Goal: Contribute content: Contribute content

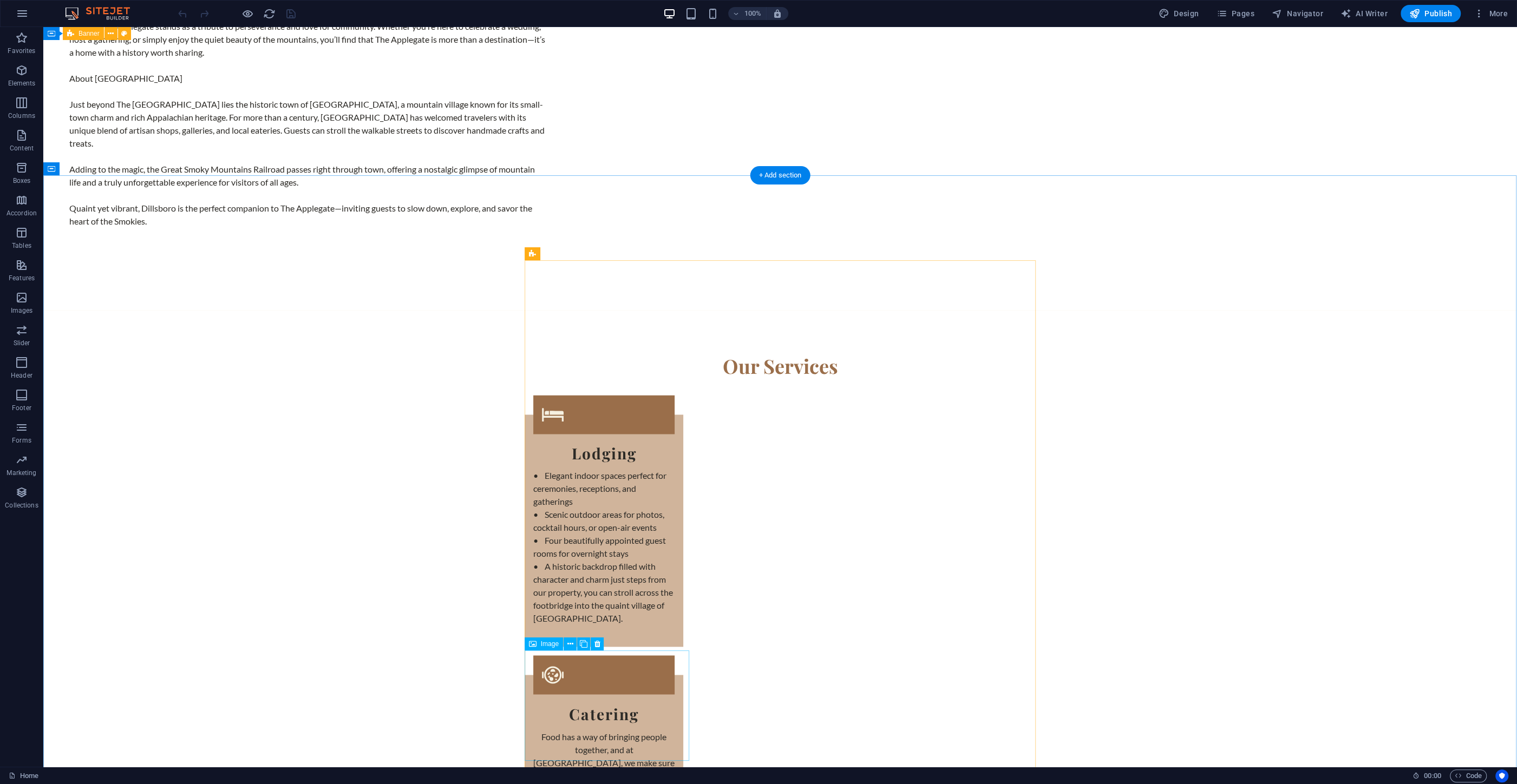
scroll to position [2093, 0]
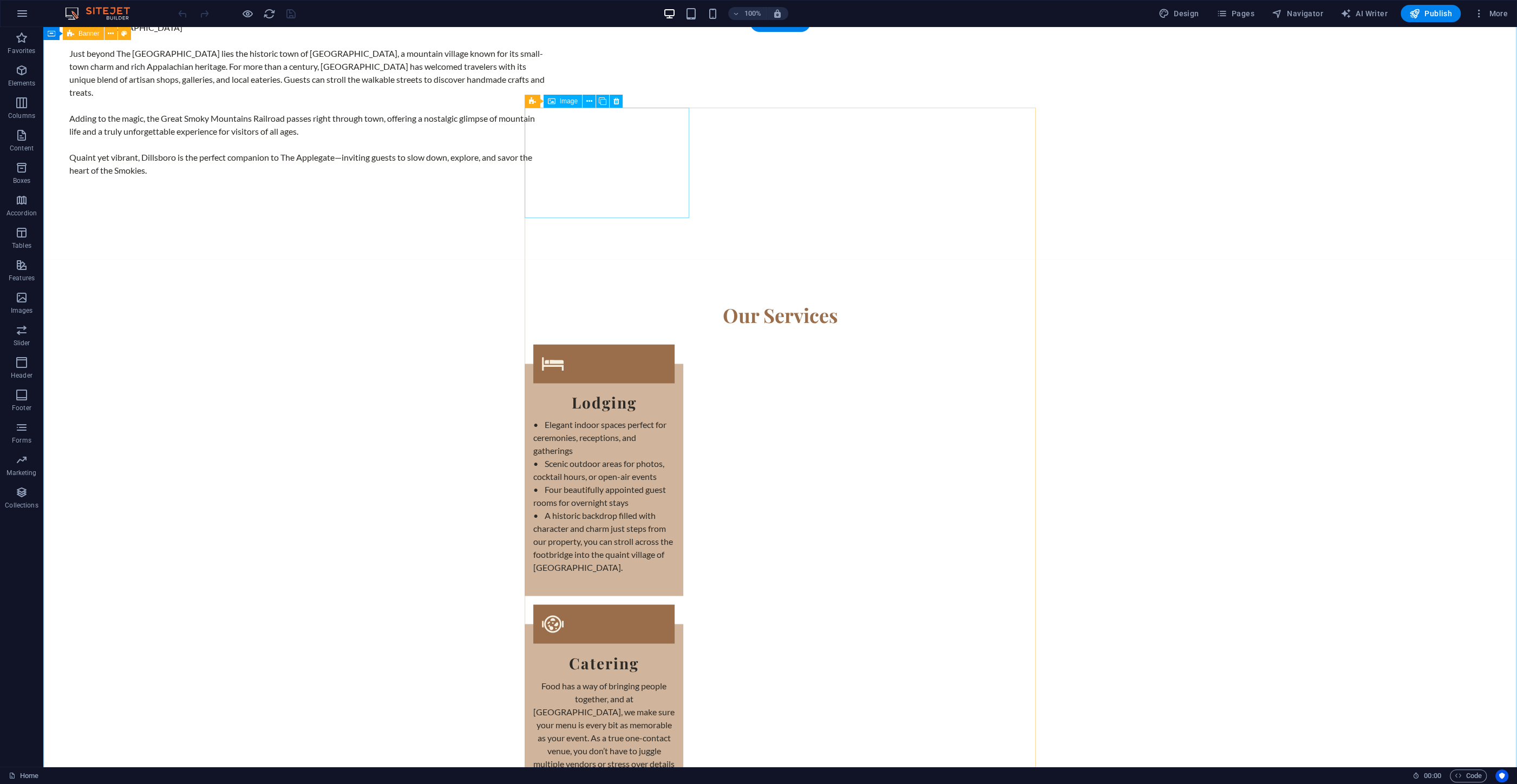
click at [590, 100] on icon at bounding box center [589, 101] width 6 height 11
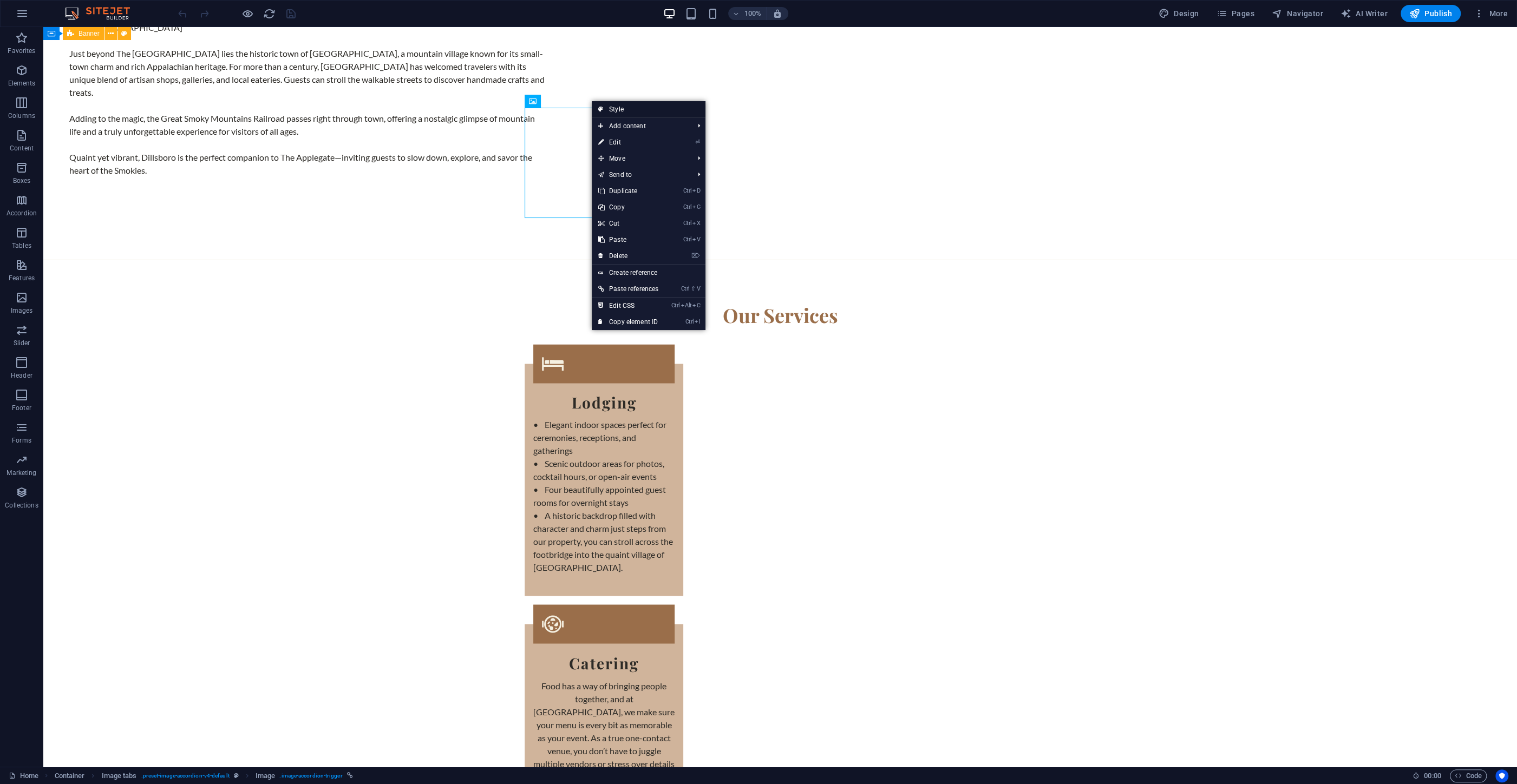
click at [623, 110] on link "Style" at bounding box center [649, 109] width 113 height 16
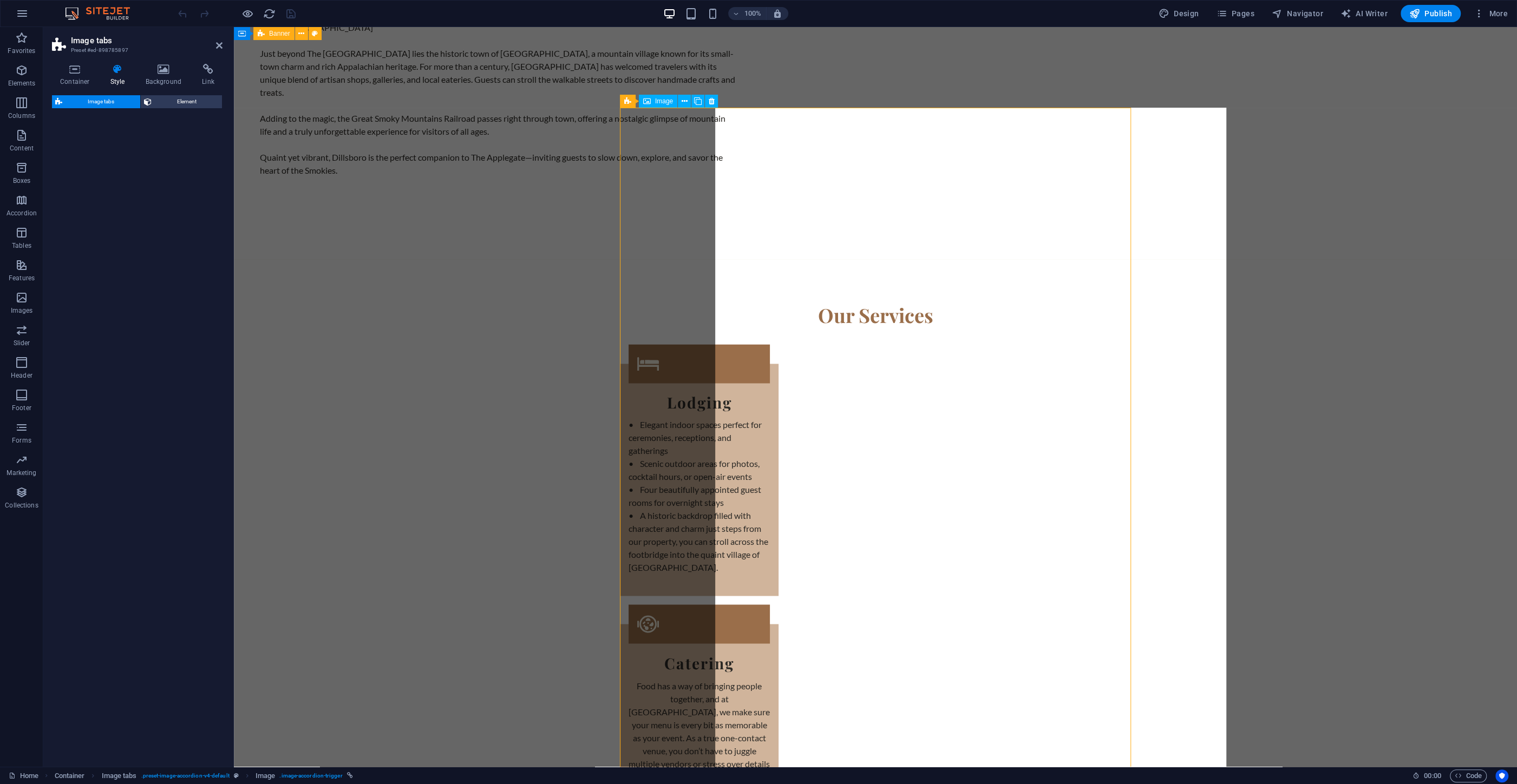
select select "rem"
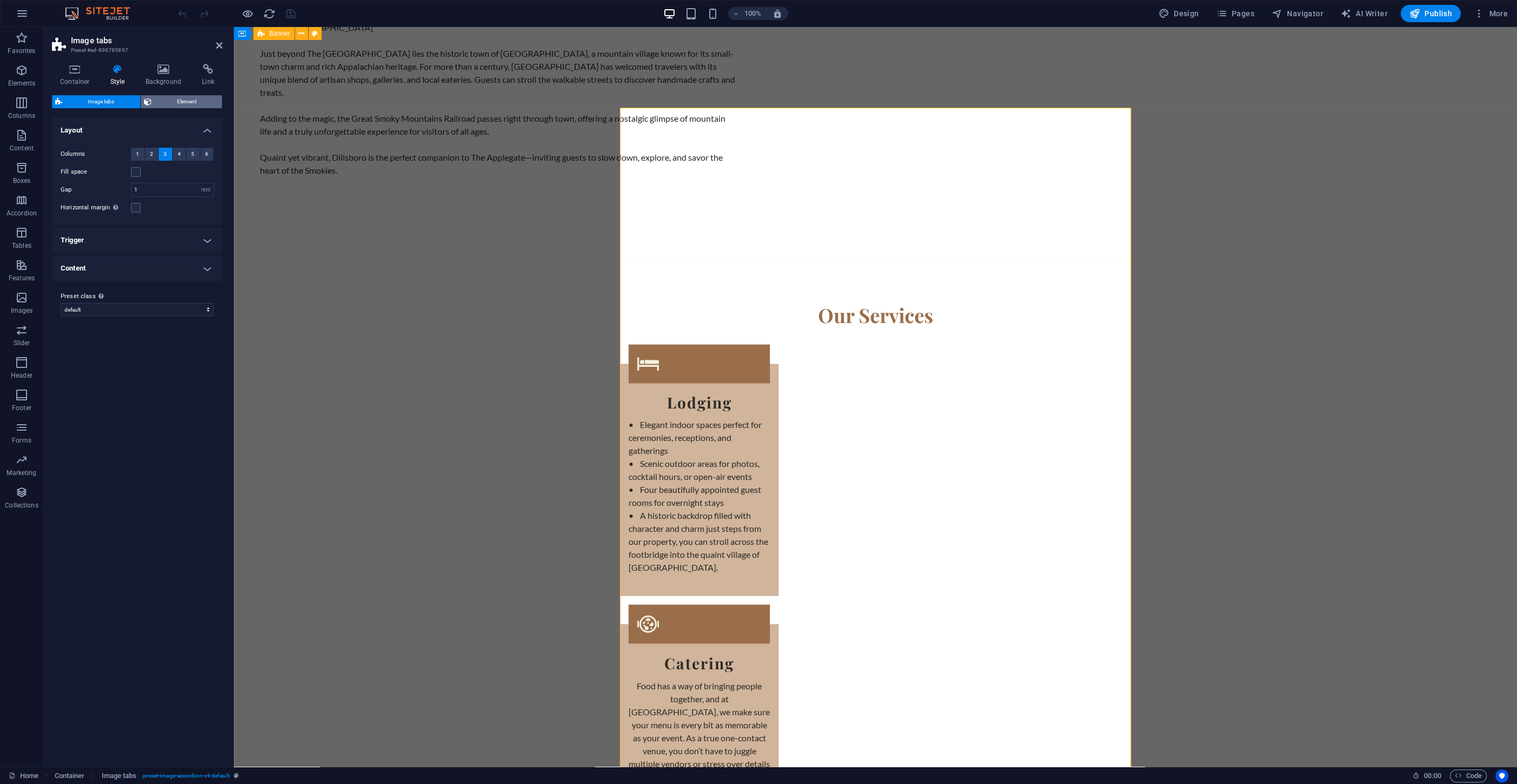
click at [174, 102] on span "Element" at bounding box center [187, 101] width 64 height 13
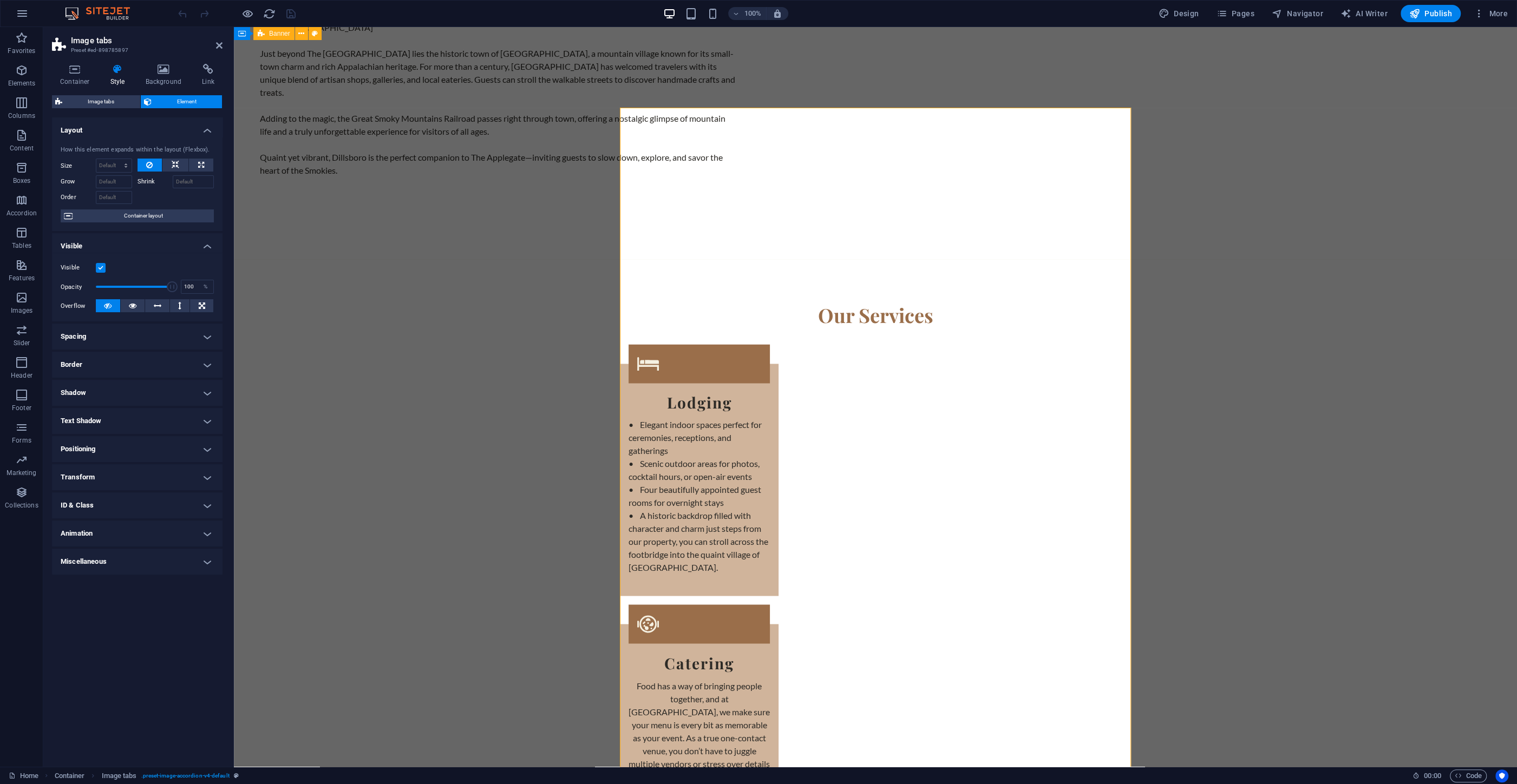
click at [110, 562] on h4 "Miscellaneous" at bounding box center [136, 561] width 170 height 26
click at [92, 504] on h4 "ID & Class" at bounding box center [136, 505] width 170 height 26
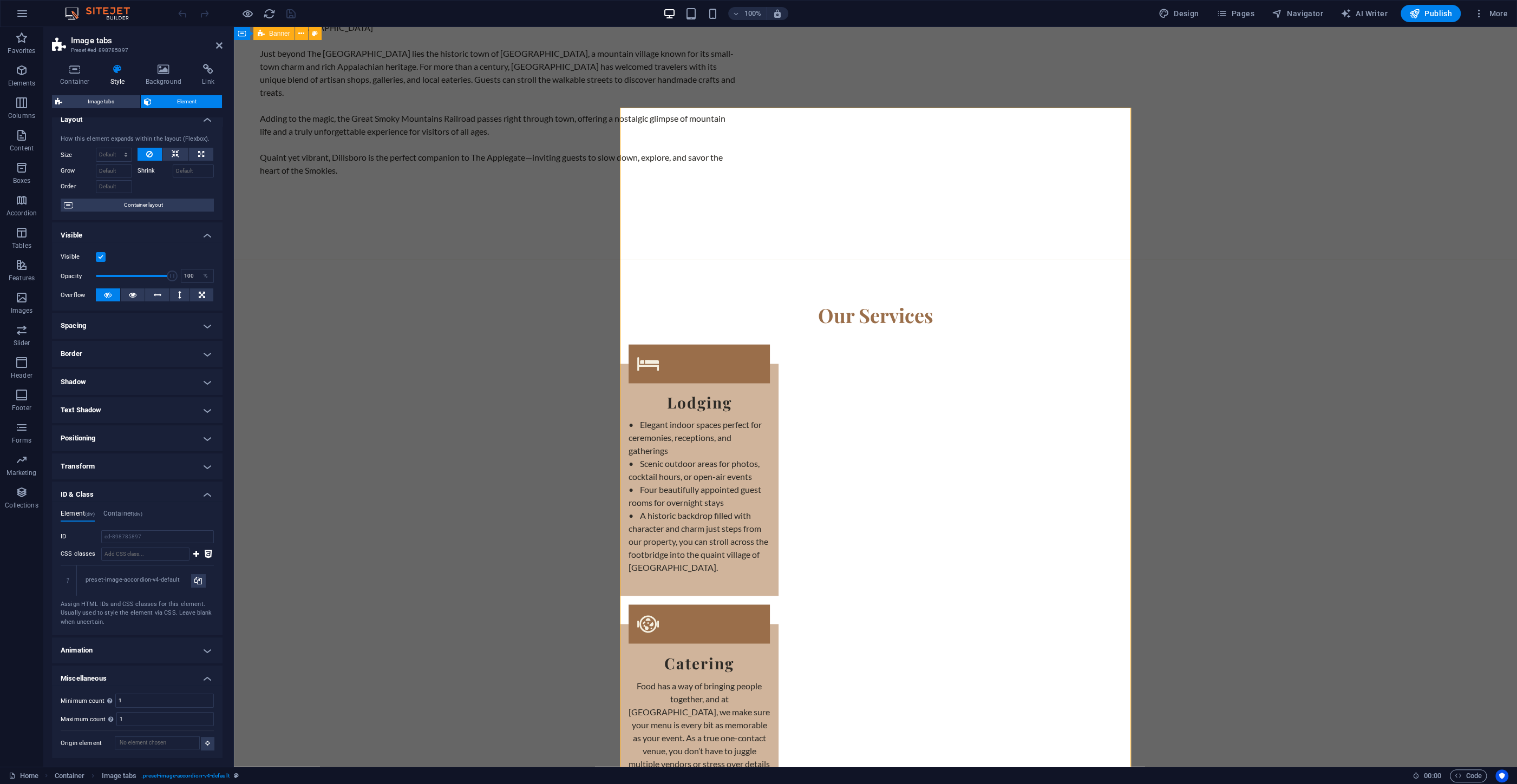
scroll to position [11, 0]
click at [145, 536] on input "ed-898785897" at bounding box center [158, 536] width 113 height 13
click at [98, 458] on h4 "Transform" at bounding box center [136, 466] width 170 height 26
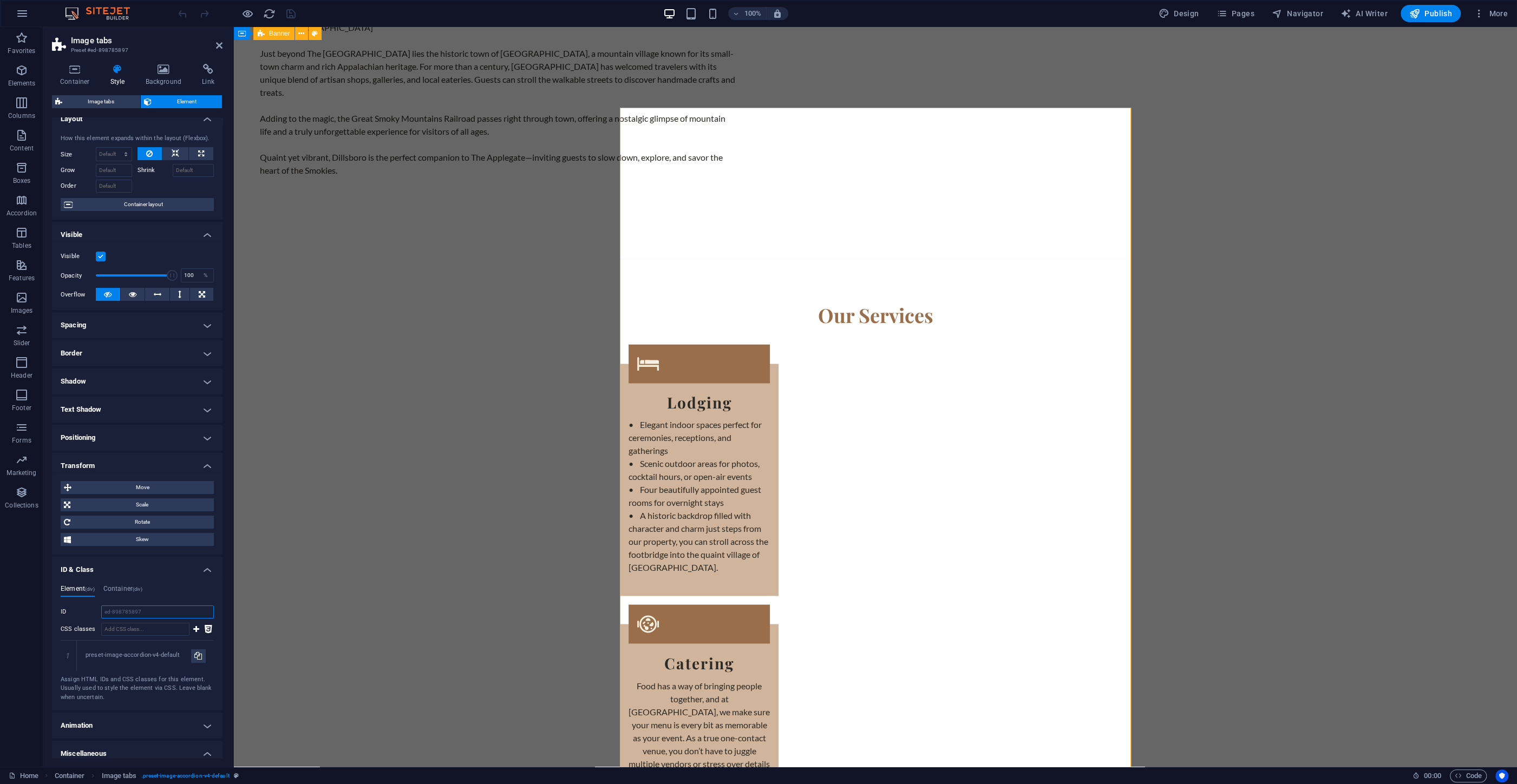
click at [145, 616] on input "ed-898785897" at bounding box center [158, 611] width 113 height 13
click at [127, 587] on h4 "Container (div)" at bounding box center [123, 591] width 39 height 12
click at [161, 611] on input "ID Space and special character (except "-" or "_") are not accepted" at bounding box center [158, 611] width 113 height 13
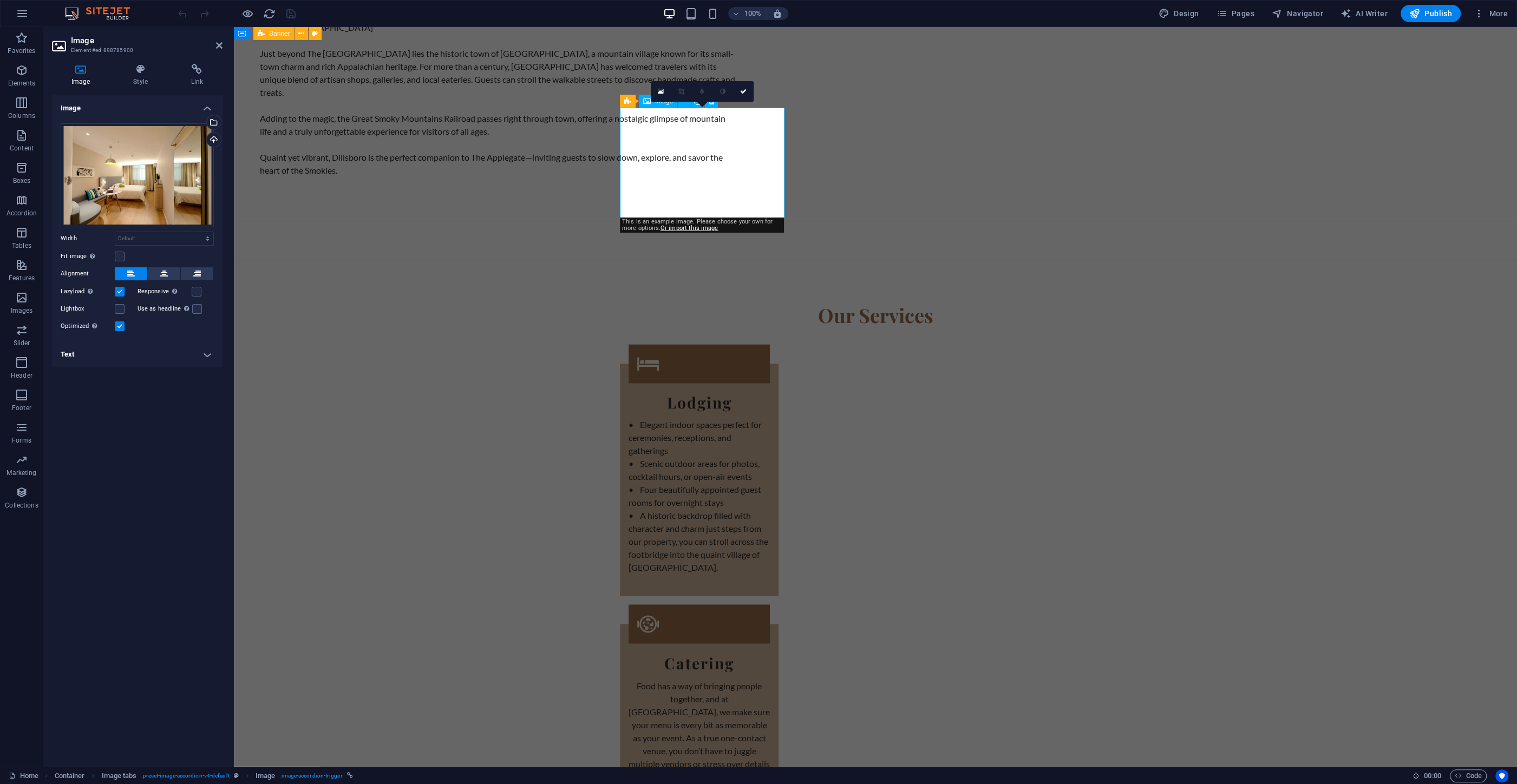
click at [694, 229] on link "Or import this image" at bounding box center [689, 228] width 58 height 7
click at [666, 91] on link at bounding box center [661, 91] width 20 height 20
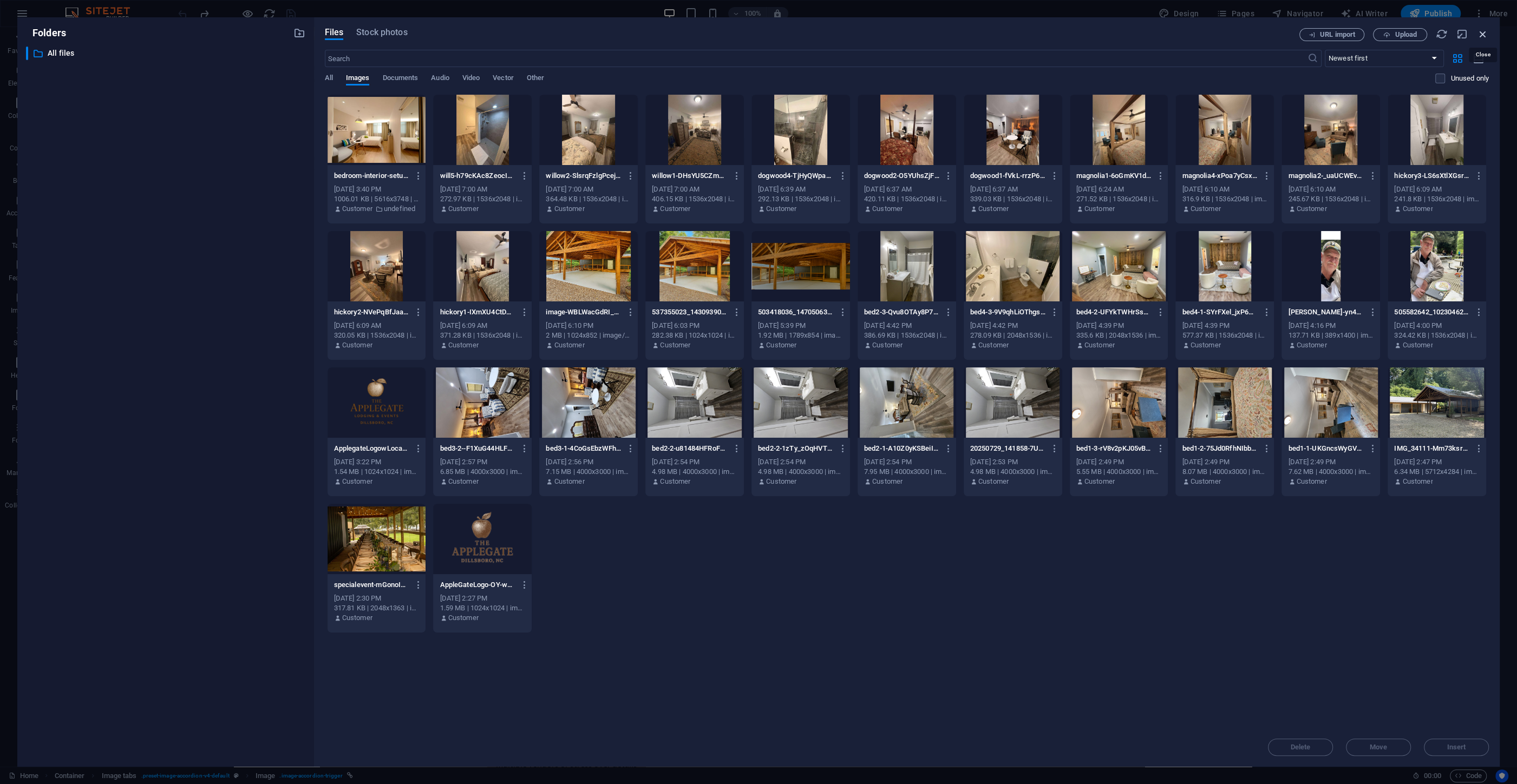
click at [1481, 31] on icon "button" at bounding box center [1483, 34] width 12 height 12
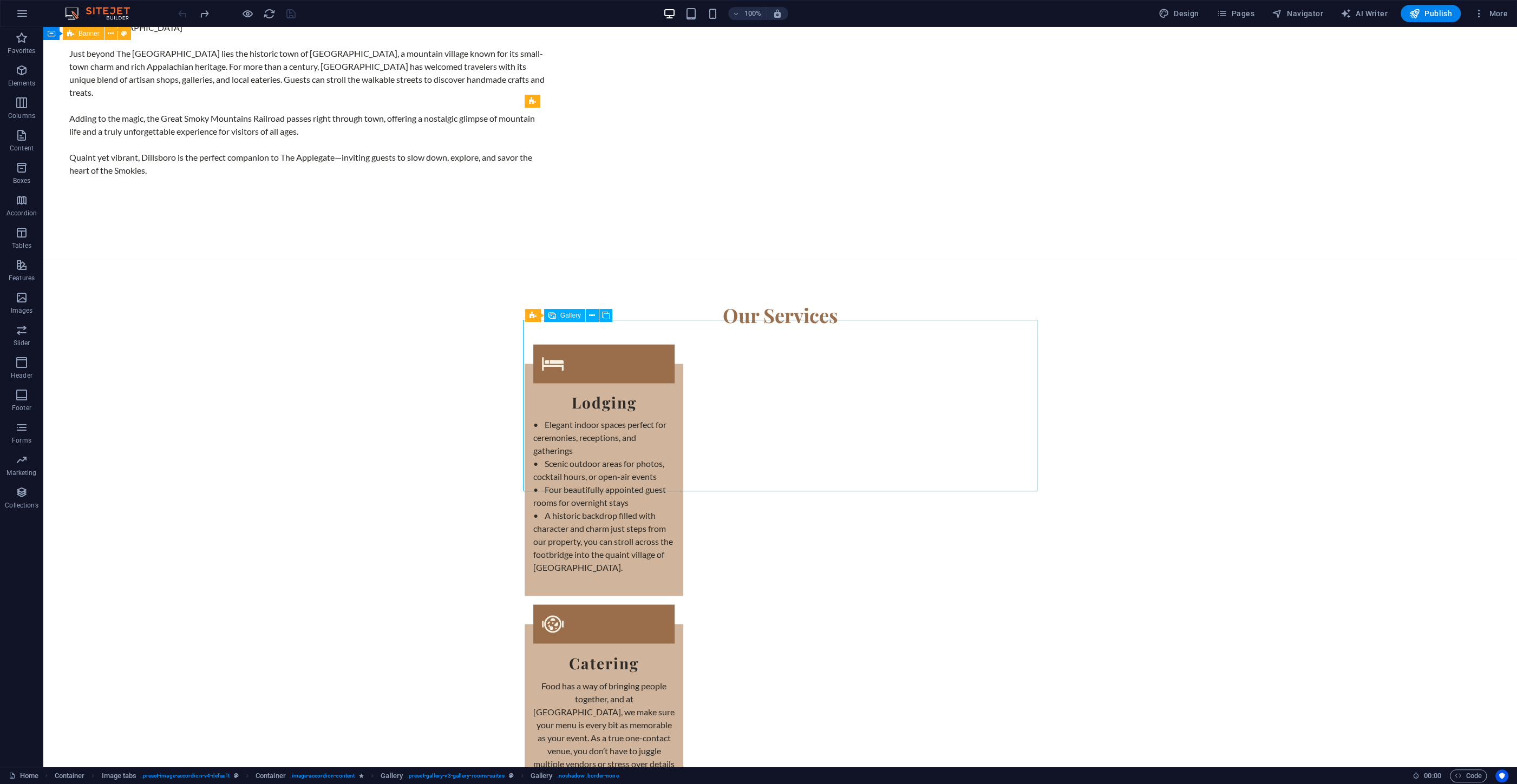
drag, startPoint x: 890, startPoint y: 419, endPoint x: 806, endPoint y: 421, distance: 84.0
drag, startPoint x: 772, startPoint y: 411, endPoint x: 601, endPoint y: 411, distance: 171.0
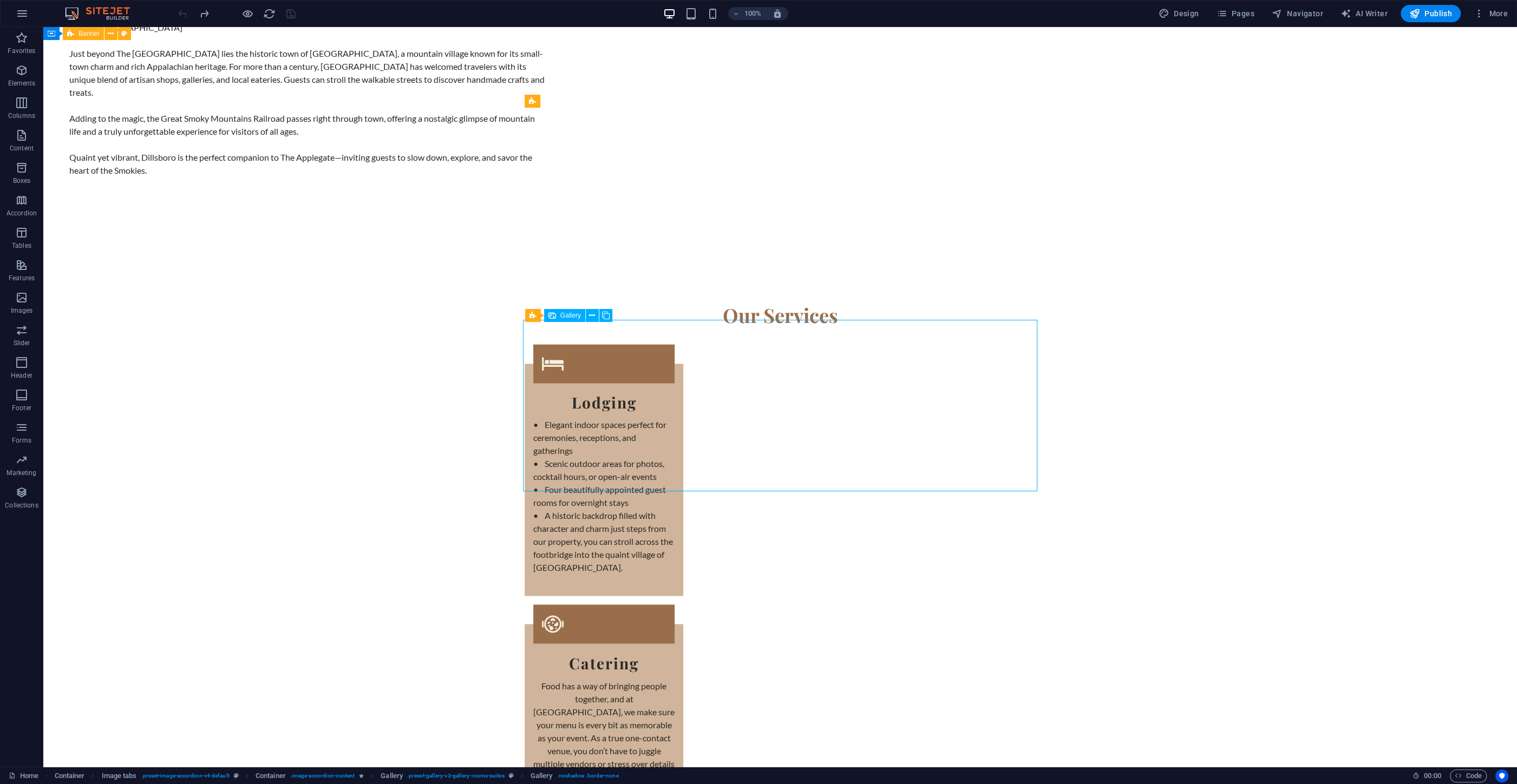
select select "4"
select select "px"
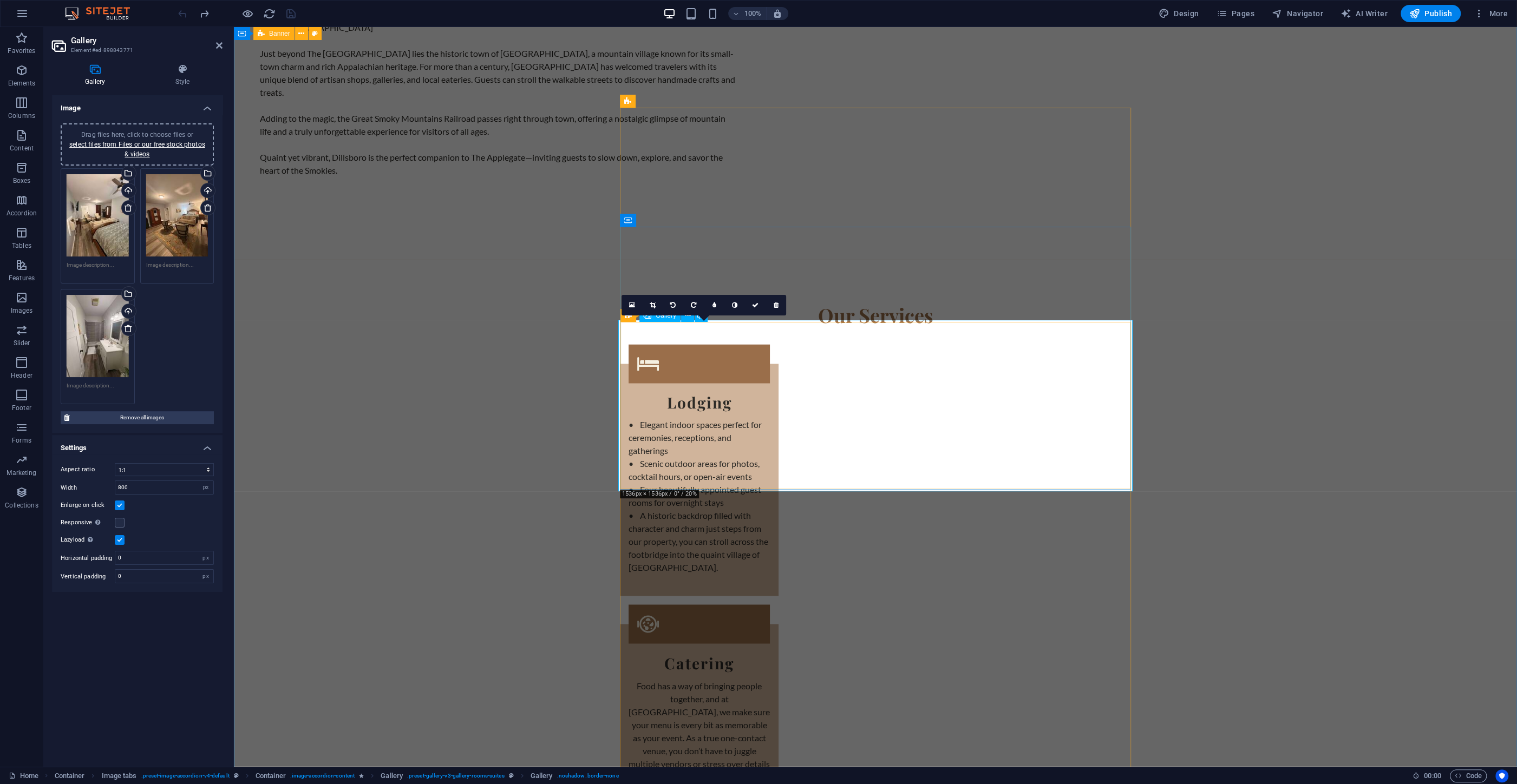
drag, startPoint x: 713, startPoint y: 408, endPoint x: 889, endPoint y: 407, distance: 176.0
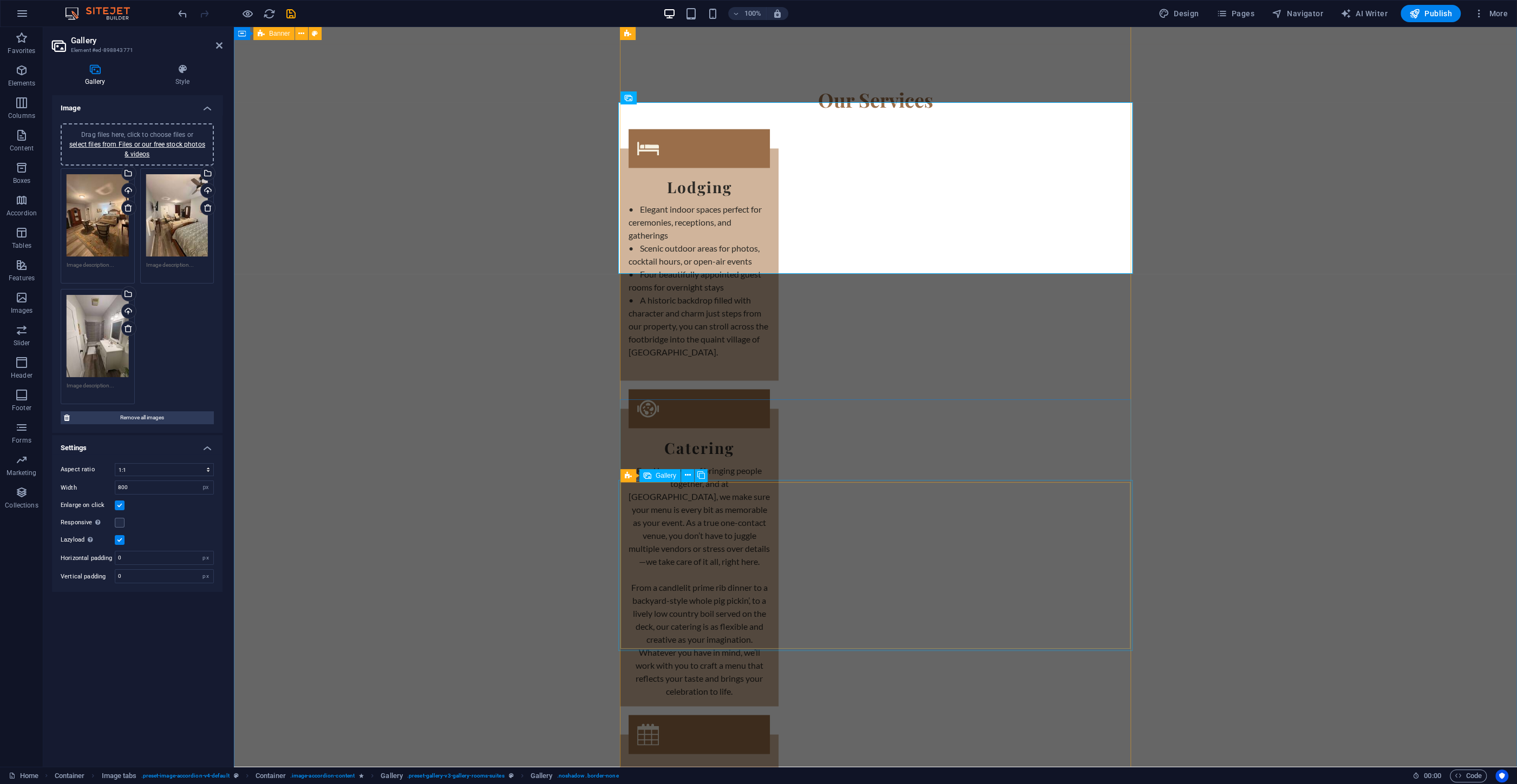
scroll to position [2325, 0]
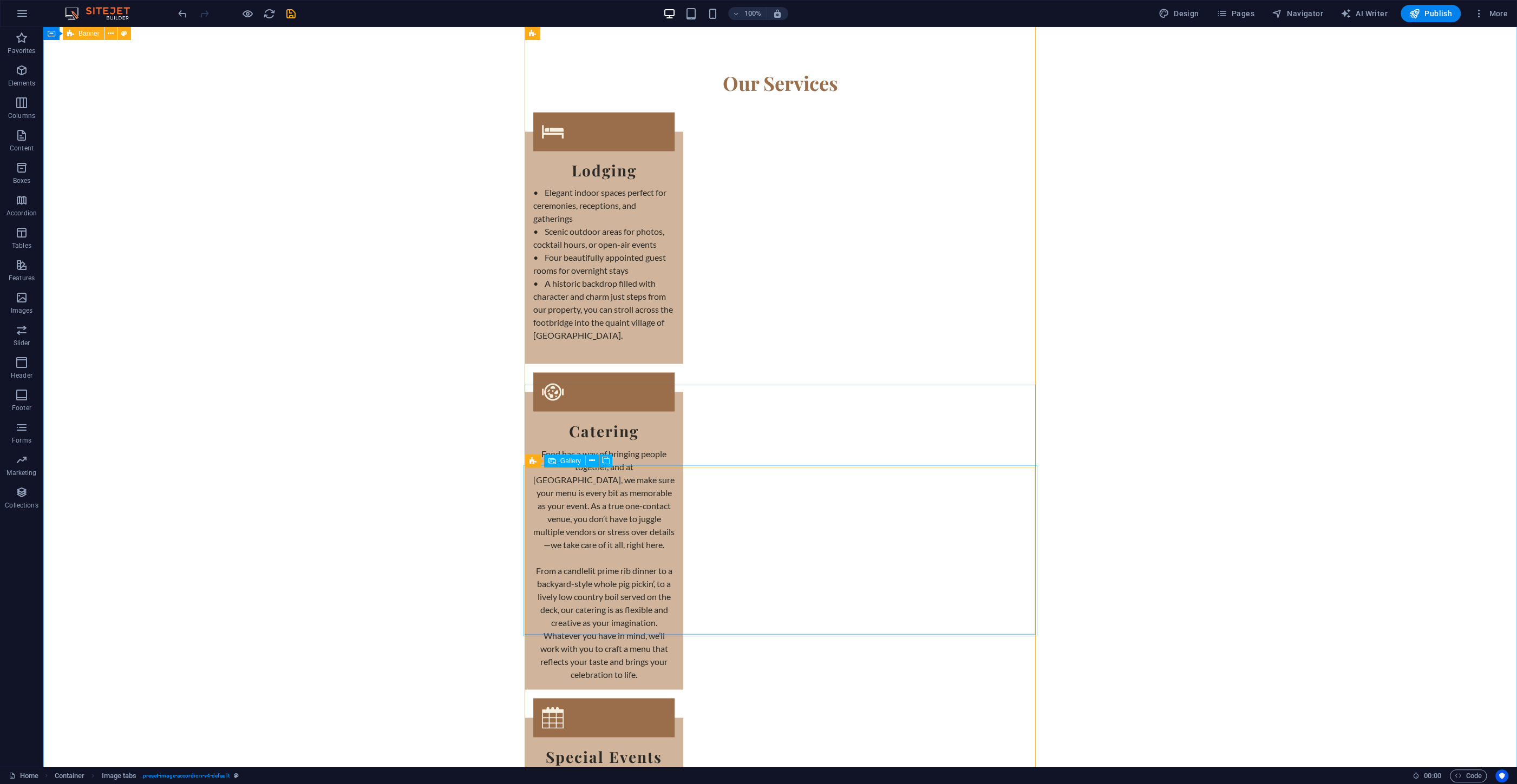
select select "4"
select select "px"
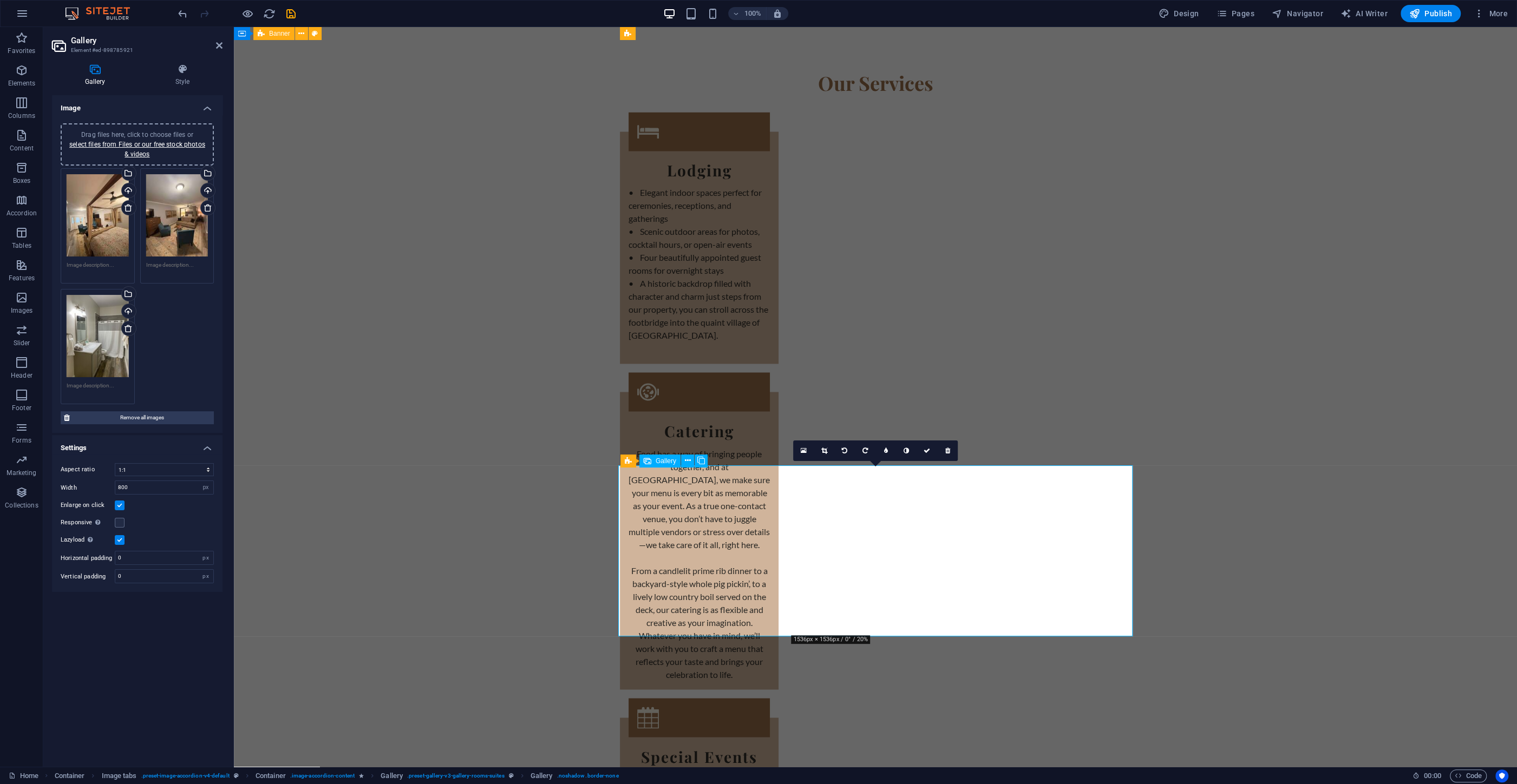
drag, startPoint x: 855, startPoint y: 542, endPoint x: 667, endPoint y: 541, distance: 188.0
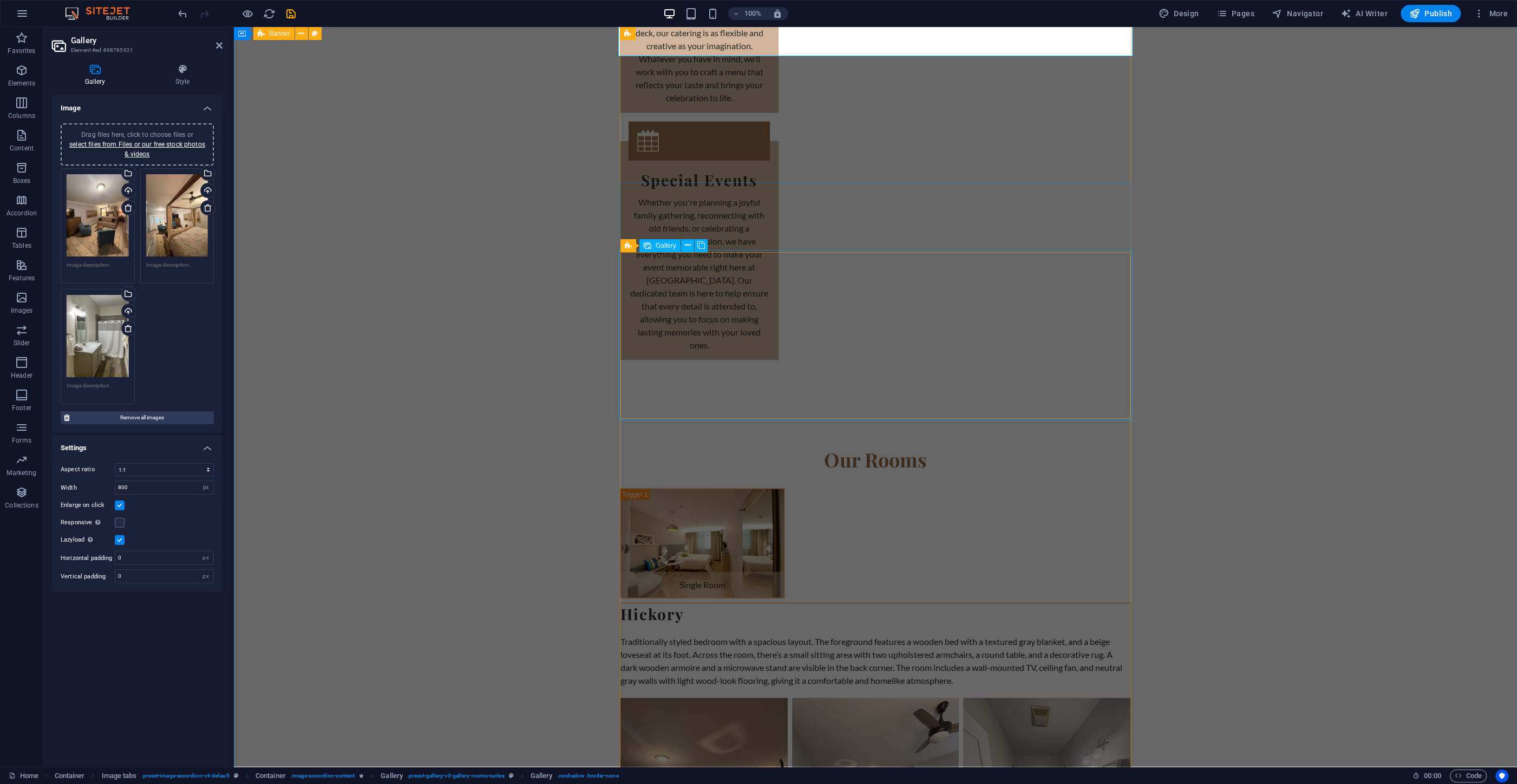
scroll to position [2906, 0]
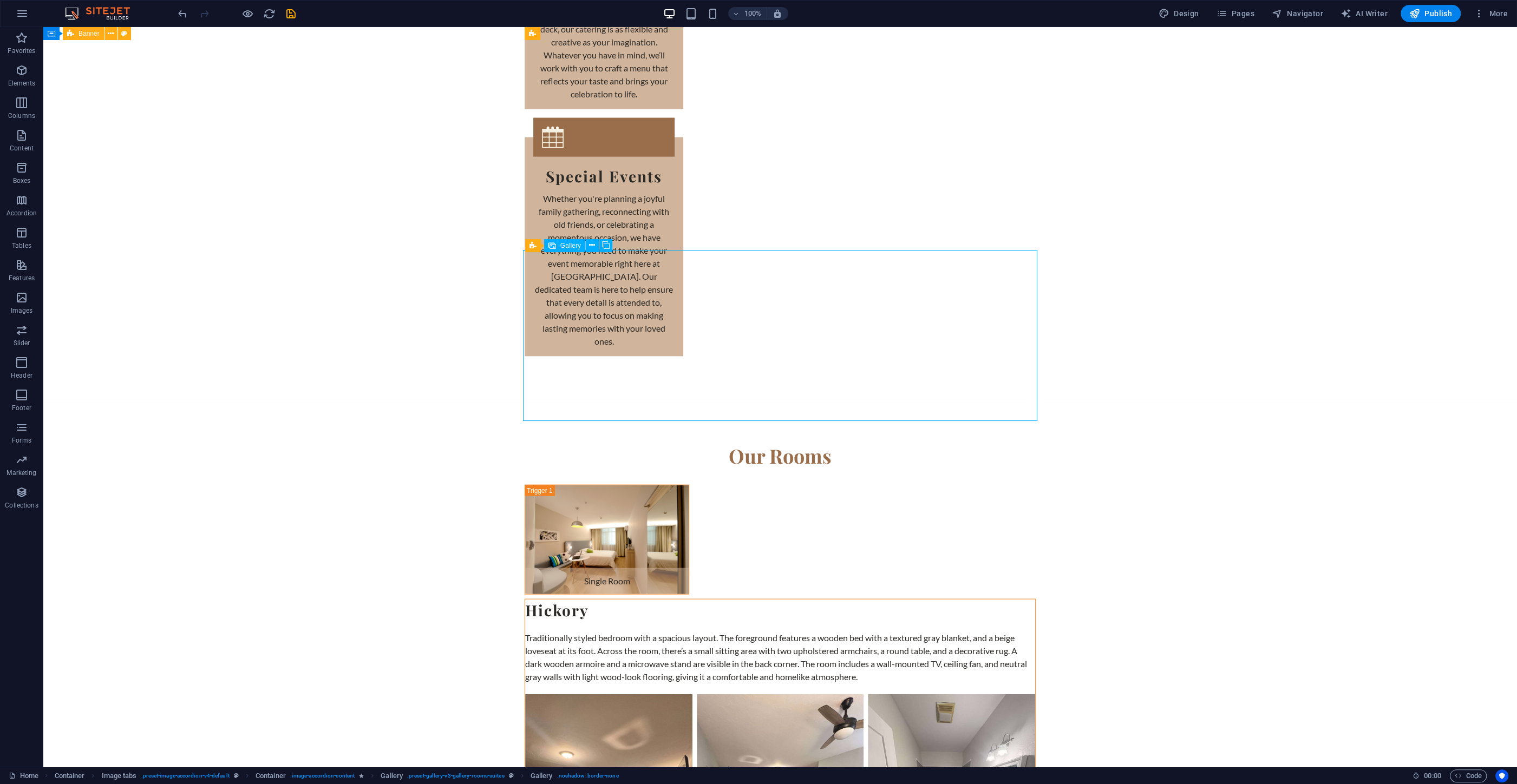
select select "4"
select select "px"
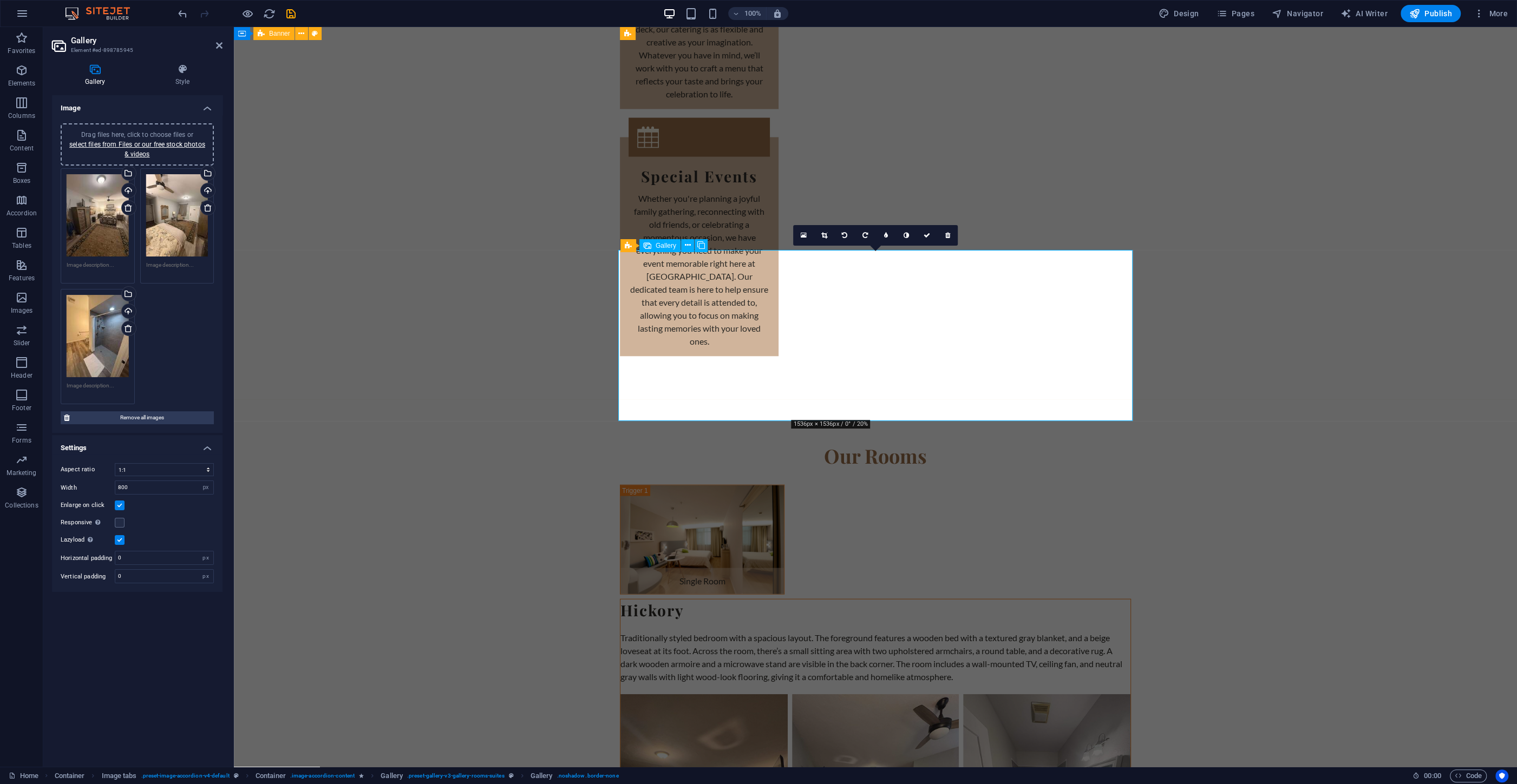
drag, startPoint x: 886, startPoint y: 351, endPoint x: 723, endPoint y: 352, distance: 163.0
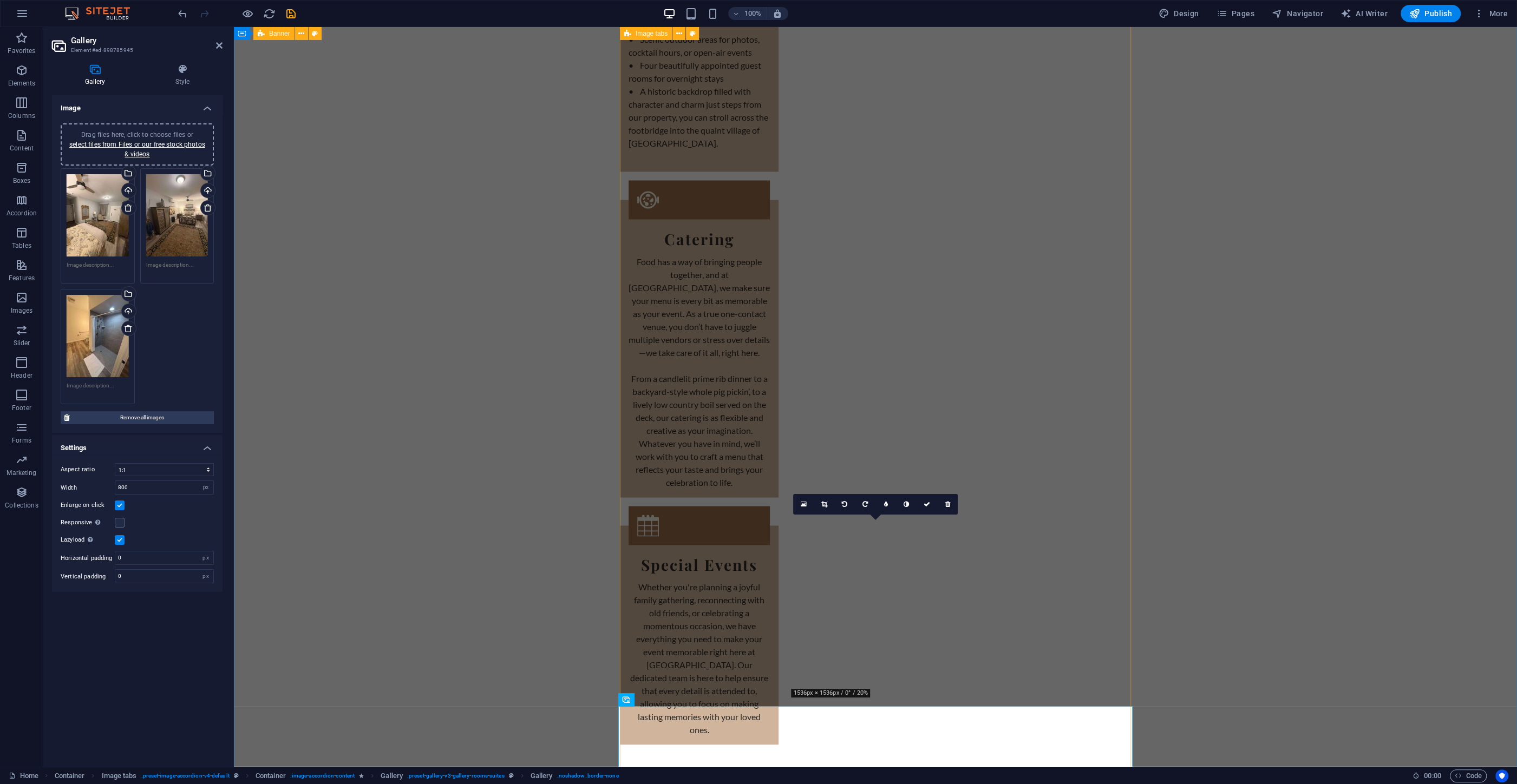
scroll to position [2499, 0]
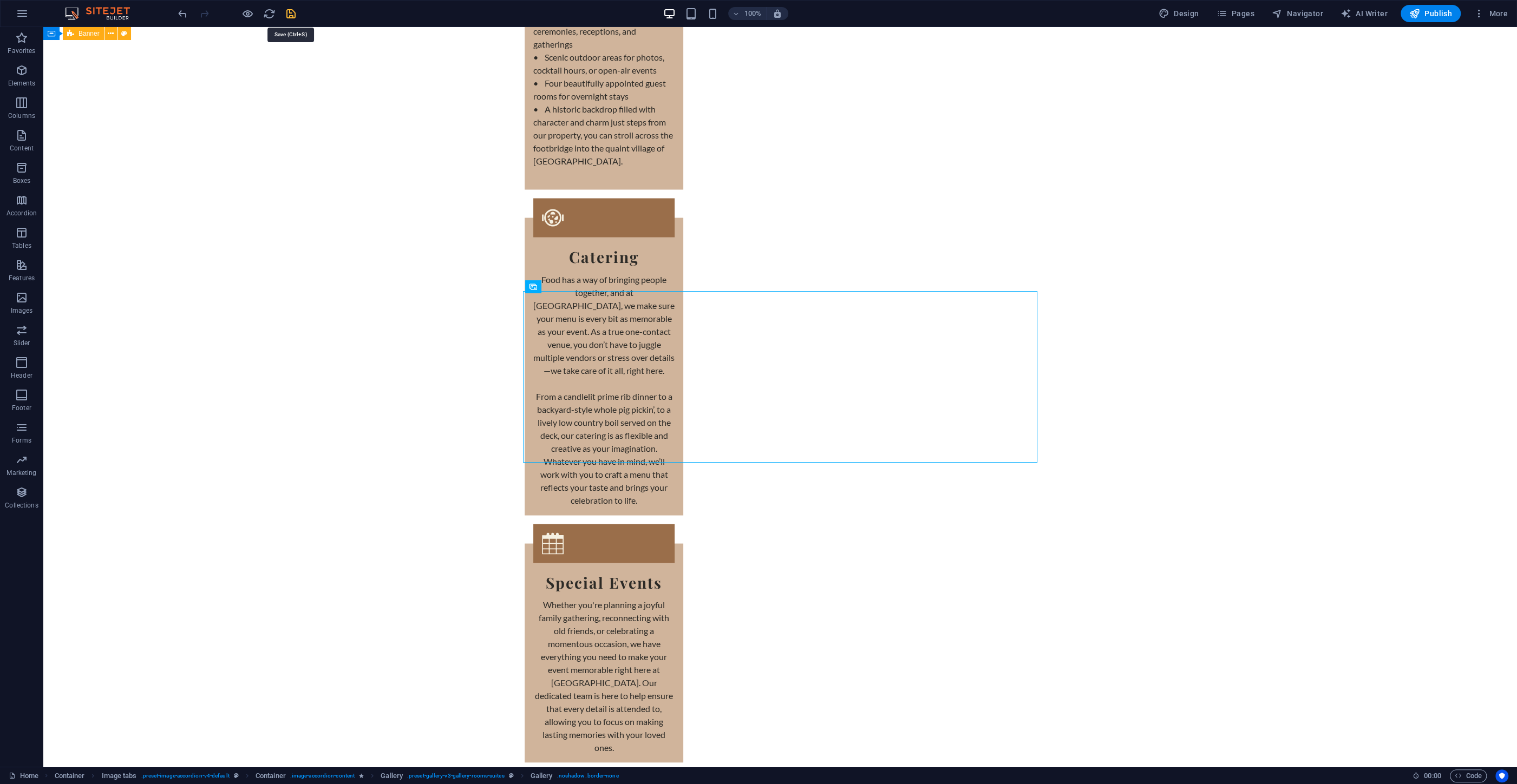
click at [293, 12] on icon "save" at bounding box center [291, 14] width 13 height 13
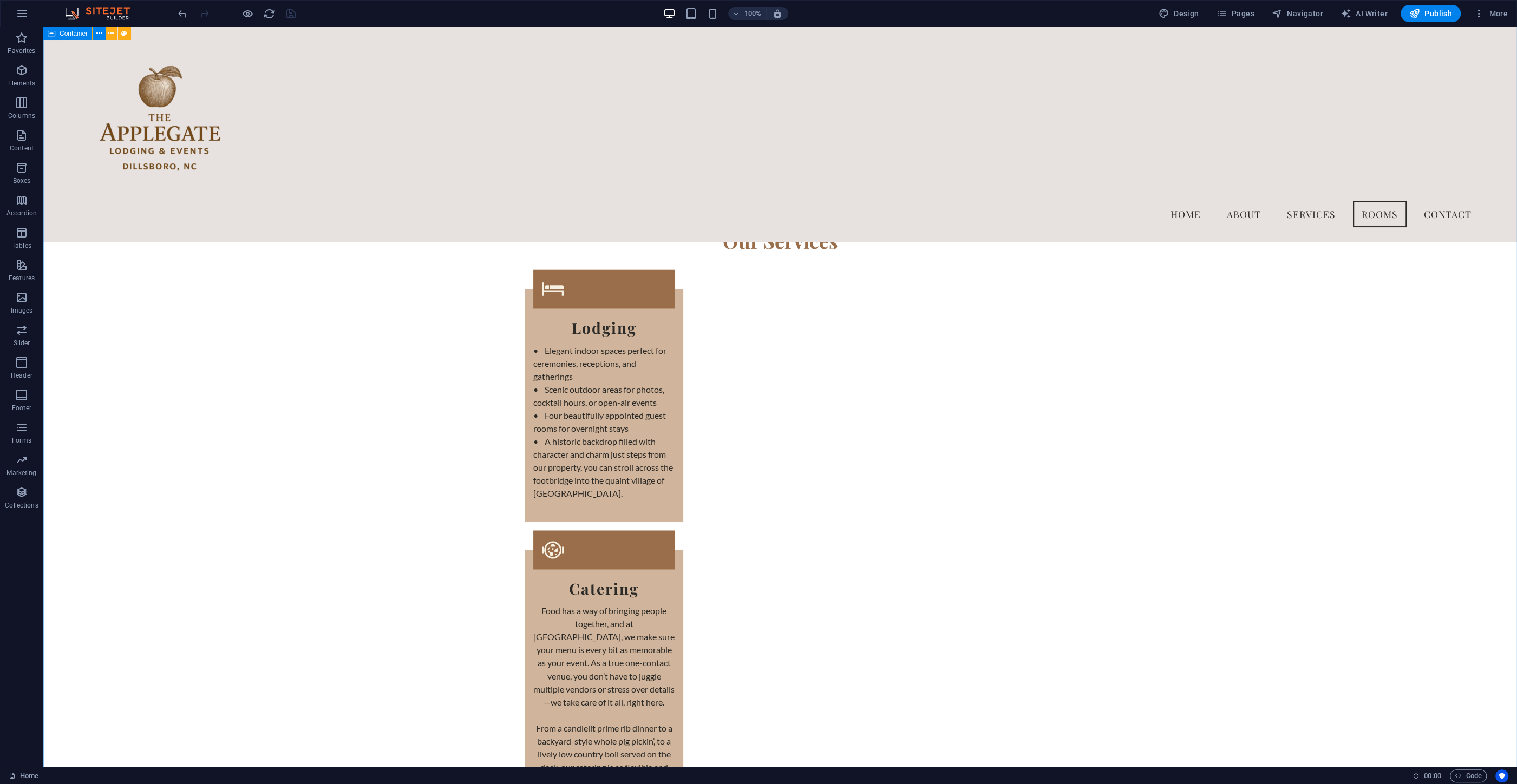
scroll to position [2035, 0]
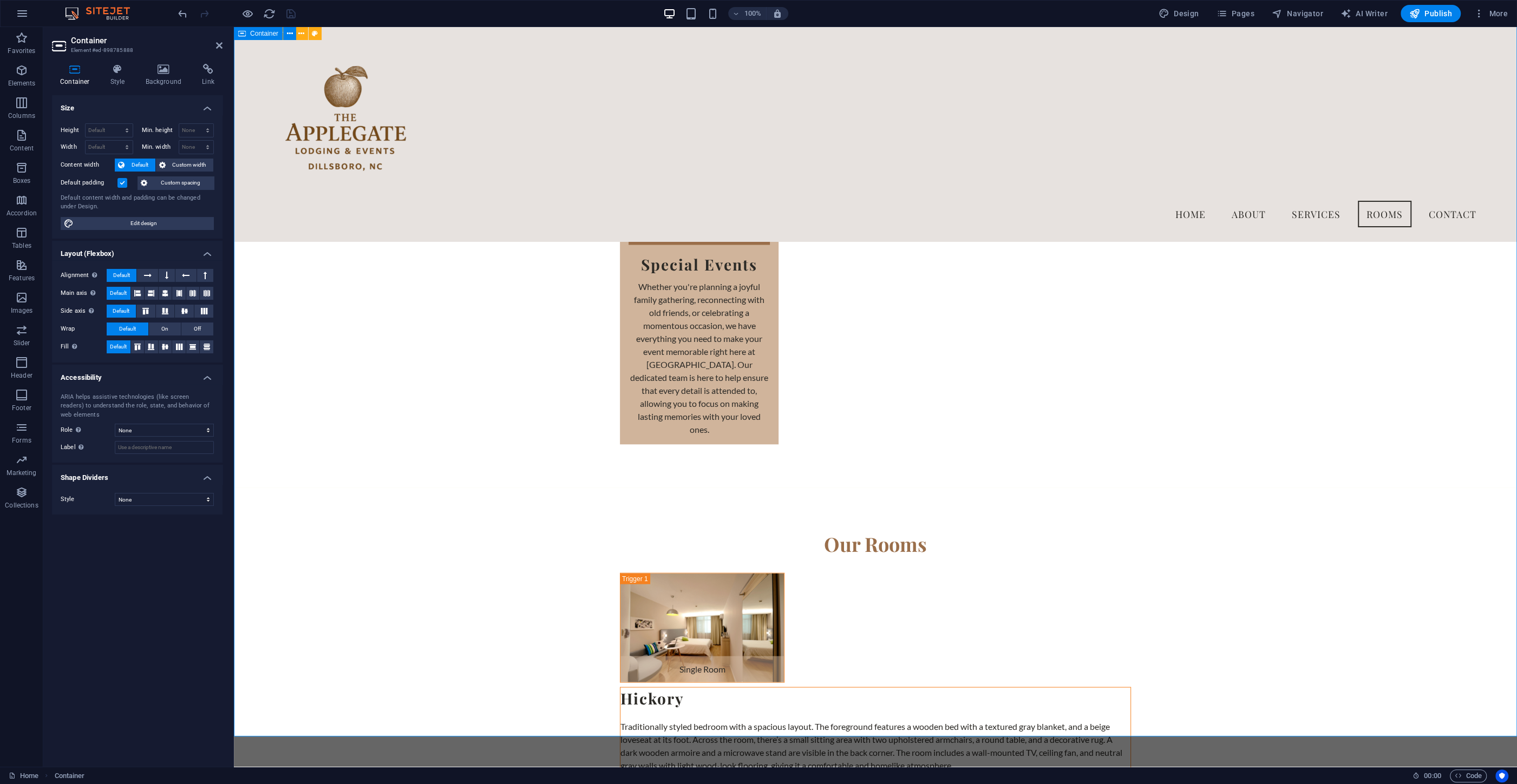
scroll to position [2790, 0]
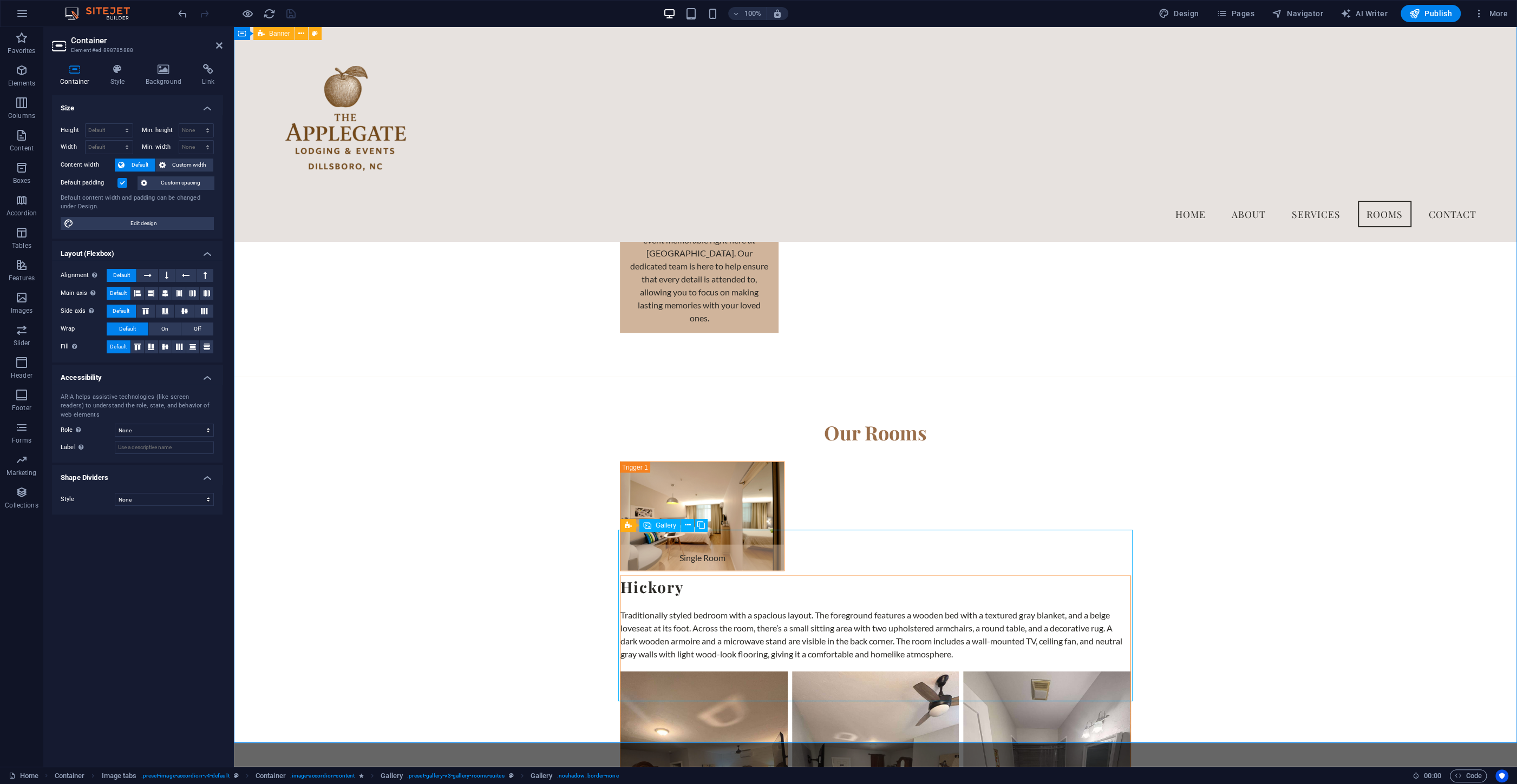
select select "4"
select select "px"
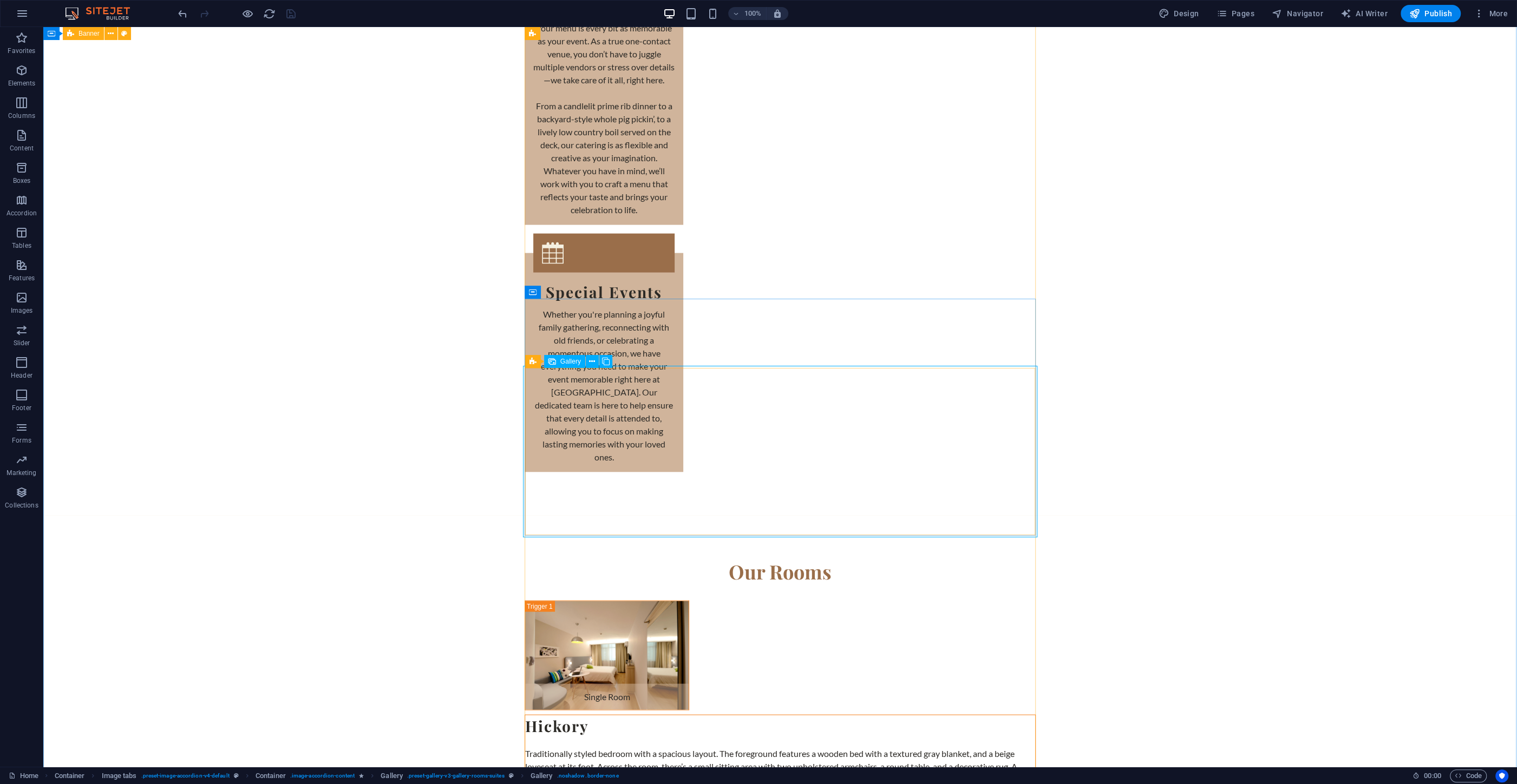
select select "4"
select select "px"
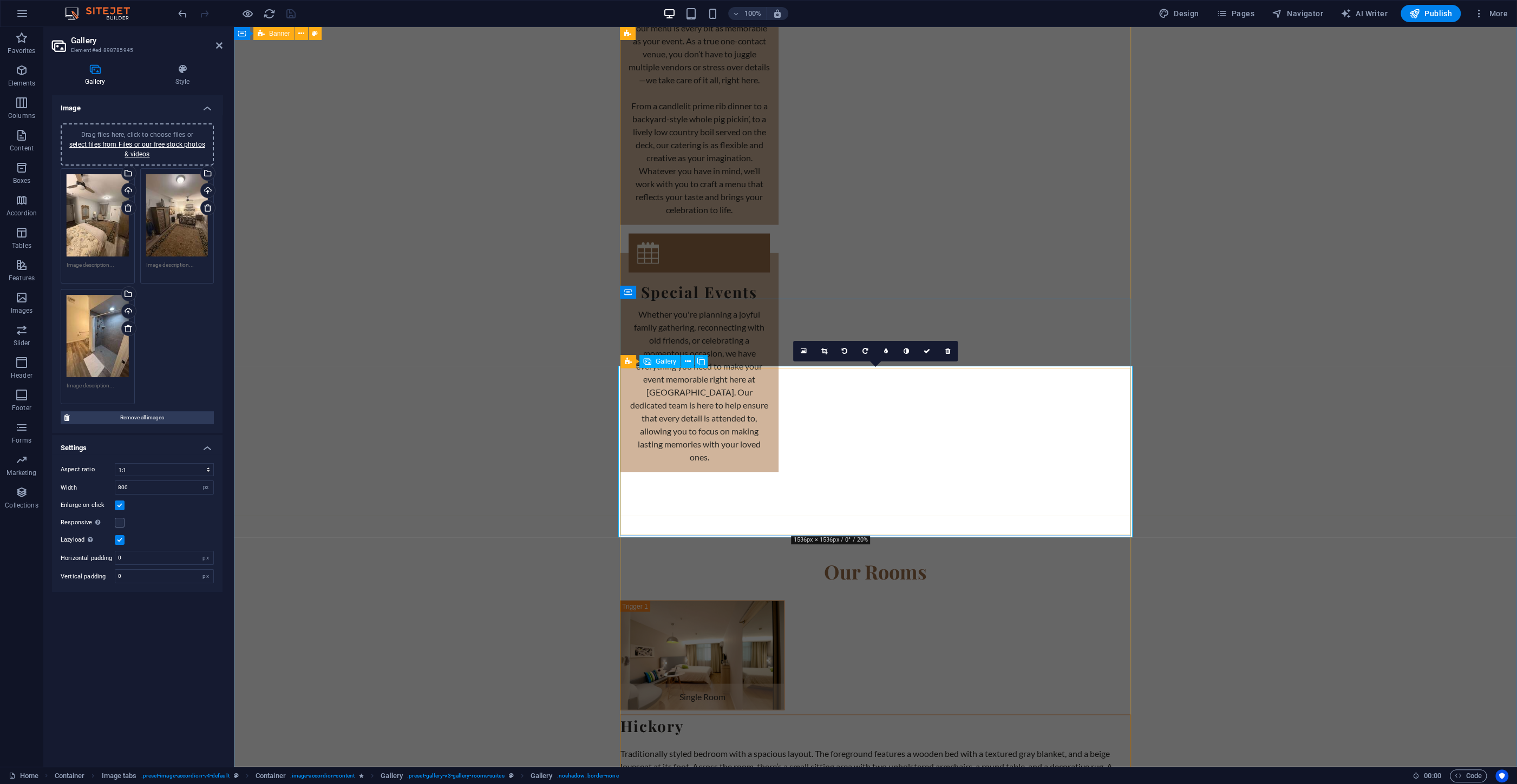
drag, startPoint x: 890, startPoint y: 446, endPoint x: 733, endPoint y: 446, distance: 157.0
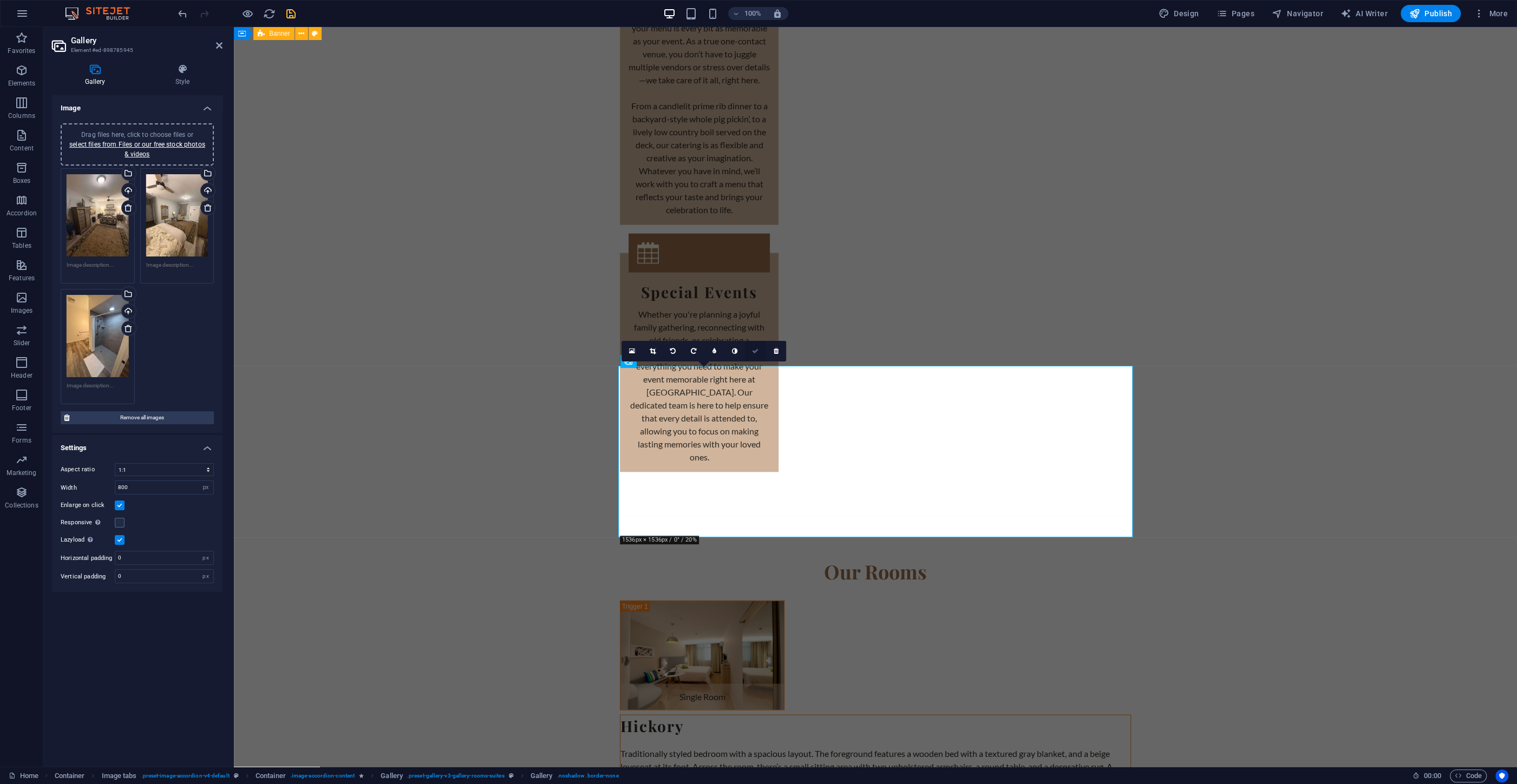
click at [755, 349] on icon at bounding box center [756, 351] width 7 height 7
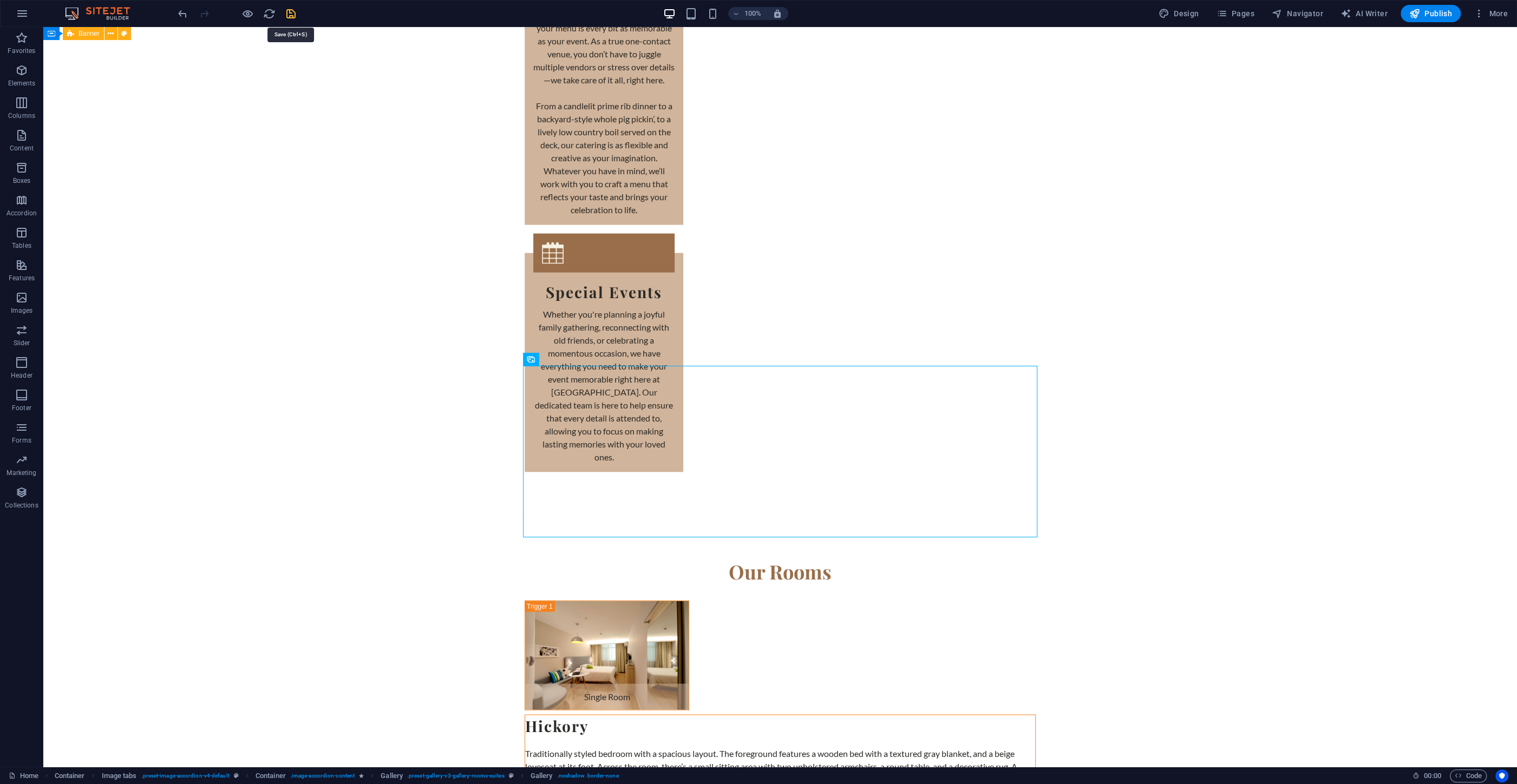
click at [291, 8] on icon "save" at bounding box center [291, 14] width 13 height 13
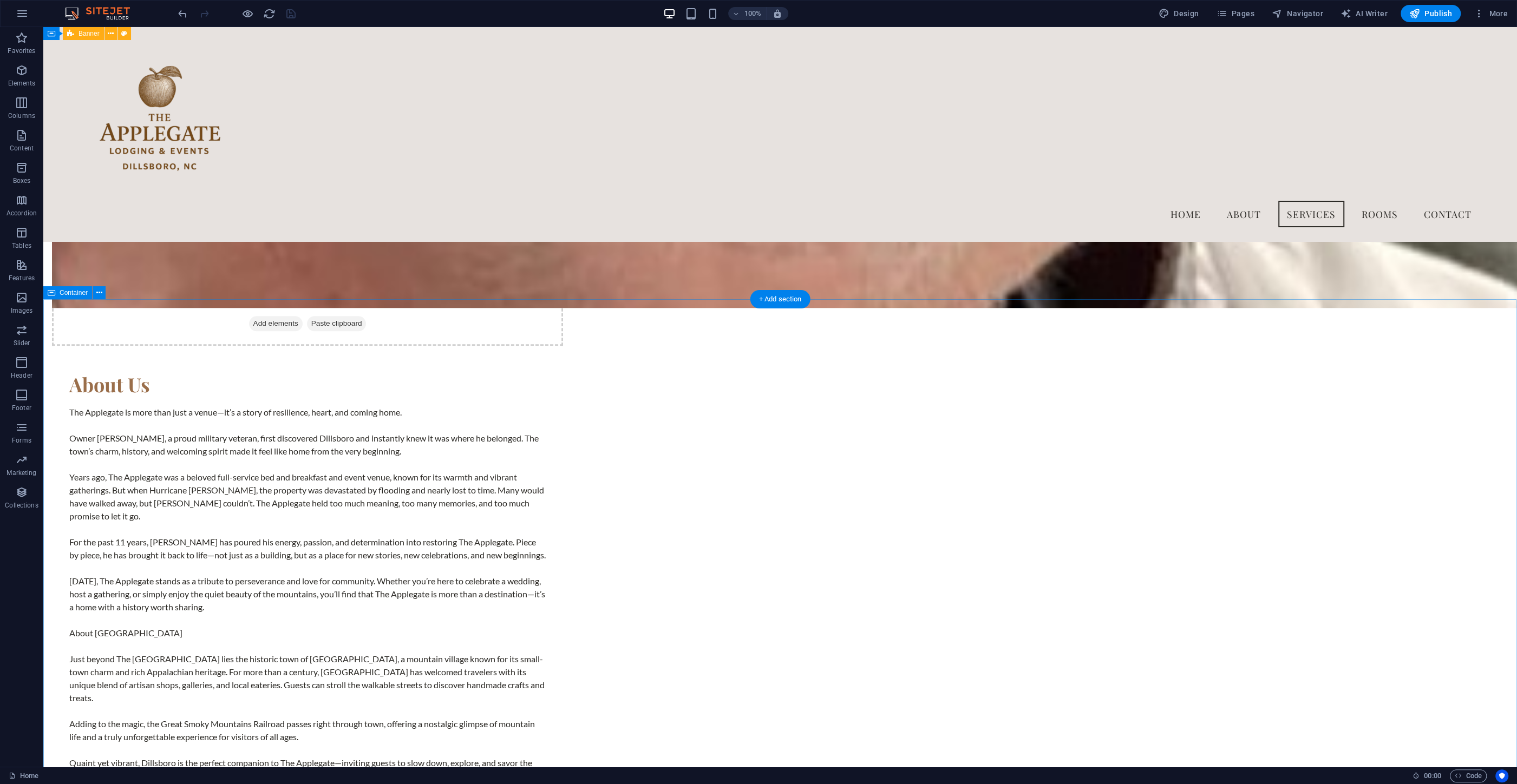
scroll to position [1455, 0]
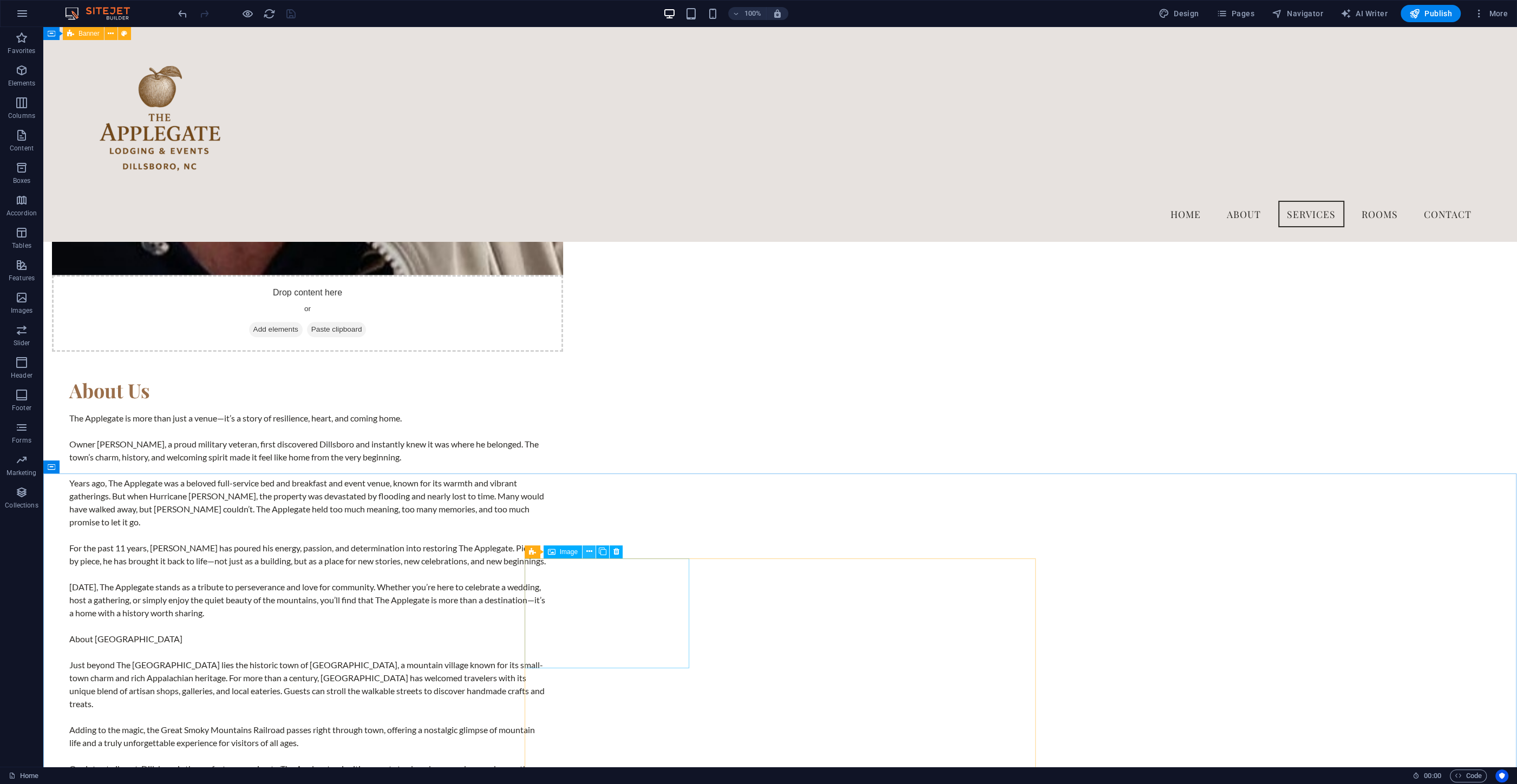
click at [589, 553] on icon at bounding box center [589, 551] width 6 height 11
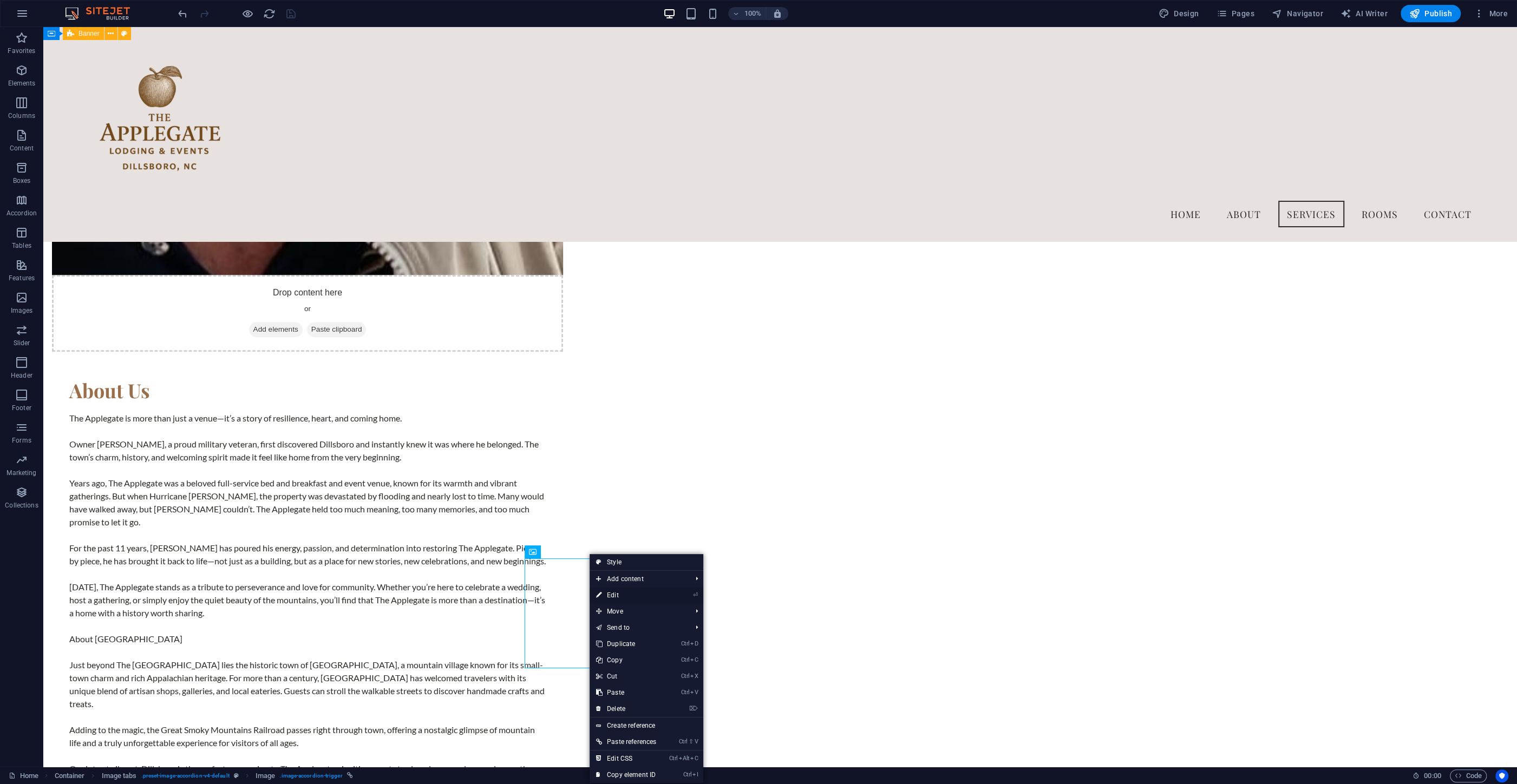
click at [617, 596] on link "⏎ Edit" at bounding box center [626, 594] width 73 height 16
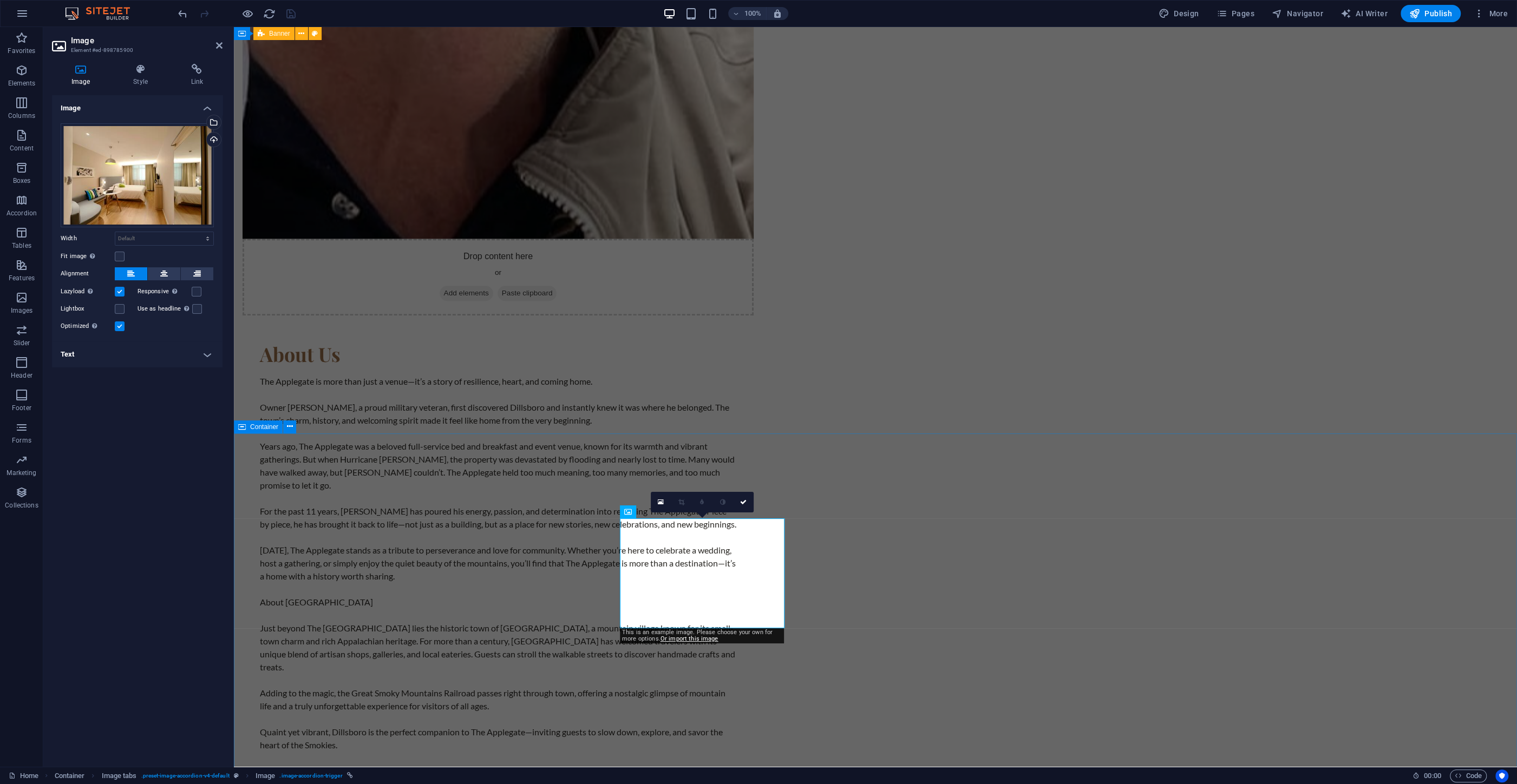
scroll to position [1687, 0]
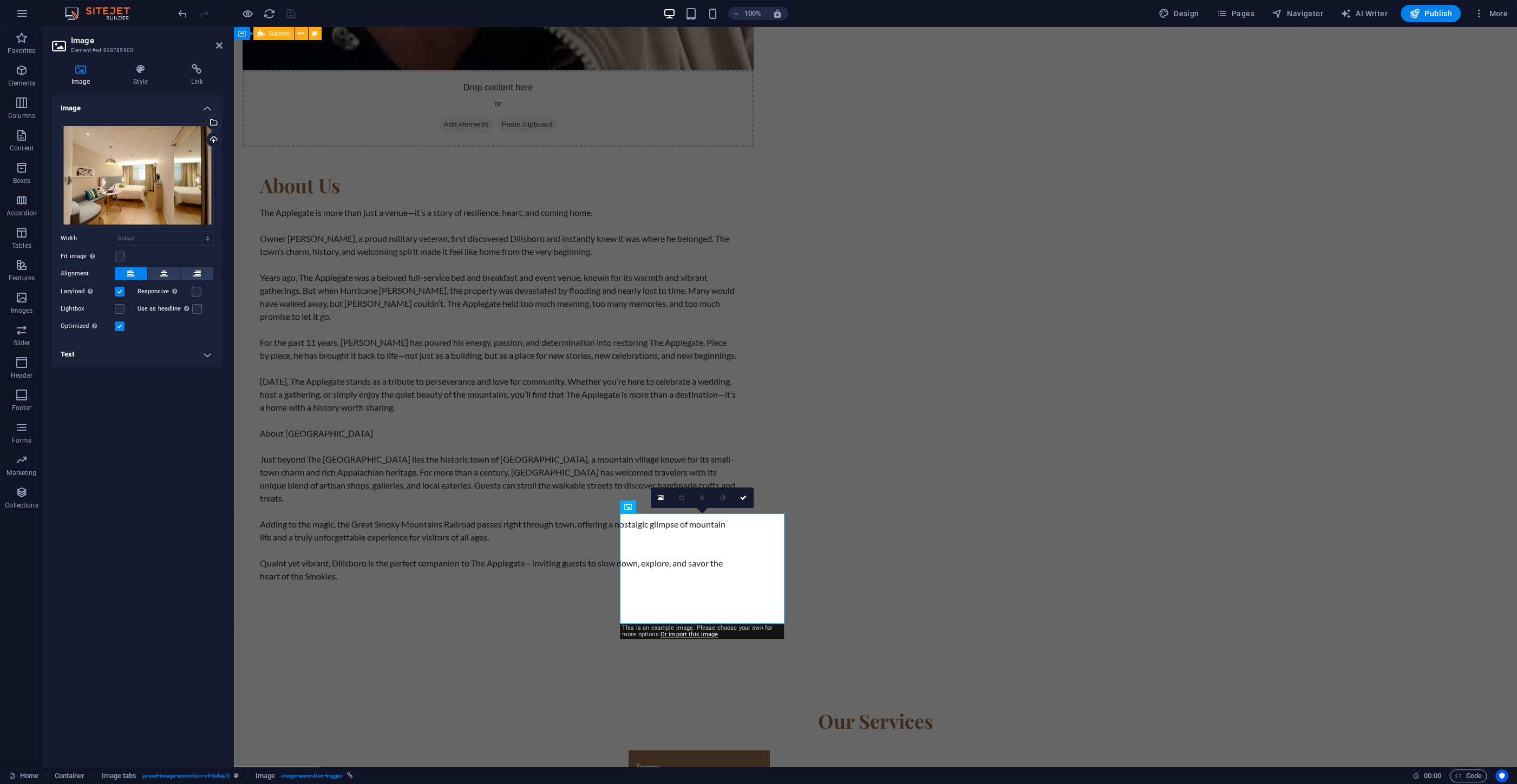
click at [108, 356] on h4 "Text" at bounding box center [136, 354] width 170 height 26
click at [157, 378] on input "Alternative text The alternative text is used by devices that cannot display im…" at bounding box center [163, 376] width 99 height 13
type input "Hickory"
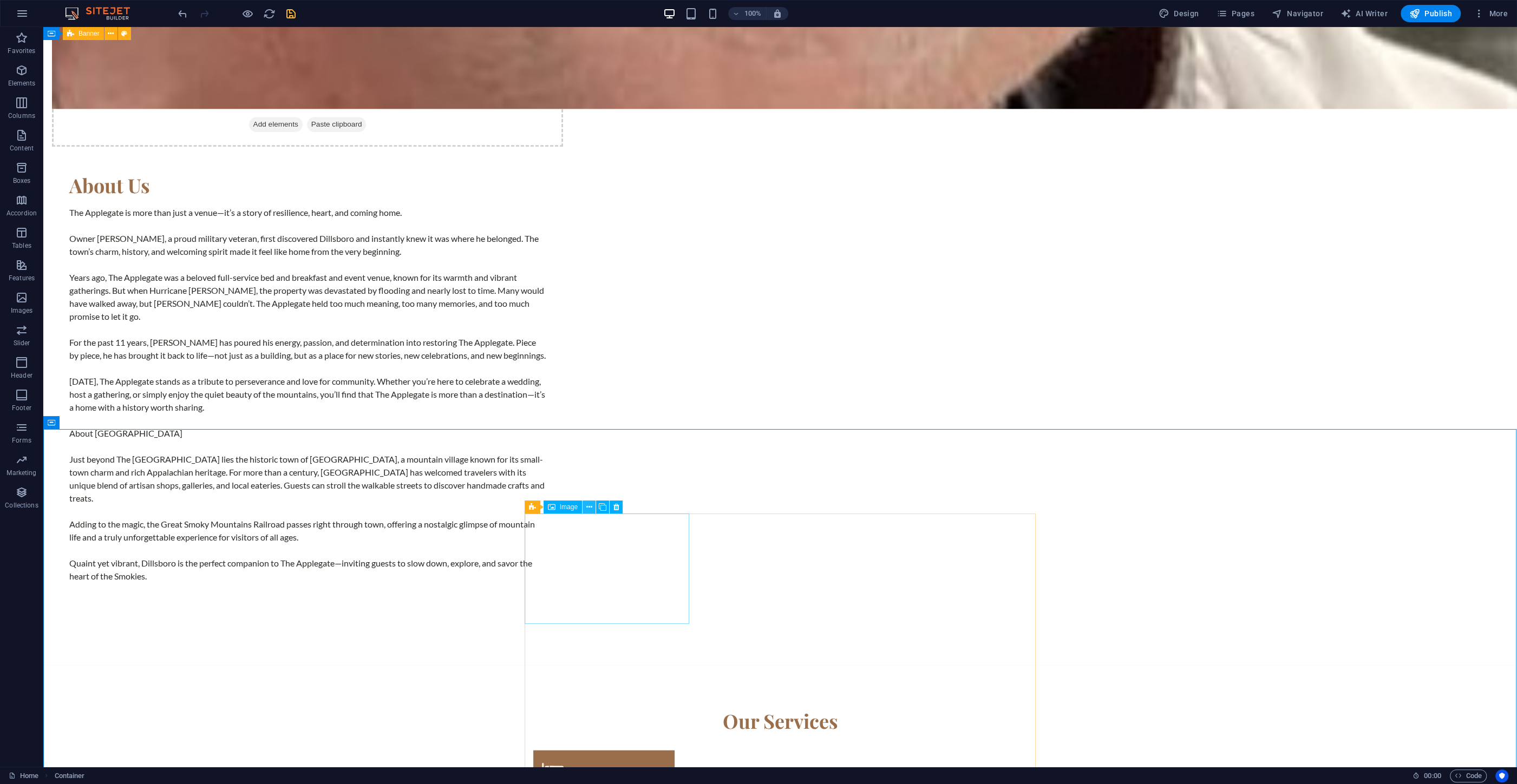
click at [586, 503] on icon at bounding box center [589, 506] width 6 height 11
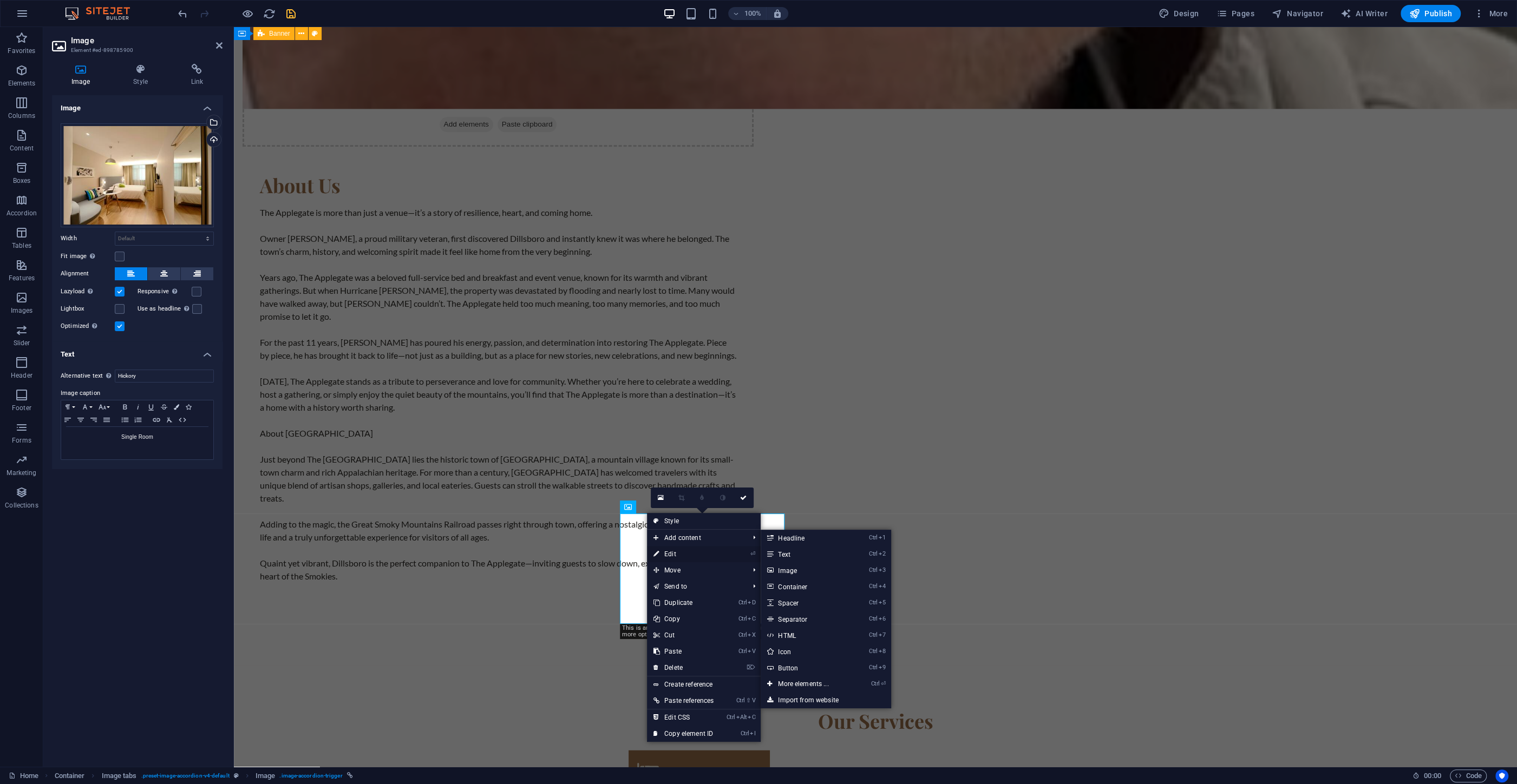
click at [679, 551] on link "⏎ Edit" at bounding box center [684, 554] width 73 height 16
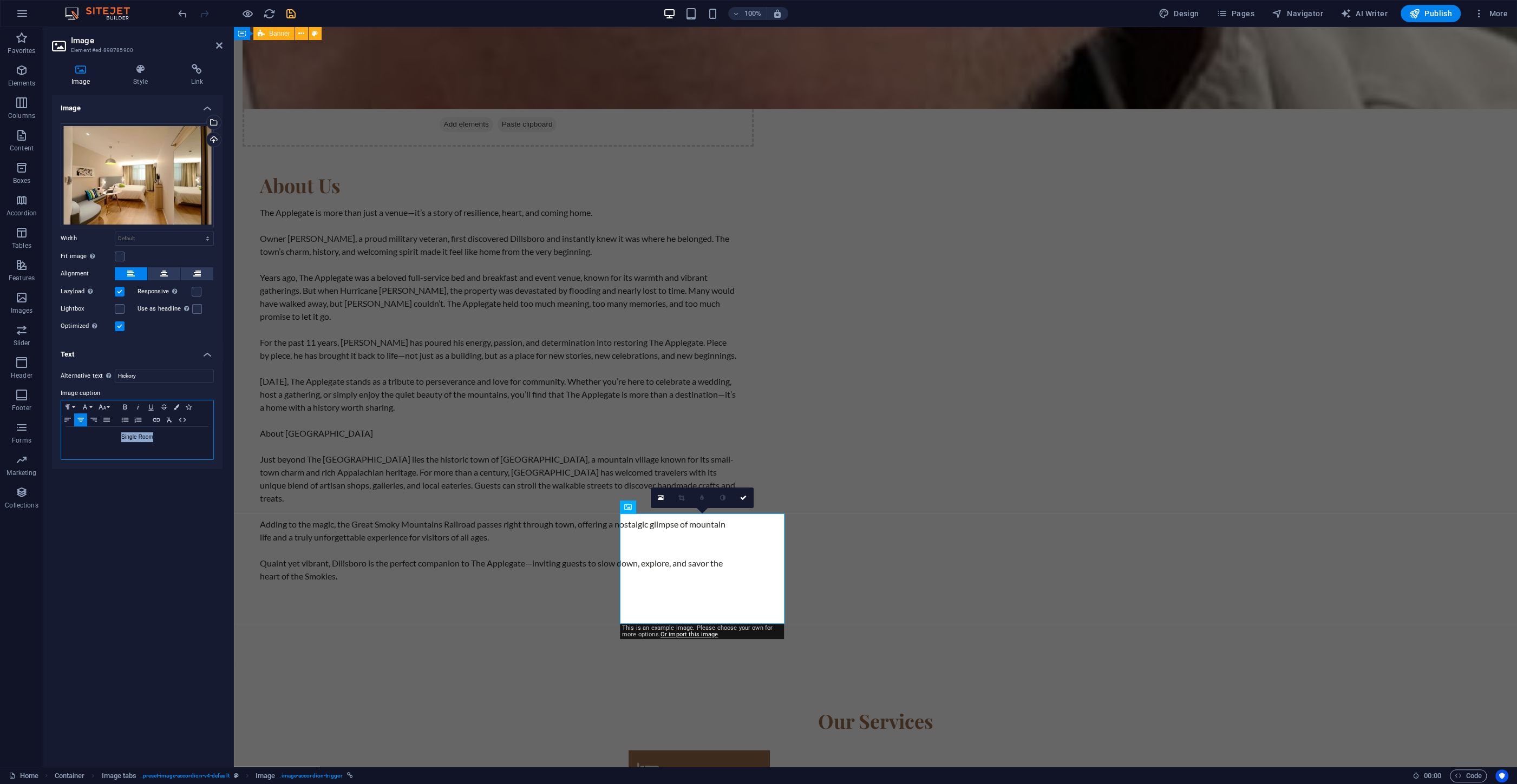
drag, startPoint x: 165, startPoint y: 441, endPoint x: 110, endPoint y: 436, distance: 55.2
click at [108, 437] on p "Single Room" at bounding box center [137, 438] width 141 height 10
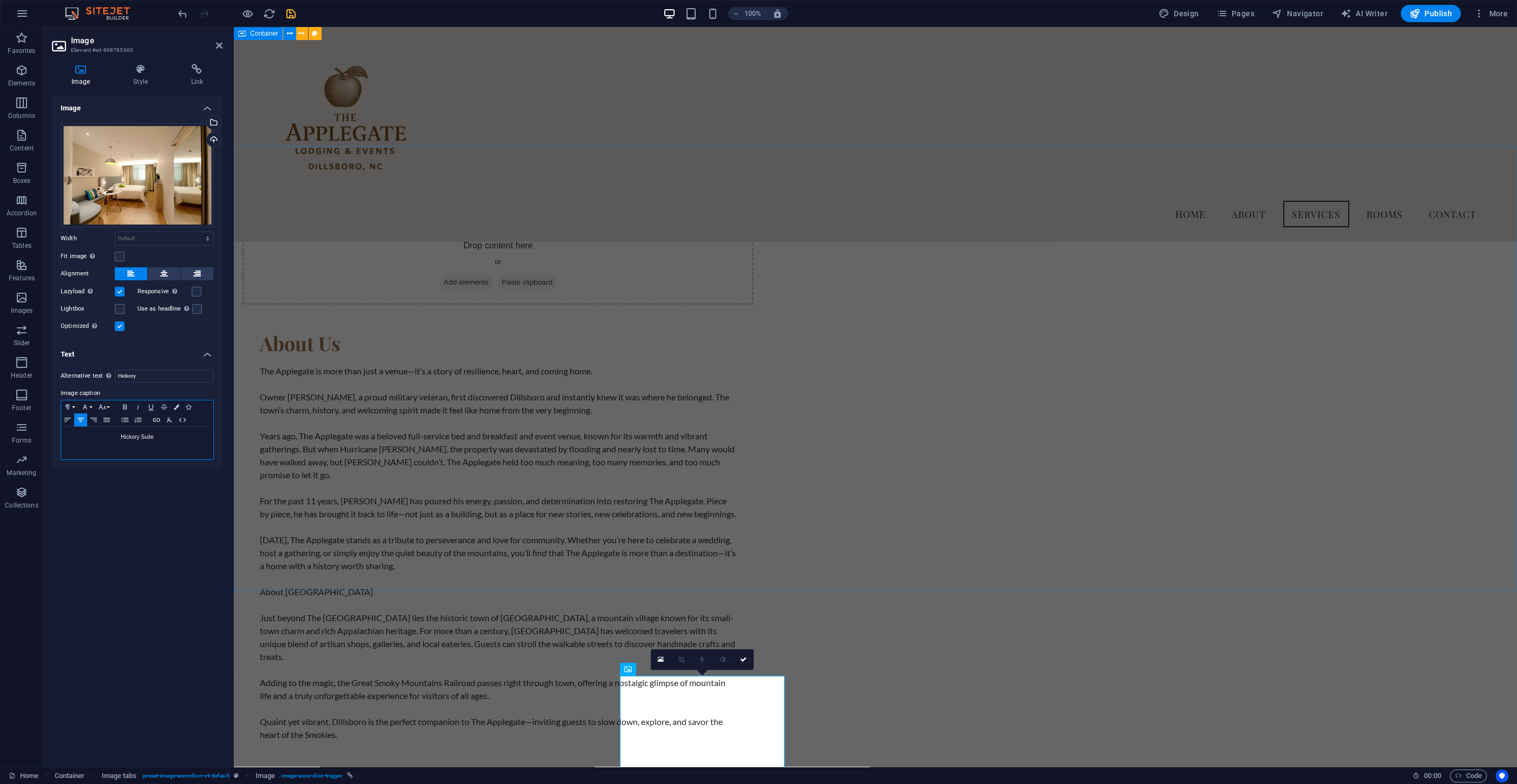
scroll to position [1455, 0]
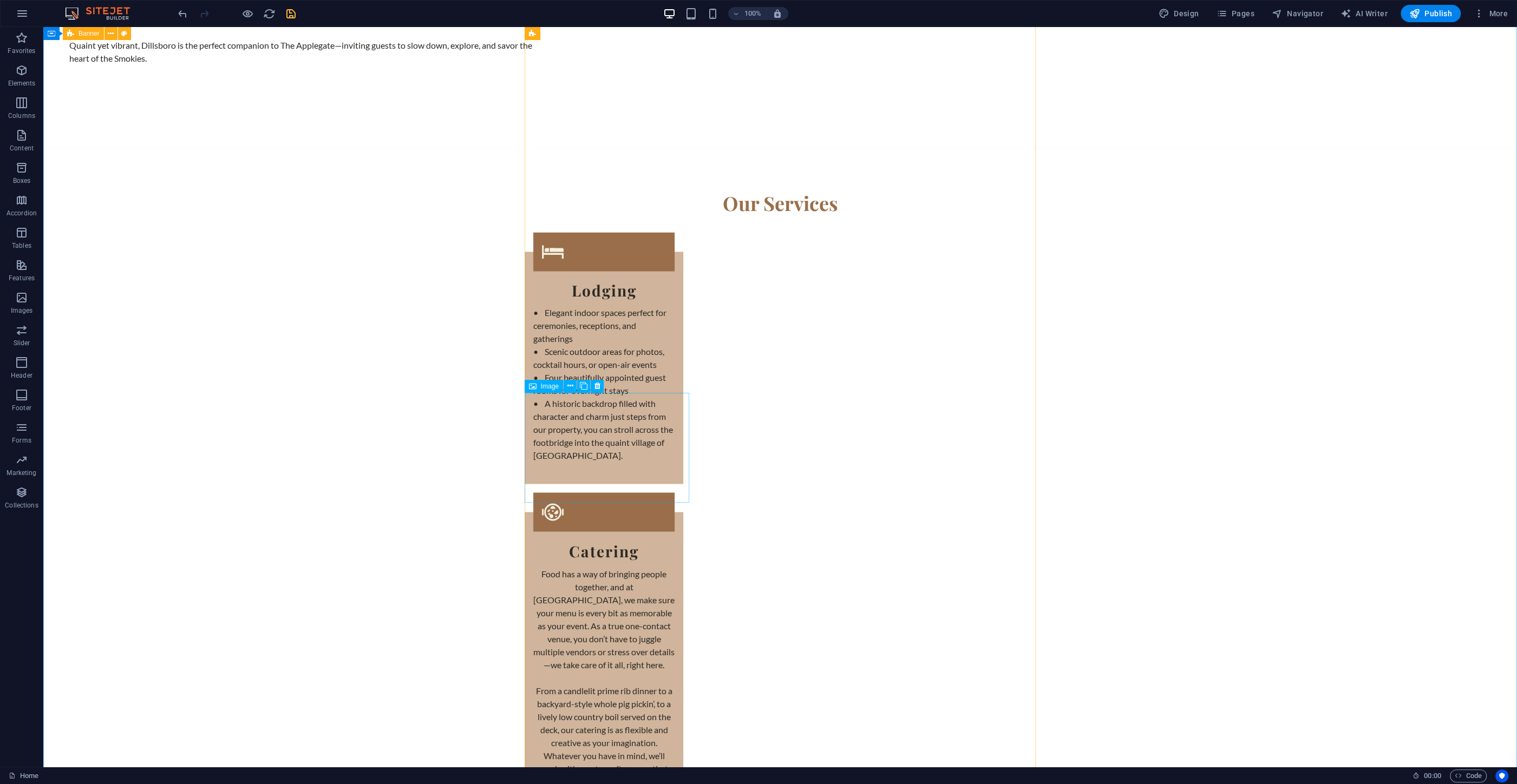
scroll to position [2210, 0]
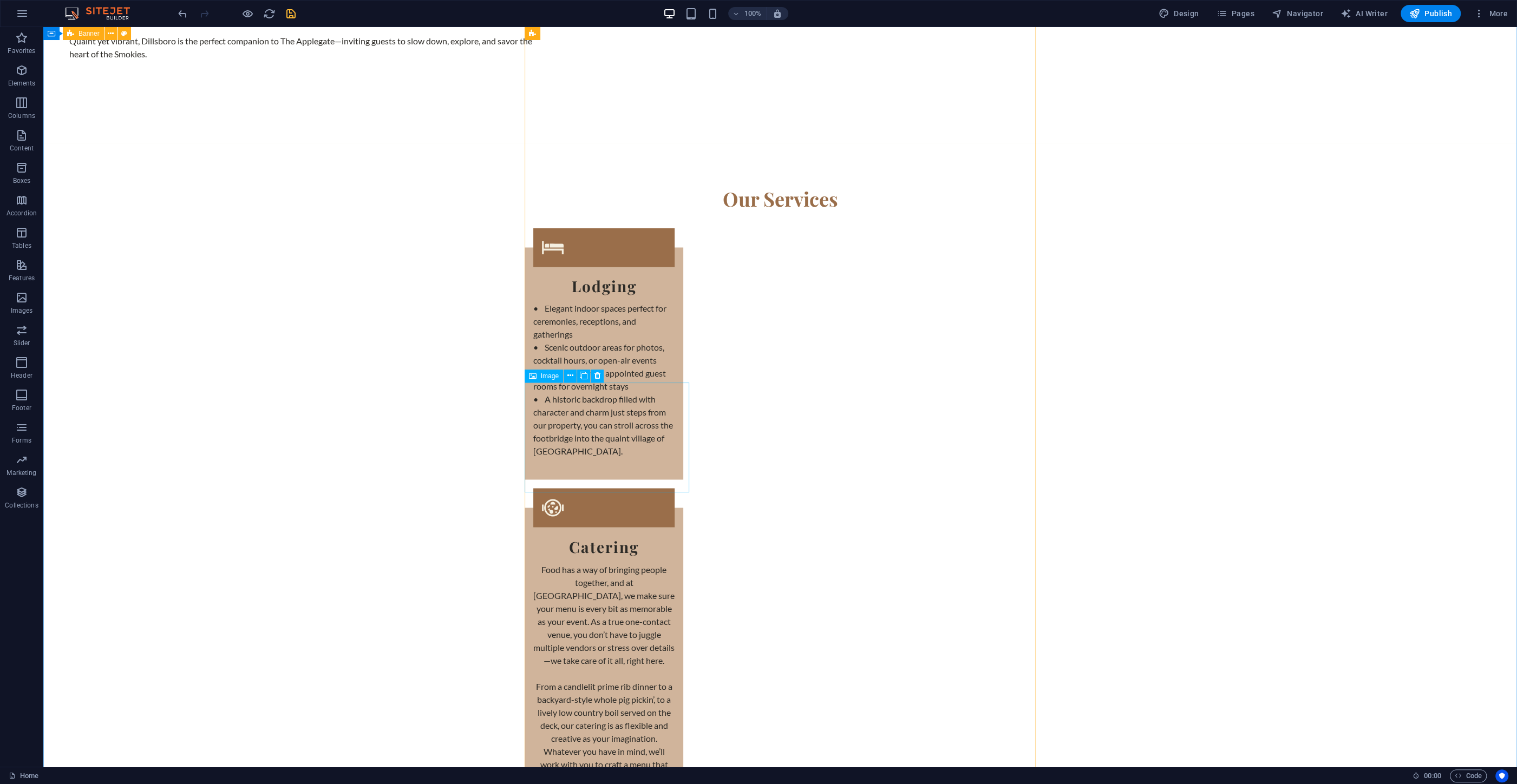
click at [570, 378] on icon at bounding box center [570, 375] width 6 height 11
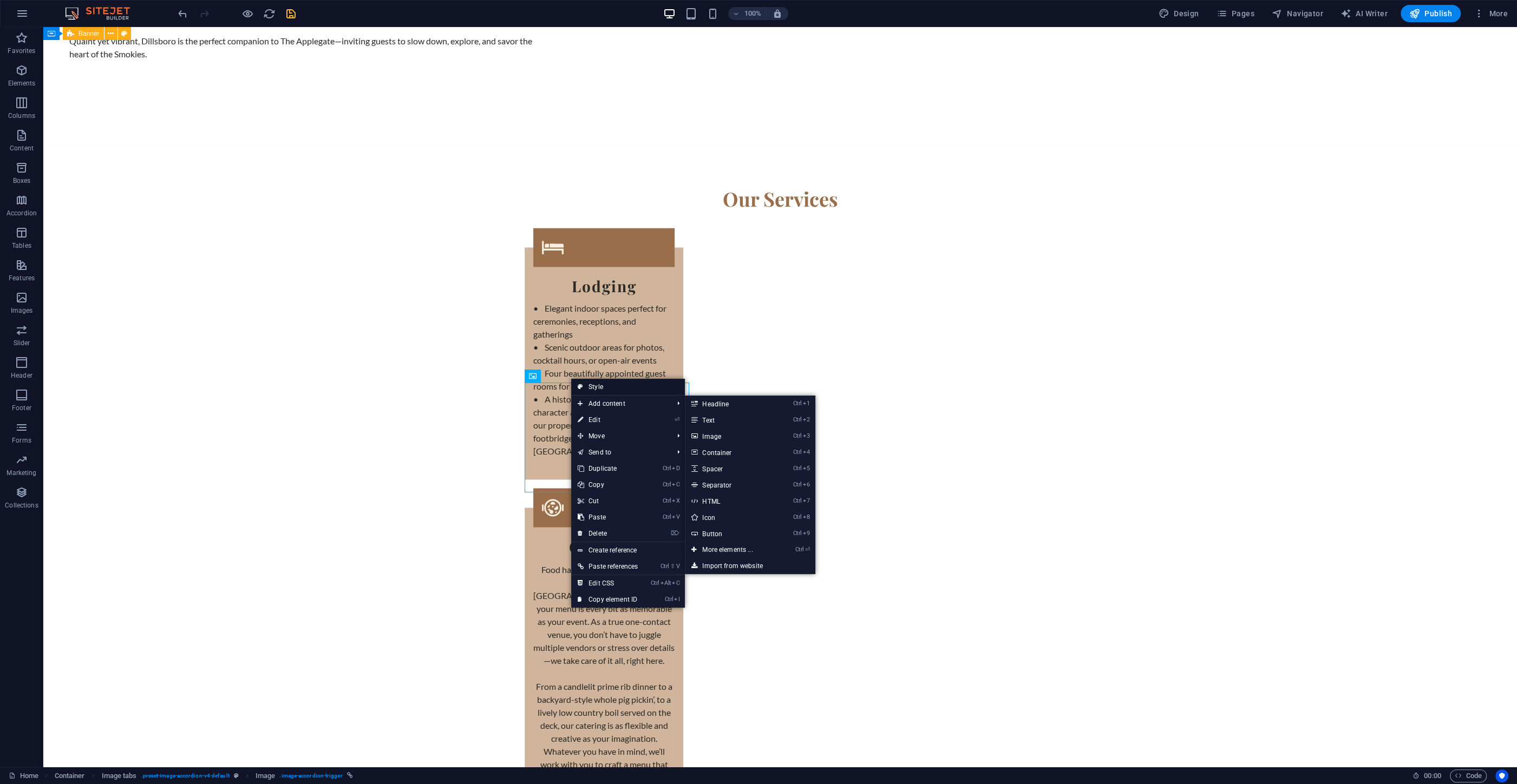
click at [597, 384] on link "Style" at bounding box center [628, 386] width 113 height 16
select select "rem"
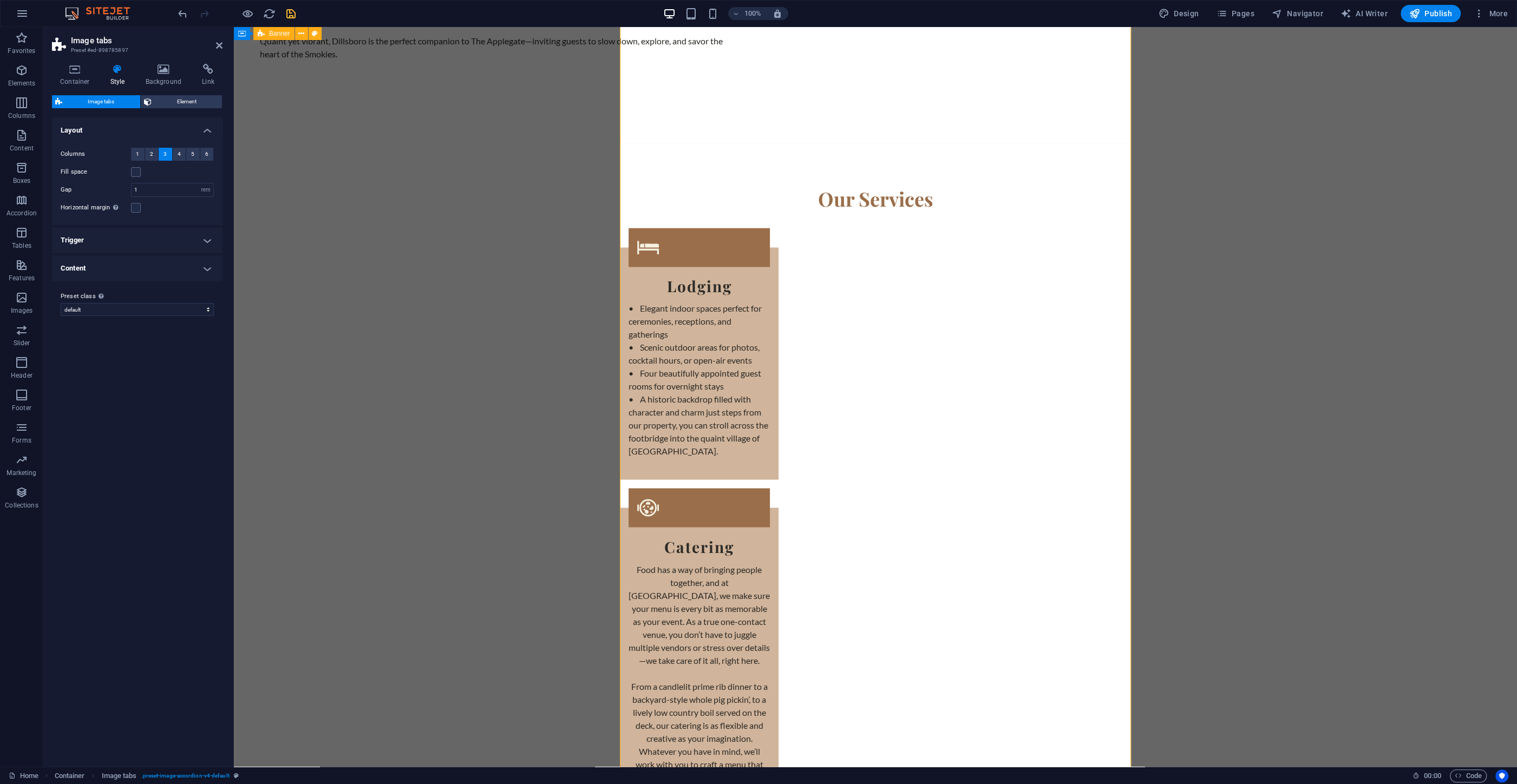
click at [103, 265] on h4 "Content" at bounding box center [136, 268] width 170 height 26
click at [95, 240] on h4 "Trigger" at bounding box center [136, 240] width 170 height 26
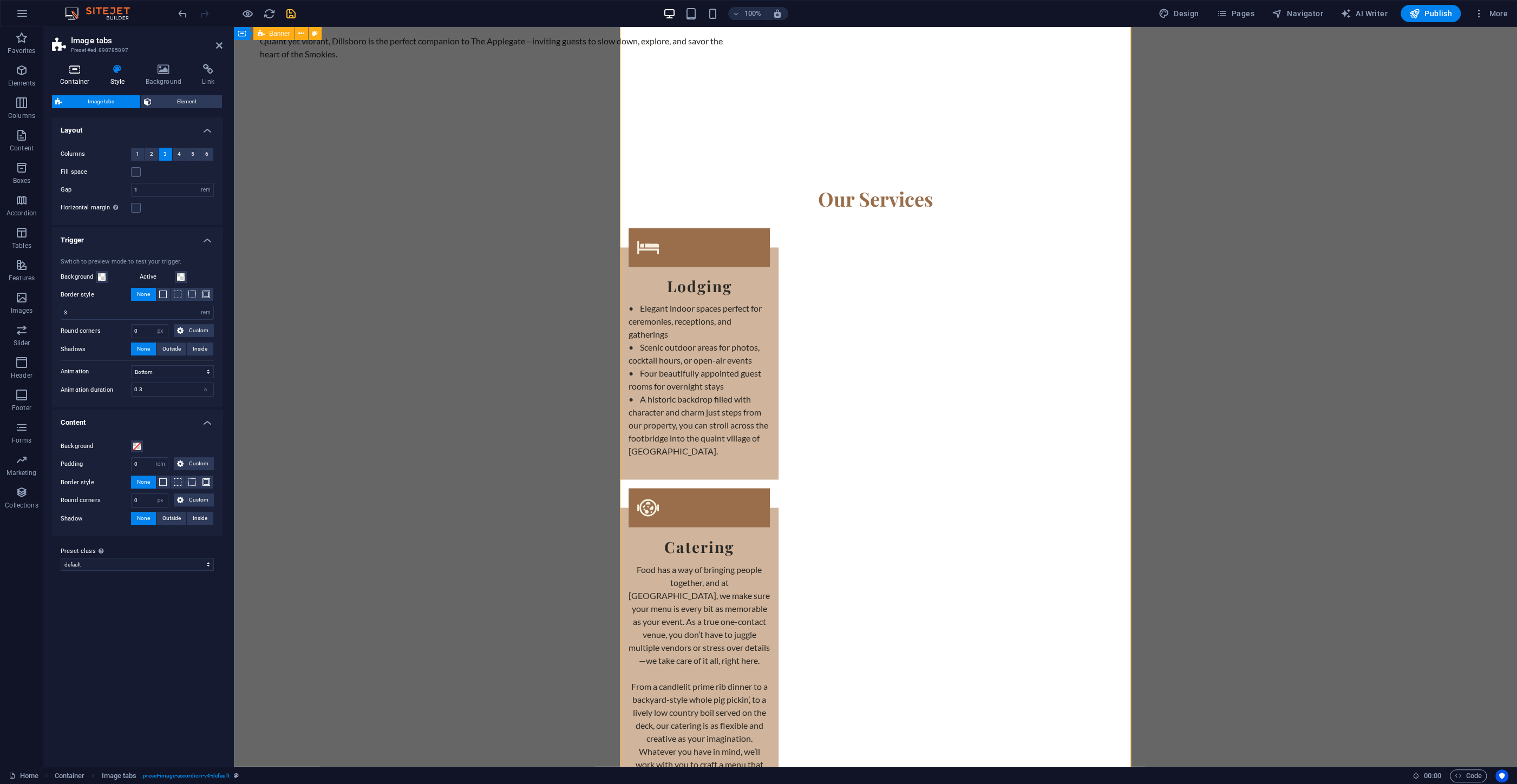
click at [73, 73] on icon at bounding box center [75, 69] width 46 height 11
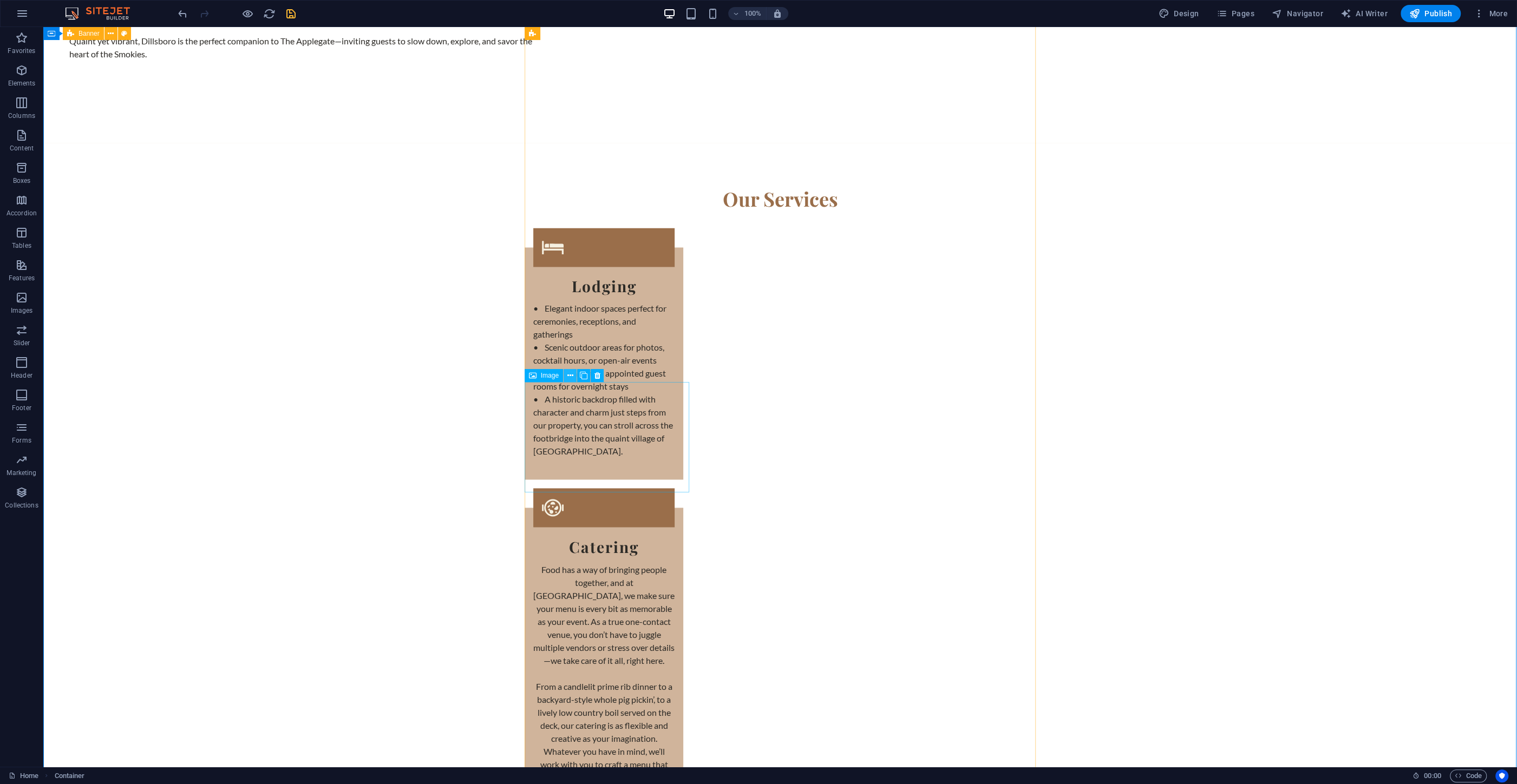
click at [567, 376] on icon at bounding box center [570, 375] width 6 height 11
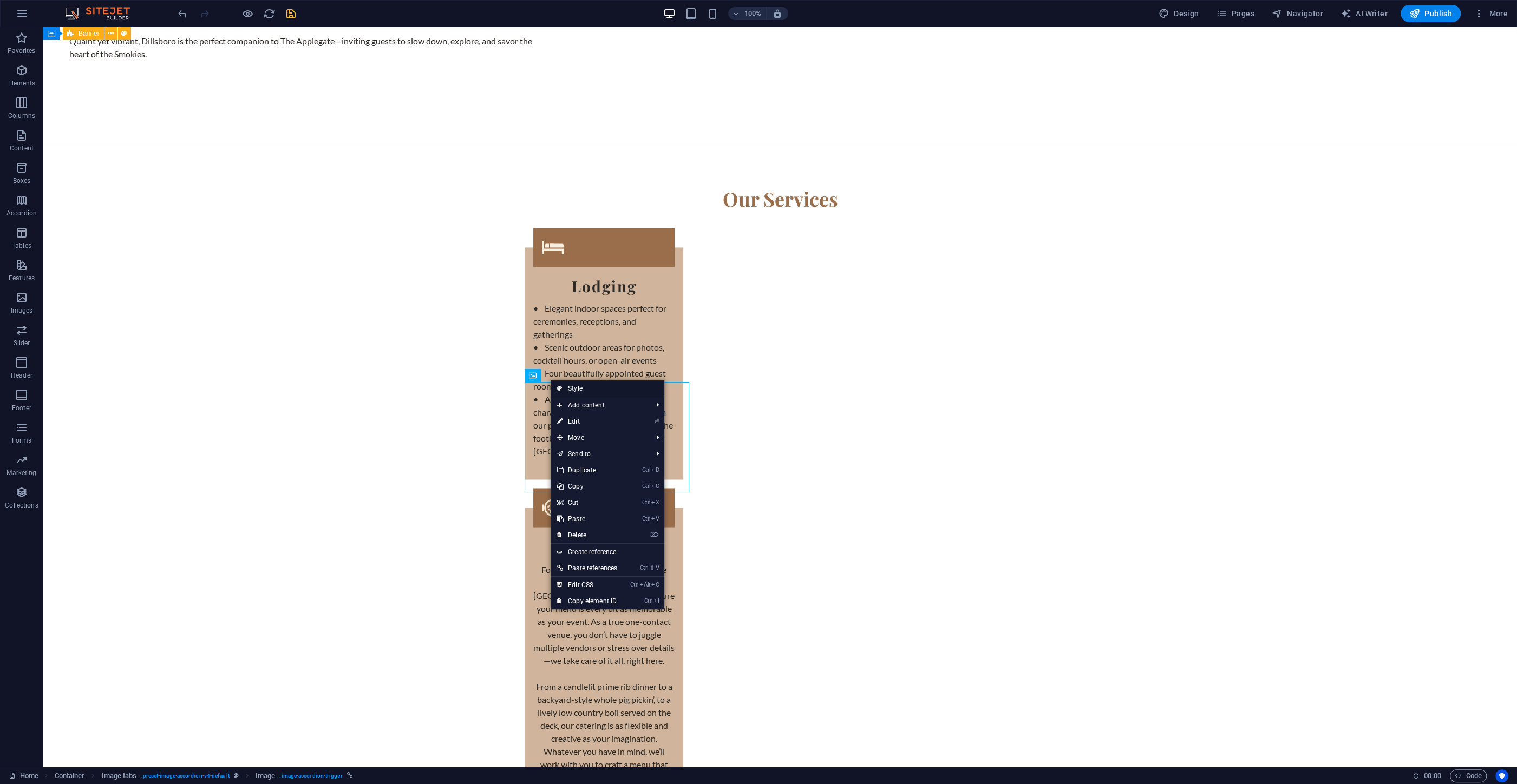
click at [557, 388] on icon at bounding box center [560, 388] width 5 height 16
select select "rem"
select select "px"
select select "rem"
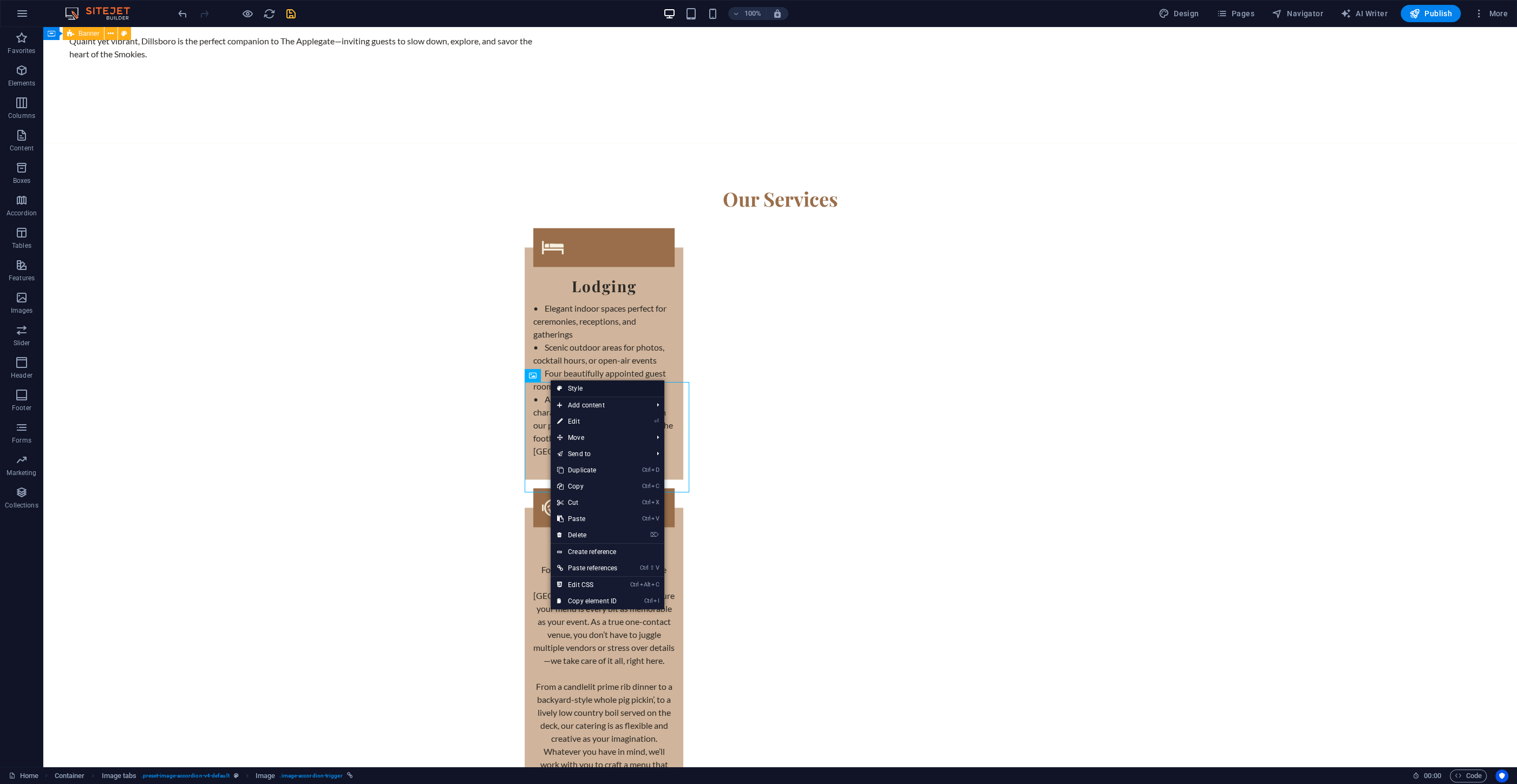
select select "px"
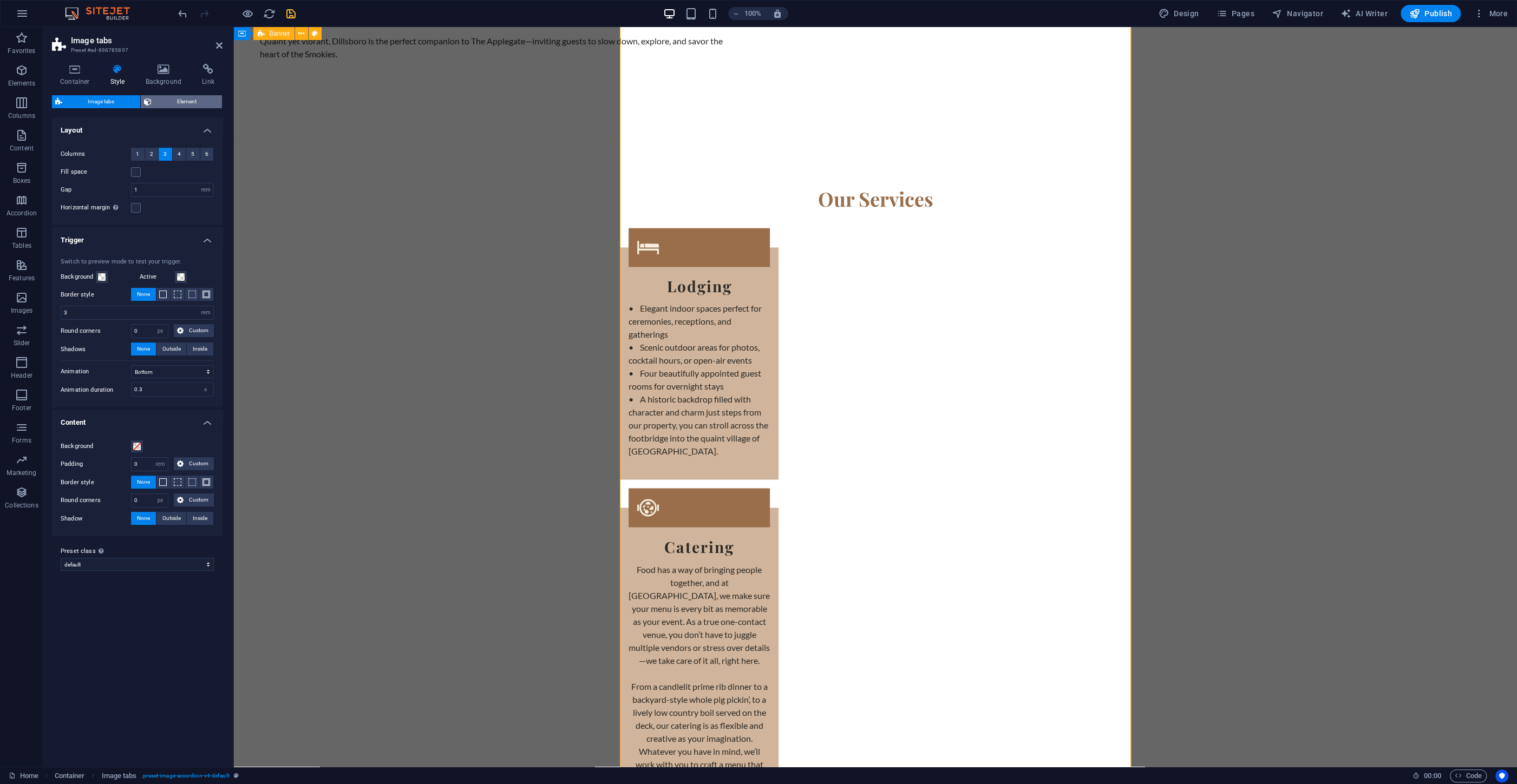
click at [167, 97] on span "Element" at bounding box center [187, 101] width 64 height 13
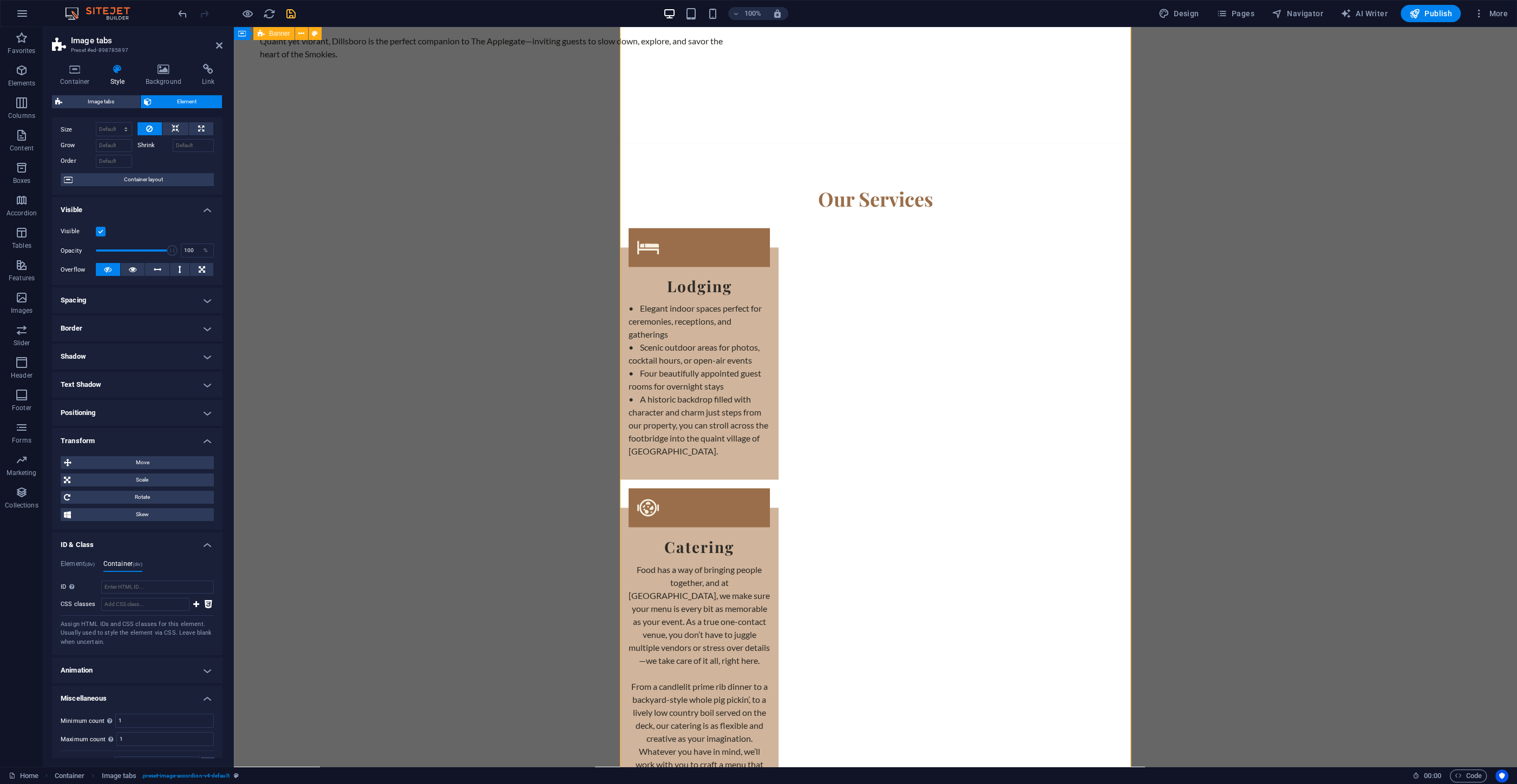
scroll to position [56, 0]
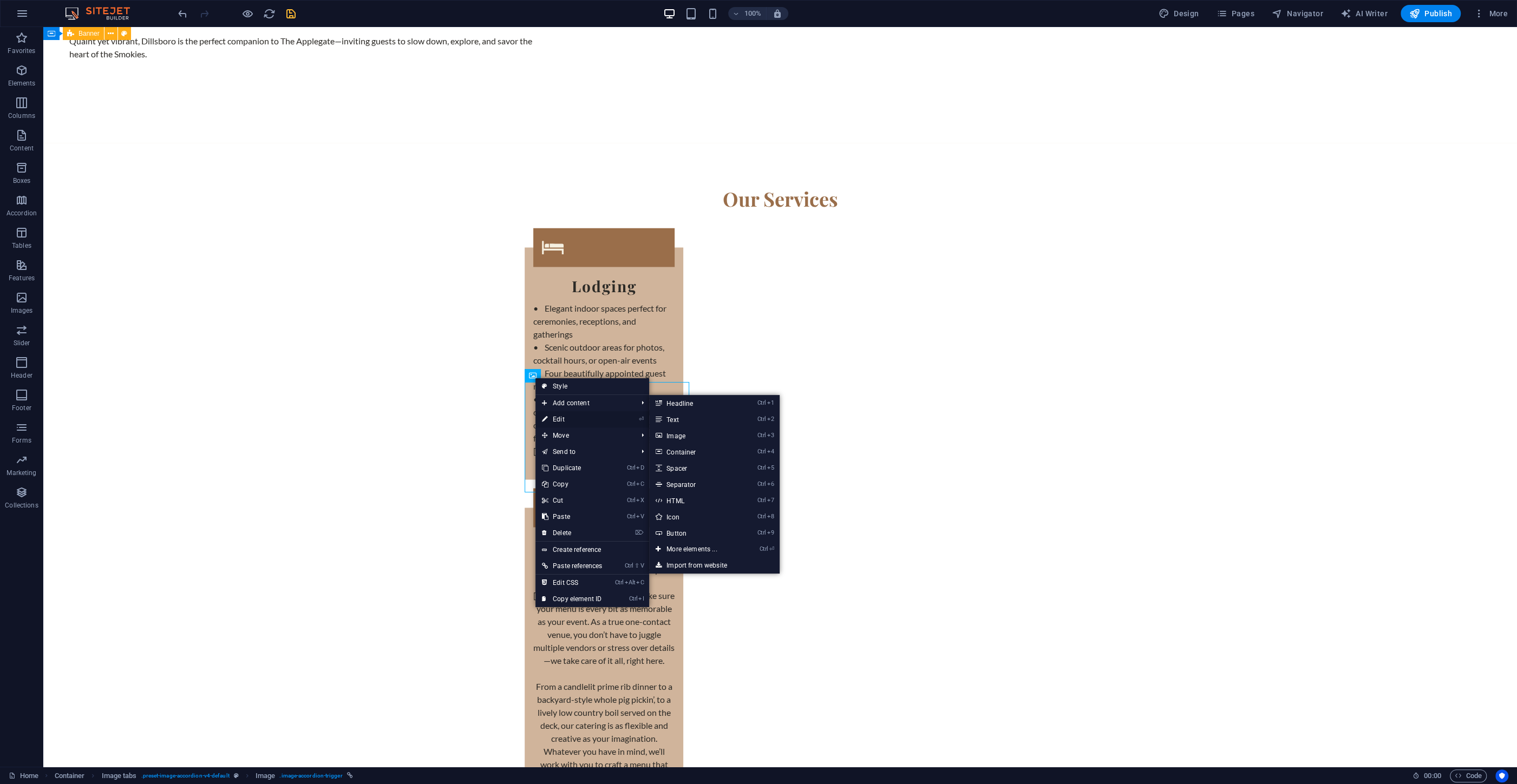
click at [561, 421] on link "⏎ Edit" at bounding box center [572, 419] width 73 height 16
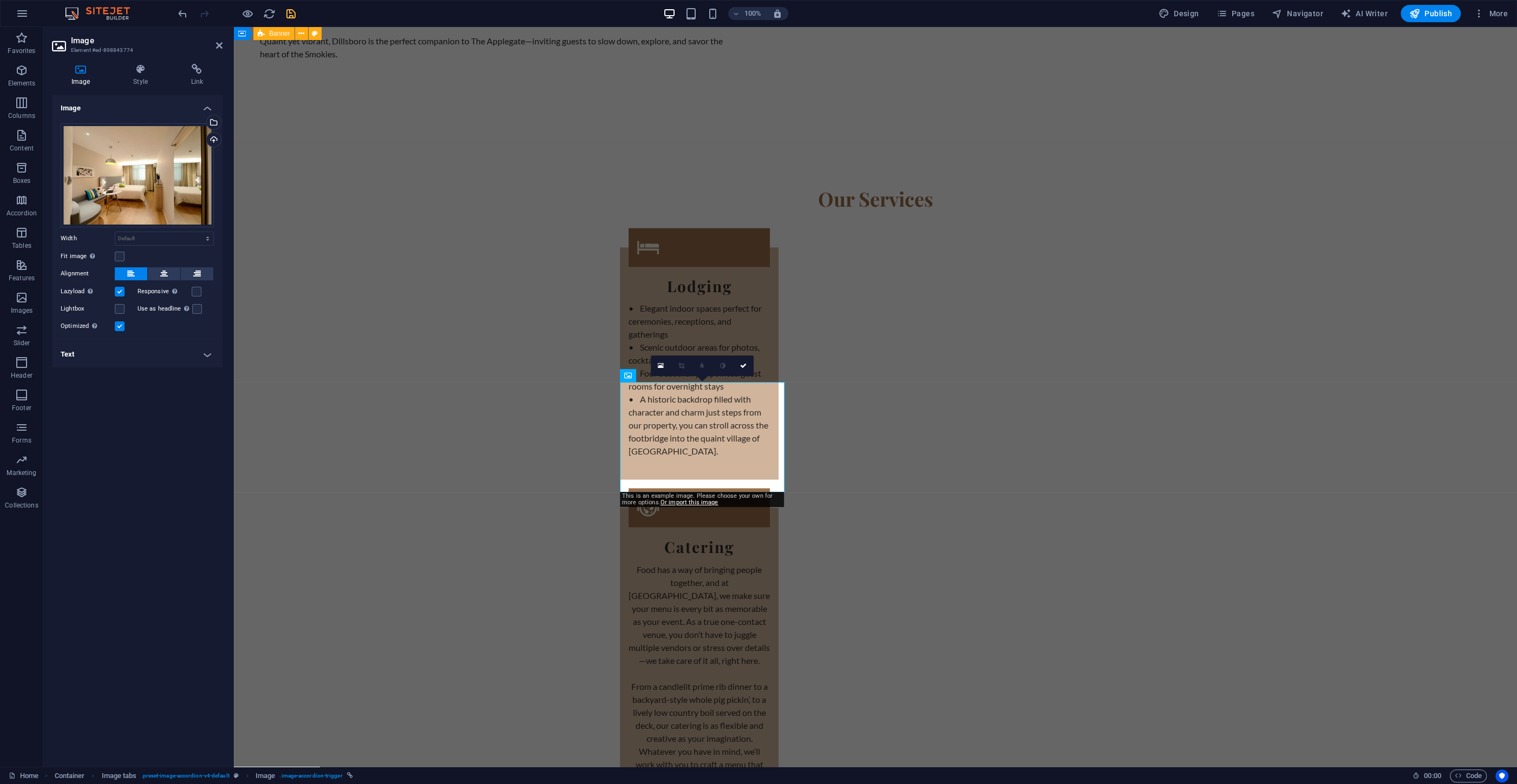
click at [157, 347] on h4 "Text" at bounding box center [136, 354] width 170 height 26
drag, startPoint x: 163, startPoint y: 436, endPoint x: 36, endPoint y: 431, distance: 127.1
click at [68, 432] on div "Single Room" at bounding box center [137, 443] width 152 height 32
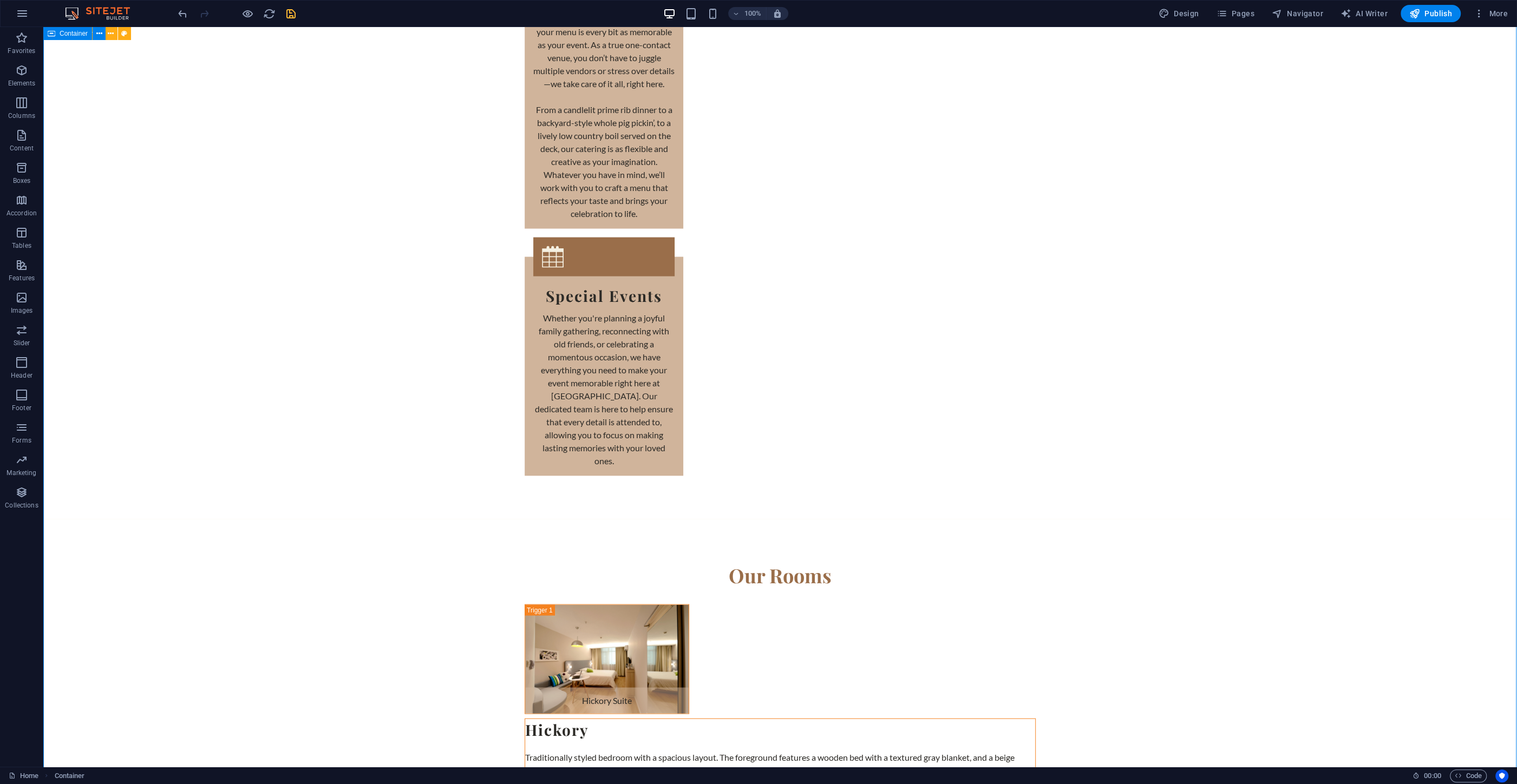
scroll to position [2790, 0]
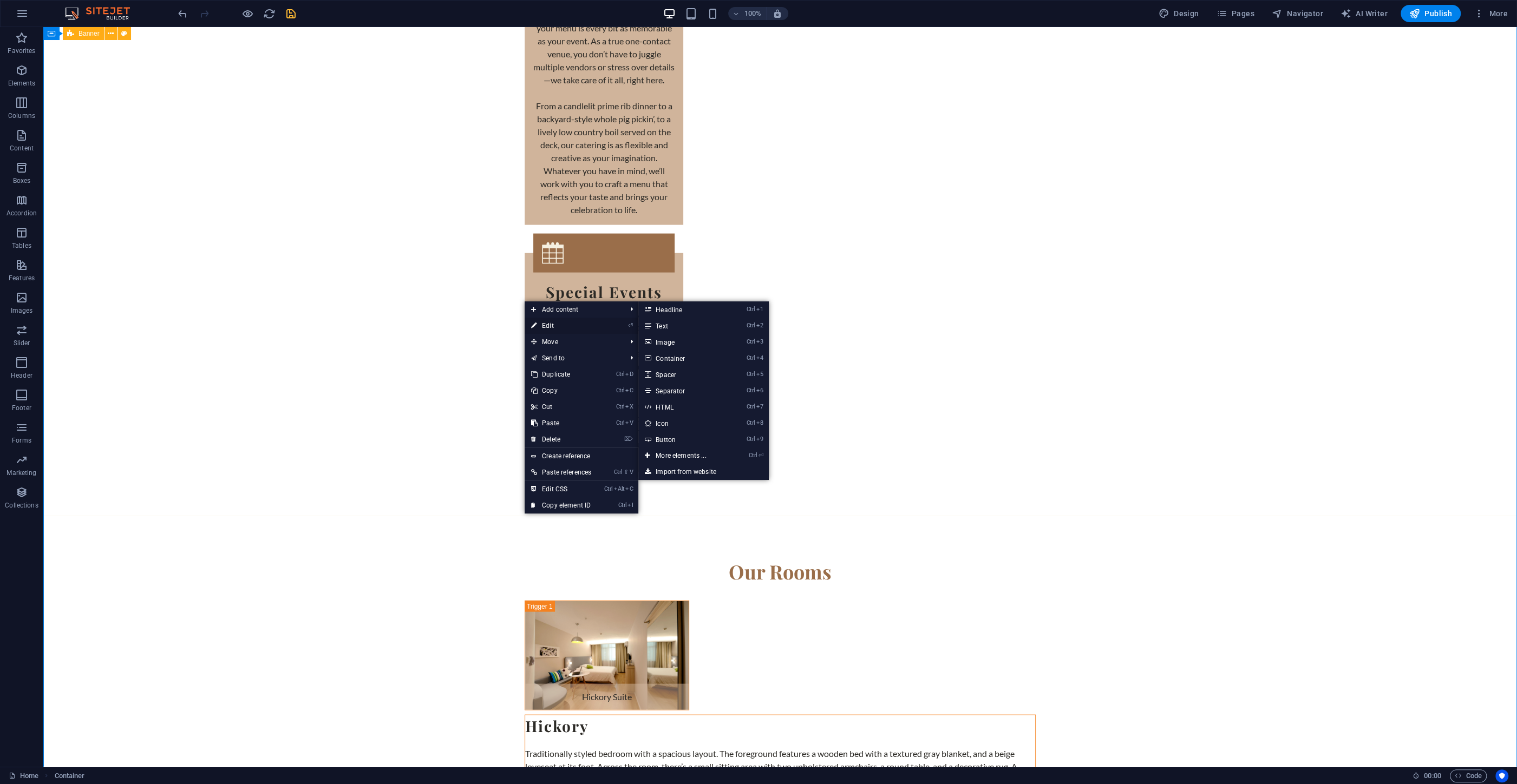
click at [542, 321] on link "⏎ Edit" at bounding box center [561, 325] width 73 height 16
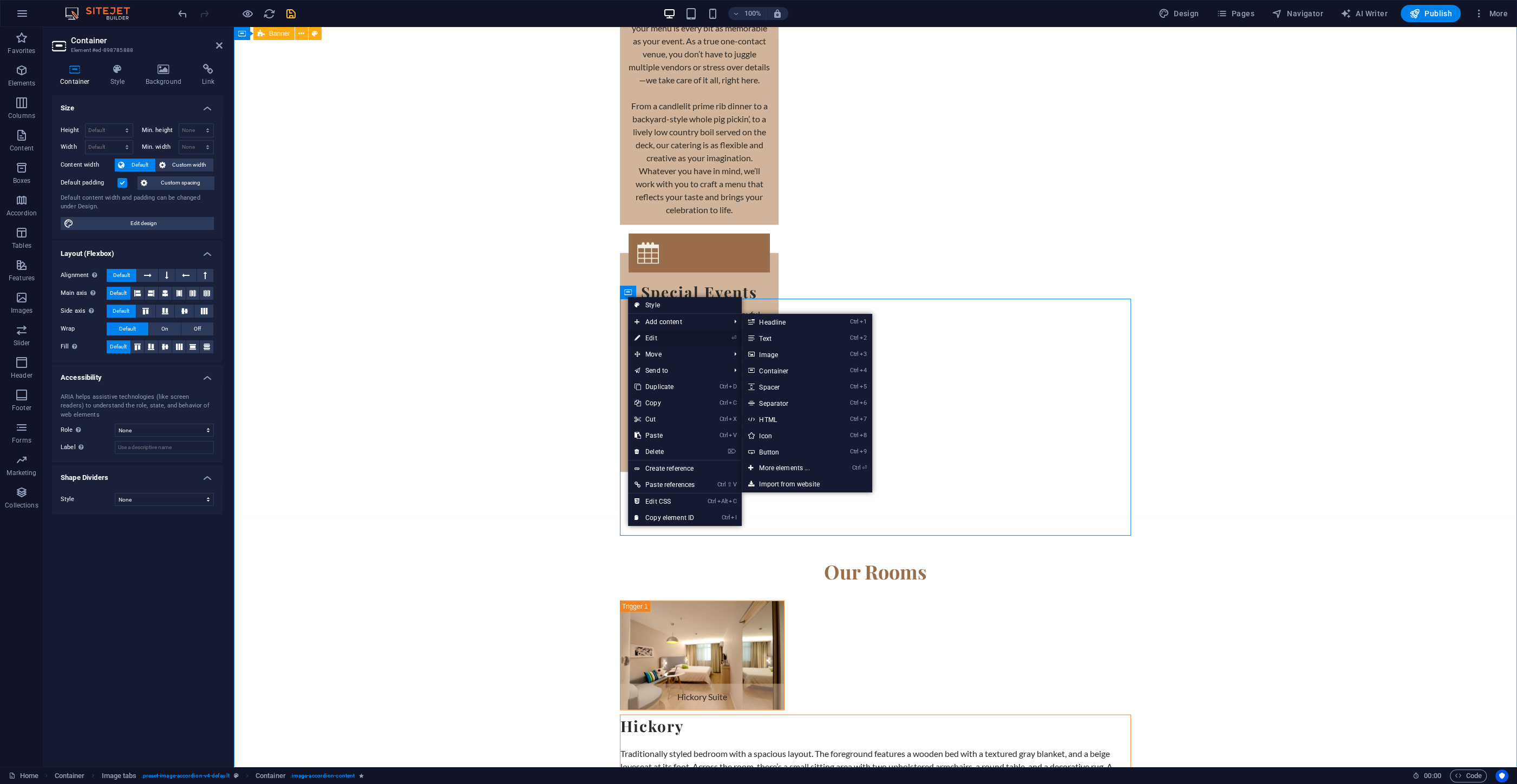
click at [656, 335] on link "⏎ Edit" at bounding box center [664, 338] width 73 height 16
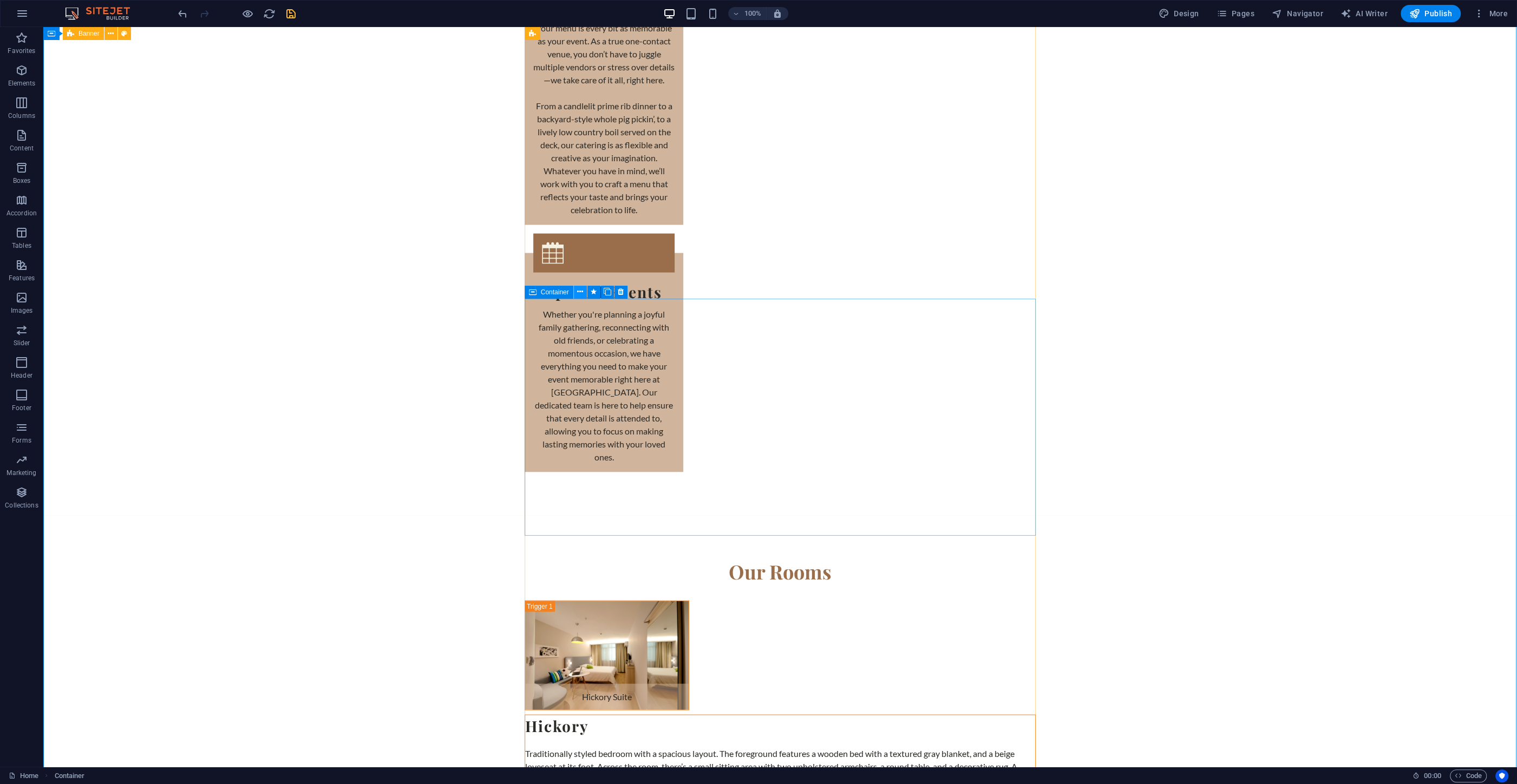
click at [579, 290] on icon at bounding box center [579, 291] width 6 height 11
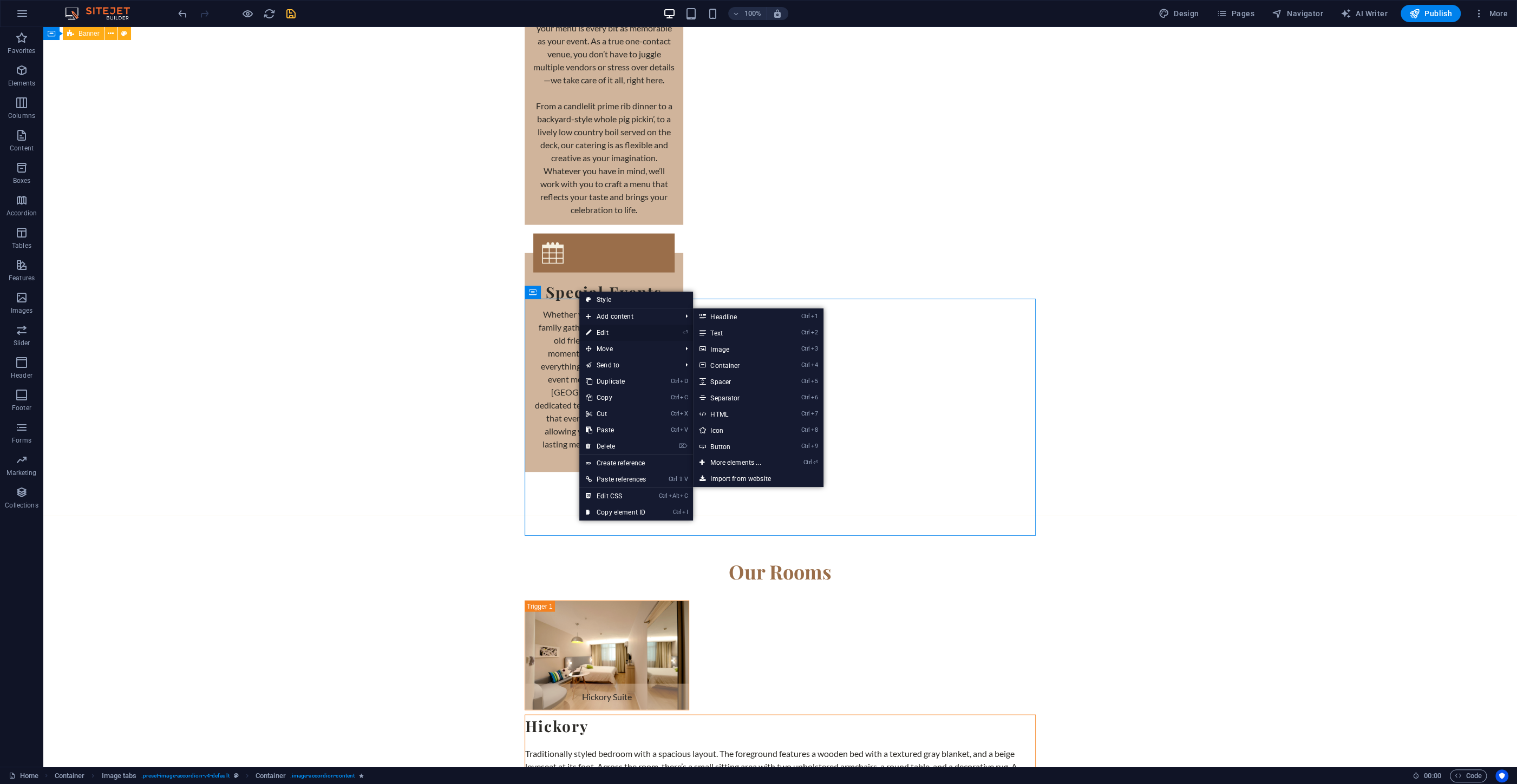
click at [606, 329] on link "⏎ Edit" at bounding box center [616, 332] width 73 height 16
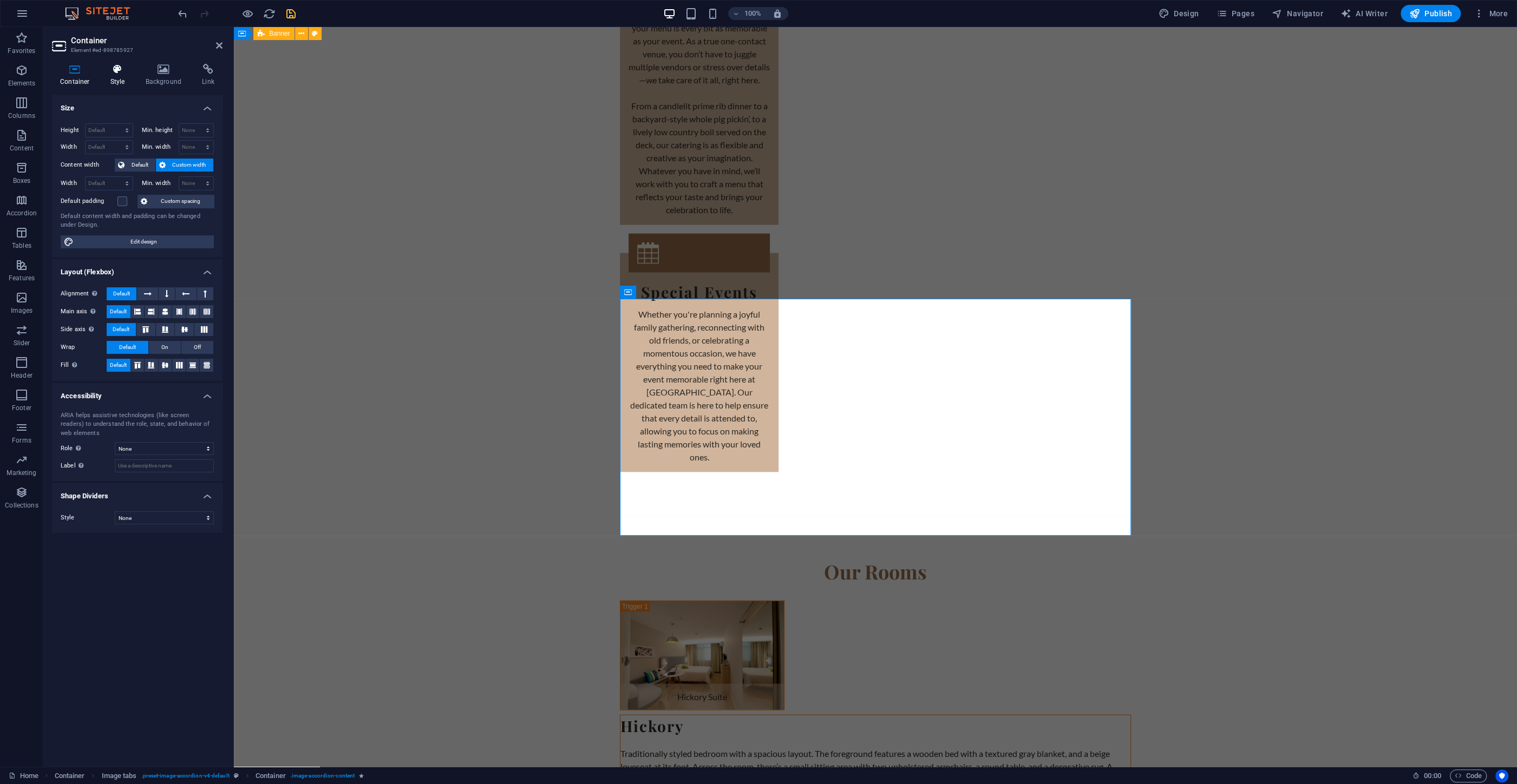
click at [126, 79] on h4 "Style" at bounding box center [120, 75] width 36 height 23
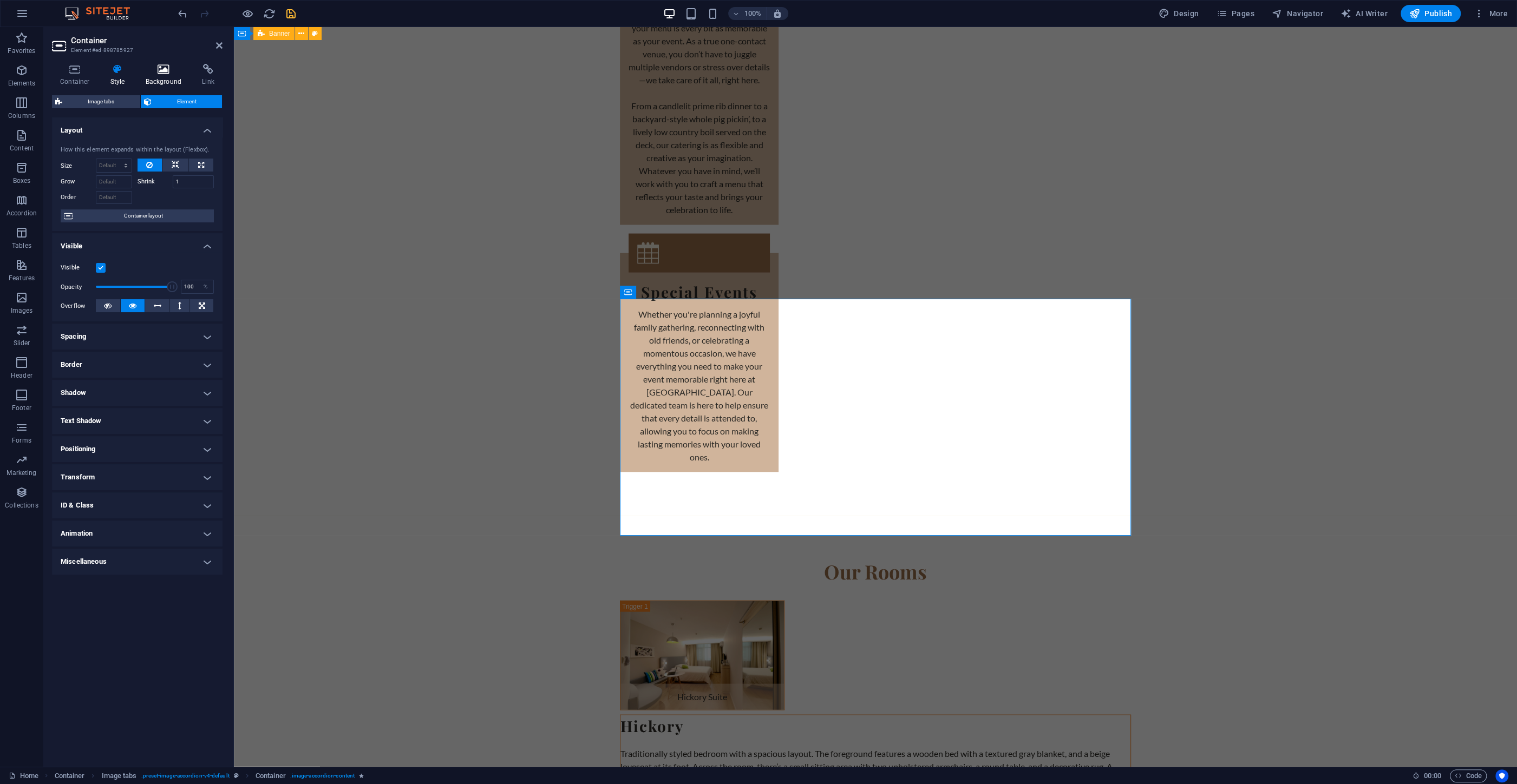
click at [163, 73] on icon at bounding box center [163, 69] width 53 height 11
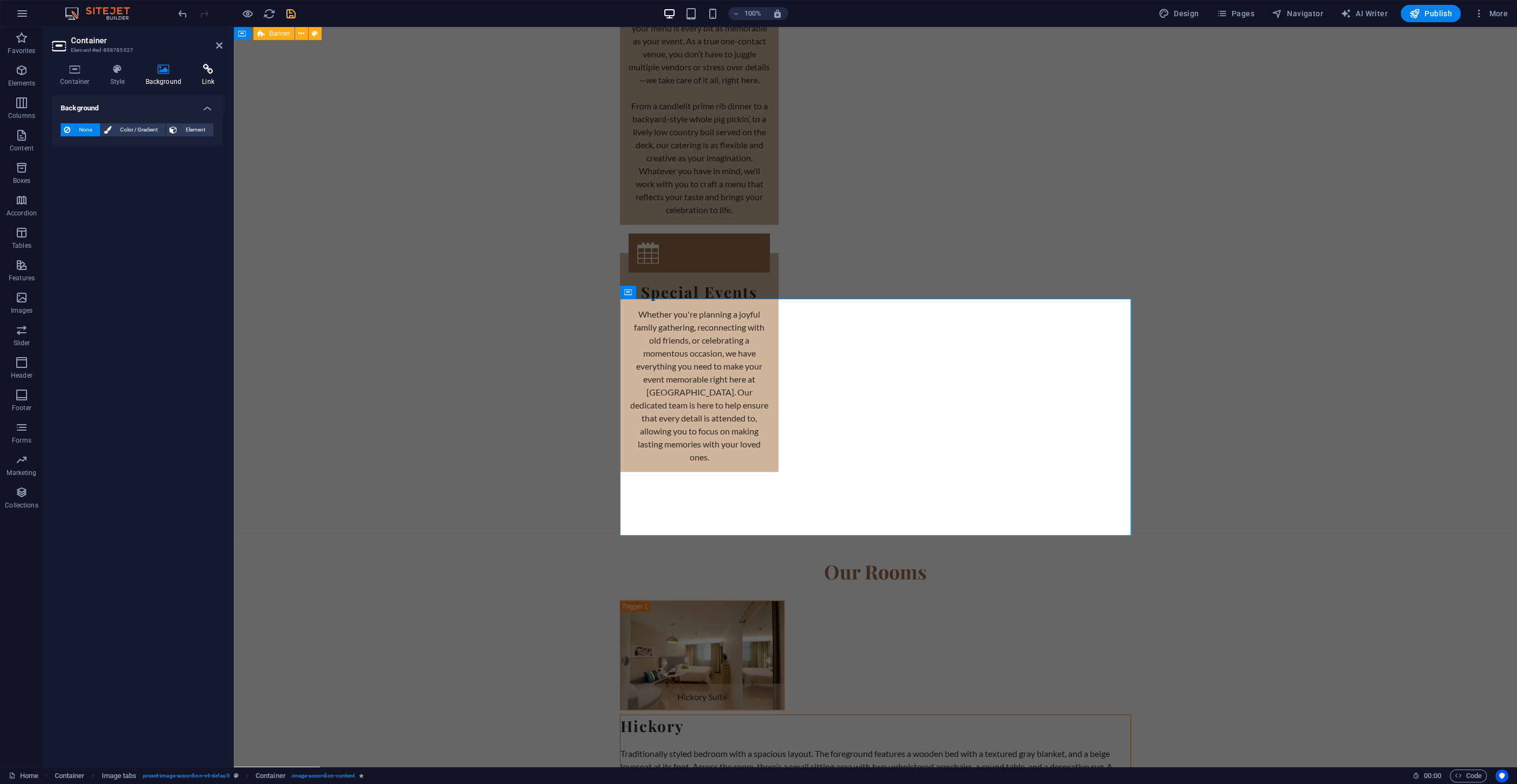
click at [200, 71] on icon at bounding box center [208, 69] width 29 height 11
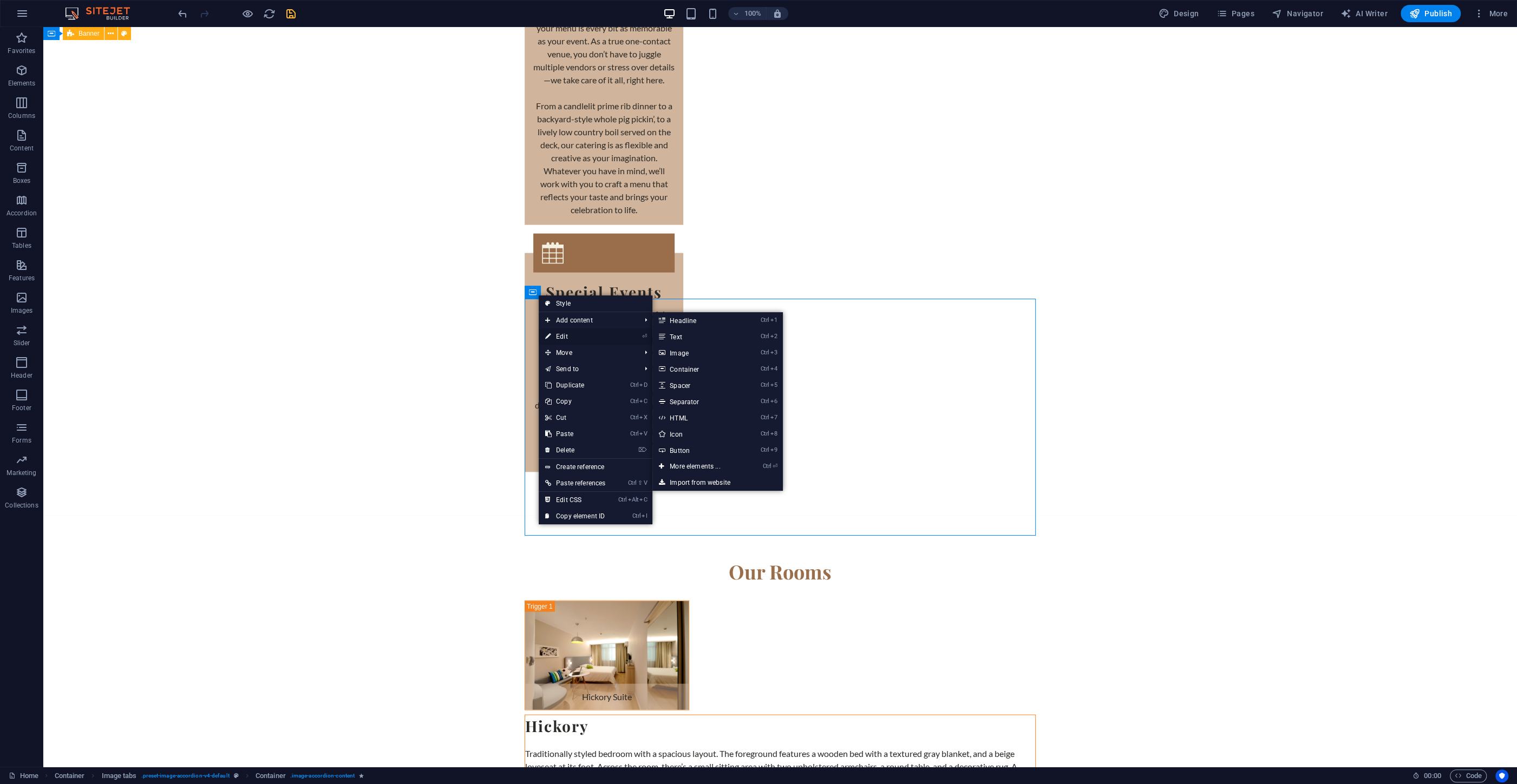
click at [562, 341] on link "⏎ Edit" at bounding box center [575, 336] width 73 height 16
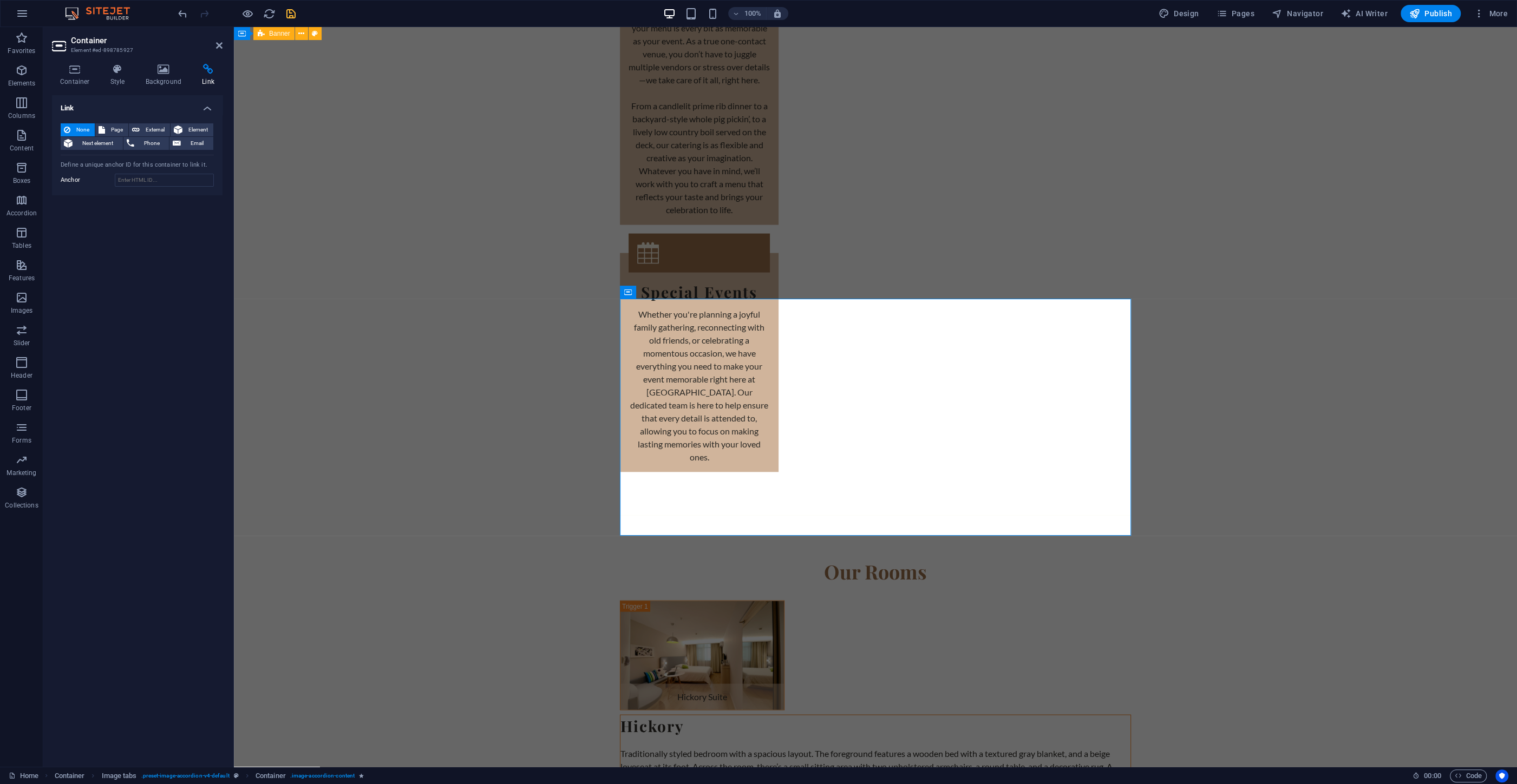
click at [88, 134] on span "None" at bounding box center [82, 130] width 18 height 13
click at [67, 79] on h4 "Container" at bounding box center [76, 75] width 50 height 23
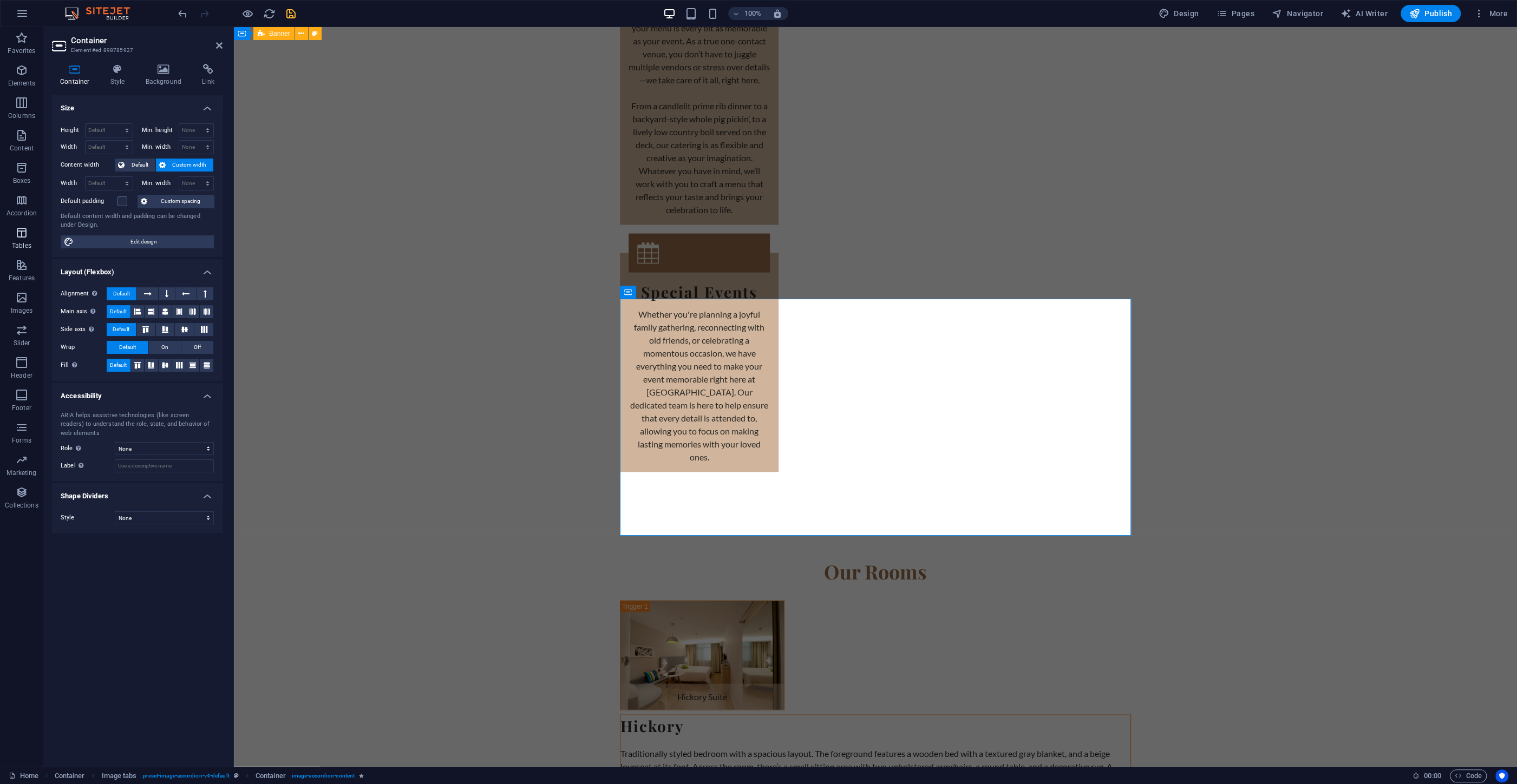
click at [25, 236] on icon "button" at bounding box center [21, 232] width 13 height 13
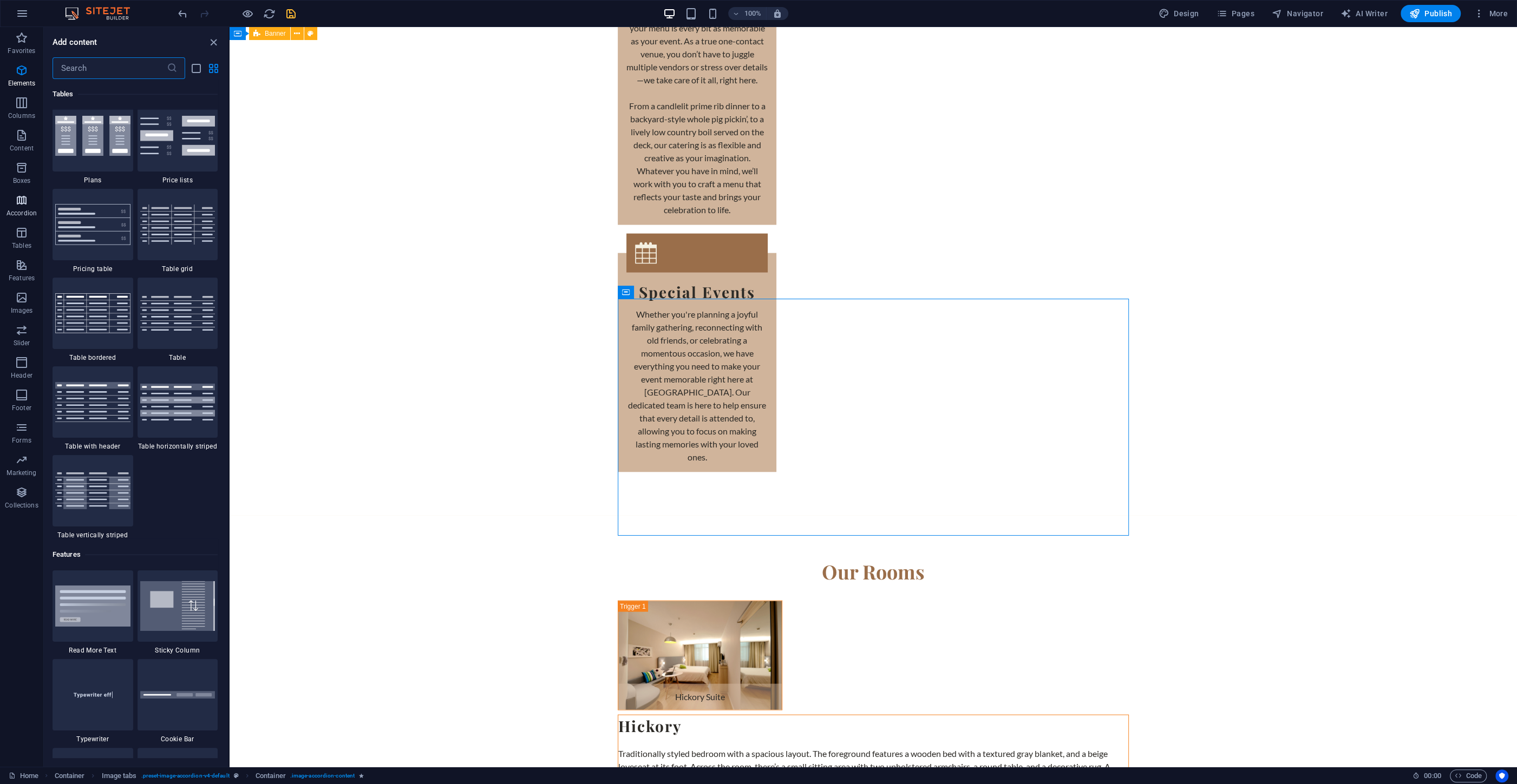
scroll to position [3807, 0]
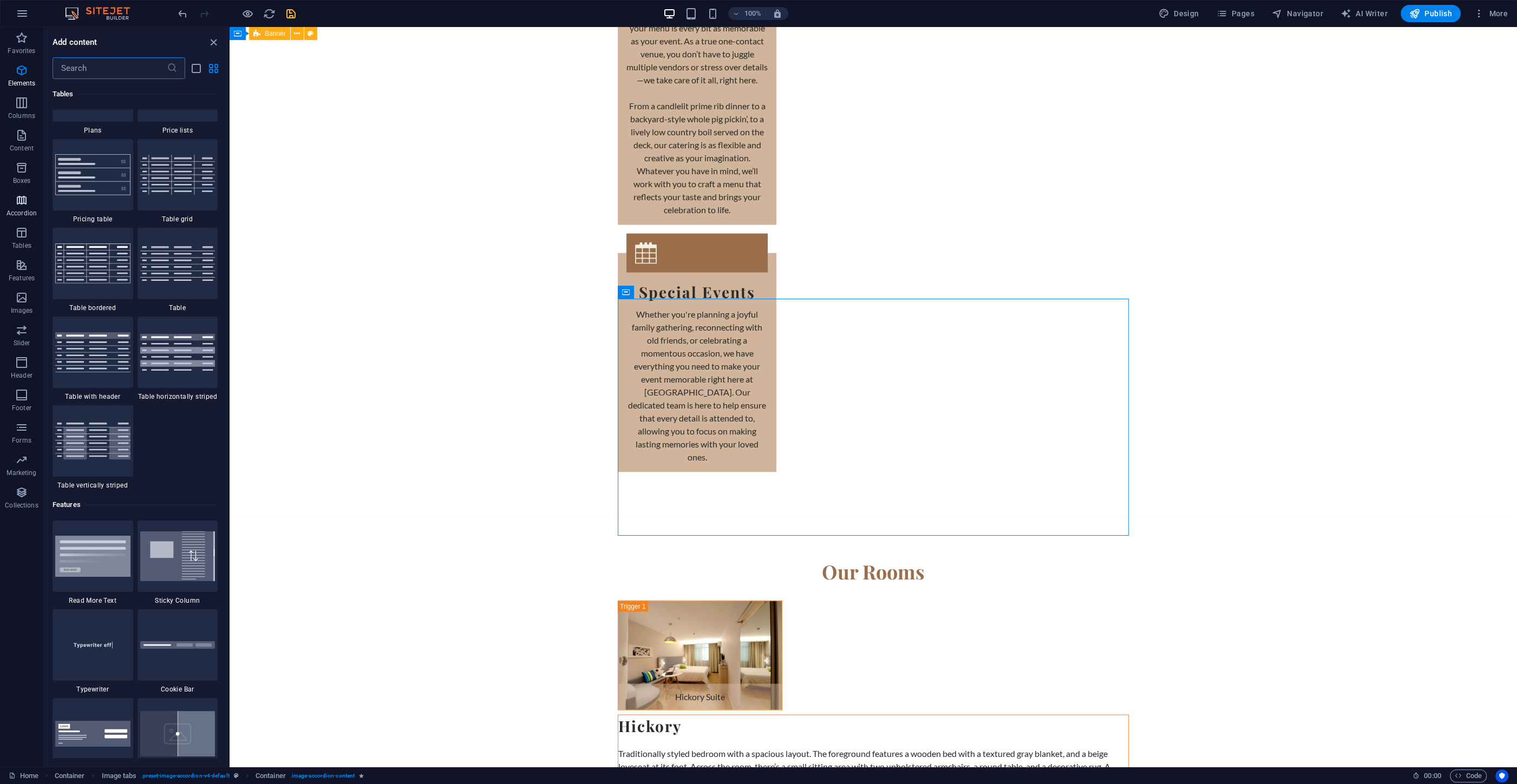
click at [17, 203] on icon "button" at bounding box center [21, 200] width 13 height 13
click at [23, 173] on icon "button" at bounding box center [21, 167] width 13 height 13
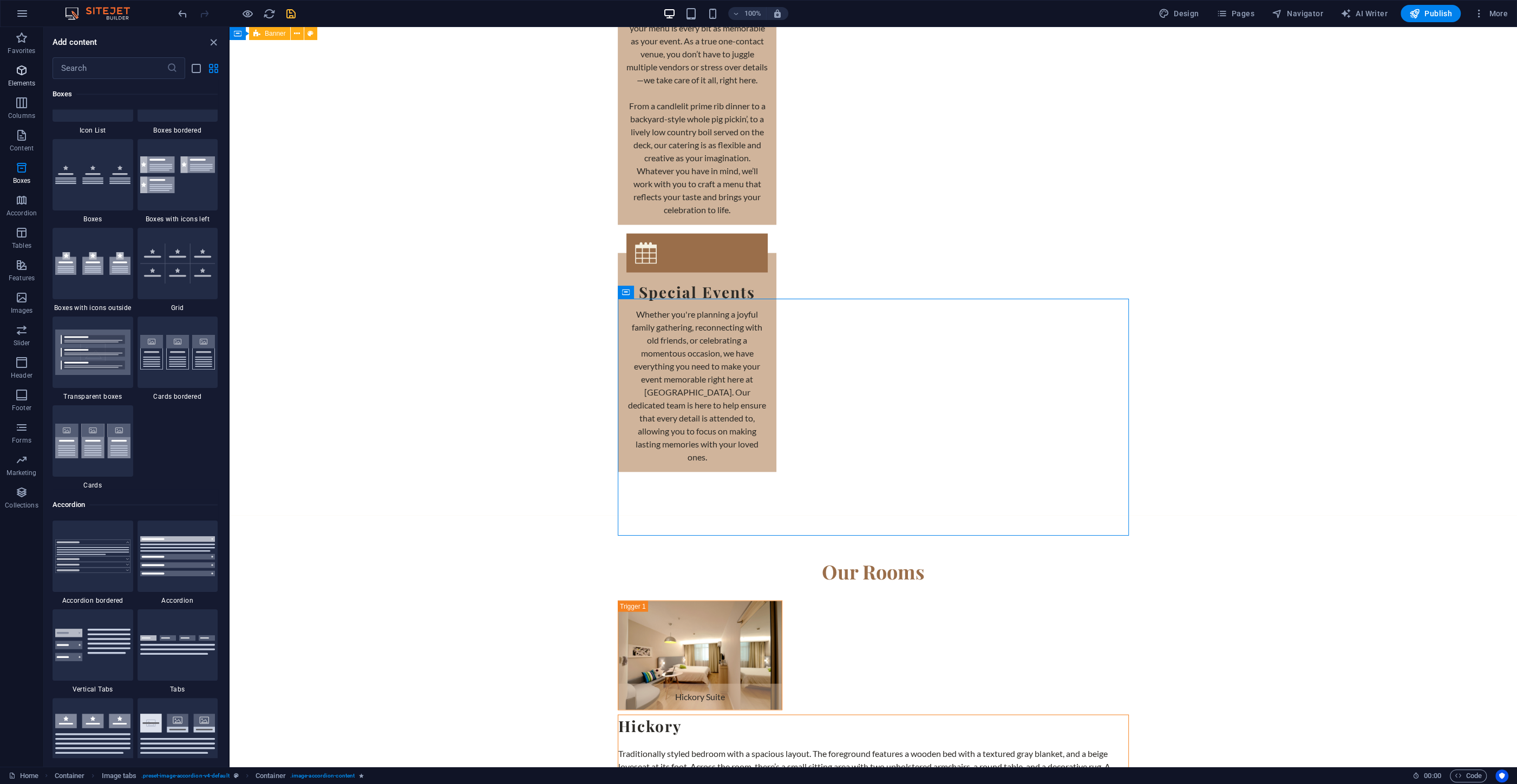
click at [19, 70] on icon "button" at bounding box center [21, 69] width 13 height 13
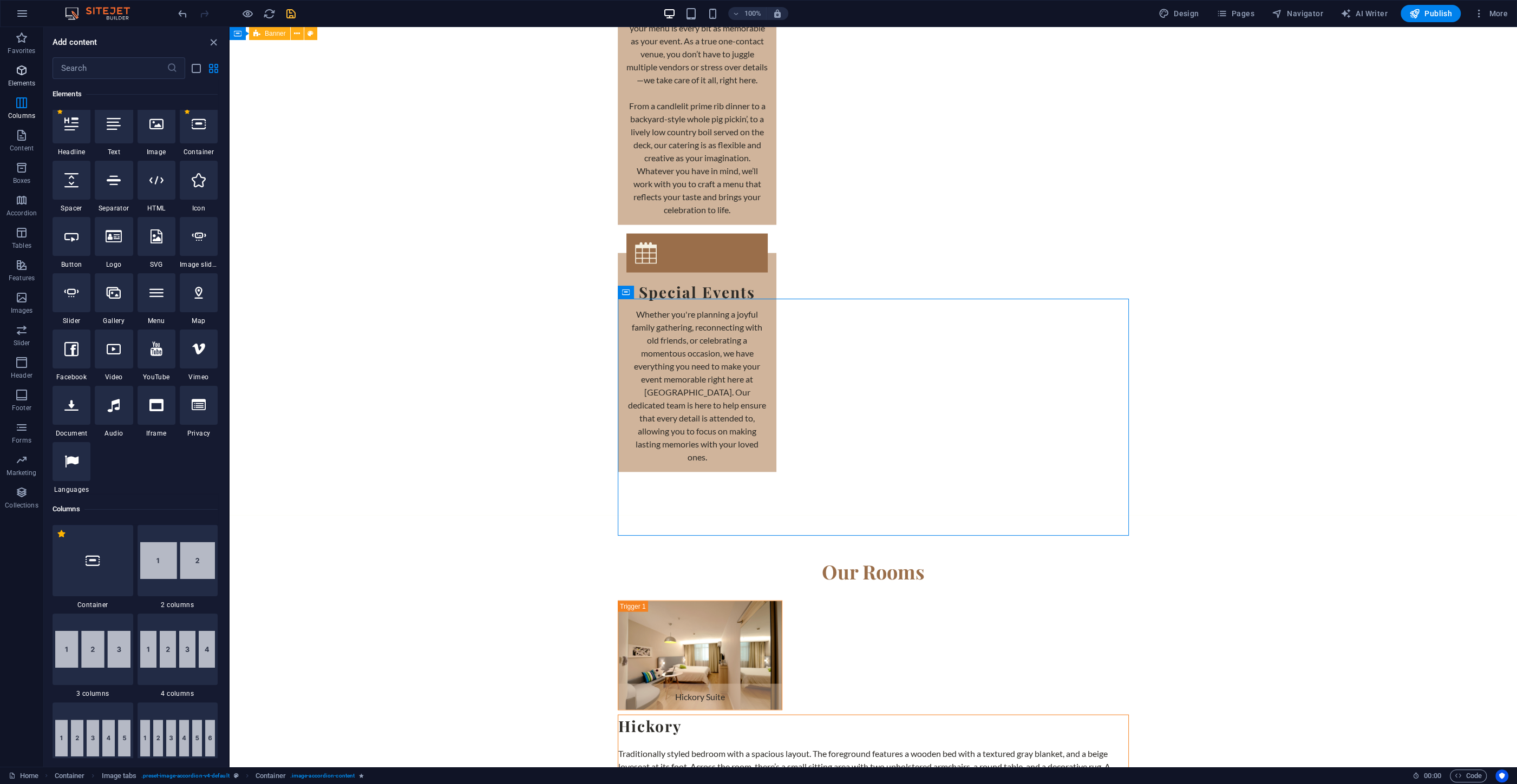
scroll to position [115, 0]
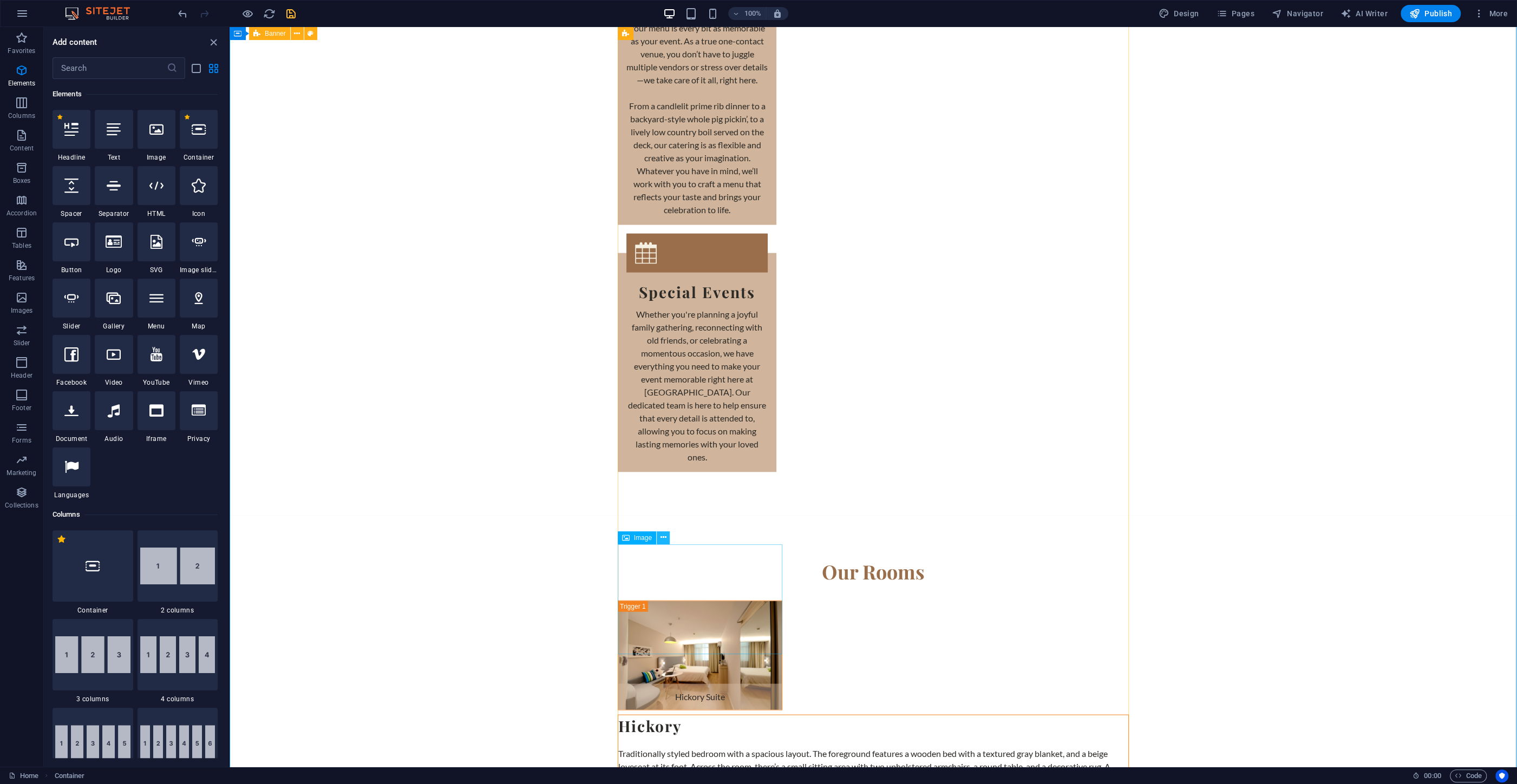
click at [662, 539] on icon at bounding box center [663, 537] width 6 height 11
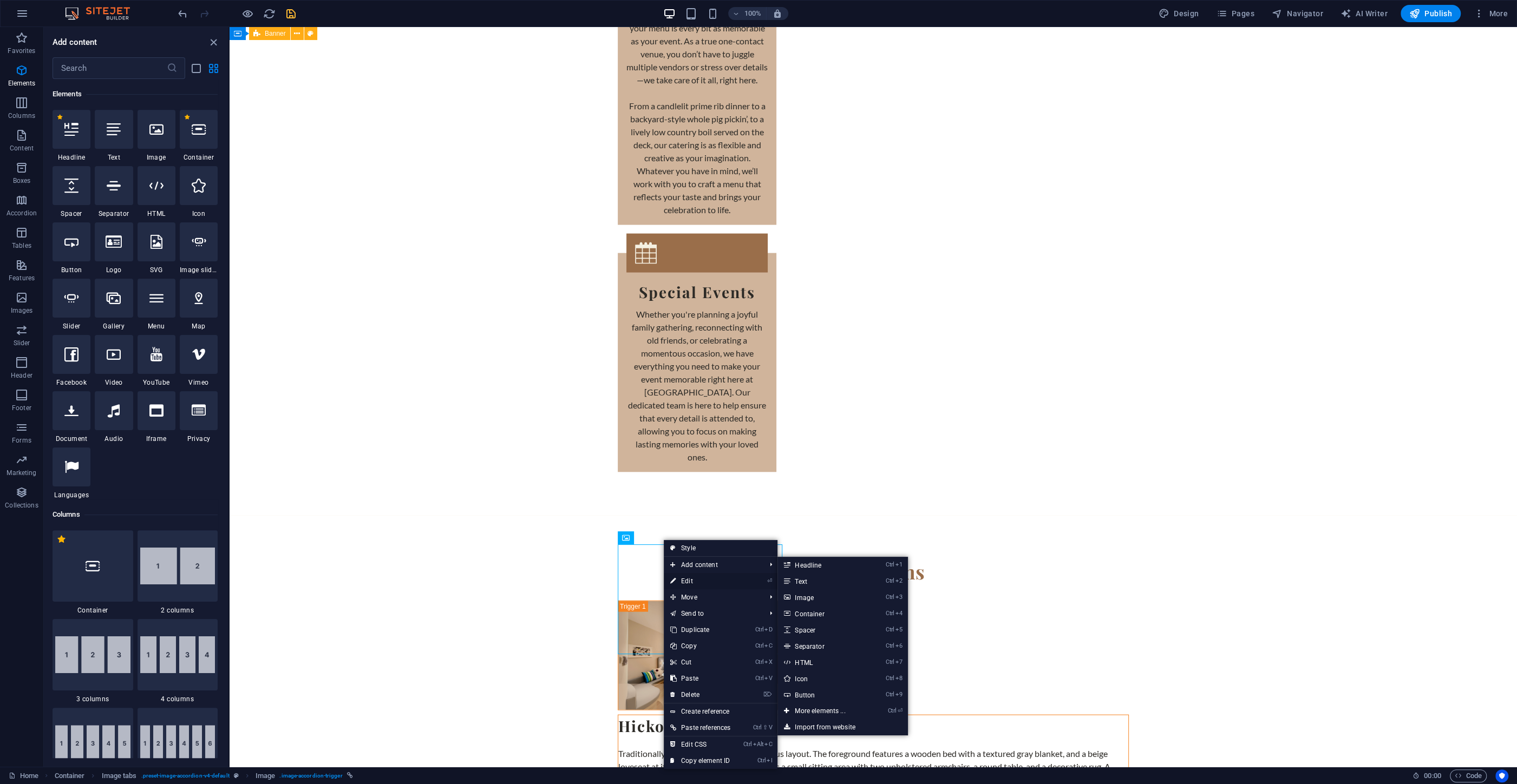
click at [684, 576] on link "⏎ Edit" at bounding box center [700, 581] width 73 height 16
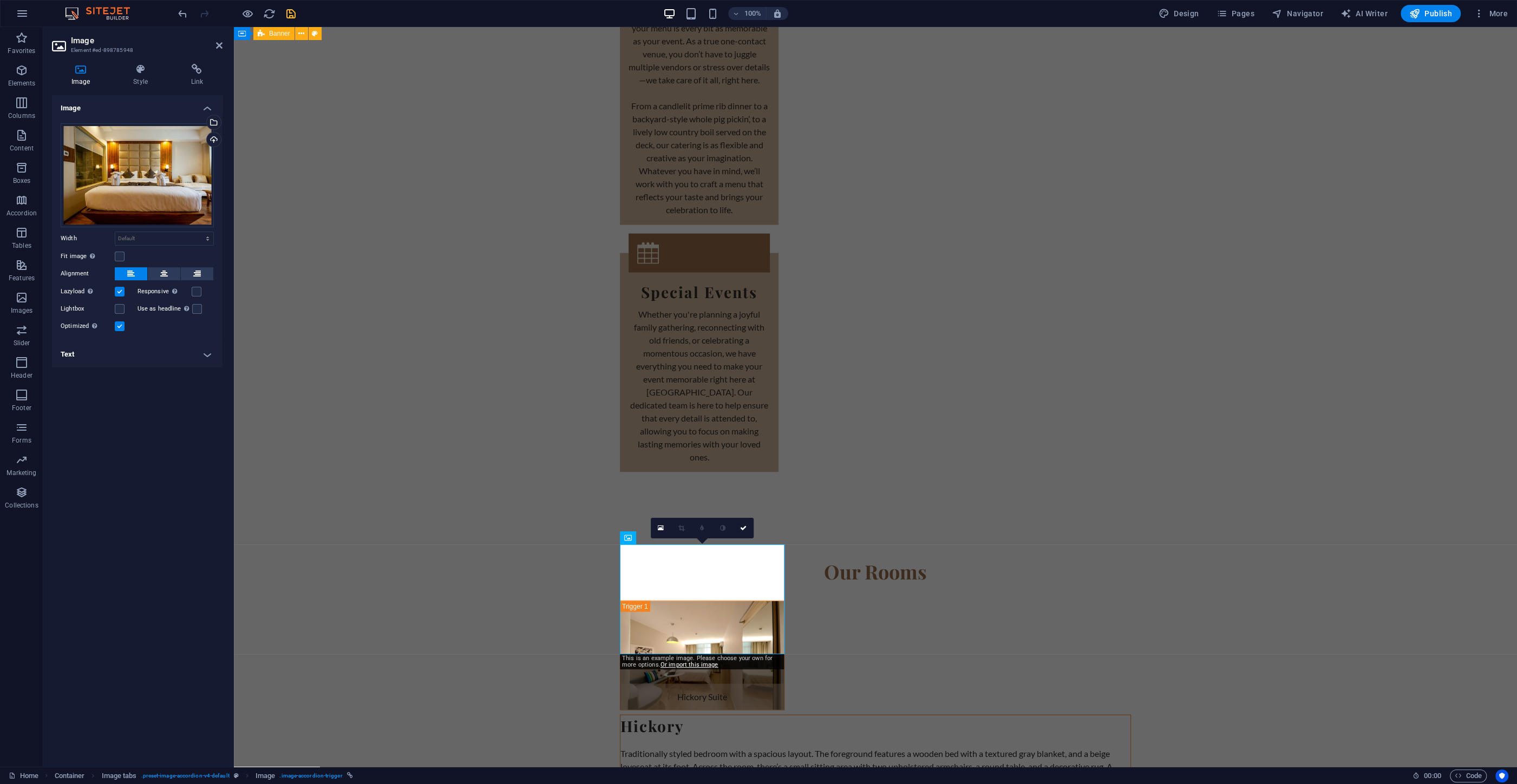
click at [89, 349] on h4 "Text" at bounding box center [136, 354] width 170 height 26
drag, startPoint x: 170, startPoint y: 439, endPoint x: 79, endPoint y: 433, distance: 91.2
click at [77, 439] on p "Family Room" at bounding box center [137, 438] width 141 height 10
click at [205, 123] on div "Select files from the file manager, stock photos, or upload file(s)" at bounding box center [169, 123] width 70 height 41
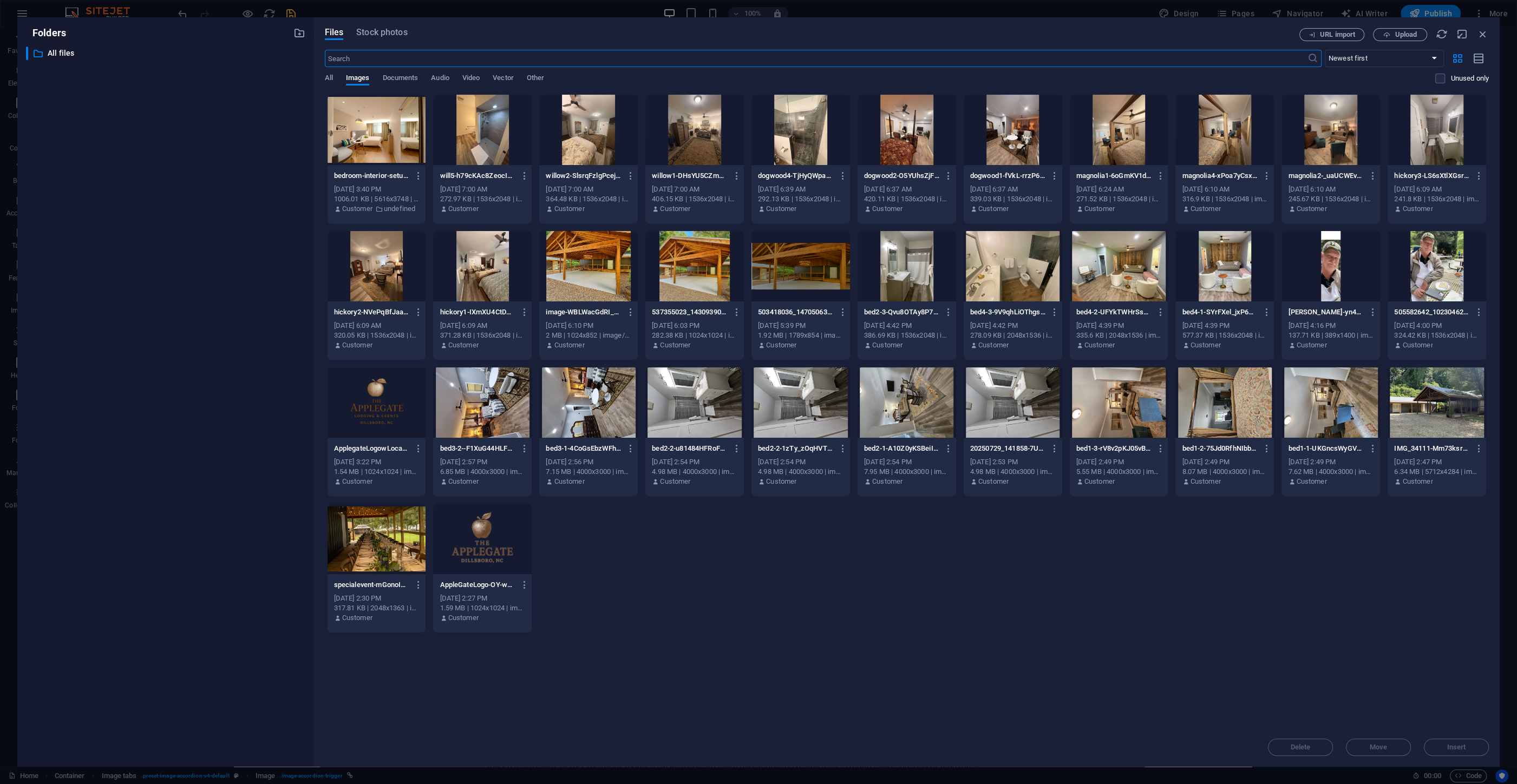
click at [678, 149] on div at bounding box center [695, 130] width 98 height 70
click at [678, 149] on div "1" at bounding box center [695, 130] width 98 height 70
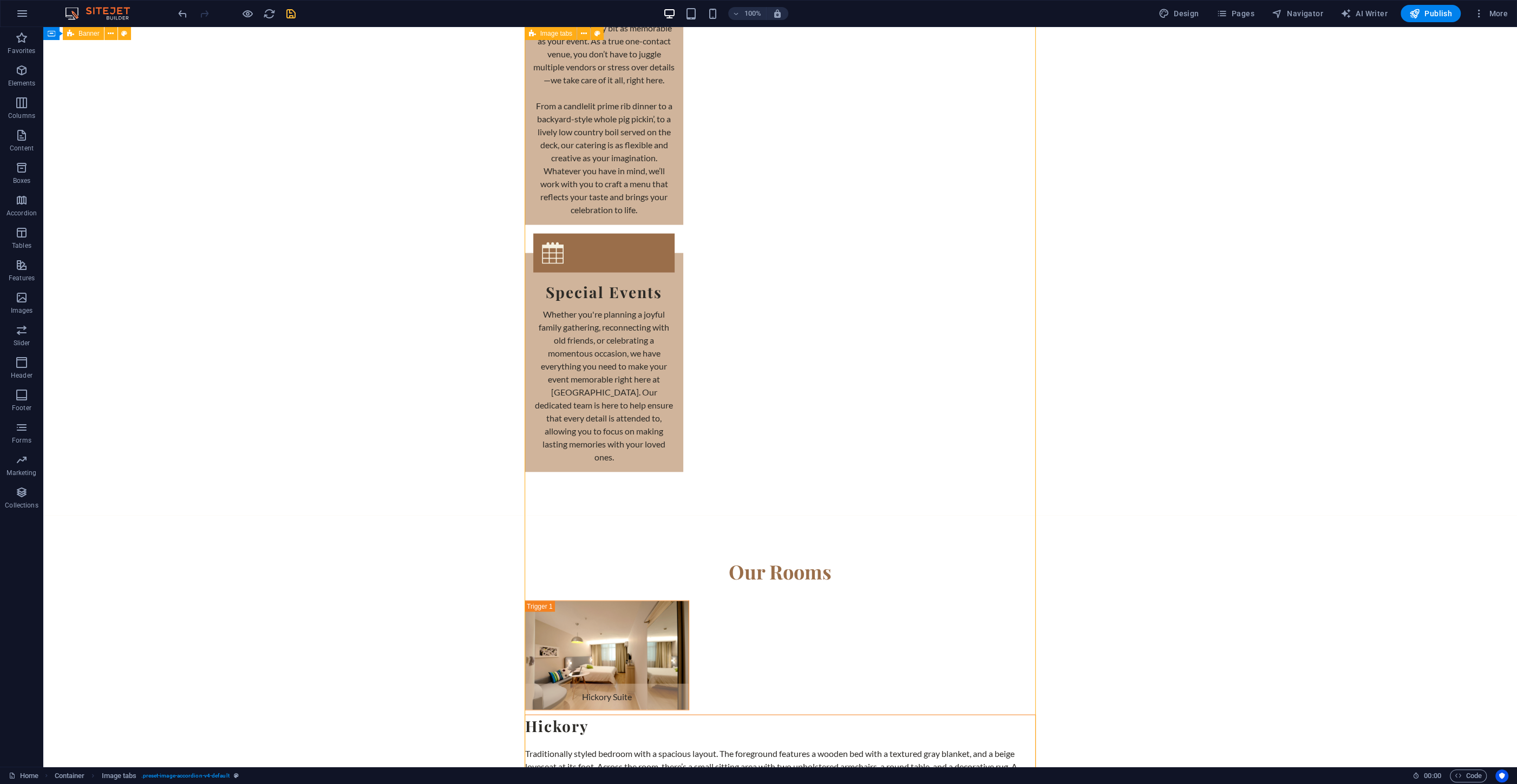
scroll to position [2963, 0]
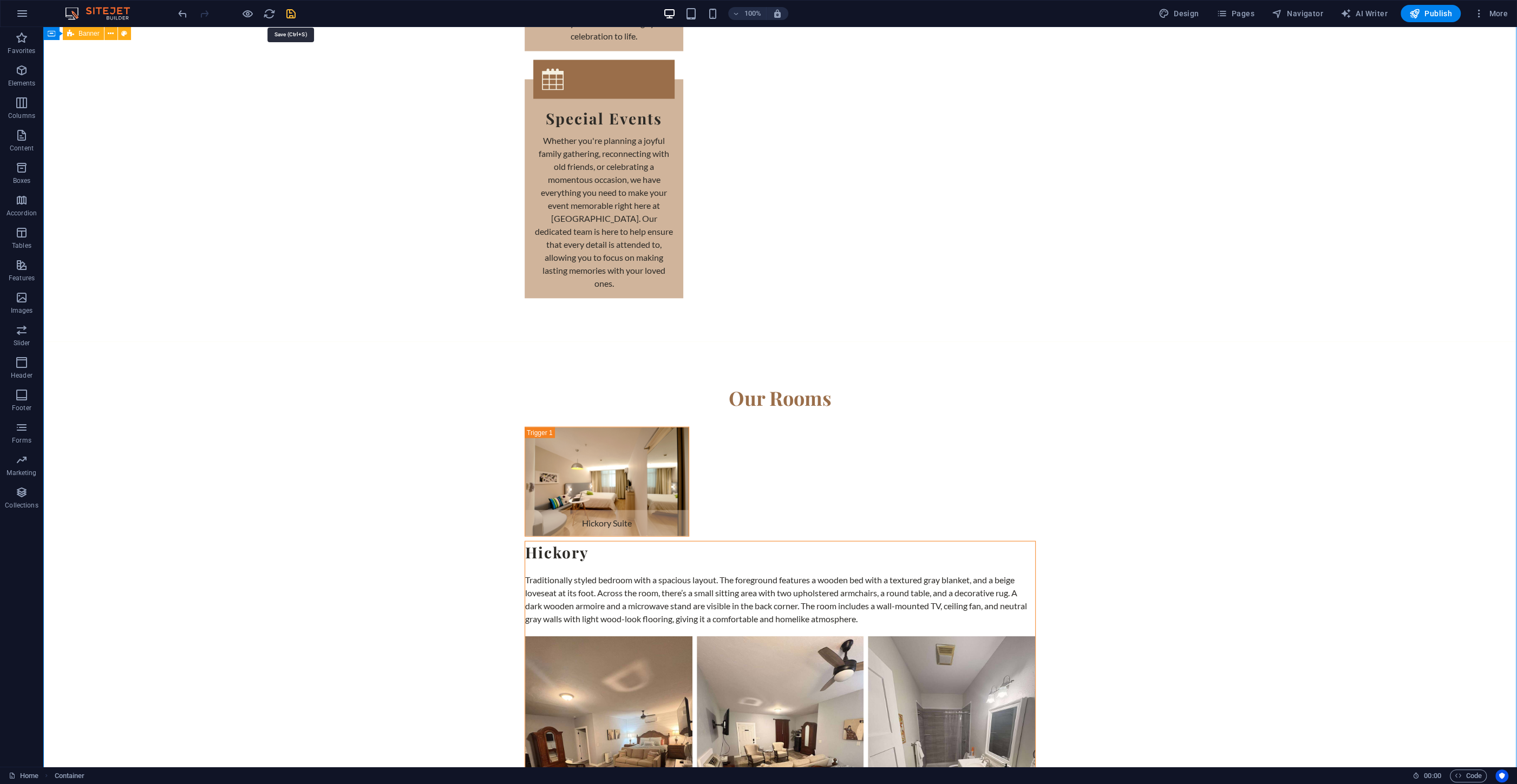
click at [296, 11] on icon "save" at bounding box center [291, 14] width 13 height 13
click at [296, 11] on div at bounding box center [236, 14] width 121 height 17
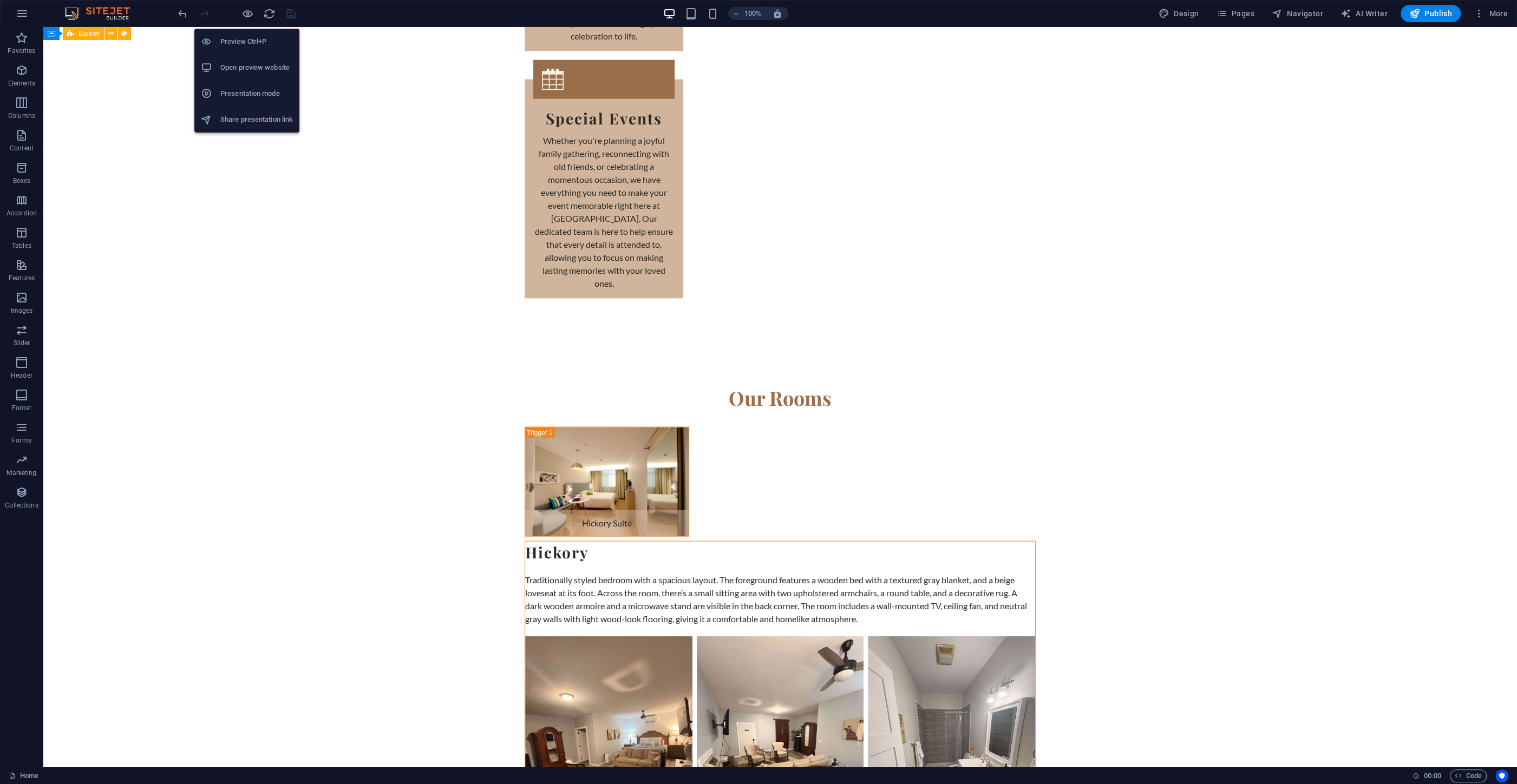
click at [224, 113] on h6 "Share presentation link" at bounding box center [257, 119] width 73 height 13
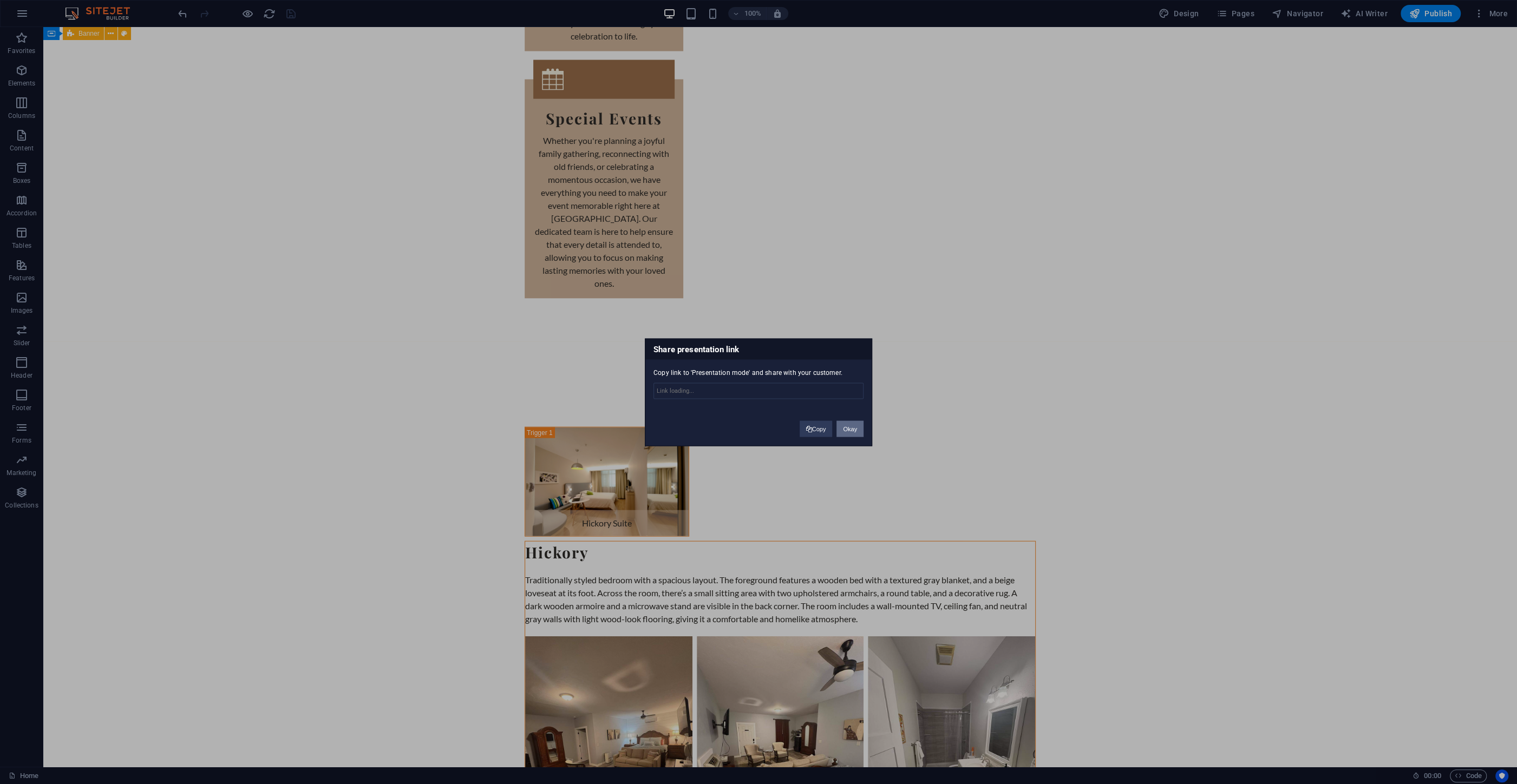
type input "[URL][DOMAIN_NAME]"
click at [820, 437] on div "Copy Okay" at bounding box center [831, 423] width 80 height 28
click at [819, 427] on button "Copy" at bounding box center [816, 428] width 33 height 16
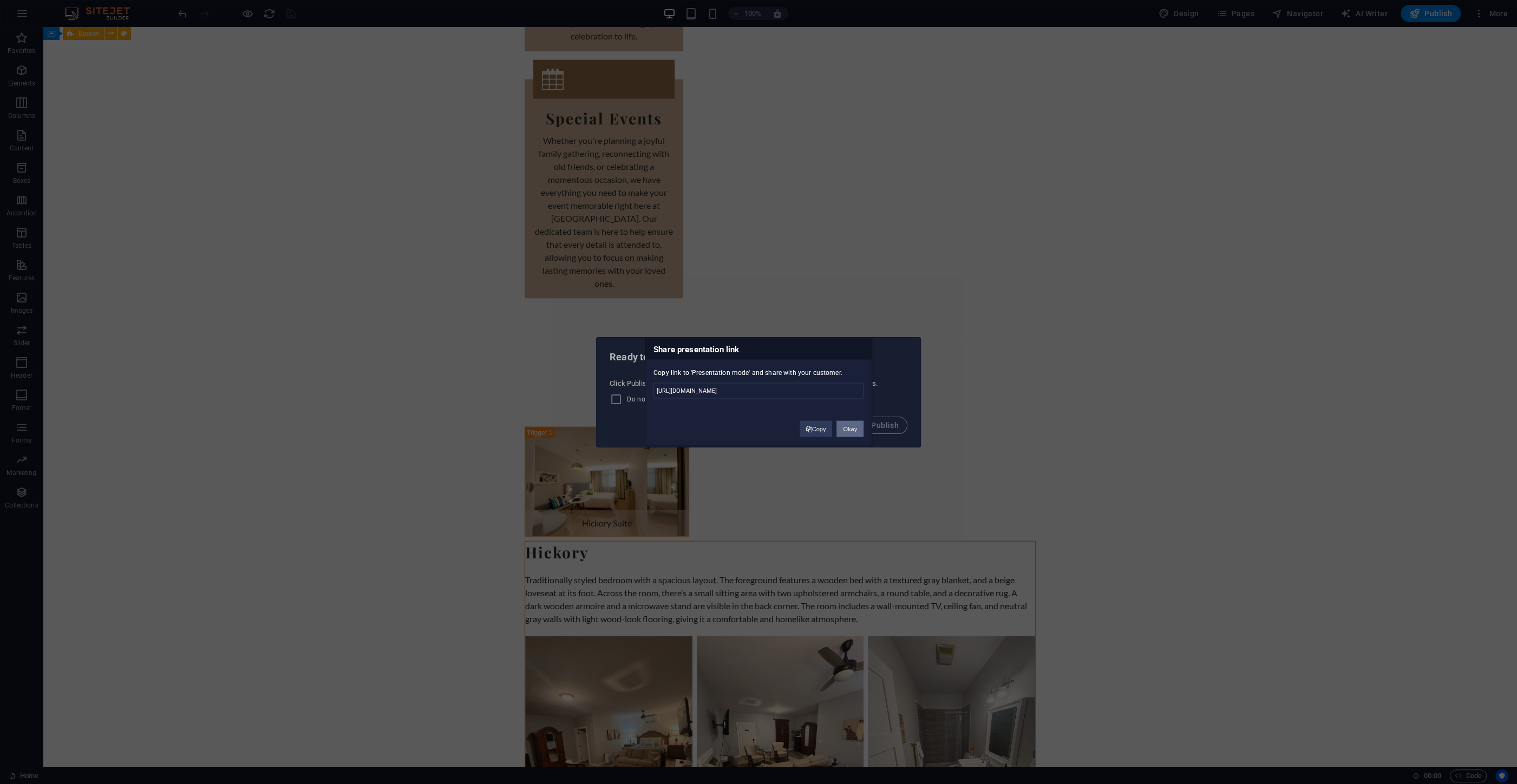
click at [849, 425] on button "Okay" at bounding box center [850, 428] width 27 height 16
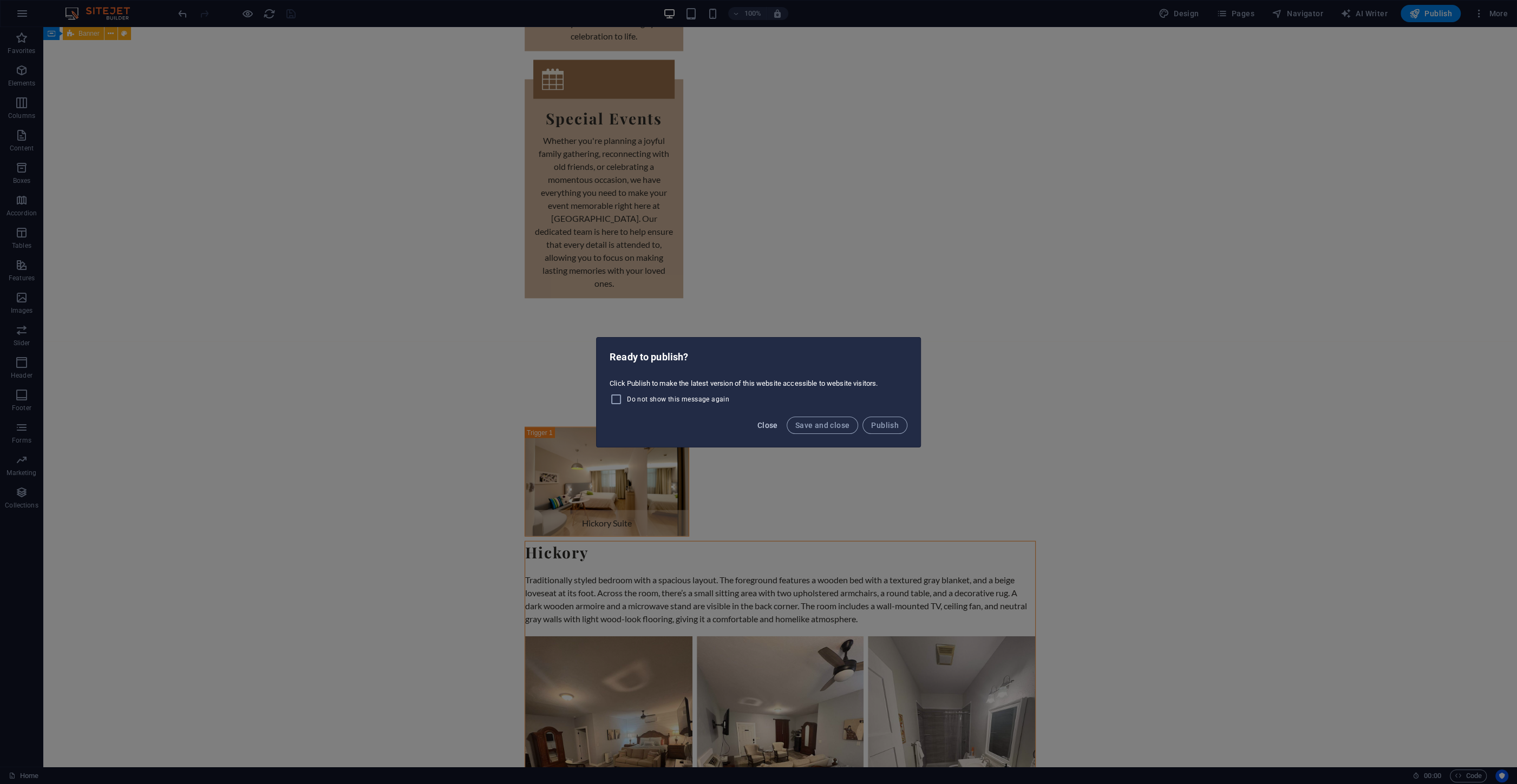
click at [768, 423] on span "Close" at bounding box center [767, 425] width 20 height 8
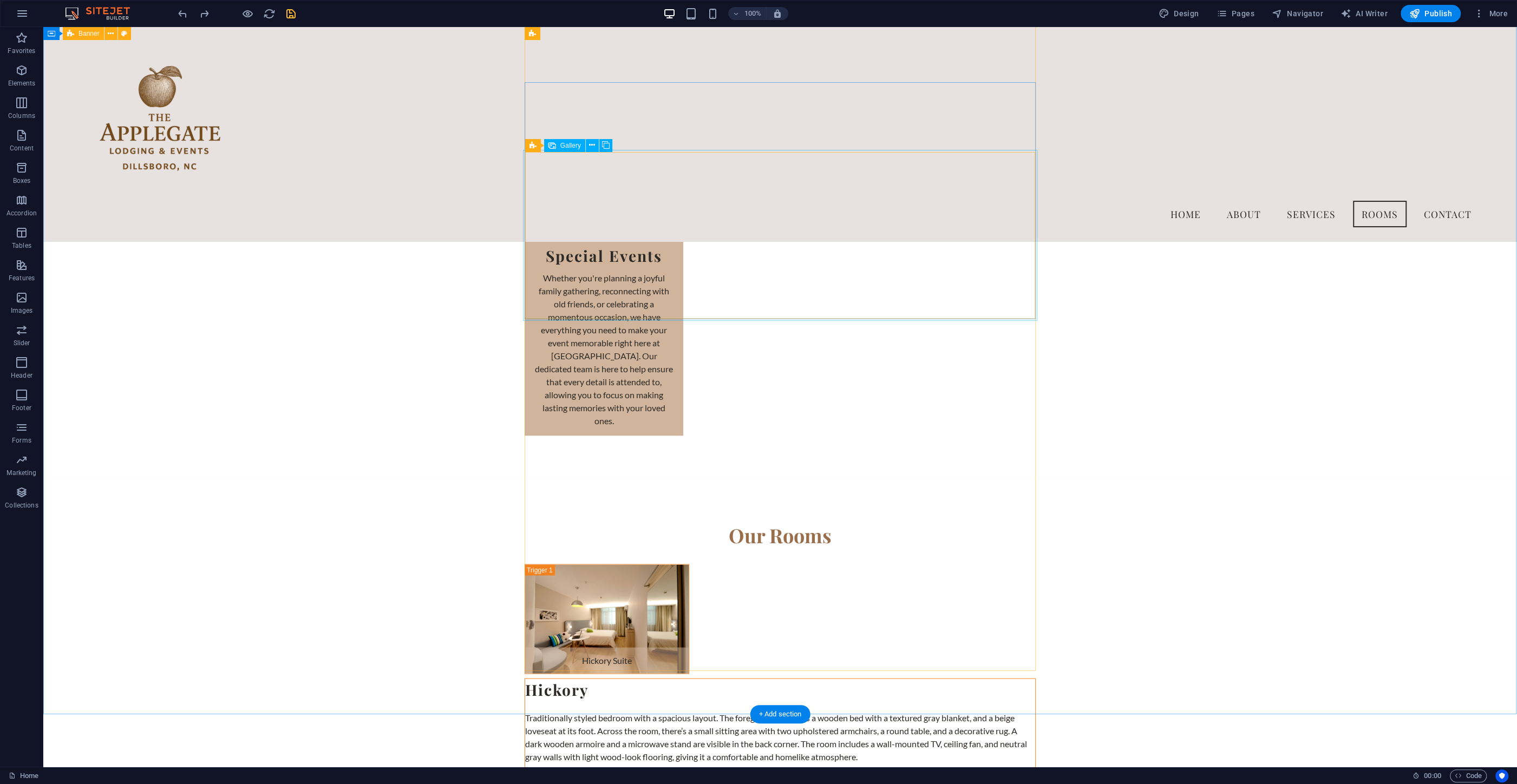
scroll to position [2790, 0]
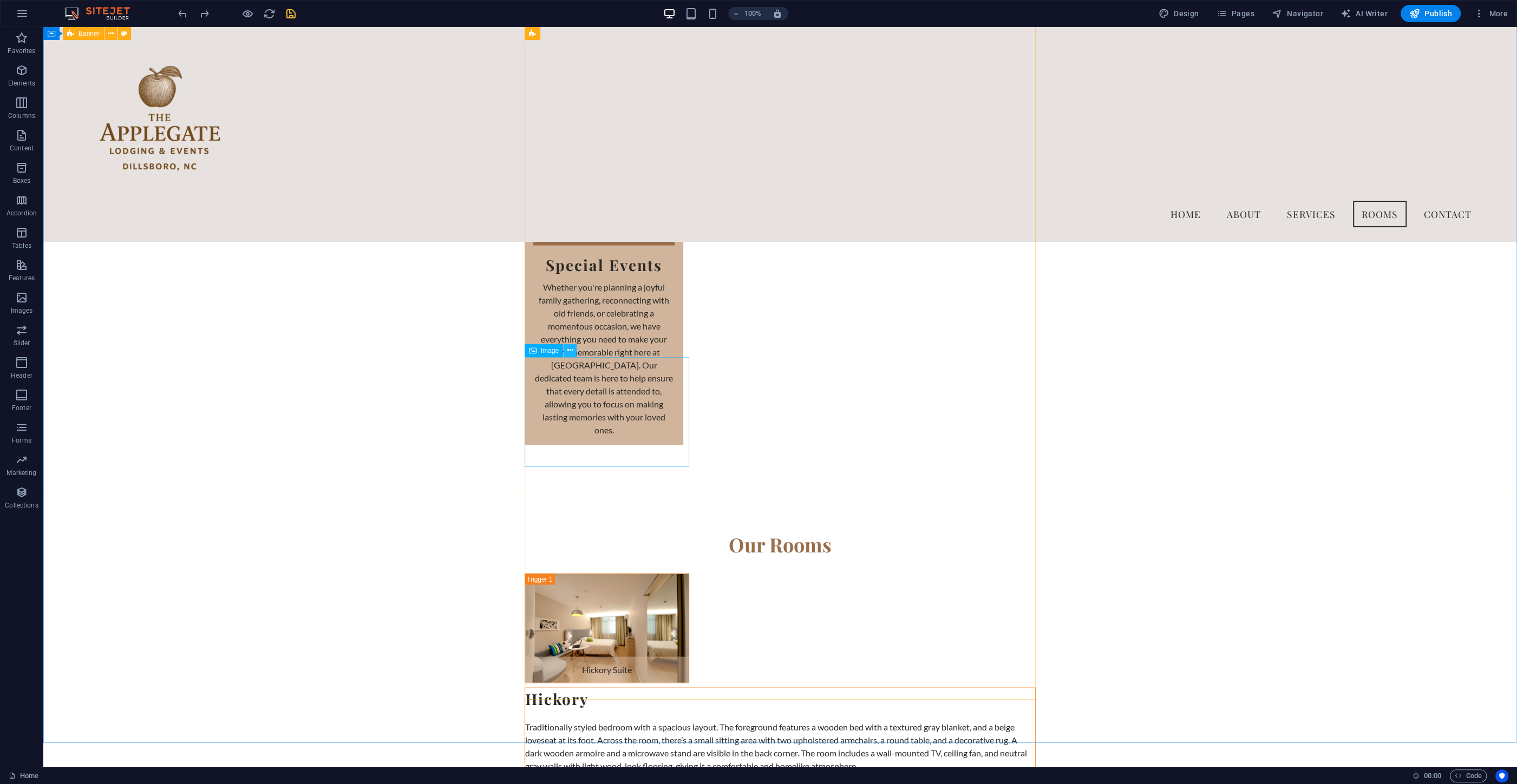
click at [568, 349] on icon at bounding box center [570, 350] width 6 height 11
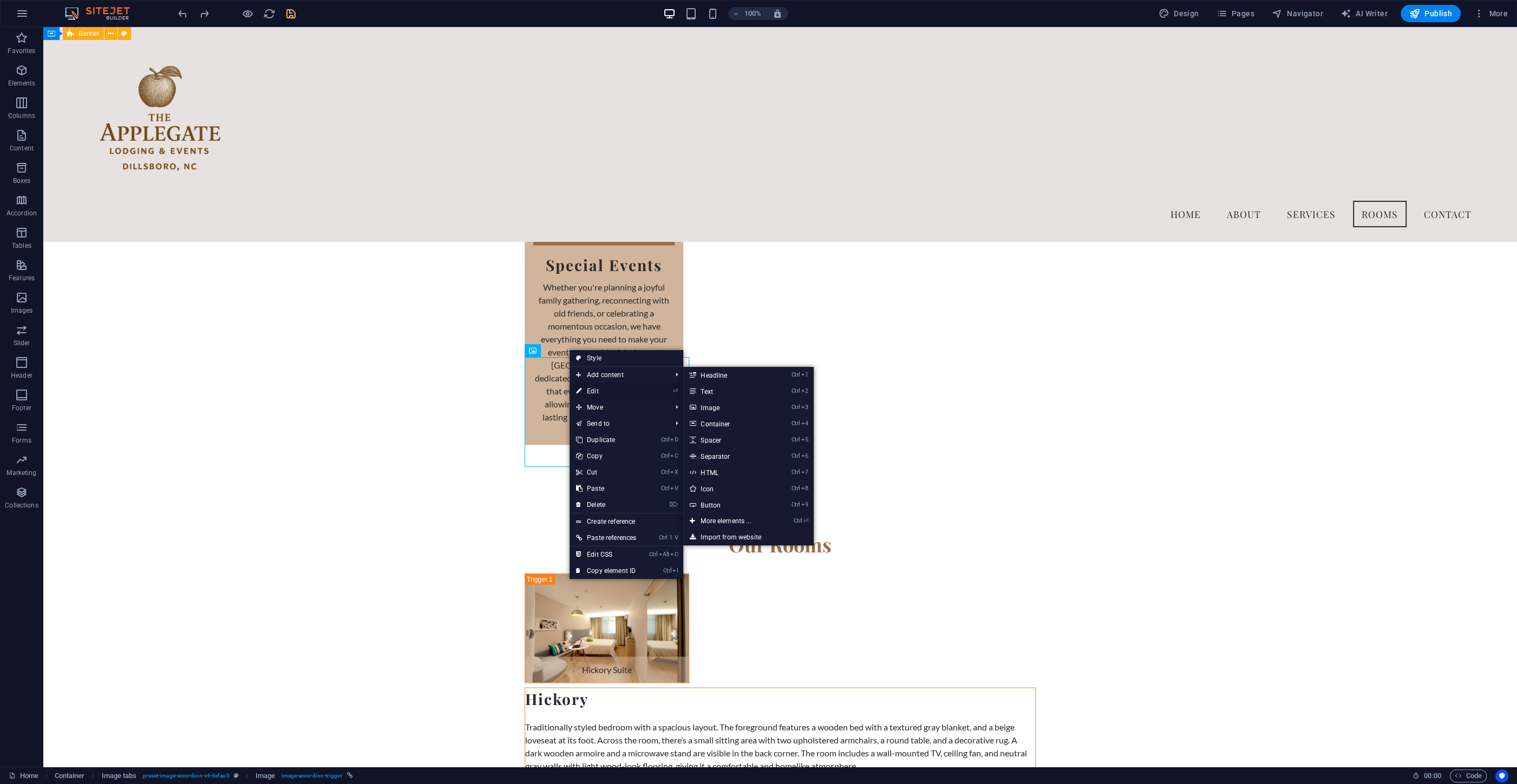
click at [605, 388] on link "⏎ Edit" at bounding box center [606, 391] width 73 height 16
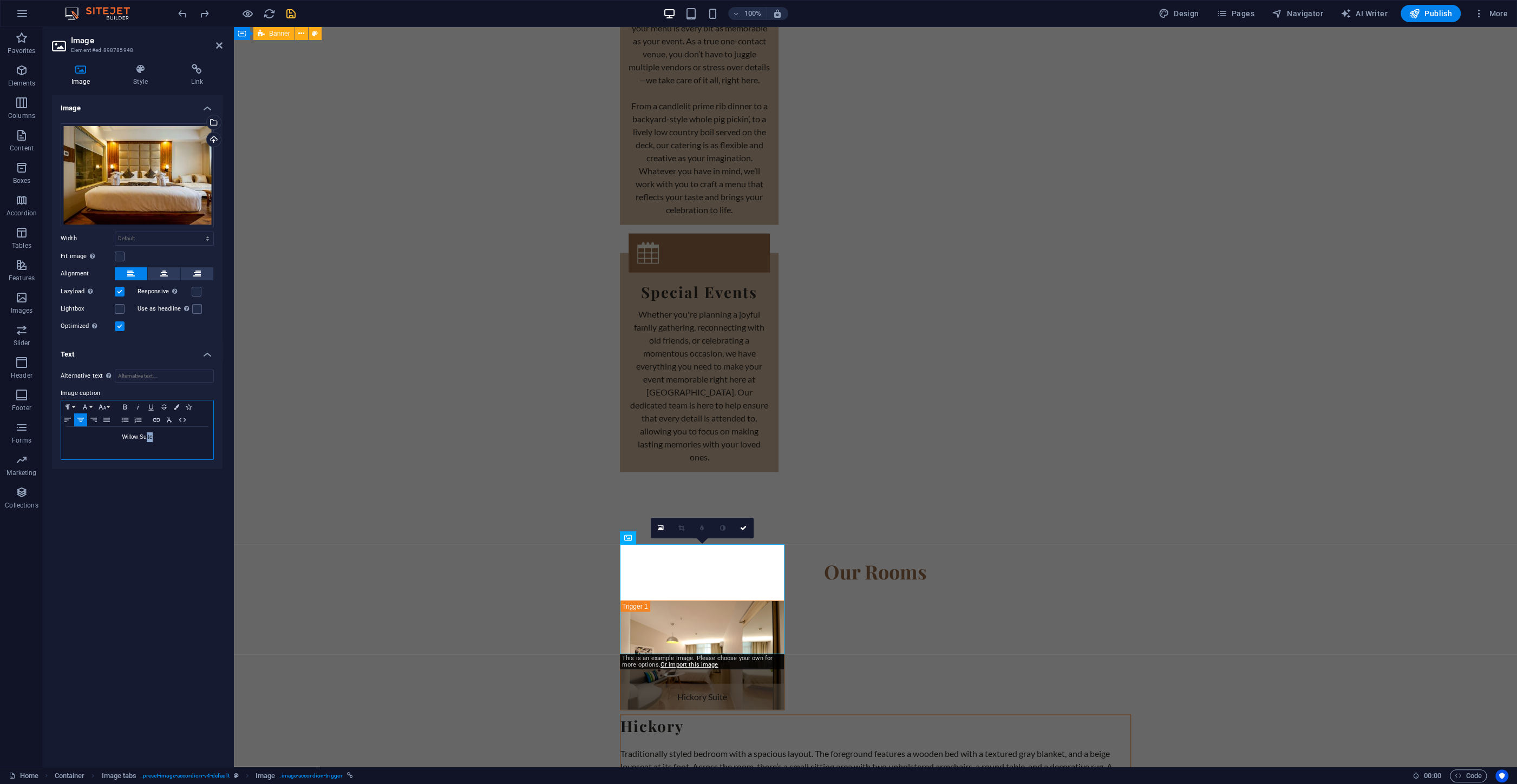
drag, startPoint x: 158, startPoint y: 436, endPoint x: 147, endPoint y: 435, distance: 11.0
click at [147, 435] on p "Willow Suite" at bounding box center [137, 438] width 141 height 10
drag, startPoint x: 138, startPoint y: 436, endPoint x: 106, endPoint y: 436, distance: 32.0
click at [106, 436] on p "Willow Suite" at bounding box center [137, 438] width 141 height 10
click at [205, 121] on div "Select files from the file manager, stock photos, or upload file(s)" at bounding box center [169, 123] width 70 height 41
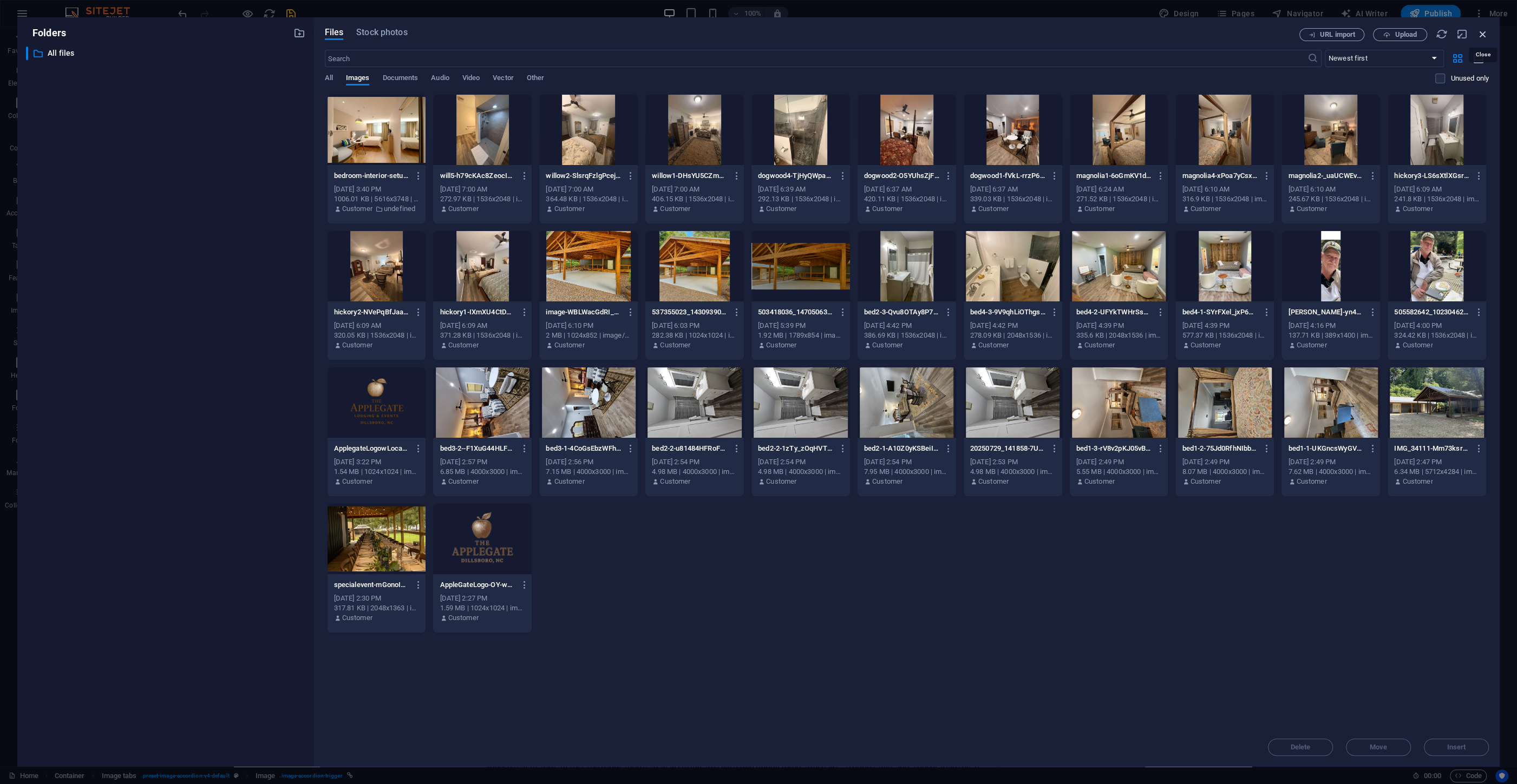
drag, startPoint x: 1478, startPoint y: 34, endPoint x: 1244, endPoint y: 6, distance: 235.7
click at [1478, 34] on icon "button" at bounding box center [1483, 34] width 12 height 12
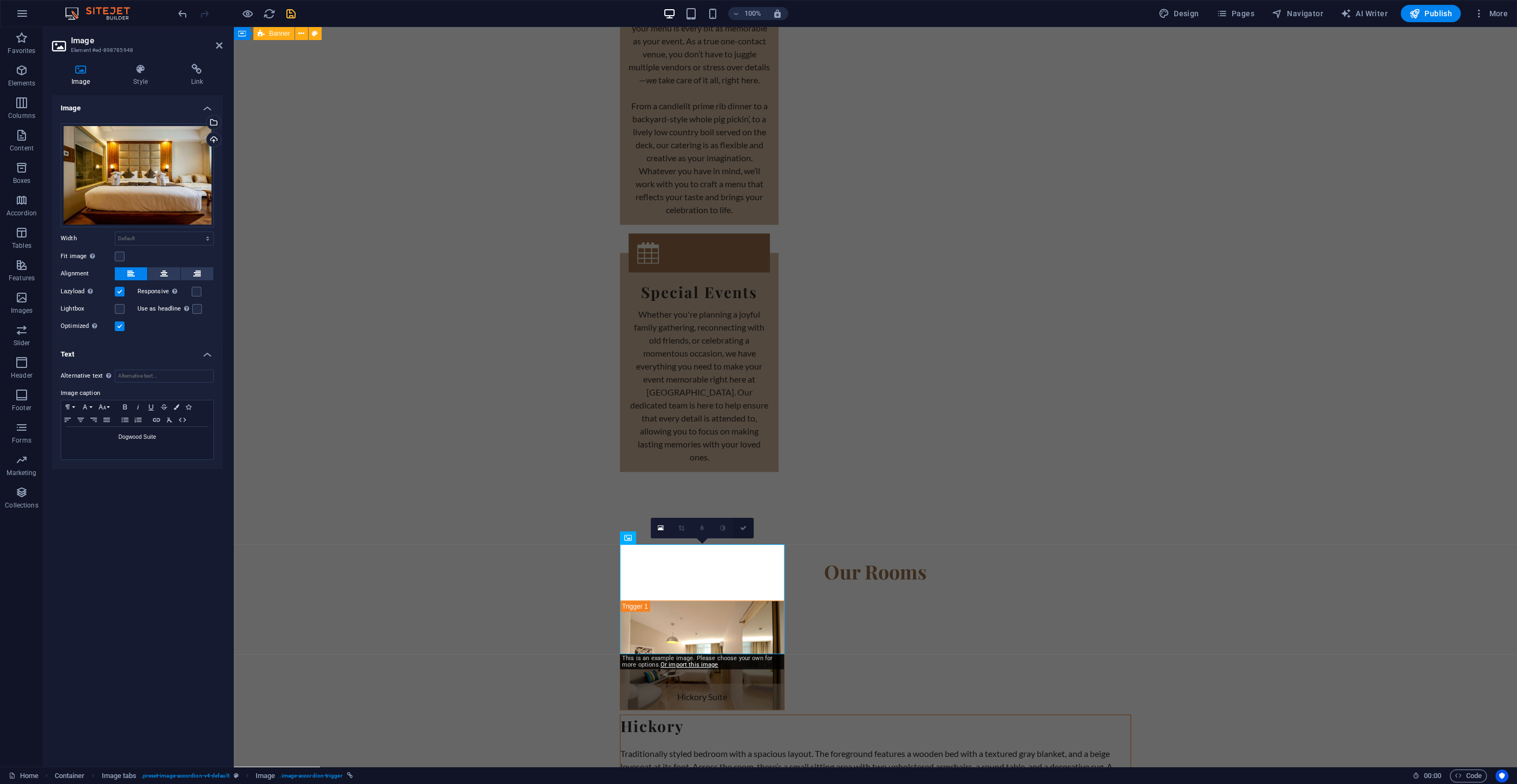
click at [740, 527] on icon at bounding box center [744, 528] width 7 height 7
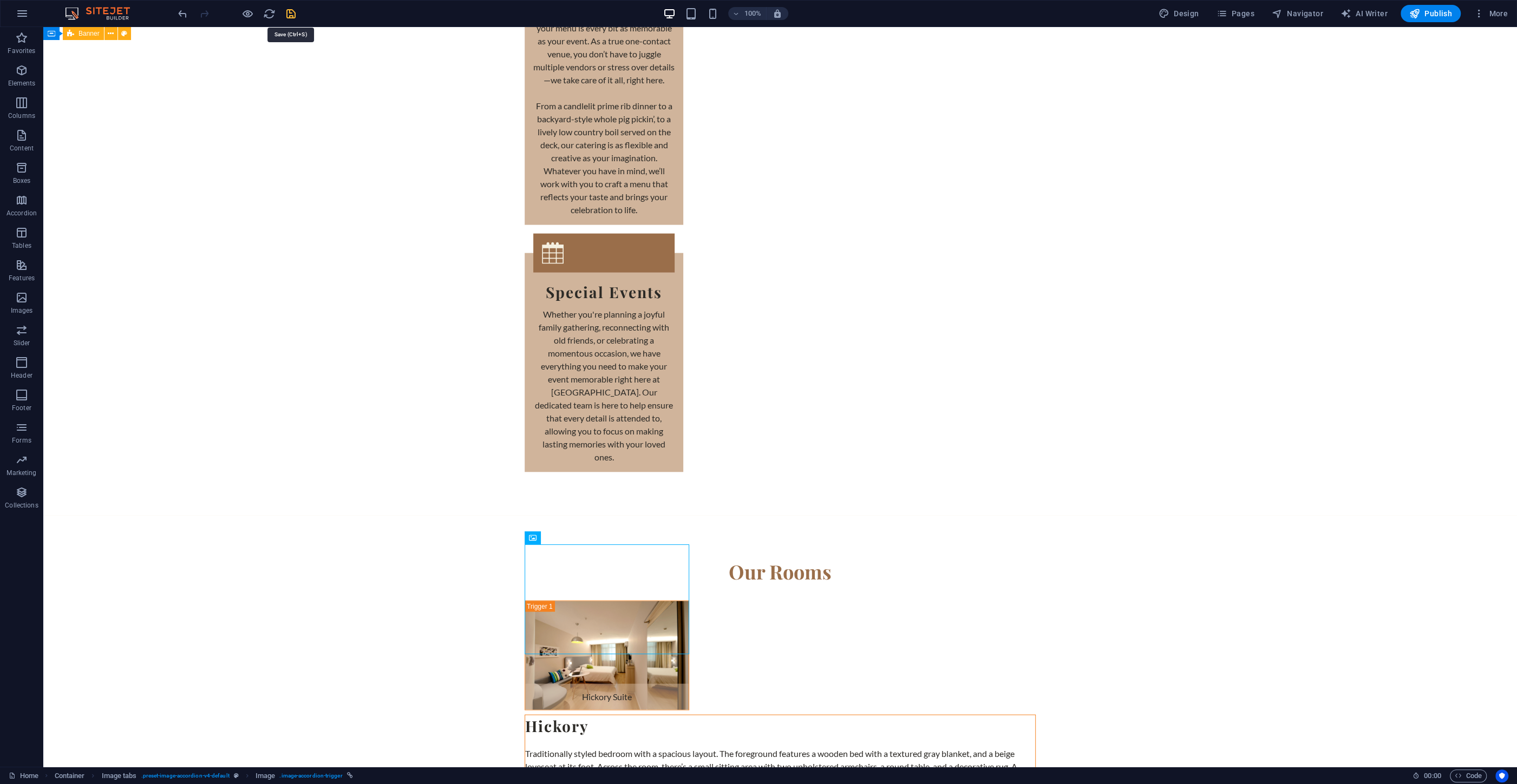
click at [293, 15] on icon "save" at bounding box center [291, 14] width 13 height 13
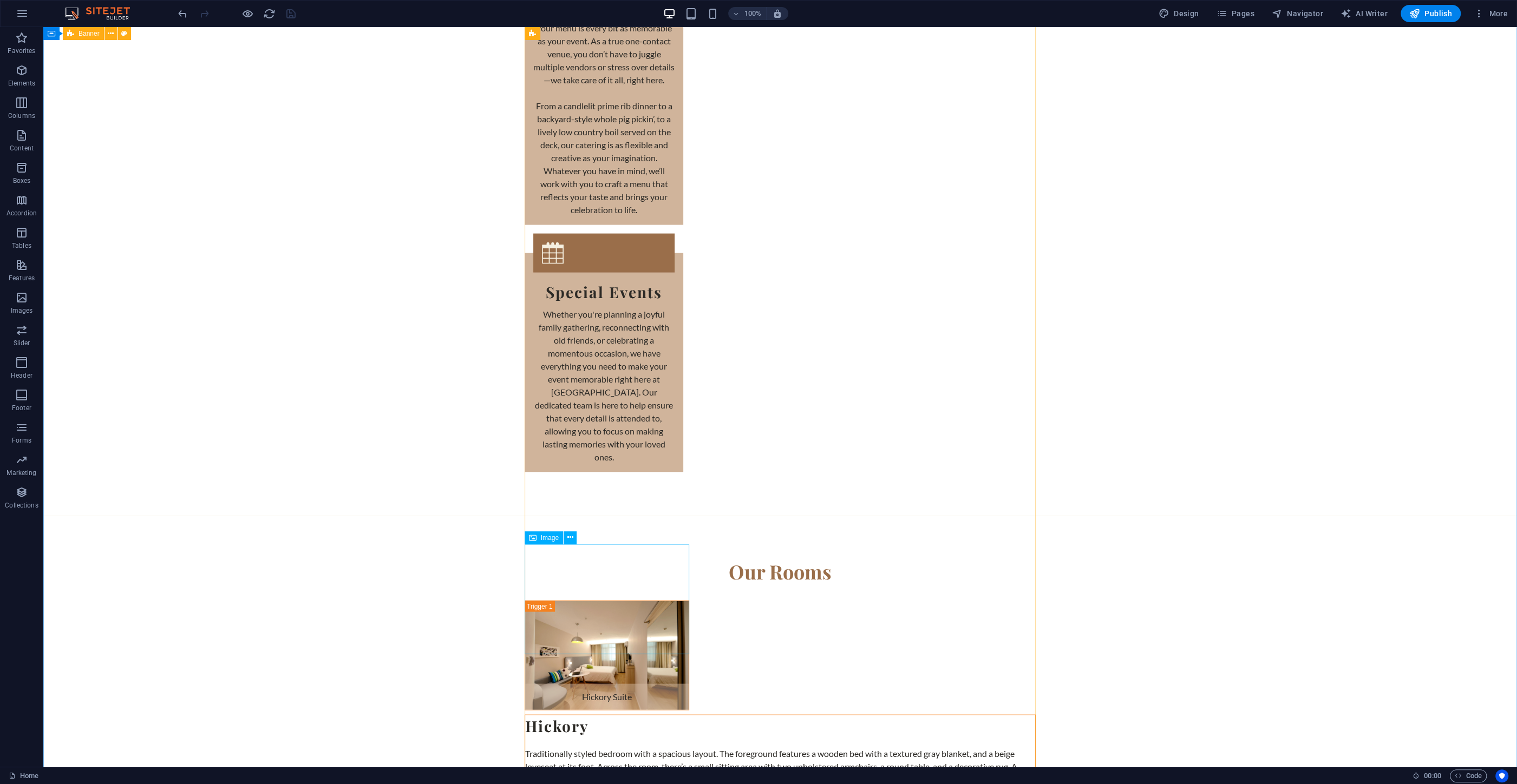
click at [548, 538] on span "Image" at bounding box center [550, 538] width 18 height 7
click at [570, 538] on icon at bounding box center [570, 537] width 6 height 11
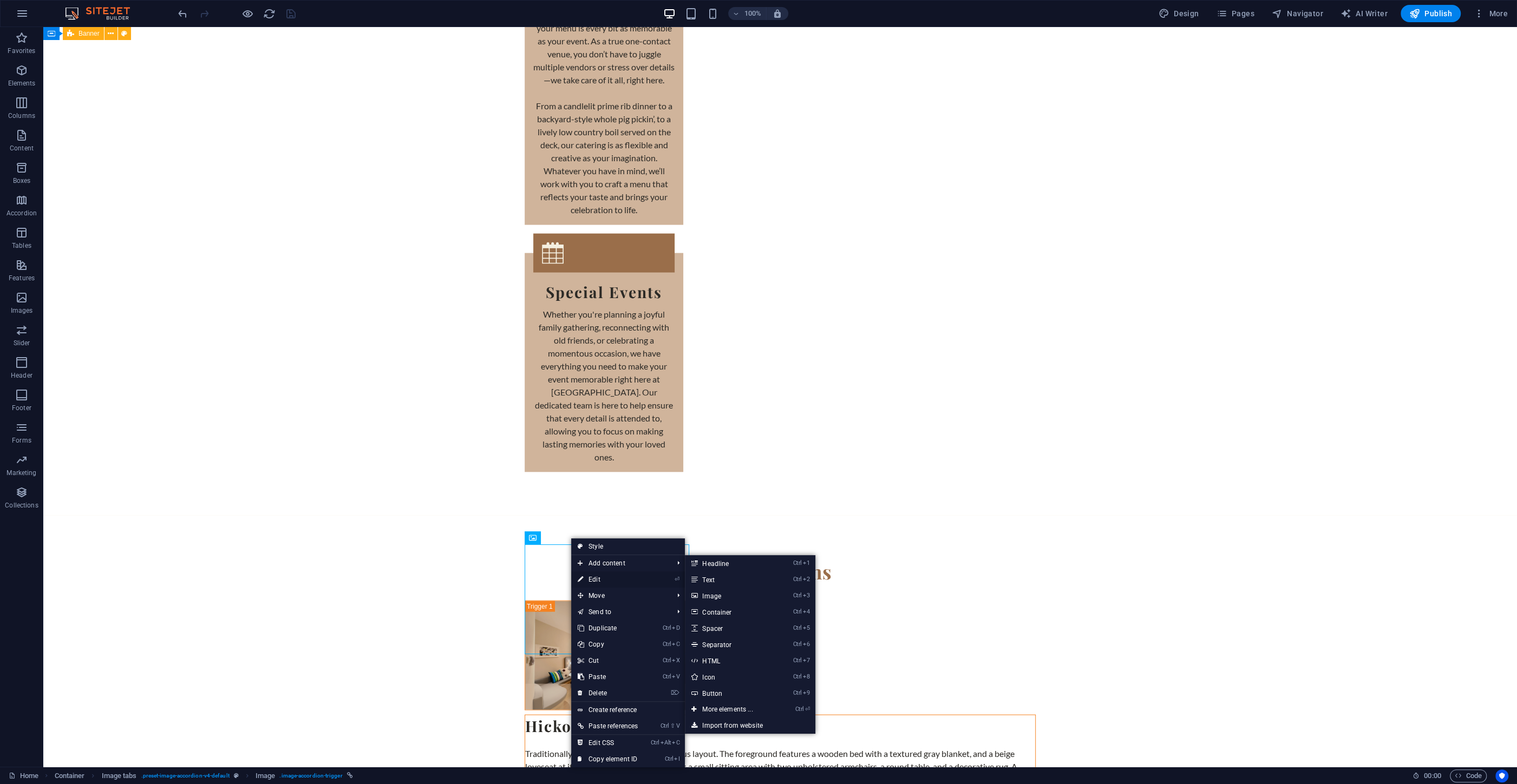
click at [612, 579] on link "⏎ Edit" at bounding box center [607, 579] width 73 height 16
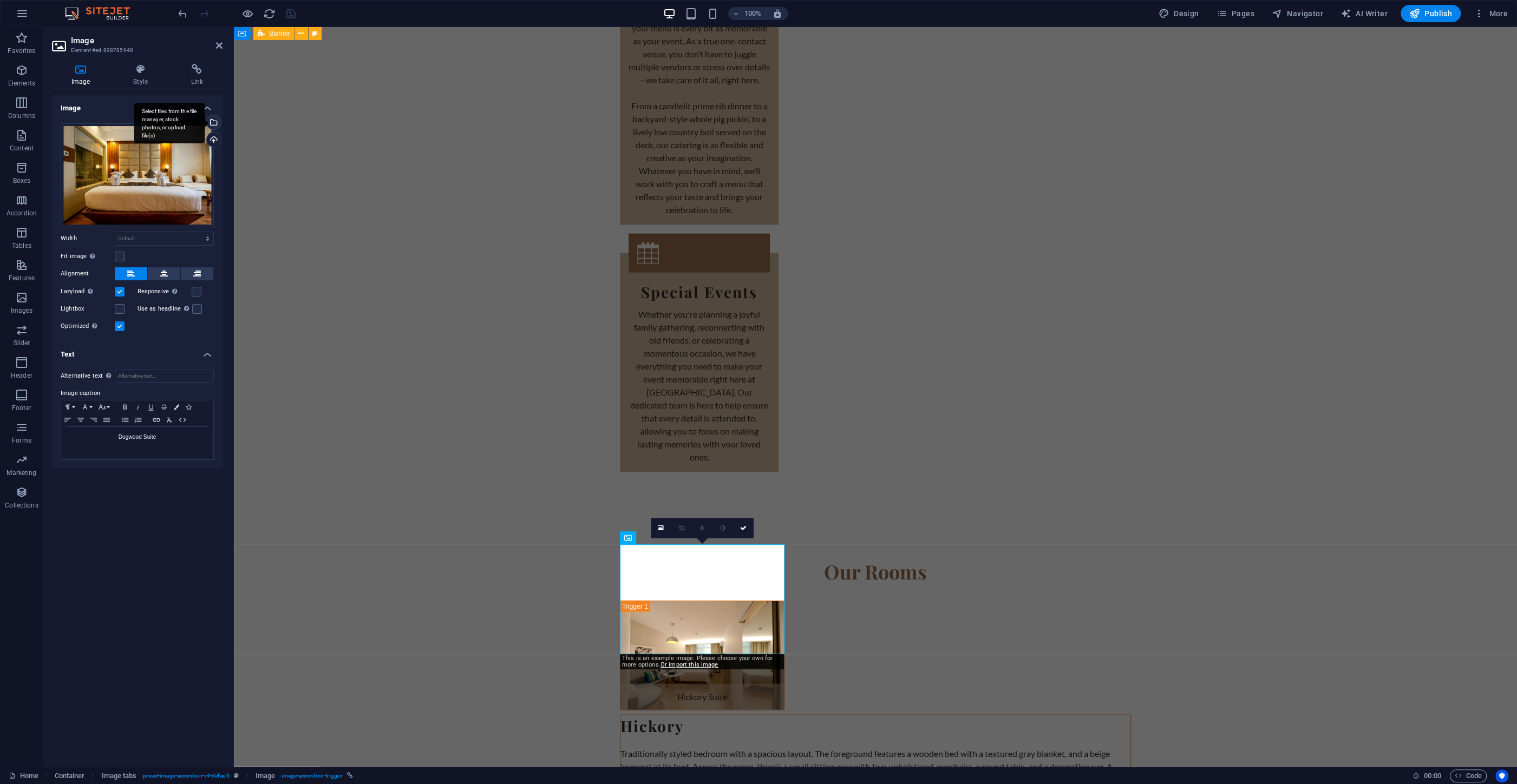
click at [213, 119] on div "Select files from the file manager, stock photos, or upload file(s)" at bounding box center [213, 123] width 16 height 16
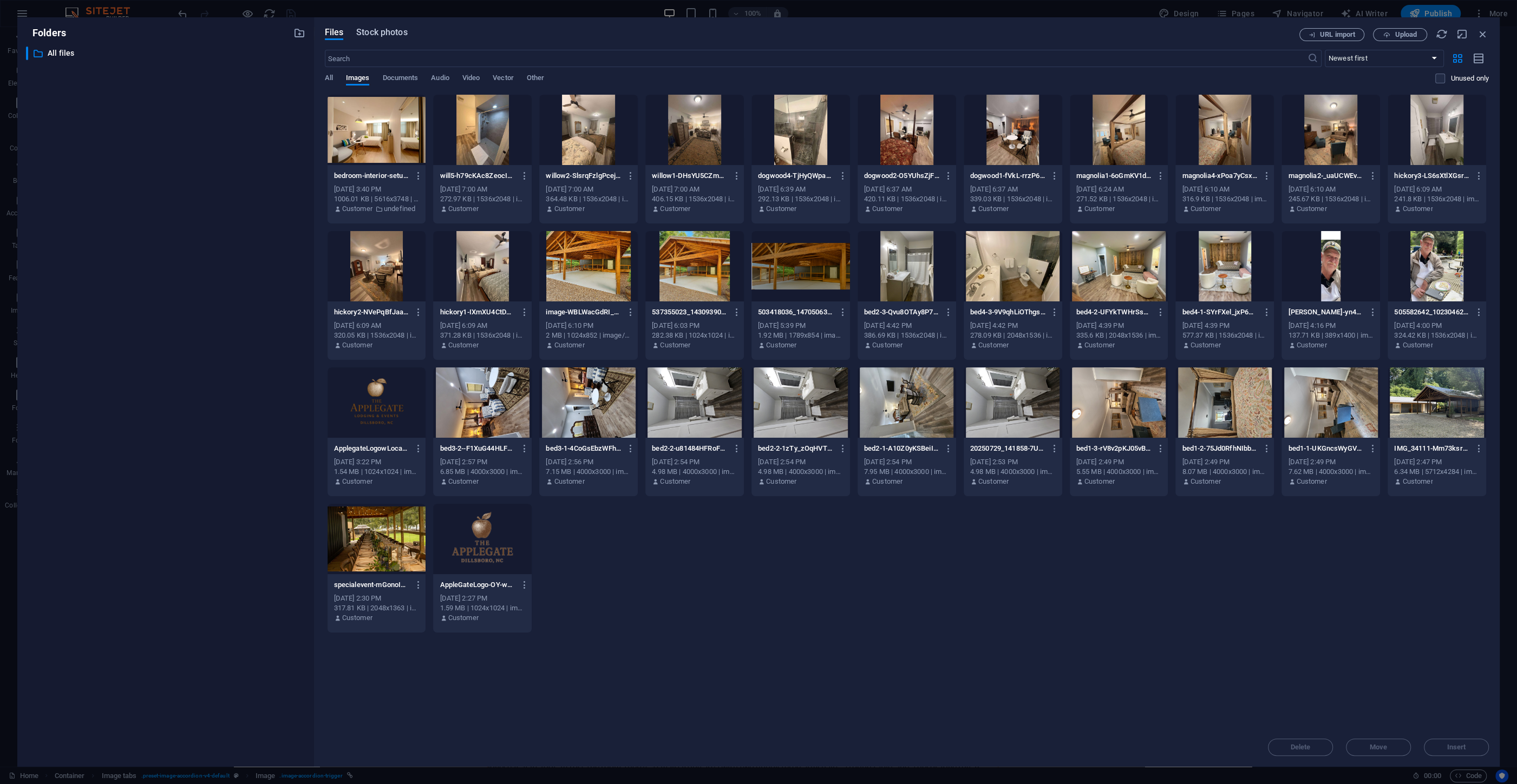
click at [382, 28] on span "Stock photos" at bounding box center [382, 32] width 51 height 13
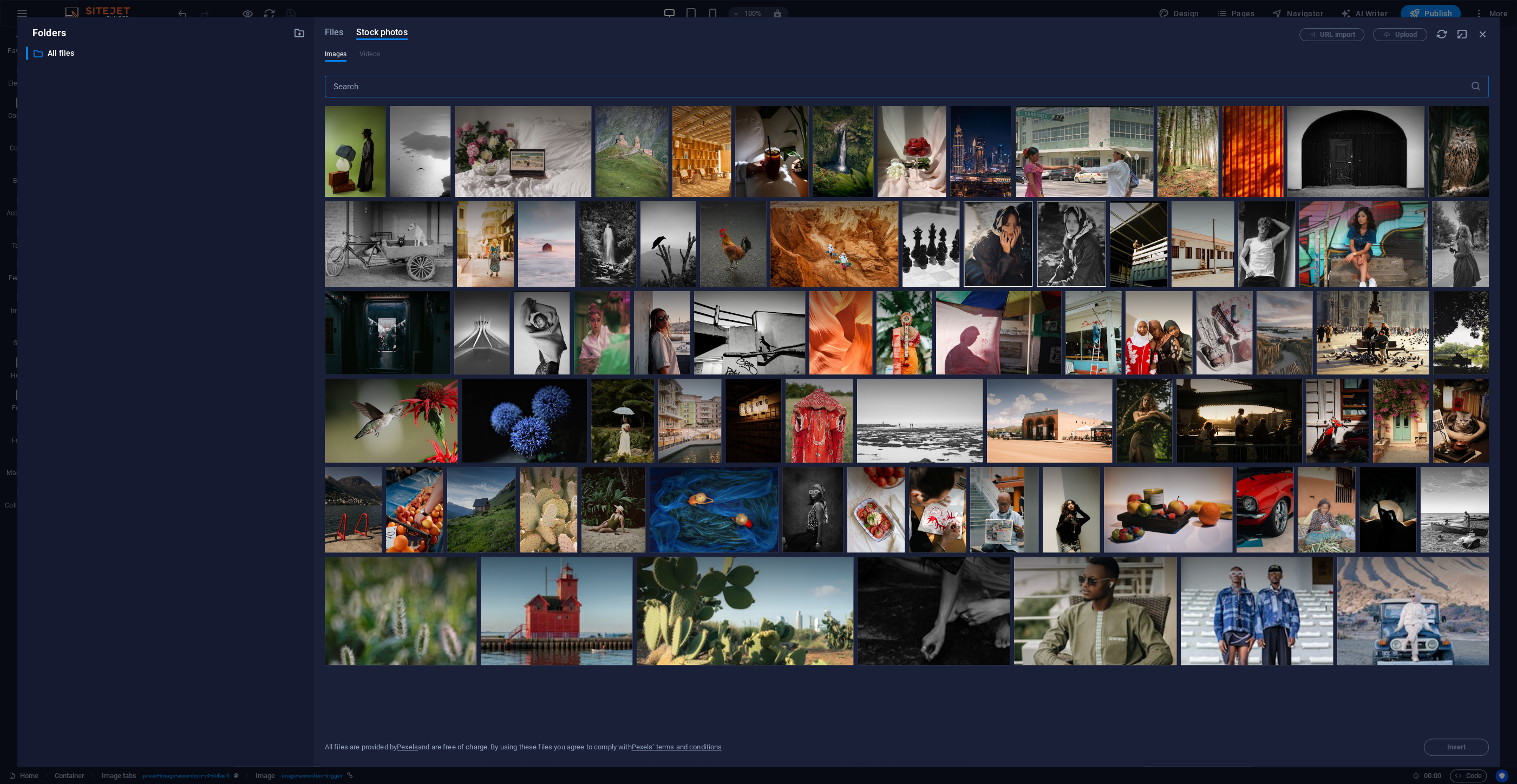
click at [390, 91] on input "text" at bounding box center [897, 86] width 1145 height 22
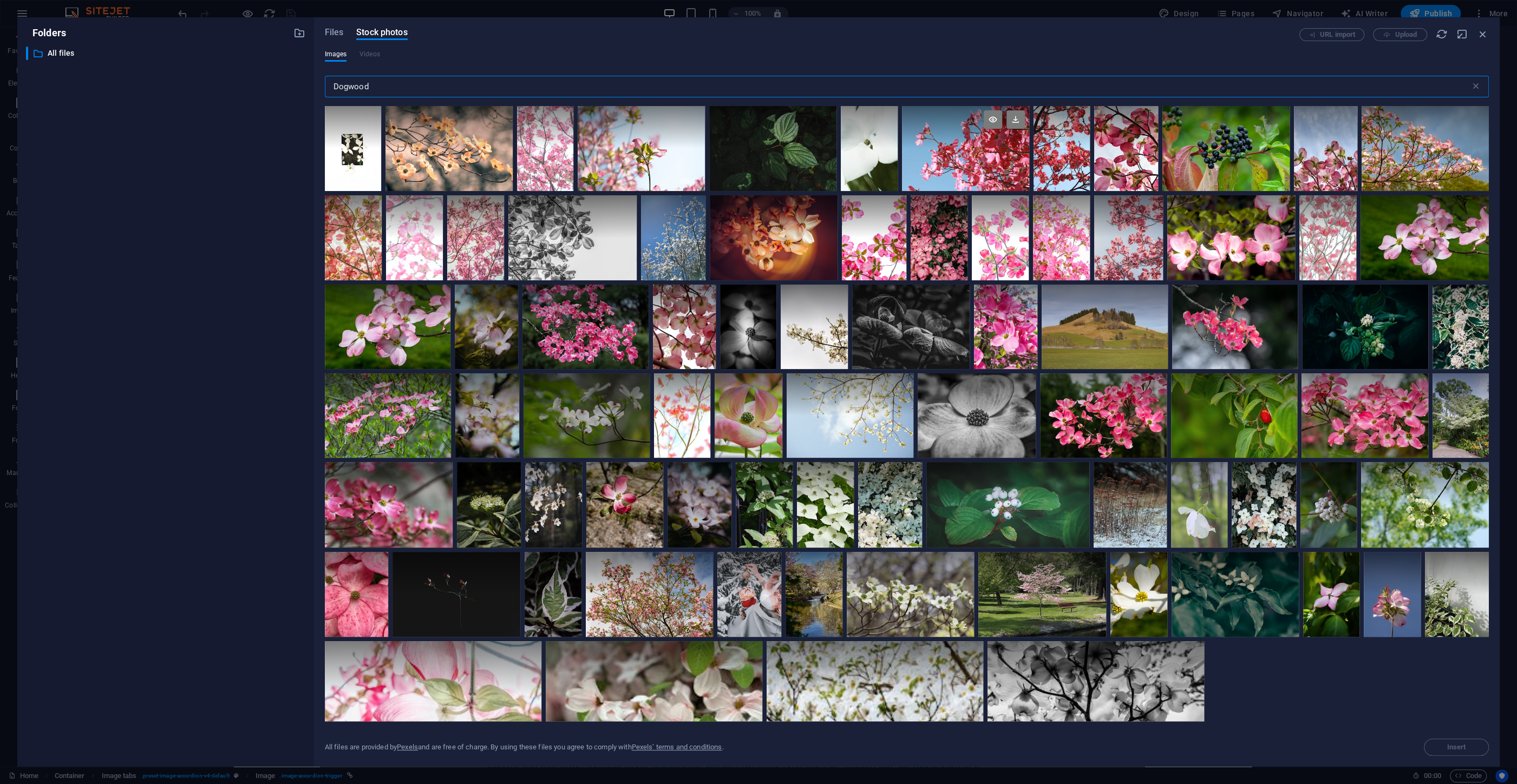
type input "Dogwood"
click at [954, 157] on div at bounding box center [966, 148] width 127 height 85
click at [1453, 750] on span "Insert" at bounding box center [1456, 748] width 19 height 7
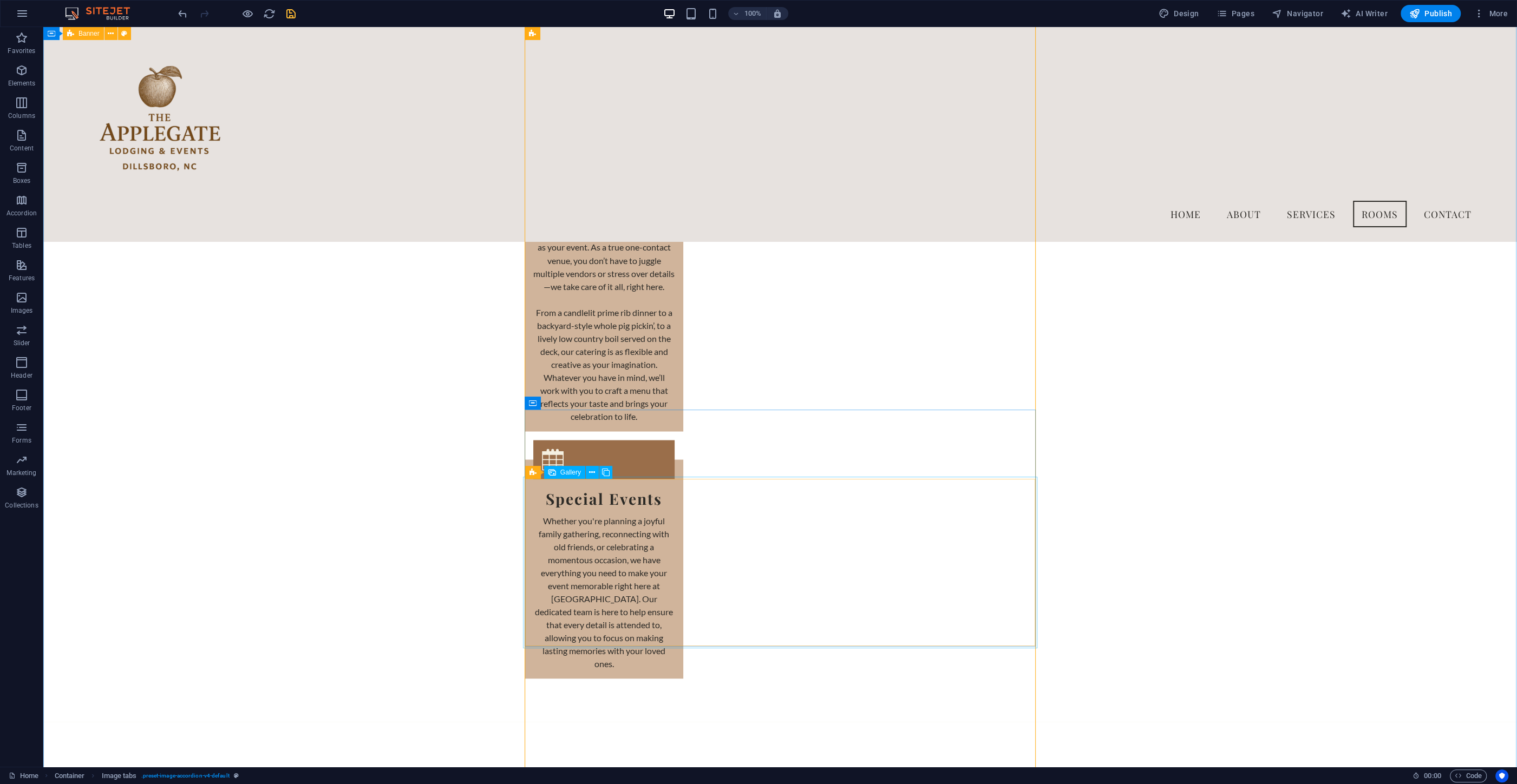
scroll to position [2441, 0]
click at [569, 336] on icon at bounding box center [570, 333] width 6 height 11
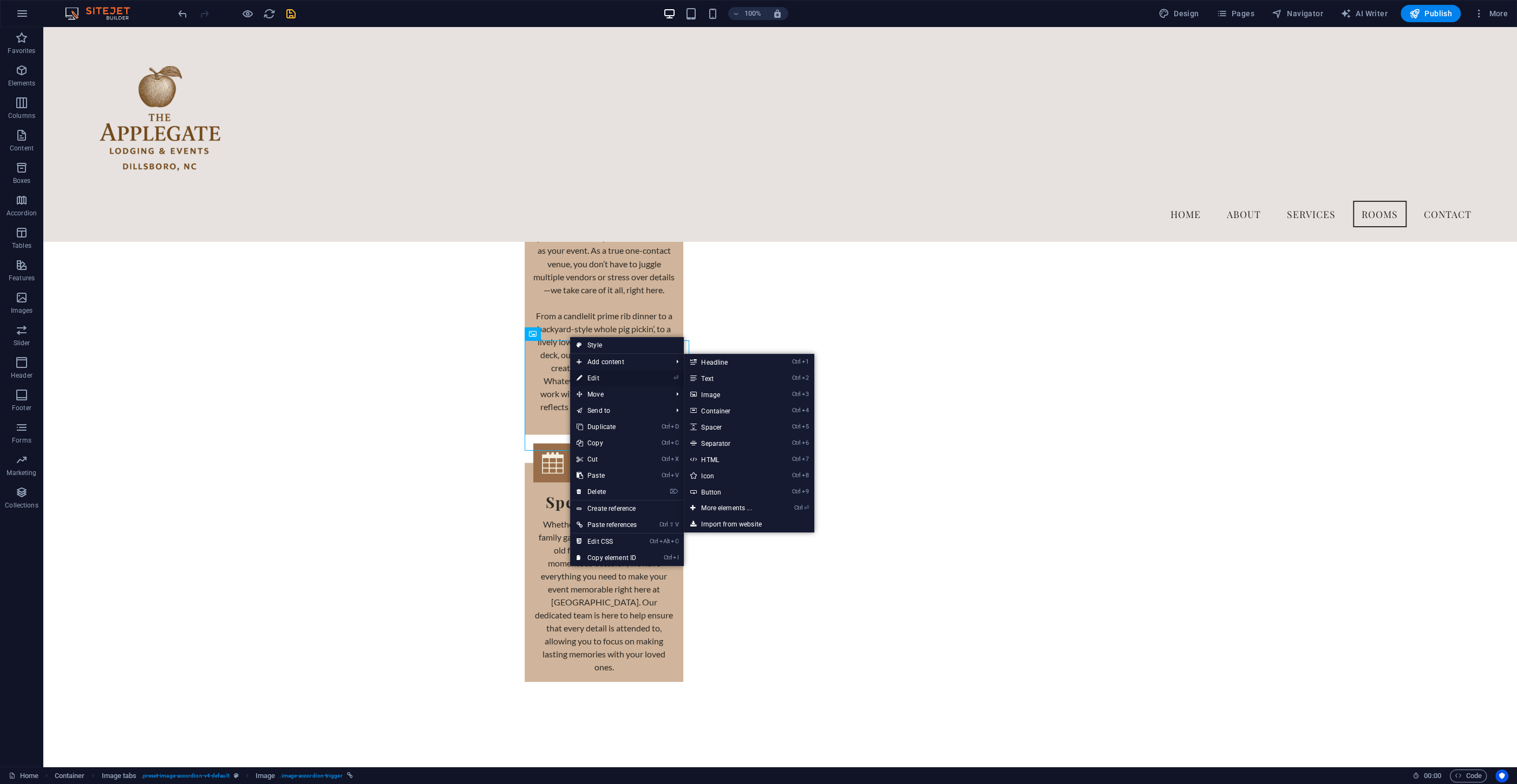
click at [584, 374] on link "⏎ Edit" at bounding box center [606, 378] width 73 height 16
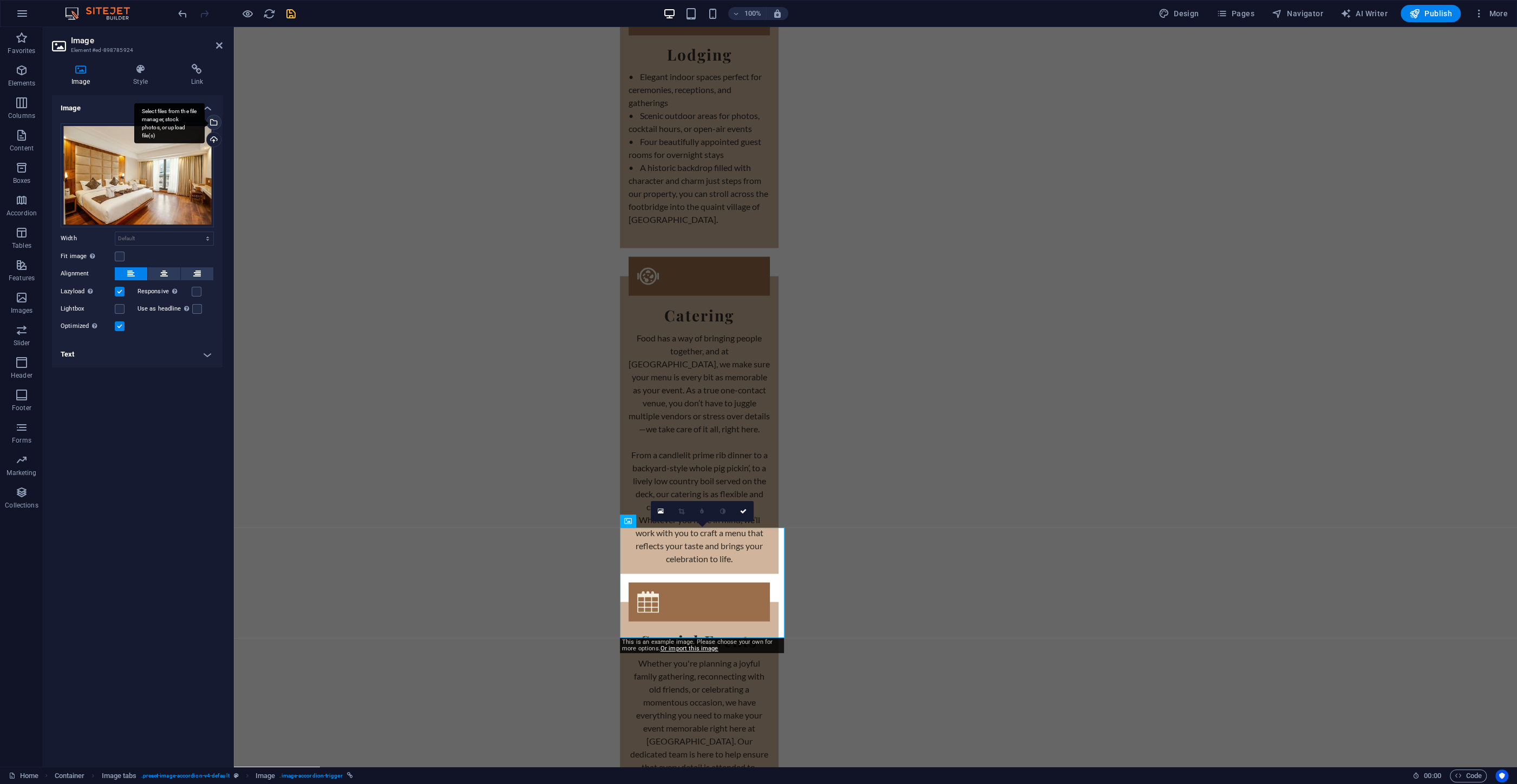
click at [214, 121] on div "Select files from the file manager, stock photos, or upload file(s)" at bounding box center [213, 123] width 16 height 16
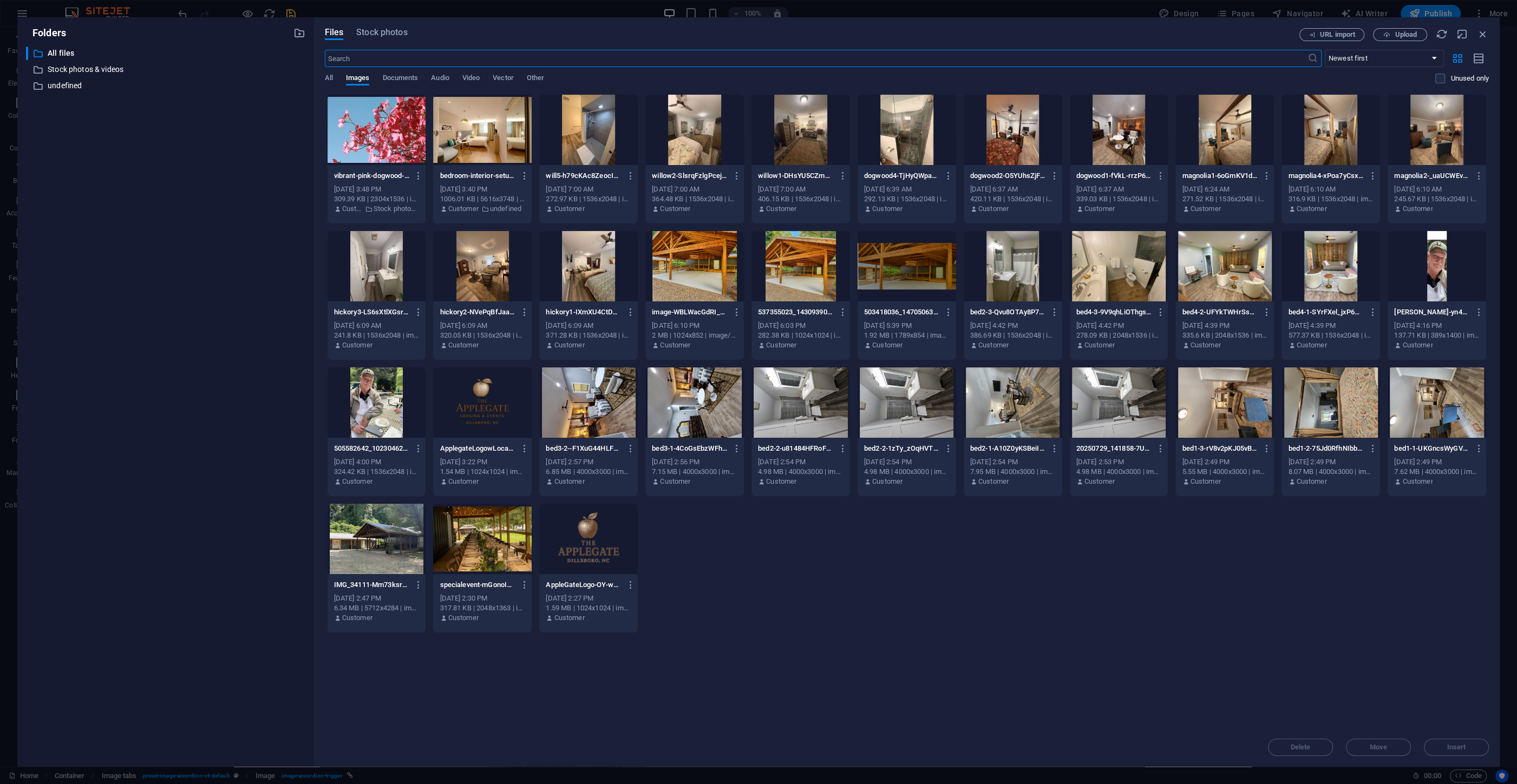
click at [399, 63] on input "text" at bounding box center [816, 58] width 983 height 17
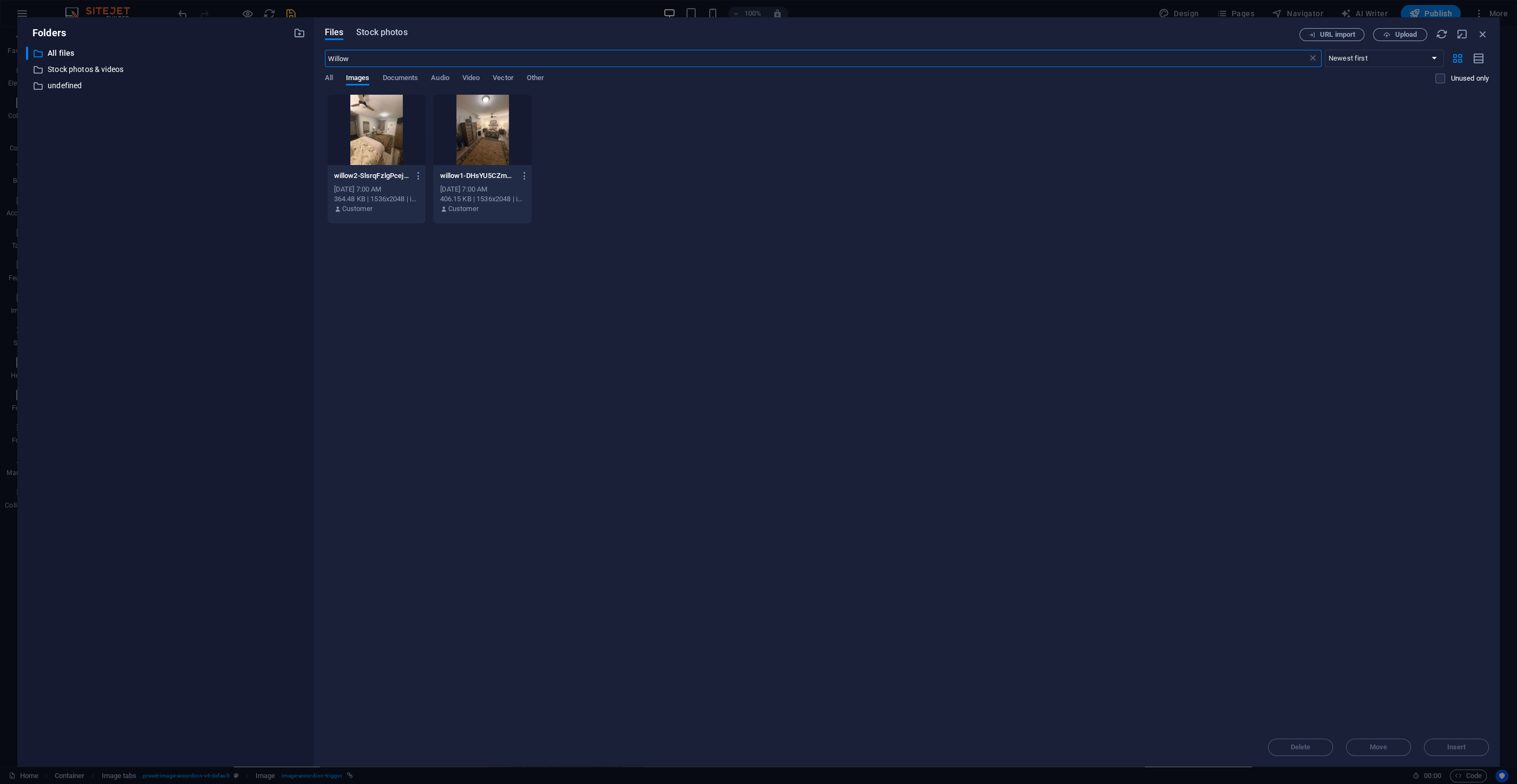
type input "Willow"
click at [376, 30] on span "Stock photos" at bounding box center [382, 32] width 51 height 13
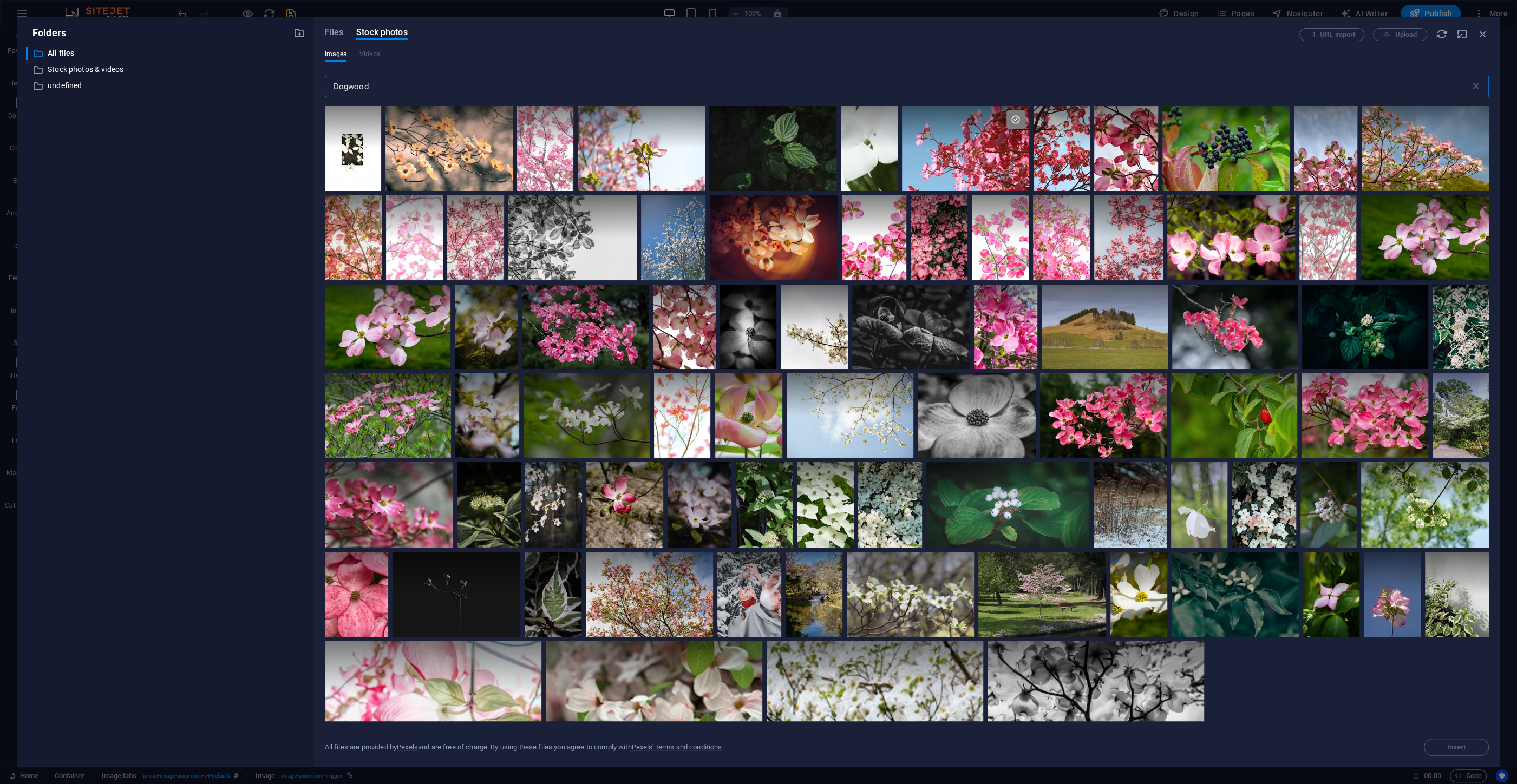
drag, startPoint x: 377, startPoint y: 87, endPoint x: 310, endPoint y: 87, distance: 67.0
click at [324, 87] on input "Dogwood" at bounding box center [897, 86] width 1145 height 22
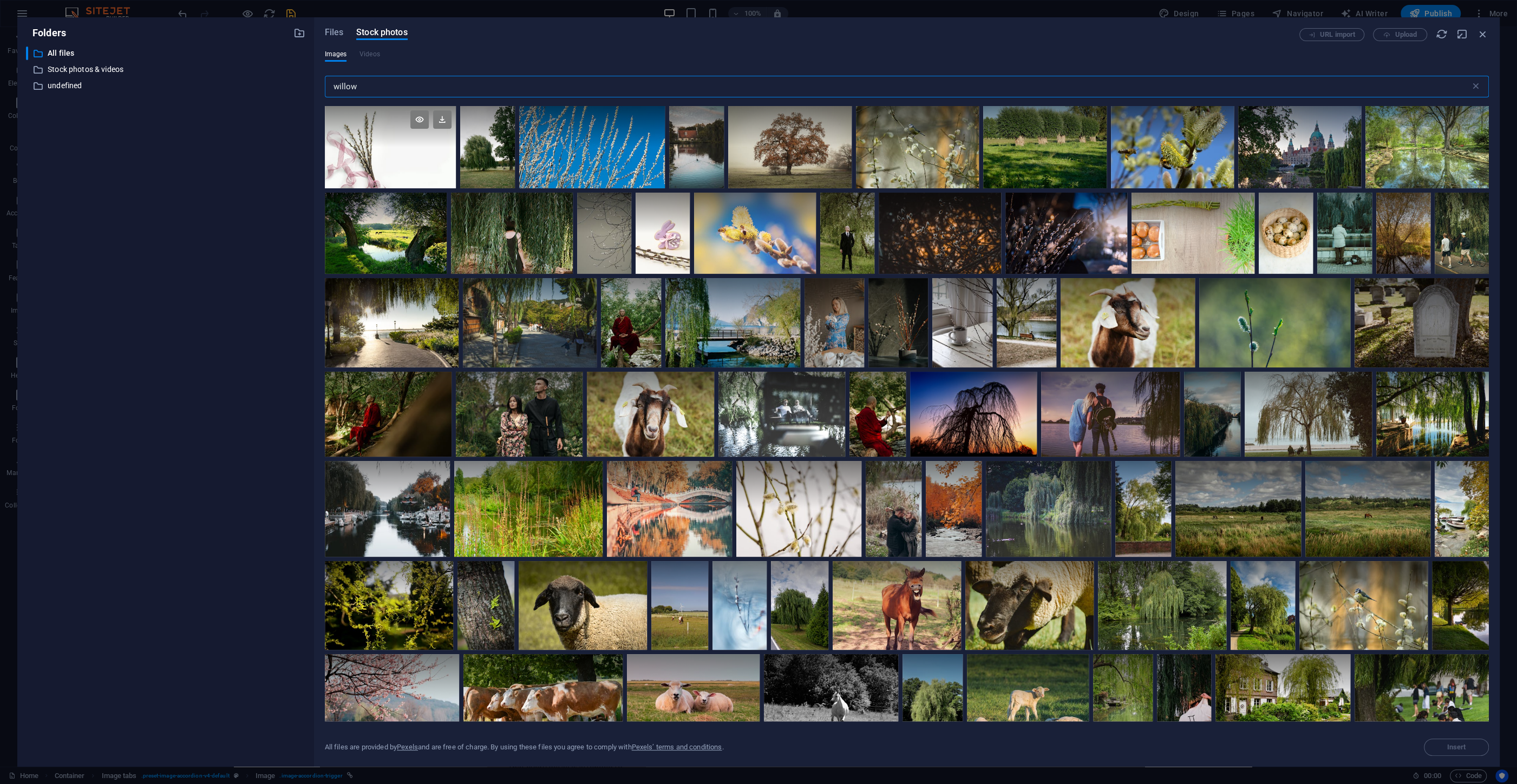
type input "willow"
click at [368, 155] on div at bounding box center [390, 146] width 131 height 82
click at [1447, 748] on span "Insert" at bounding box center [1456, 748] width 19 height 7
drag, startPoint x: 1447, startPoint y: 748, endPoint x: 1441, endPoint y: 744, distance: 7.2
click at [1446, 747] on span "Insert" at bounding box center [1456, 748] width 55 height 7
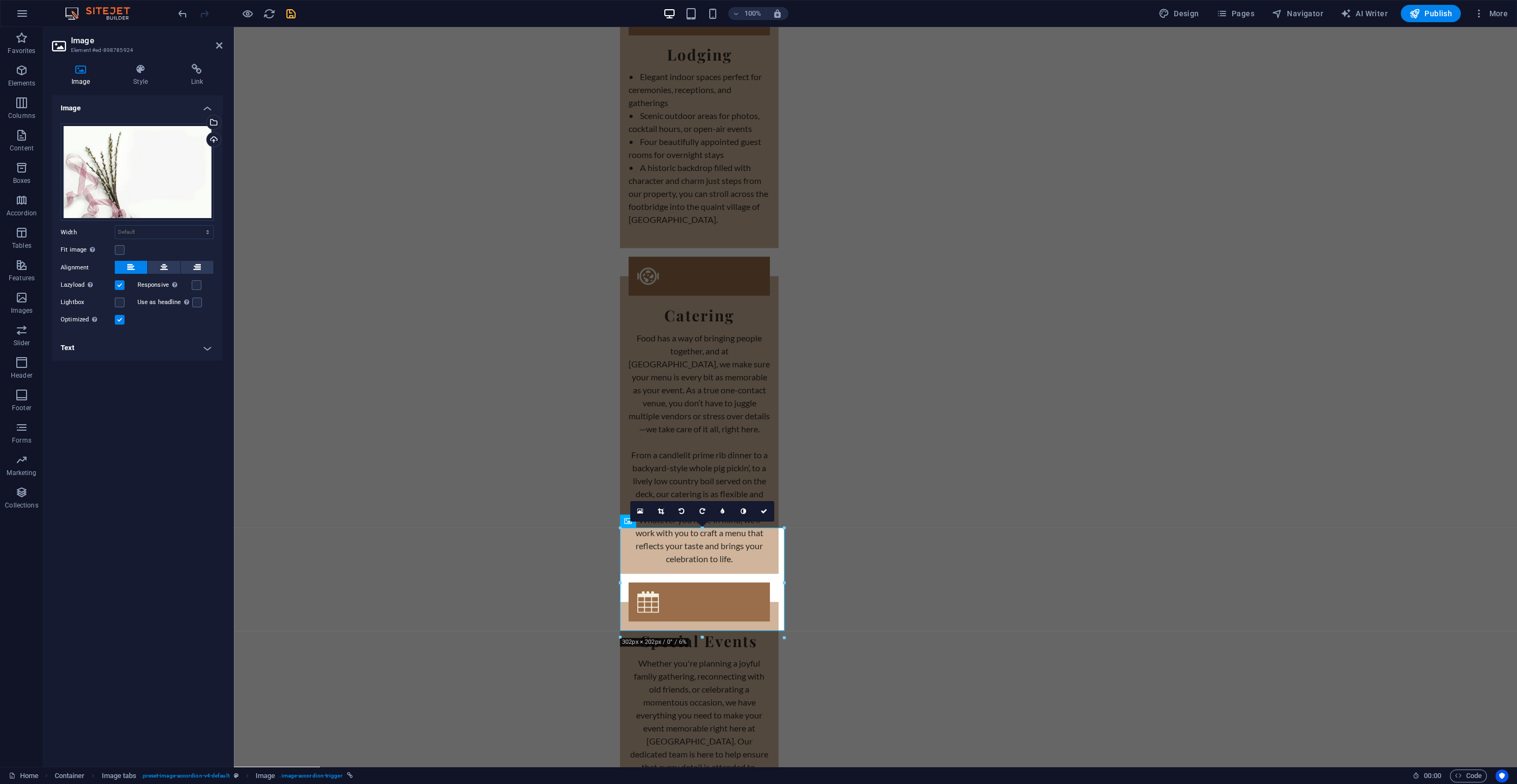
click at [135, 351] on h4 "Text" at bounding box center [136, 348] width 170 height 26
drag, startPoint x: 160, startPoint y: 433, endPoint x: 108, endPoint y: 433, distance: 52.0
click at [108, 433] on p "Double Room" at bounding box center [137, 431] width 141 height 10
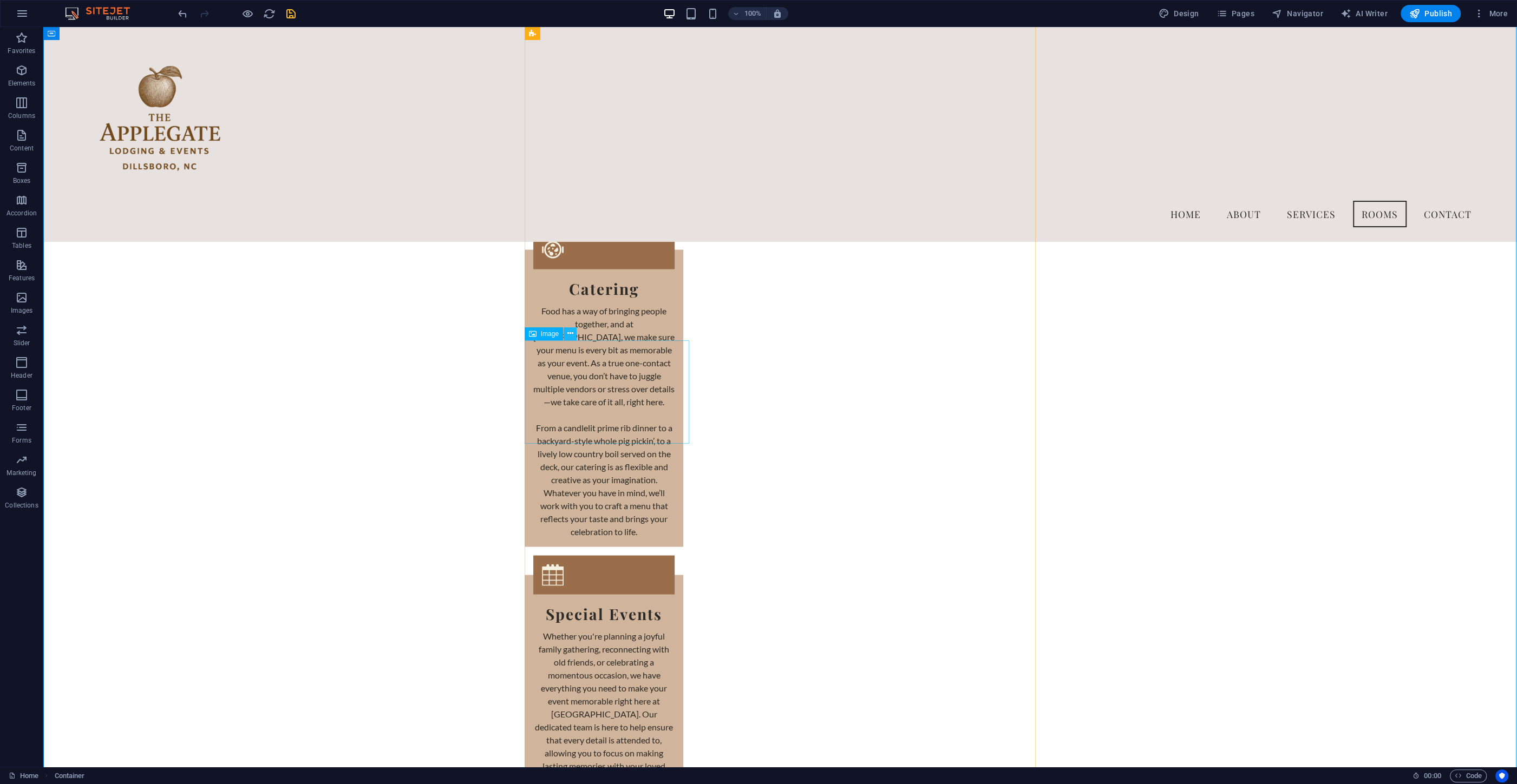
click at [573, 335] on button at bounding box center [569, 334] width 13 height 13
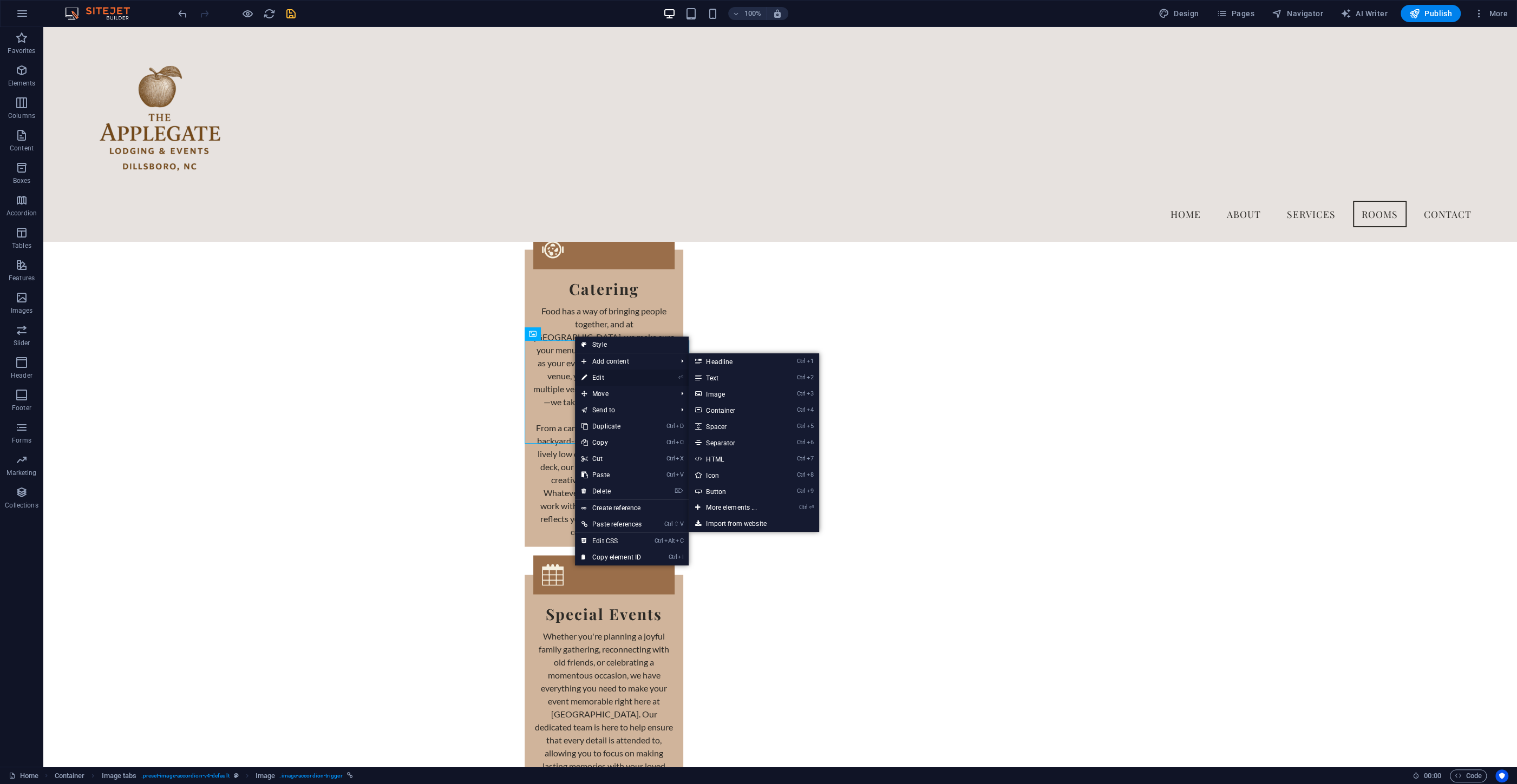
click at [597, 377] on link "⏎ Edit" at bounding box center [612, 378] width 73 height 16
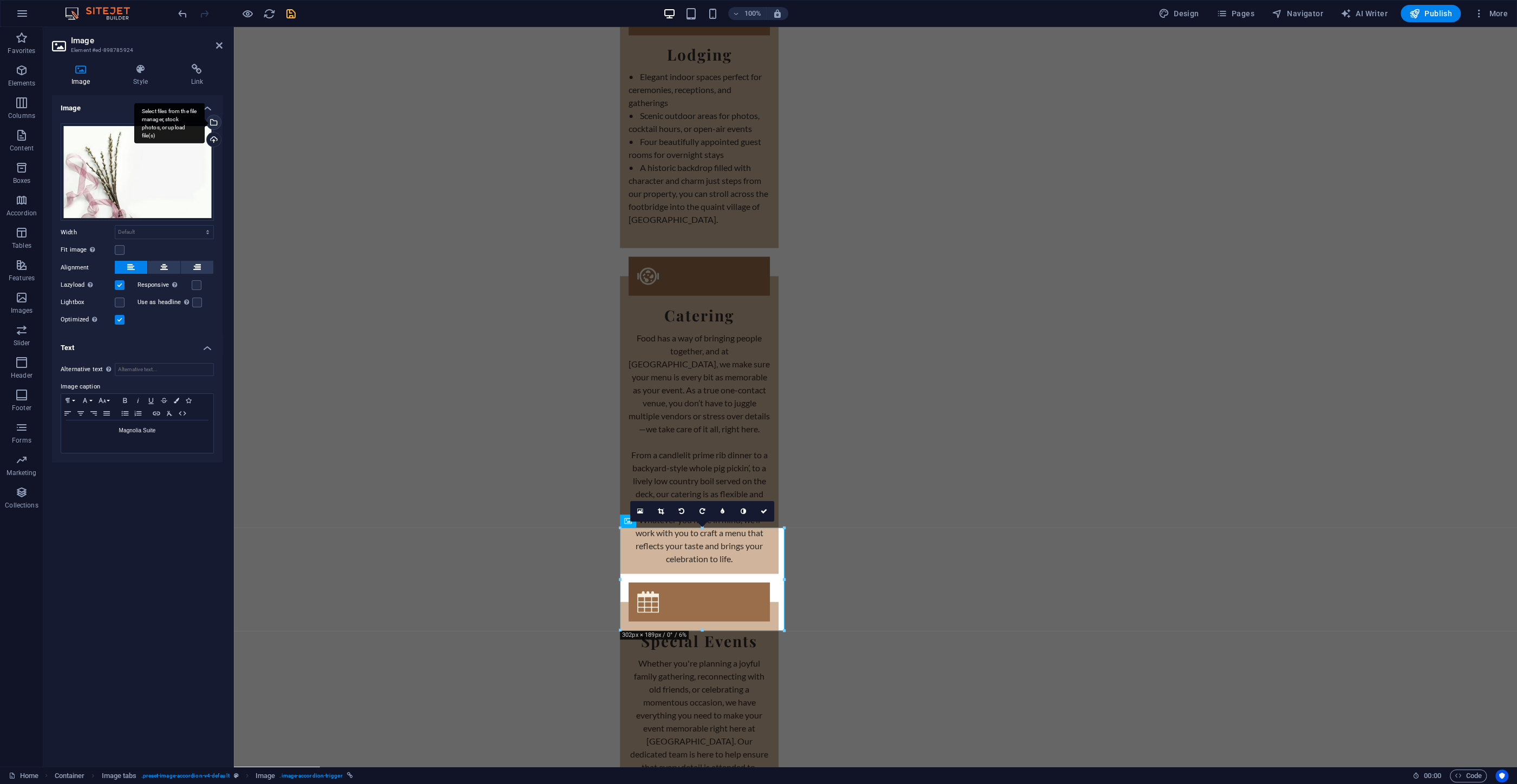
click at [205, 122] on div "Select files from the file manager, stock photos, or upload file(s)" at bounding box center [169, 123] width 70 height 41
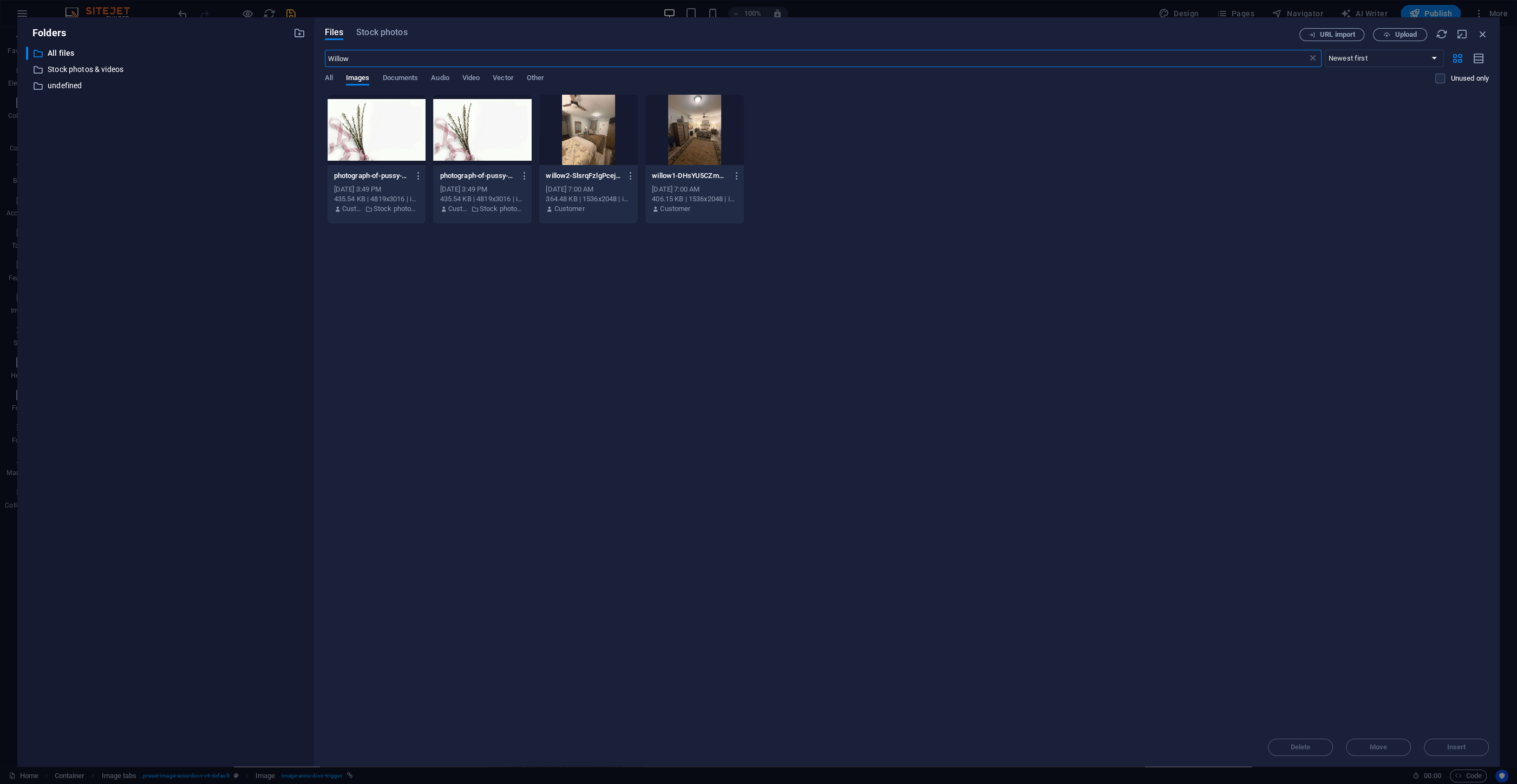
drag, startPoint x: 372, startPoint y: 60, endPoint x: 263, endPoint y: 59, distance: 109.0
click at [324, 59] on input "Willow" at bounding box center [816, 58] width 983 height 17
click at [1475, 33] on div "URL import Upload" at bounding box center [1394, 34] width 190 height 13
click at [1479, 34] on icon "button" at bounding box center [1483, 34] width 12 height 12
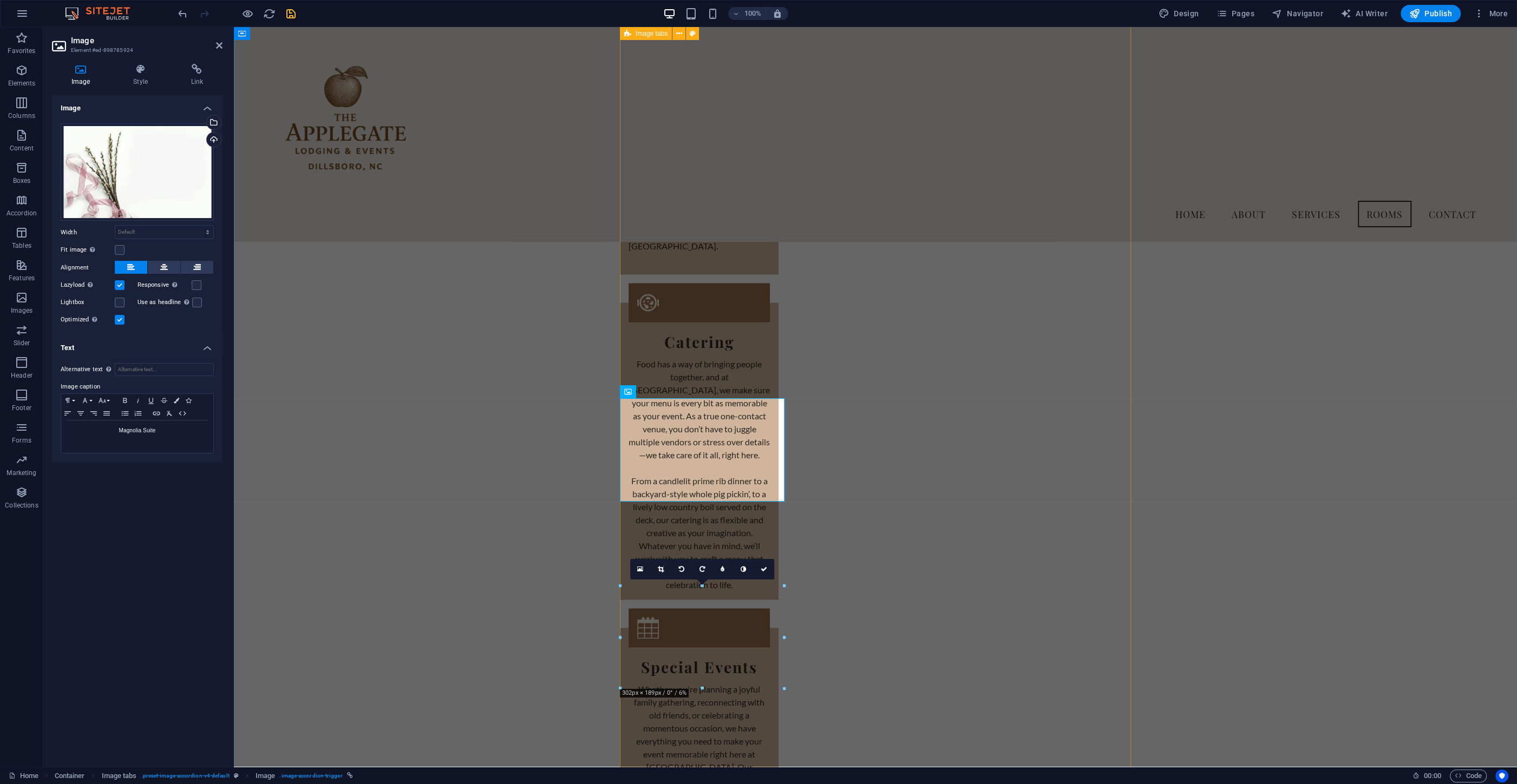
scroll to position [2383, 0]
click at [668, 390] on icon at bounding box center [665, 391] width 6 height 11
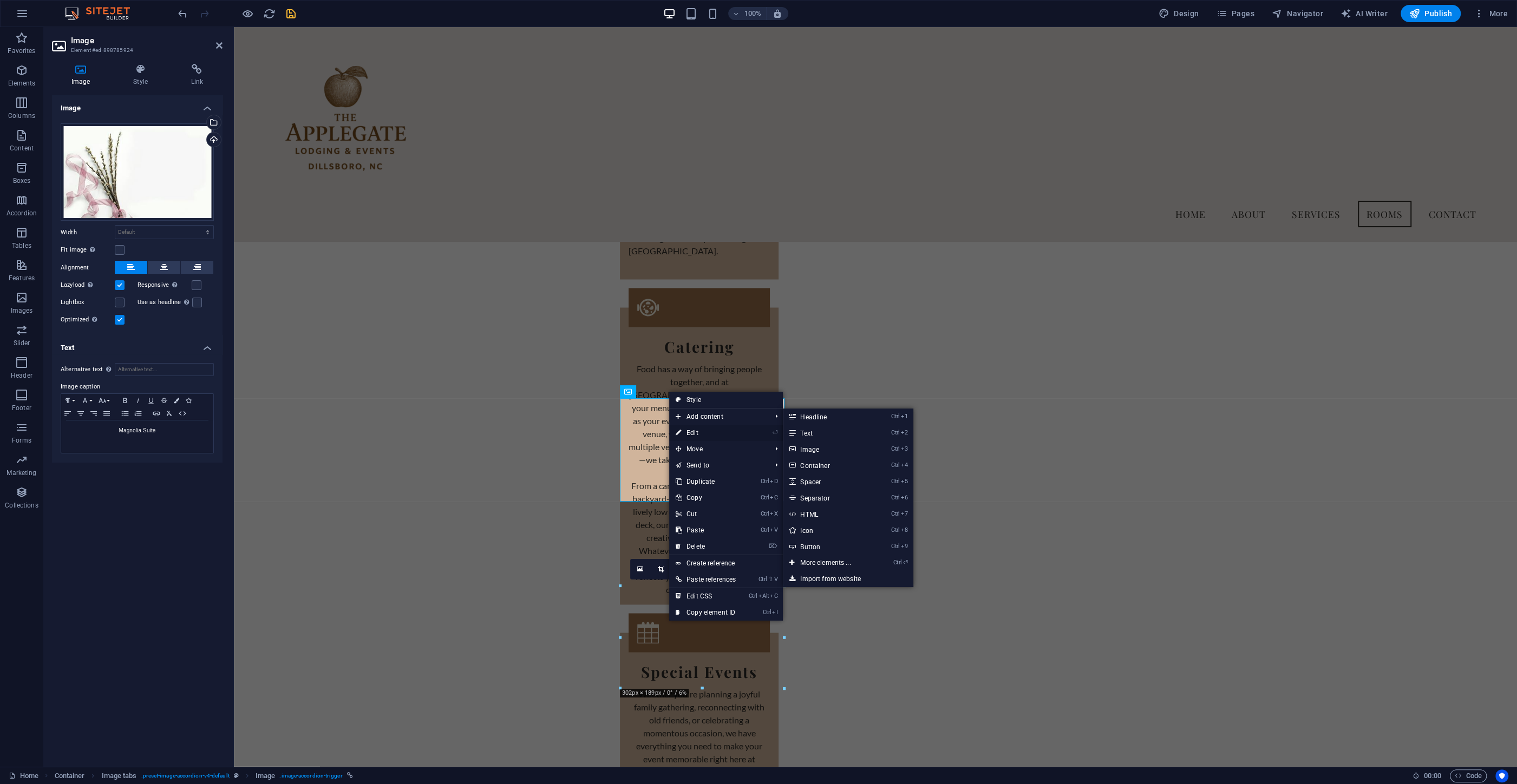
click at [689, 433] on link "⏎ Edit" at bounding box center [706, 433] width 73 height 16
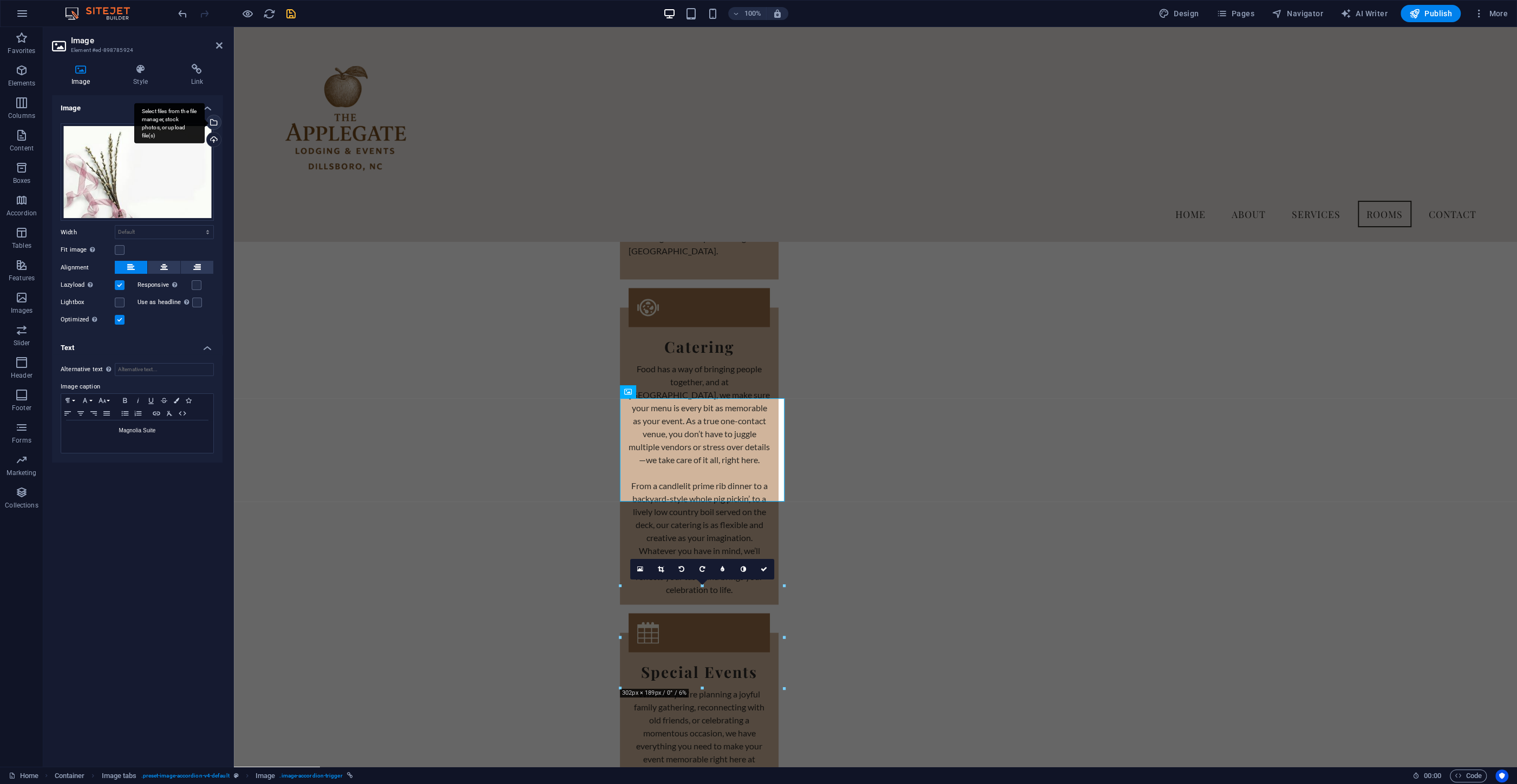
click at [217, 119] on div "Select files from the file manager, stock photos, or upload file(s)" at bounding box center [213, 123] width 16 height 16
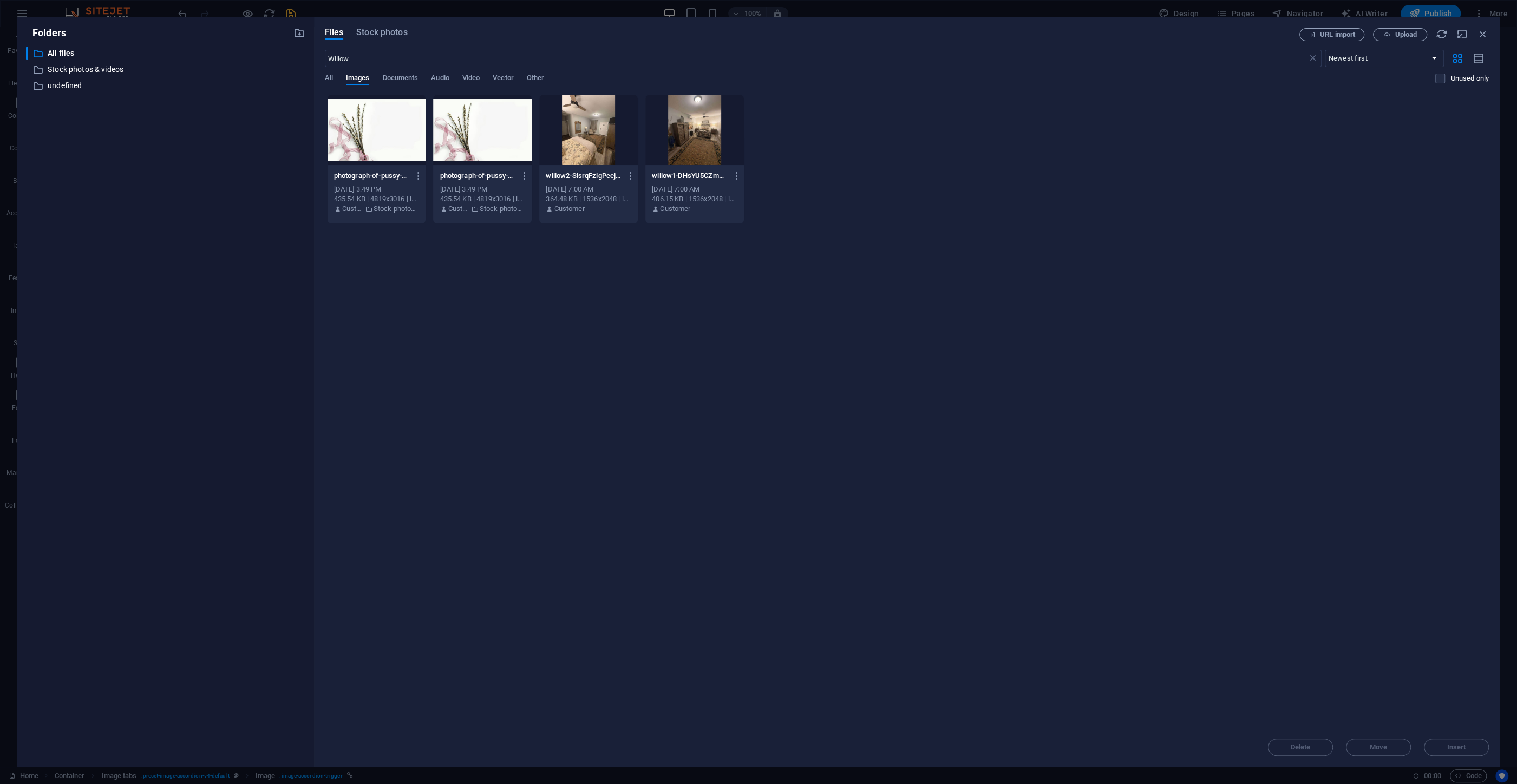
click at [388, 27] on div "Files Stock photos URL import Upload Willow ​ Newest first Oldest first Name (A…" at bounding box center [907, 391] width 1186 height 749
click at [383, 34] on span "Stock photos" at bounding box center [382, 32] width 51 height 13
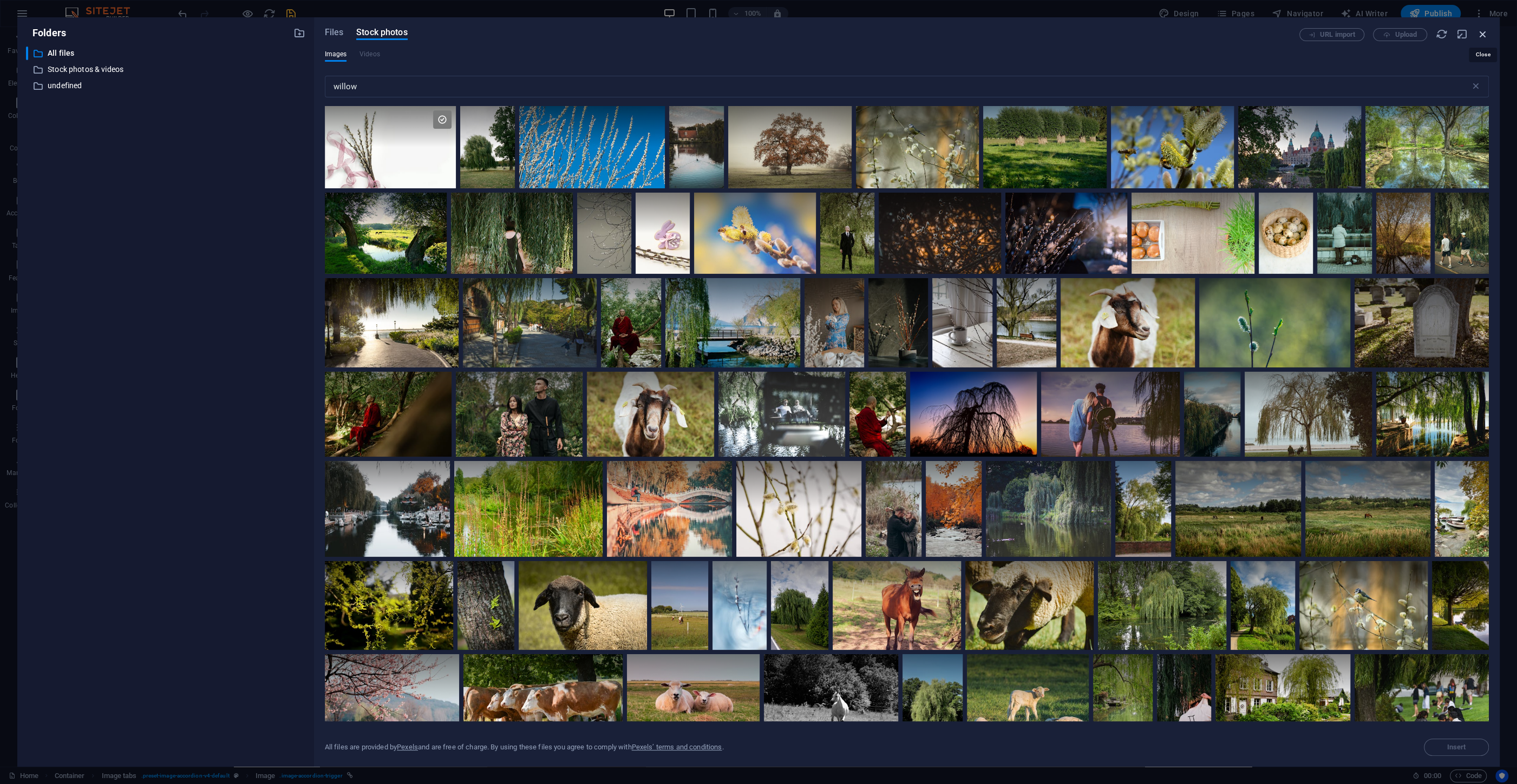
click at [1487, 34] on icon "button" at bounding box center [1483, 34] width 12 height 12
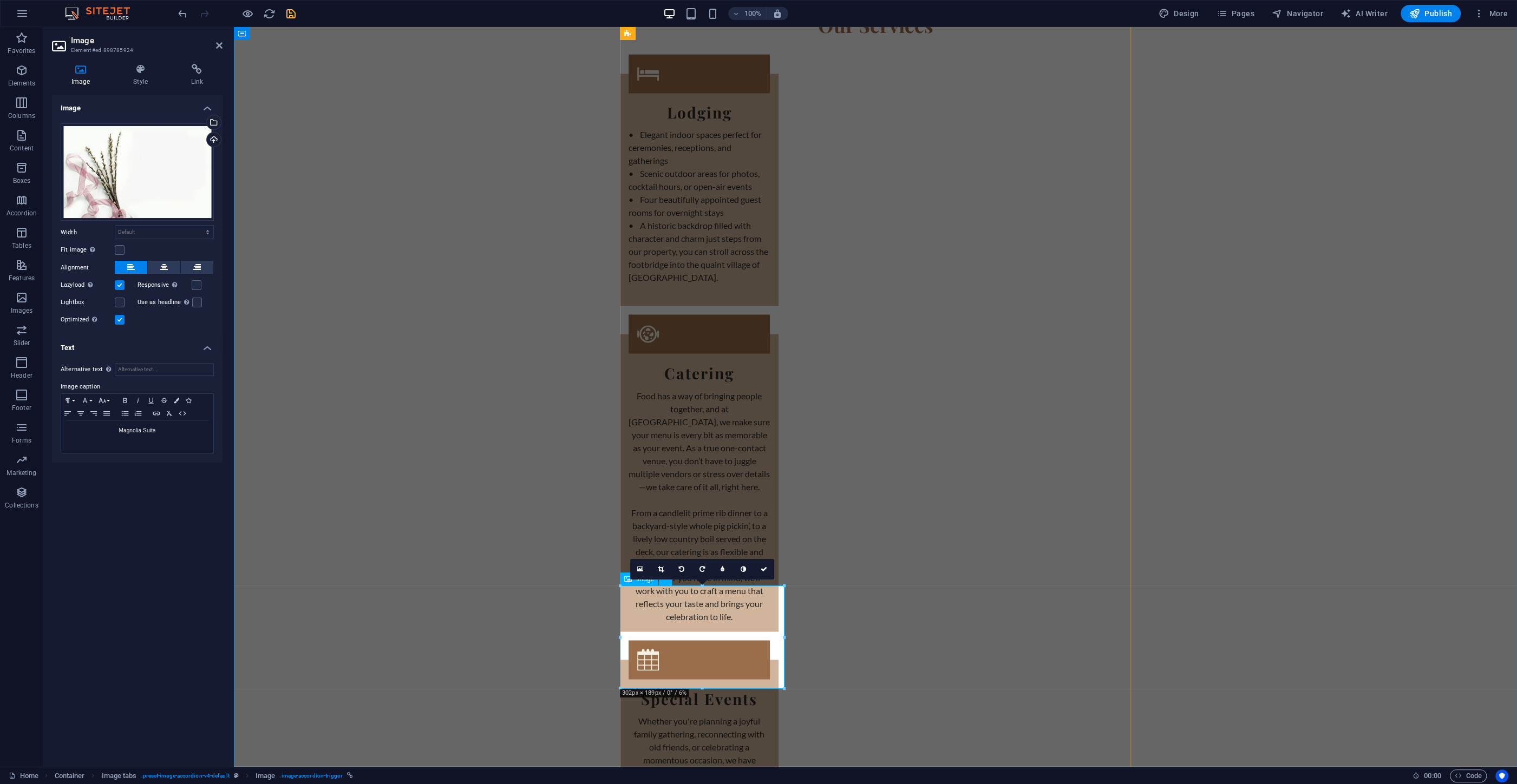
drag, startPoint x: 141, startPoint y: 429, endPoint x: 97, endPoint y: 429, distance: 44.0
click at [99, 429] on p "Magnolia Suite" at bounding box center [137, 431] width 141 height 10
click at [761, 567] on link at bounding box center [764, 569] width 20 height 20
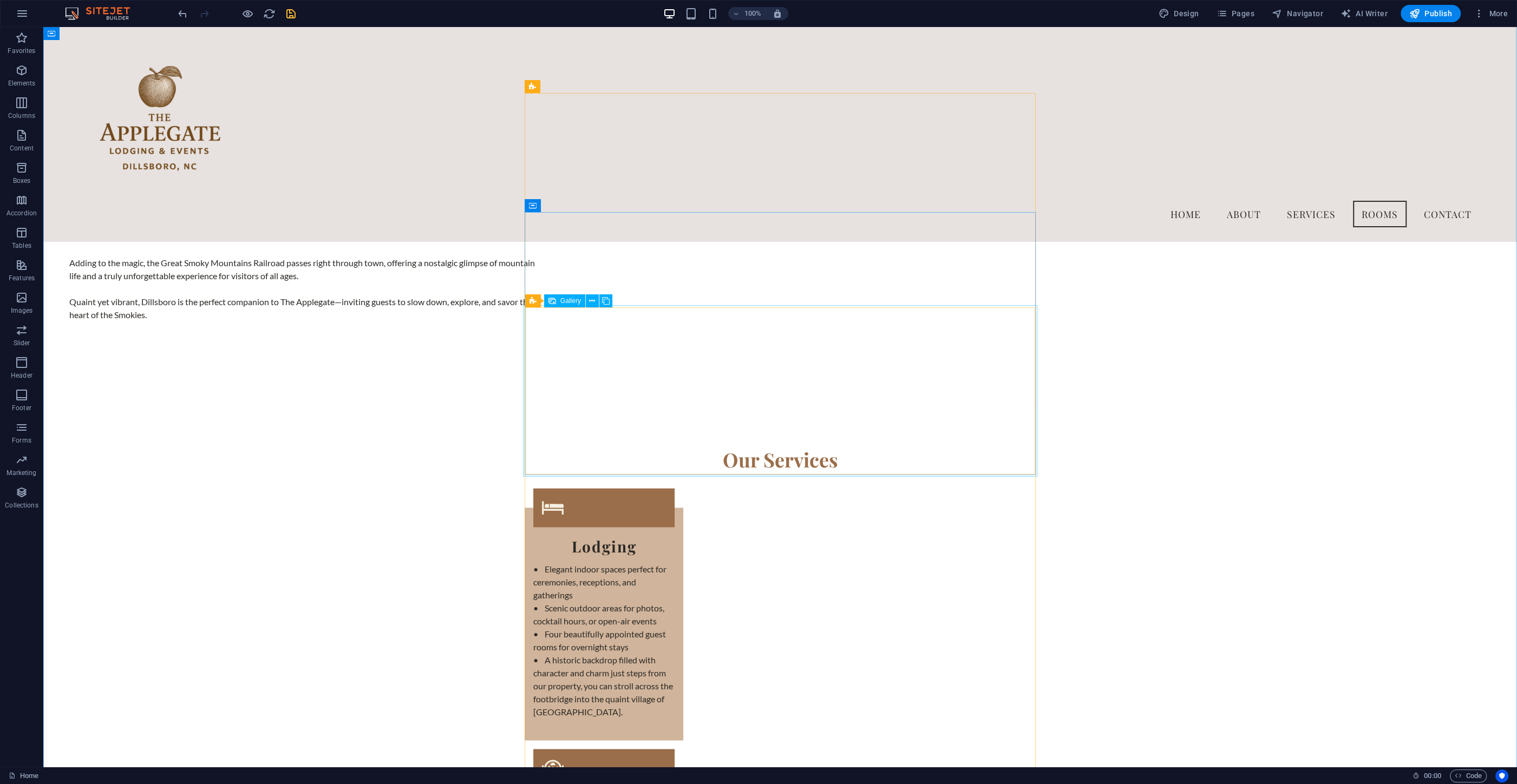
scroll to position [1919, 0]
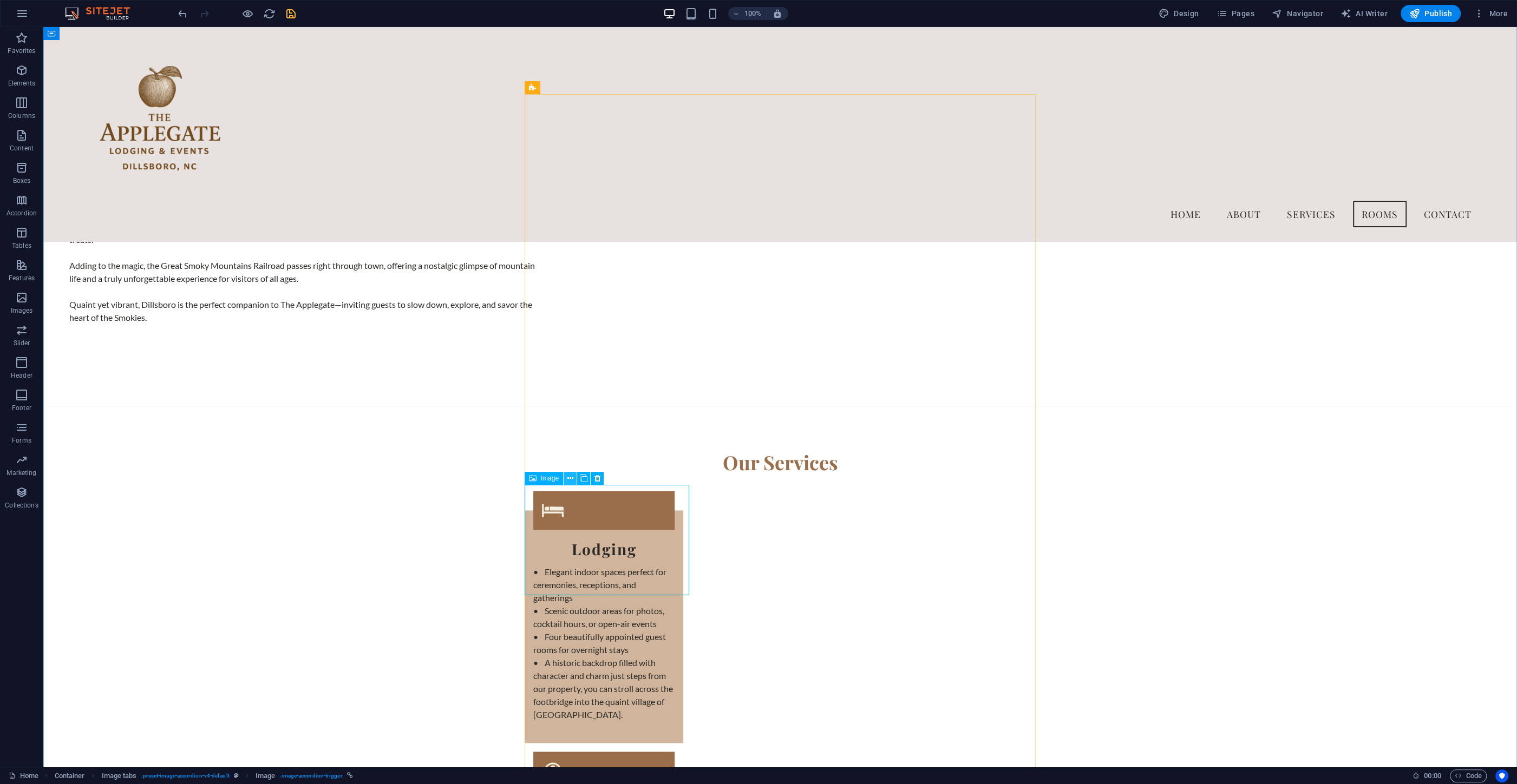
click at [569, 483] on icon at bounding box center [570, 478] width 6 height 11
click at [548, 483] on div "Image" at bounding box center [543, 478] width 38 height 13
click at [565, 479] on button at bounding box center [569, 478] width 13 height 13
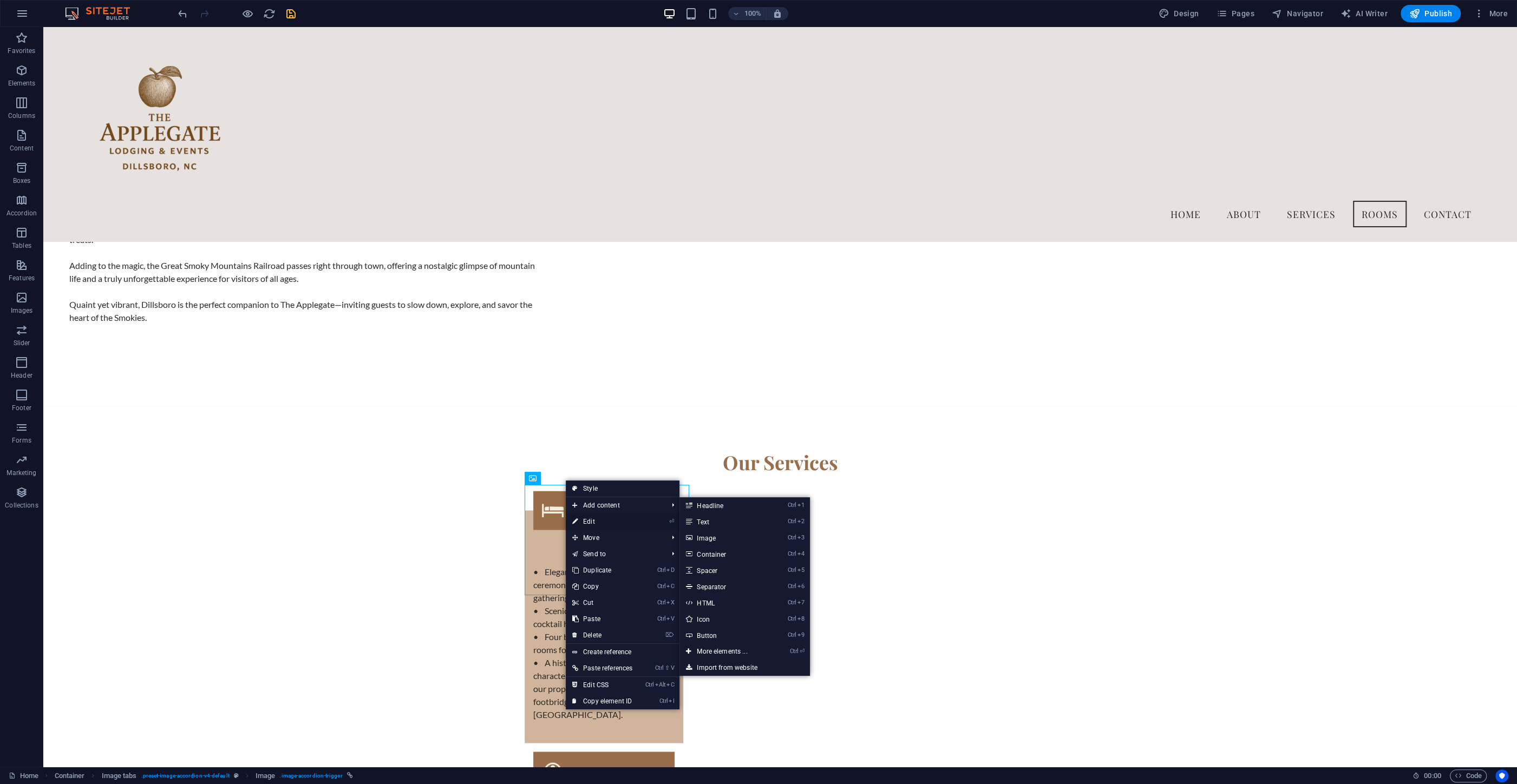
click at [592, 523] on link "⏎ Edit" at bounding box center [602, 522] width 73 height 16
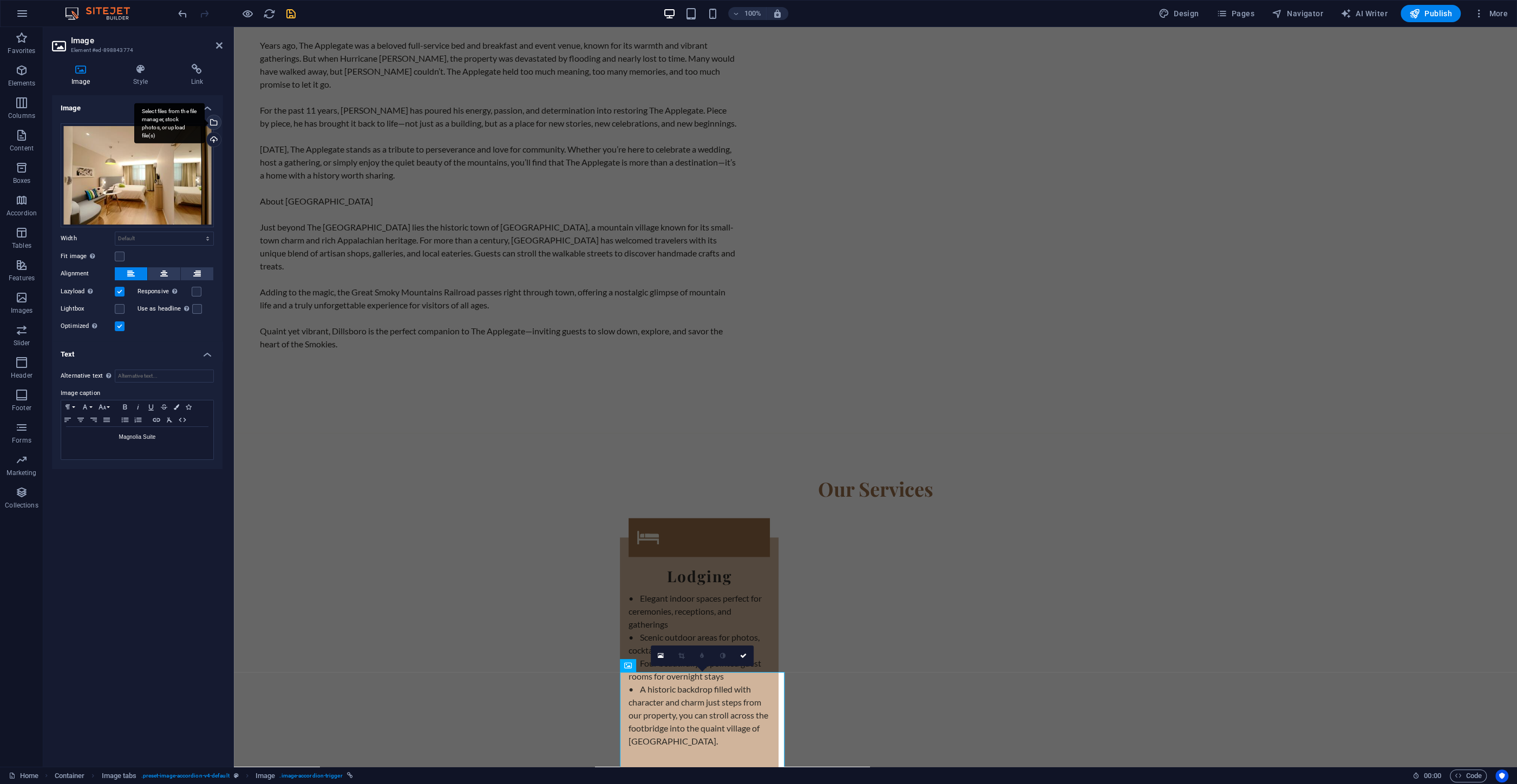
click at [218, 122] on div "Select files from the file manager, stock photos, or upload file(s)" at bounding box center [213, 123] width 16 height 16
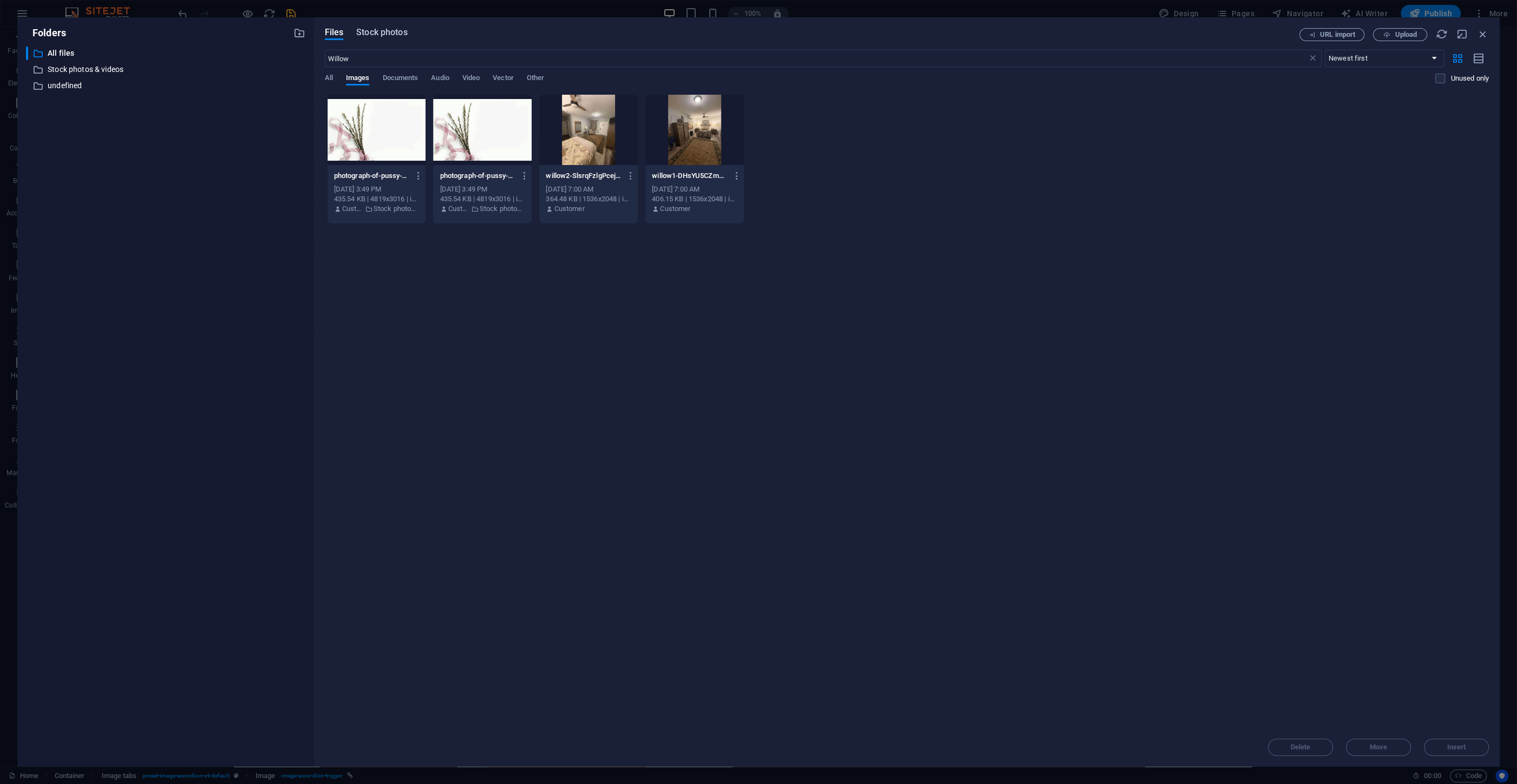
click at [372, 36] on span "Stock photos" at bounding box center [382, 32] width 51 height 13
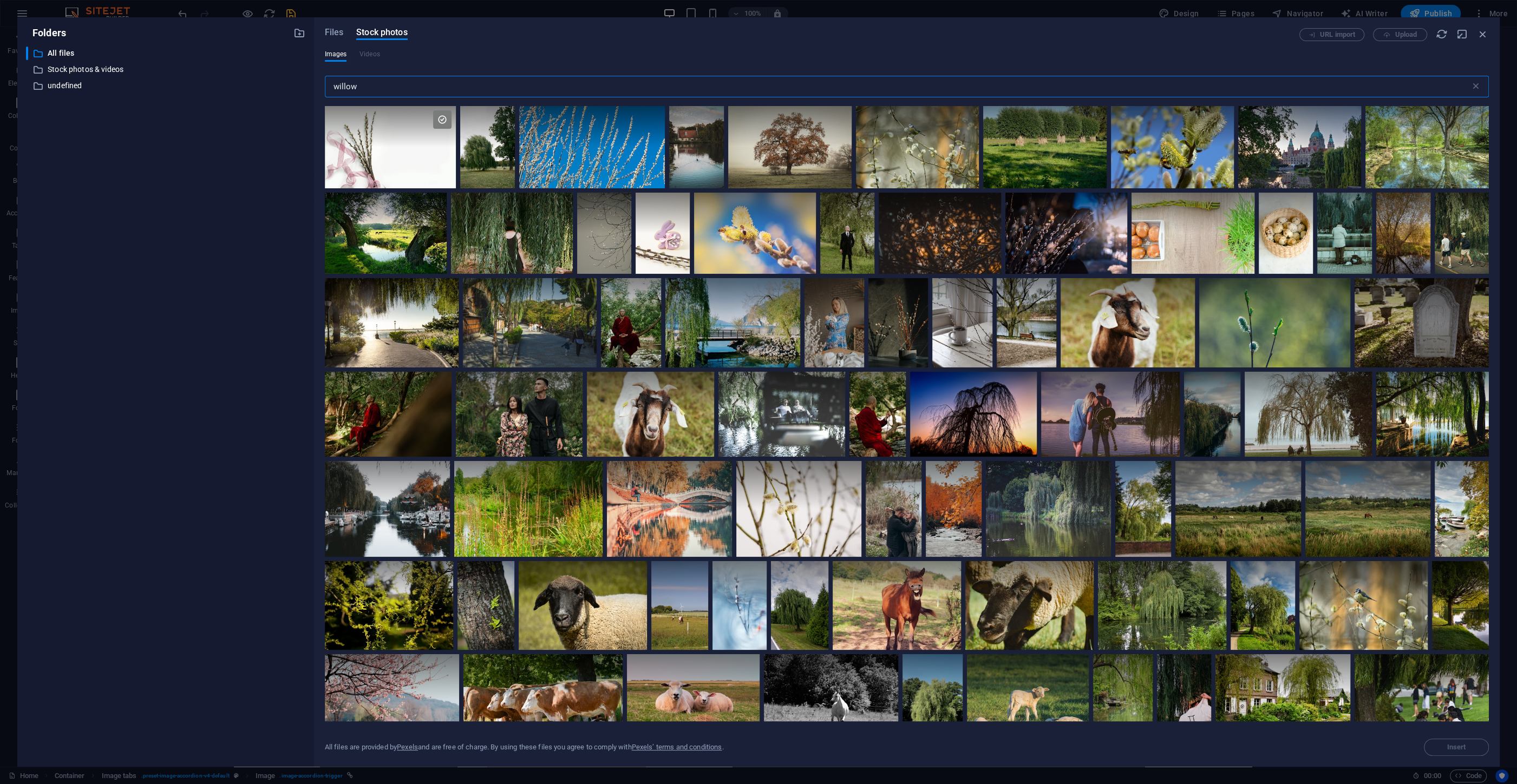
drag, startPoint x: 363, startPoint y: 82, endPoint x: 307, endPoint y: 82, distance: 56.0
click at [324, 82] on input "willow" at bounding box center [897, 86] width 1145 height 22
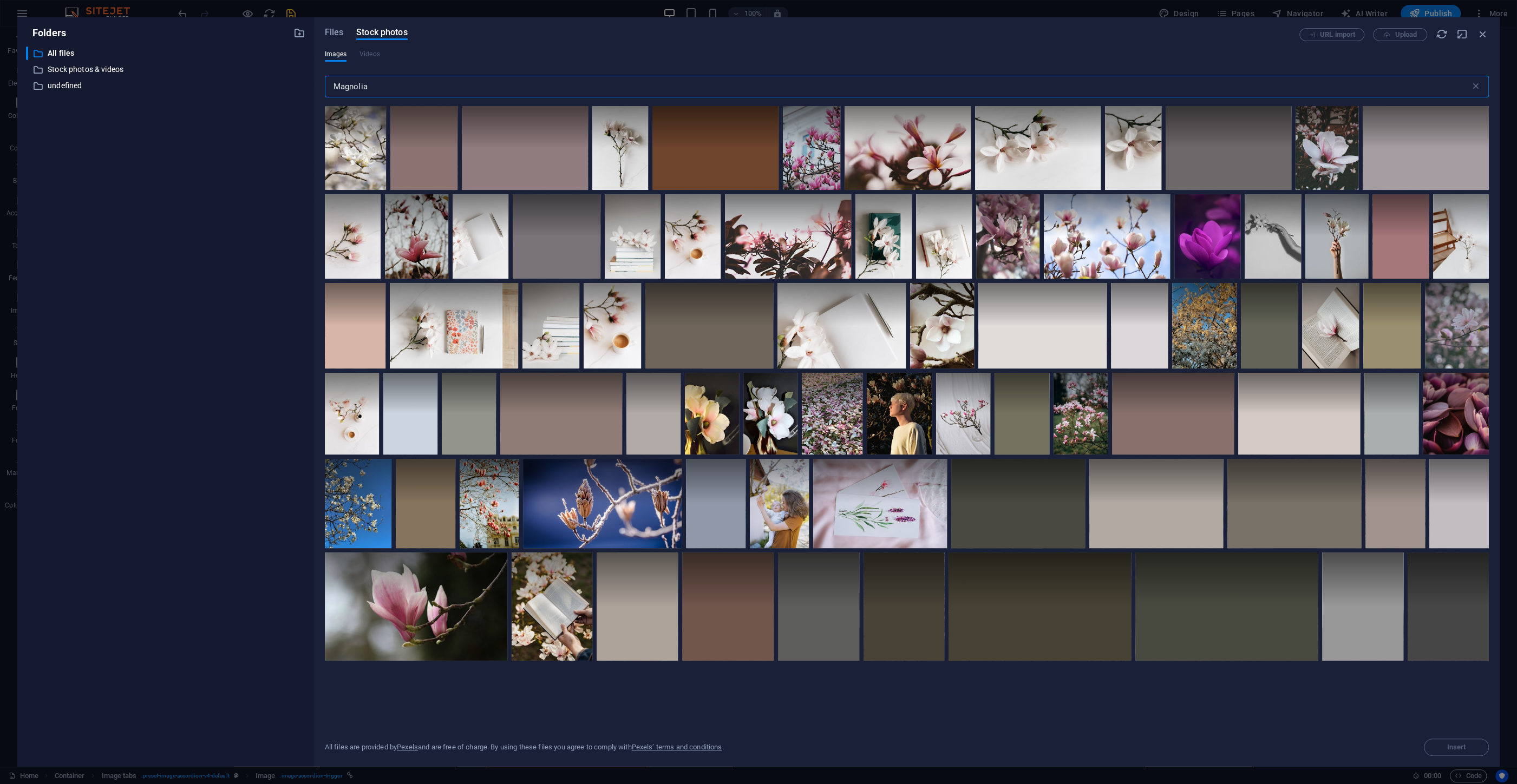
drag, startPoint x: 376, startPoint y: 85, endPoint x: 318, endPoint y: 84, distance: 58.0
click at [324, 84] on input "Magnolia" at bounding box center [897, 86] width 1145 height 22
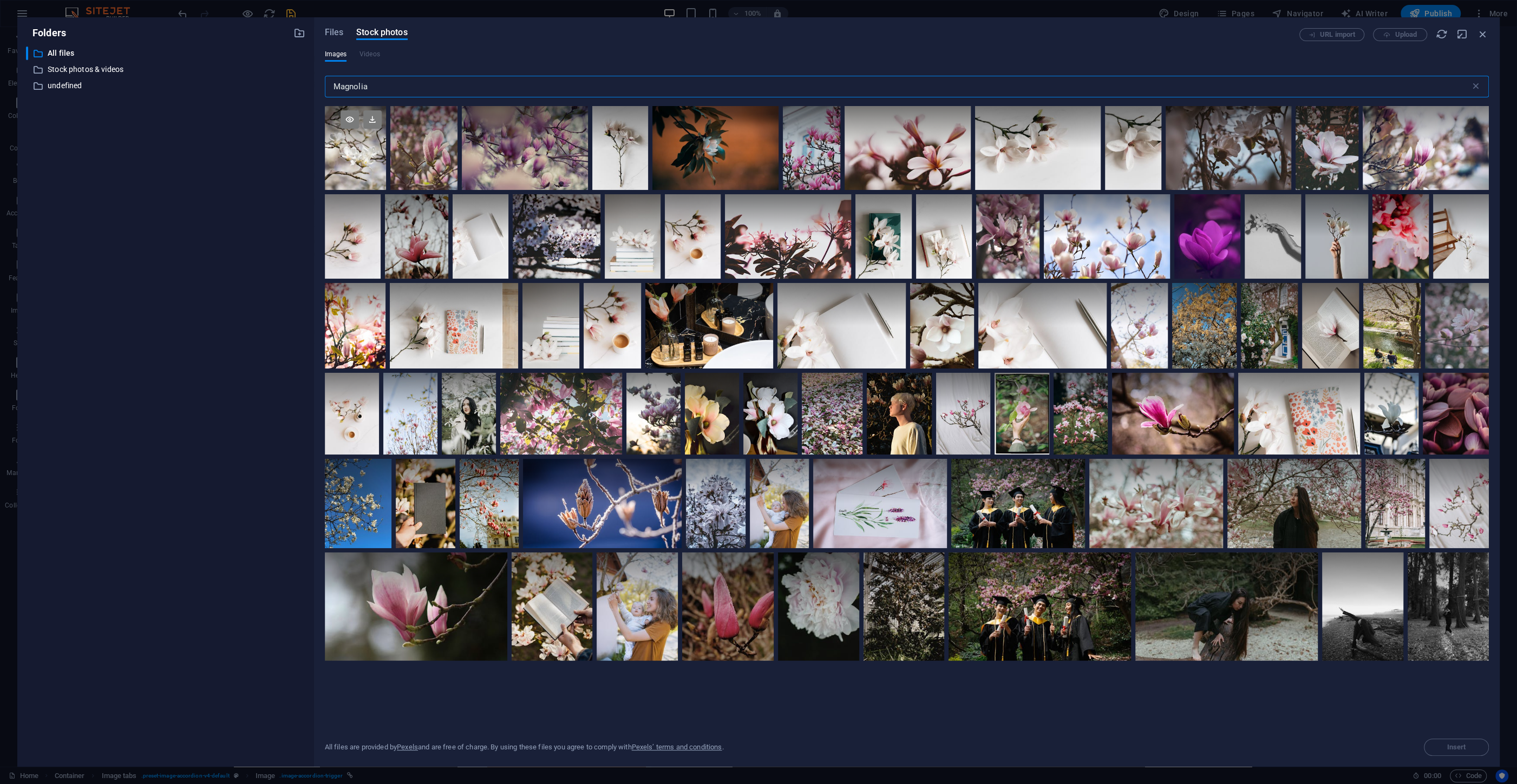
type input "Magnolia"
click at [352, 164] on div at bounding box center [355, 147] width 61 height 84
click at [529, 168] on div at bounding box center [524, 147] width 126 height 84
click at [1456, 749] on span "Insert" at bounding box center [1456, 748] width 19 height 7
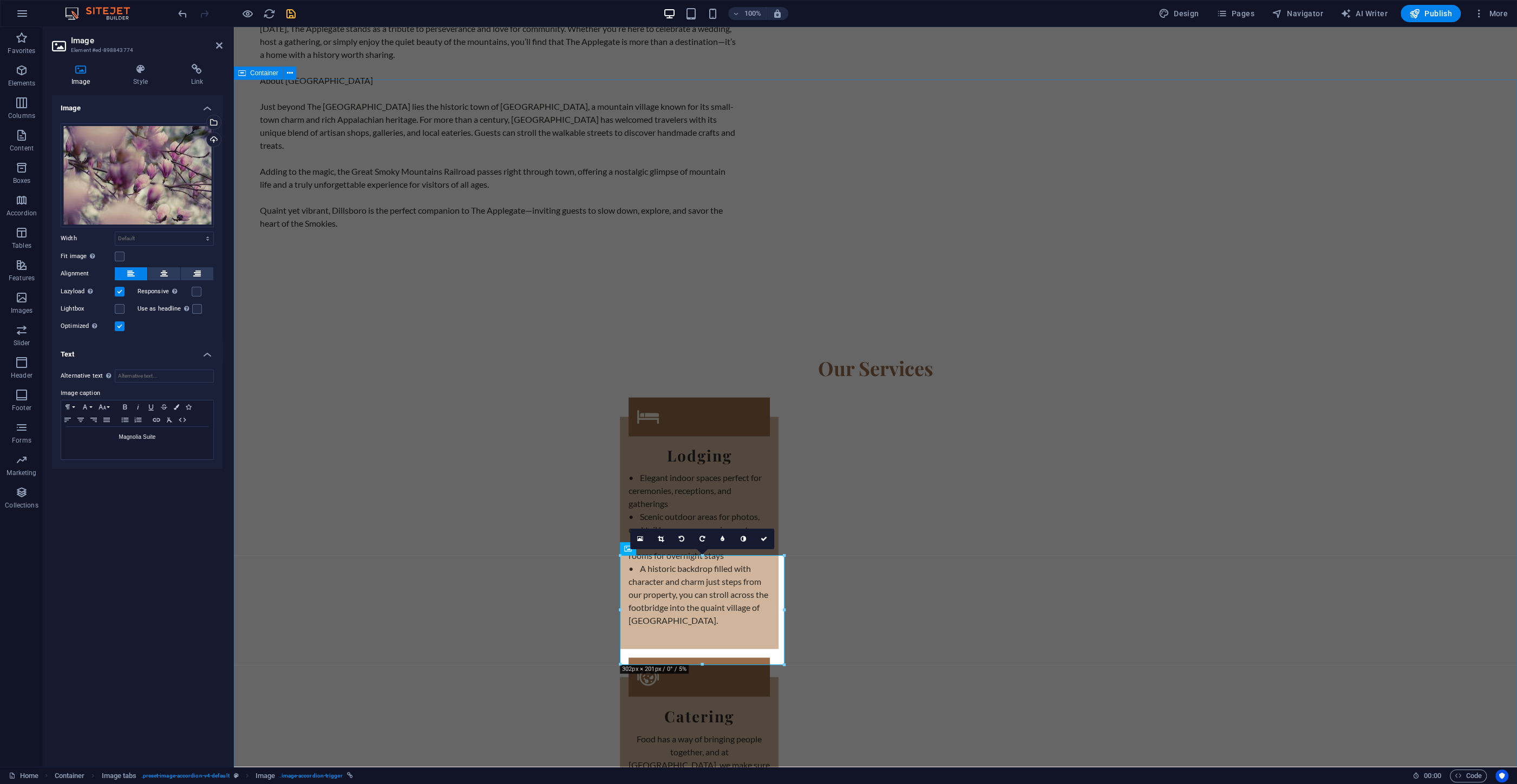
scroll to position [2093, 0]
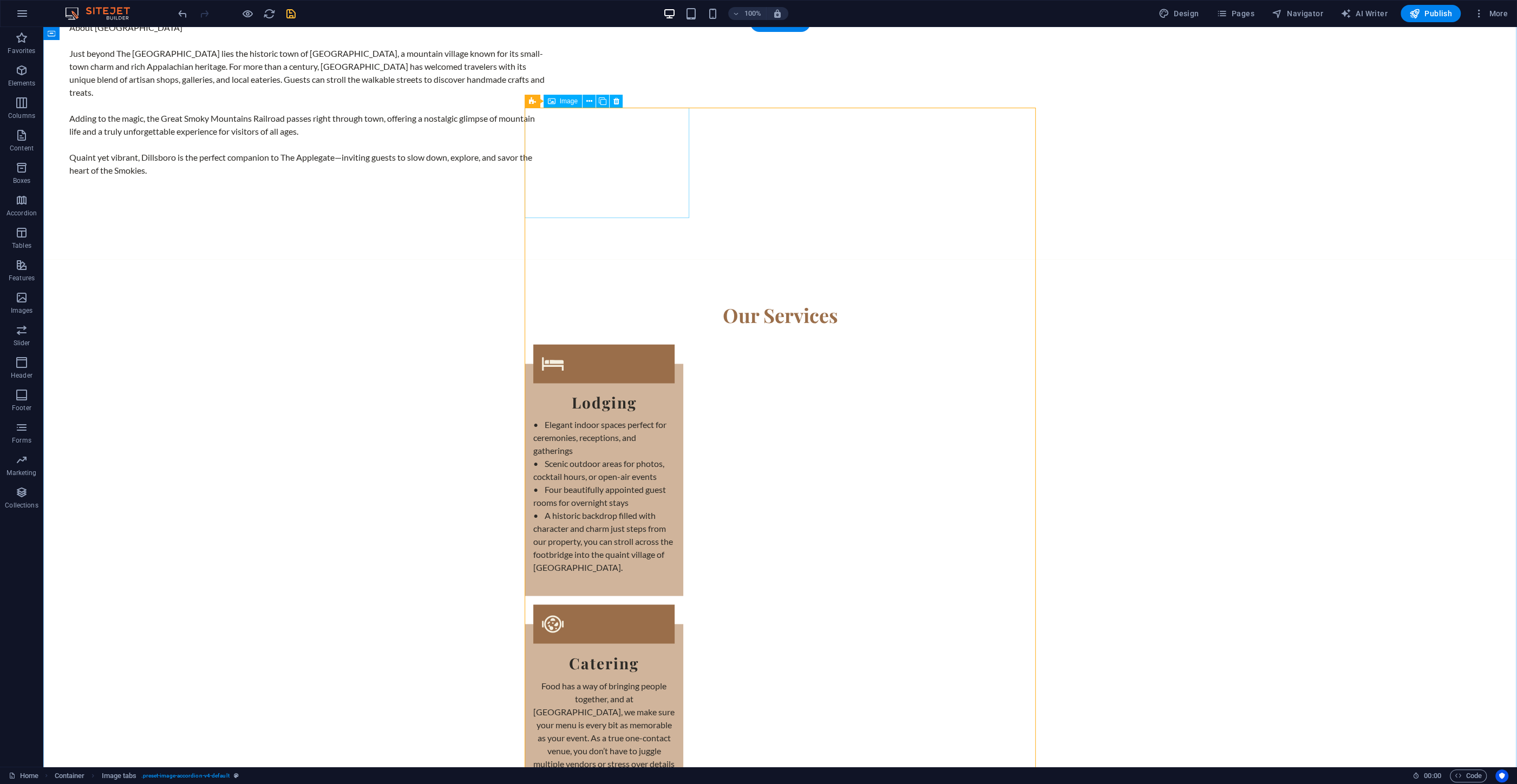
click at [567, 98] on span "Image" at bounding box center [568, 102] width 18 height 7
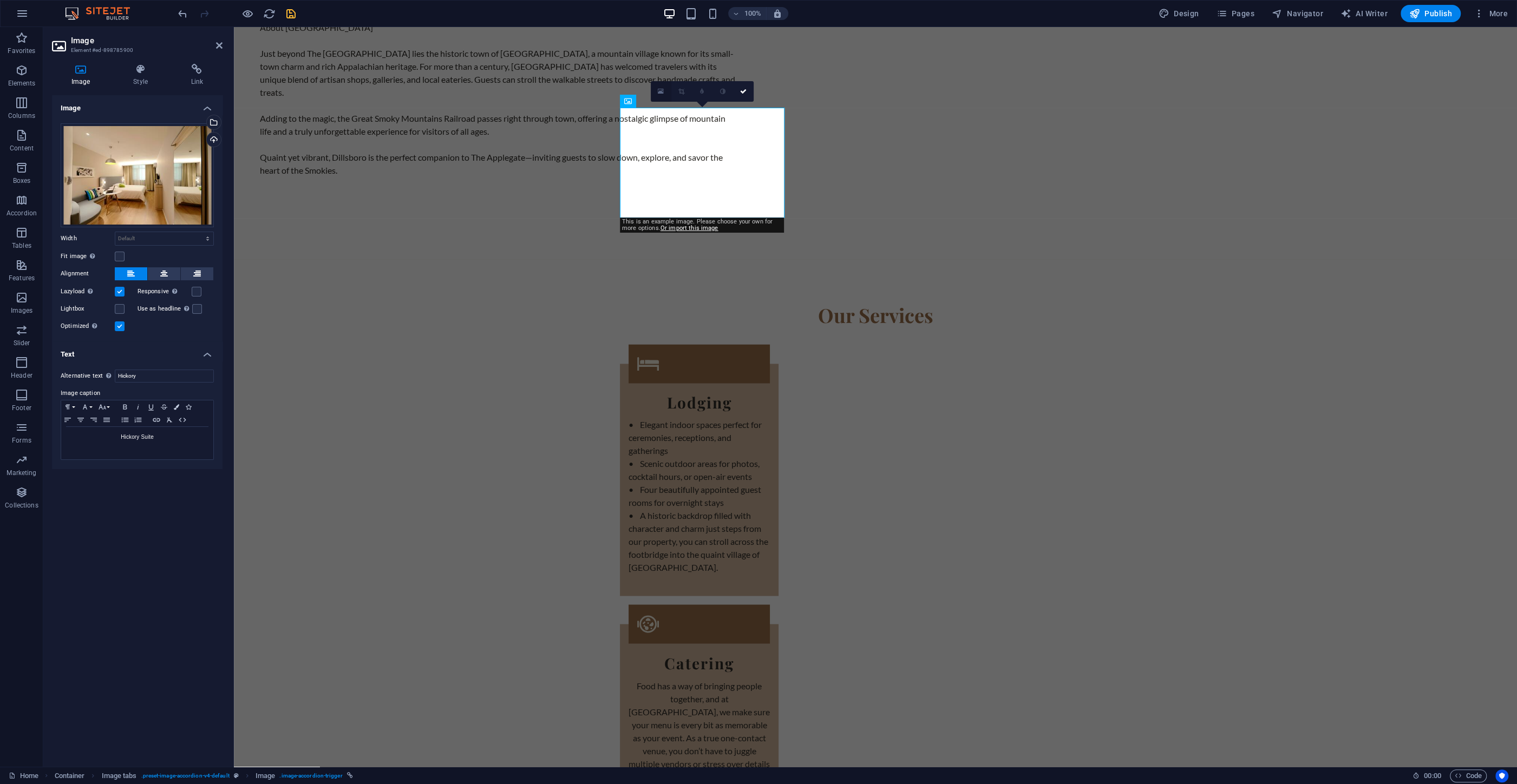
click at [662, 92] on icon at bounding box center [661, 91] width 6 height 8
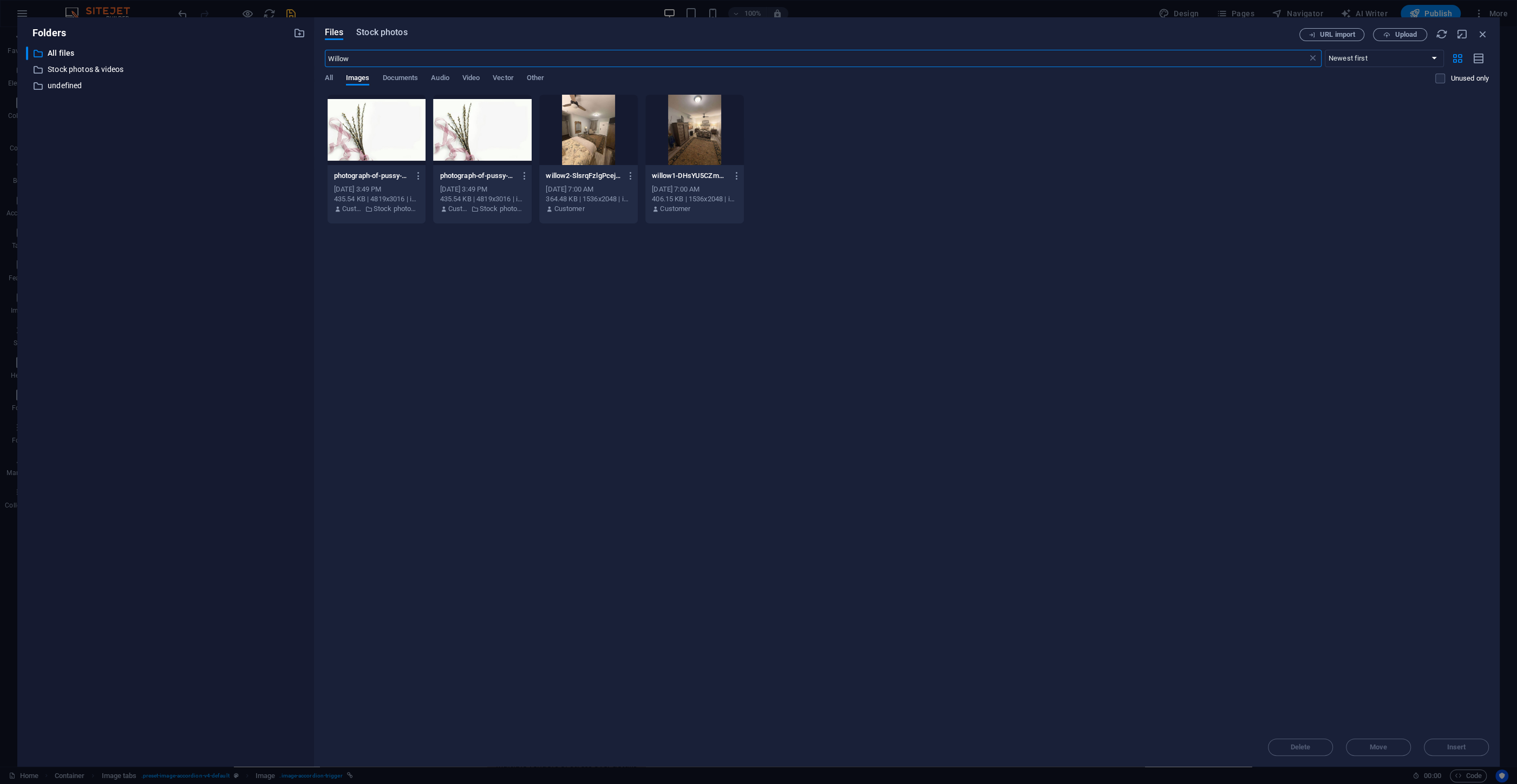
click at [375, 30] on span "Stock photos" at bounding box center [382, 32] width 51 height 13
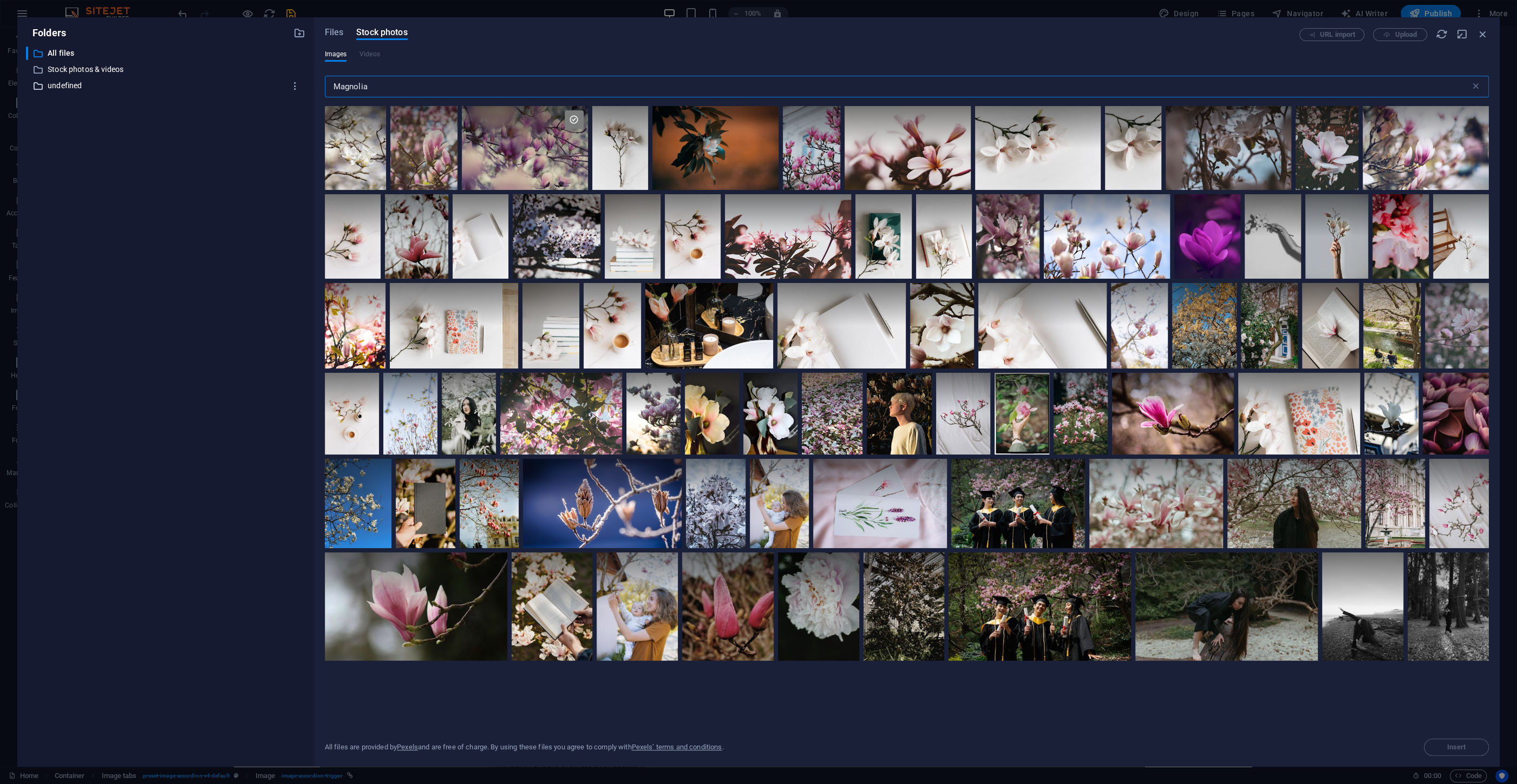
drag, startPoint x: 347, startPoint y: 81, endPoint x: 238, endPoint y: 85, distance: 109.1
click at [324, 80] on input "Magnolia" at bounding box center [897, 86] width 1145 height 22
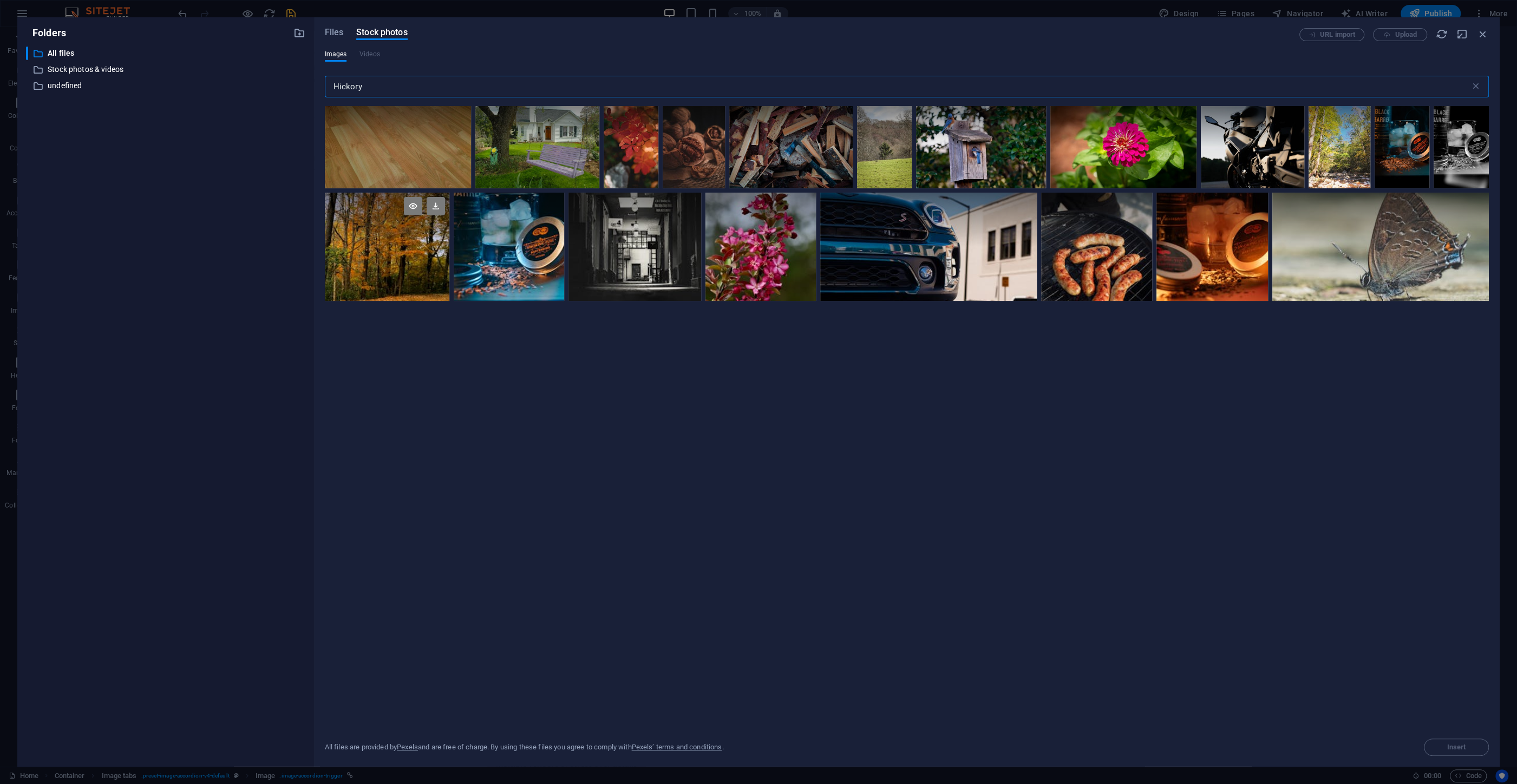
type input "Hickory"
click at [382, 252] on div at bounding box center [386, 247] width 125 height 108
click at [1450, 745] on span "Insert" at bounding box center [1456, 748] width 19 height 7
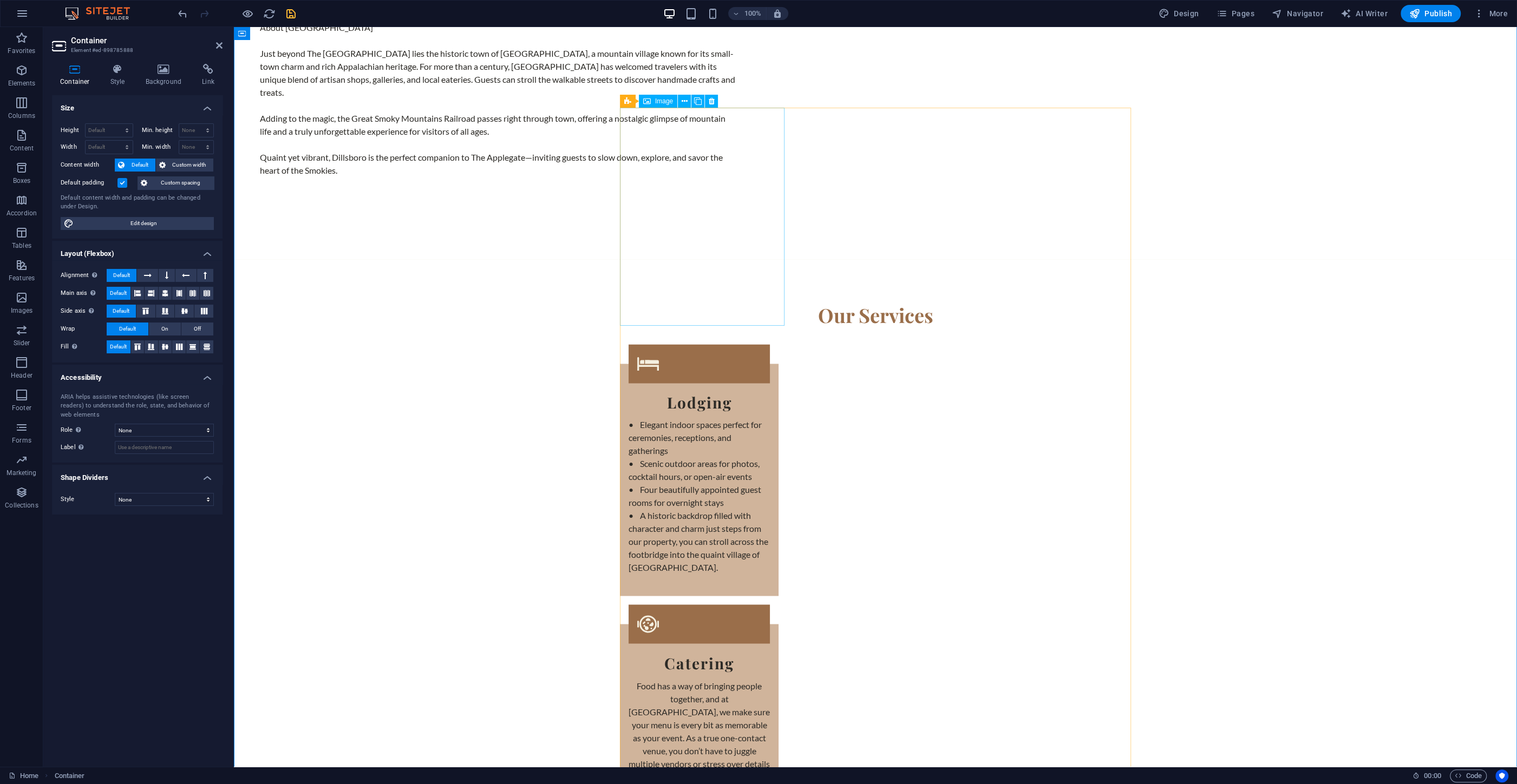
click at [681, 100] on button at bounding box center [684, 101] width 13 height 13
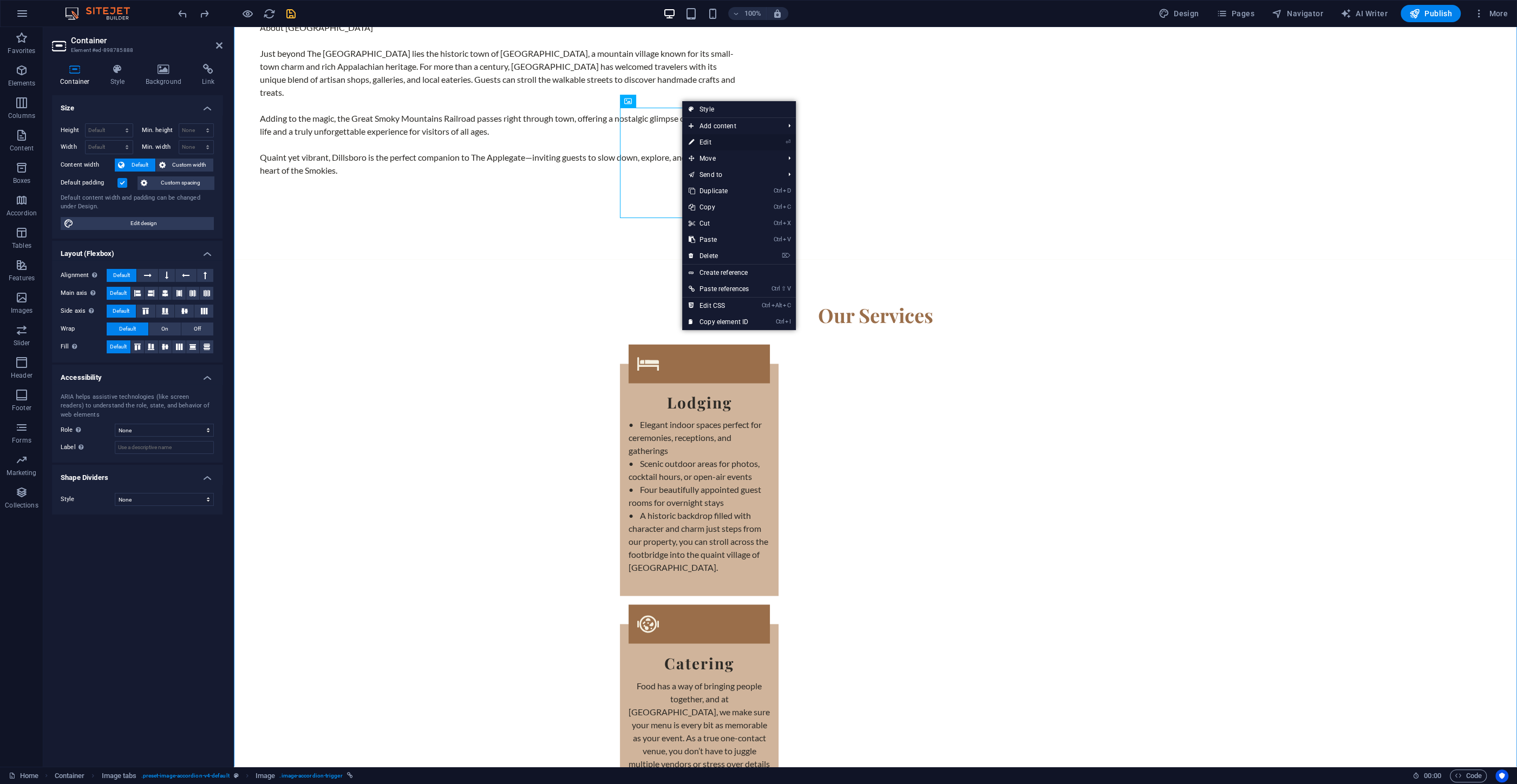
drag, startPoint x: 706, startPoint y: 141, endPoint x: 326, endPoint y: 145, distance: 380.0
click at [706, 141] on link "⏎ Edit" at bounding box center [718, 142] width 73 height 16
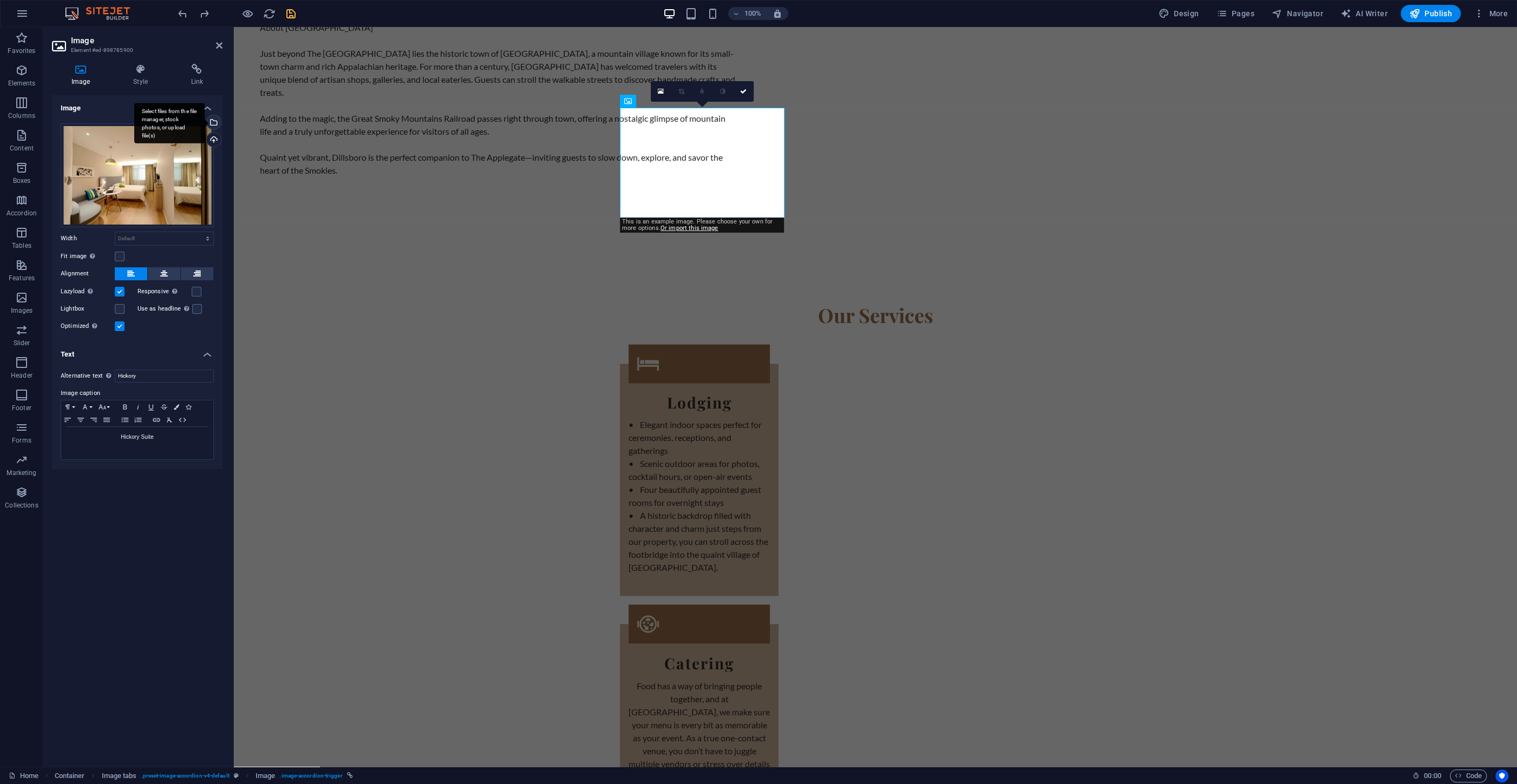
click at [216, 124] on div "Select files from the file manager, stock photos, or upload file(s)" at bounding box center [213, 123] width 16 height 16
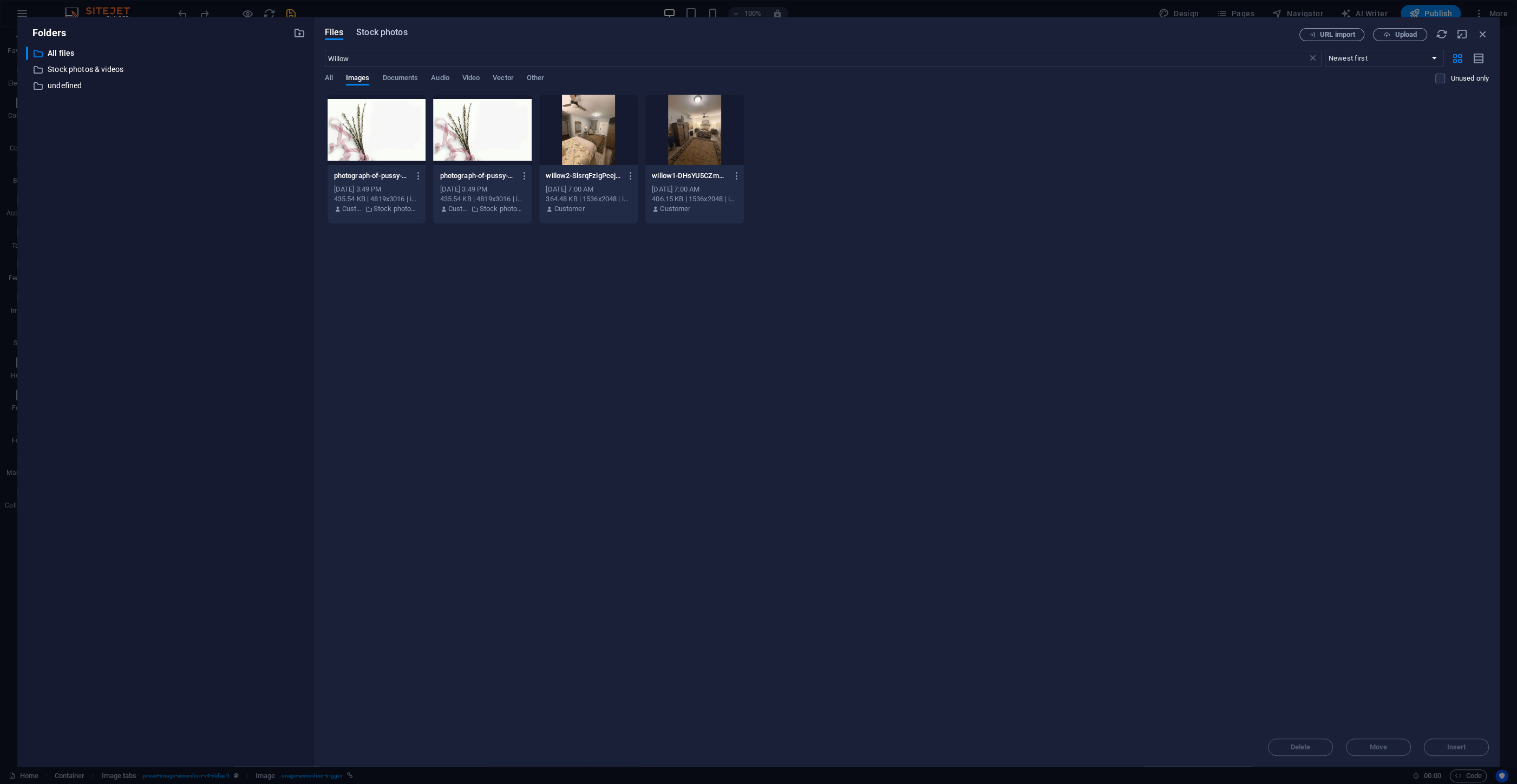
click at [374, 36] on span "Stock photos" at bounding box center [382, 32] width 51 height 13
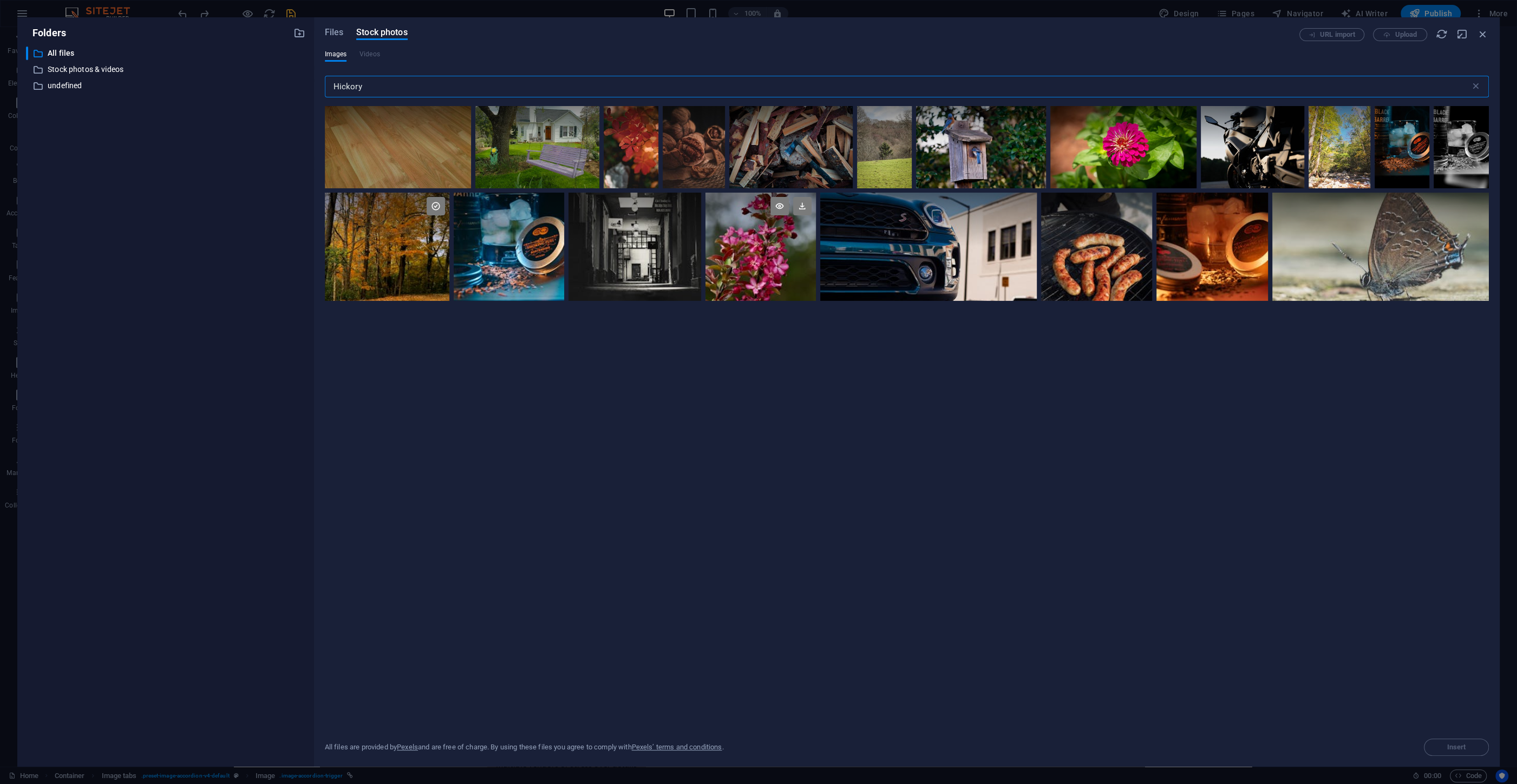
click at [750, 235] on div at bounding box center [761, 220] width 110 height 54
click at [1450, 749] on span "Insert" at bounding box center [1456, 748] width 19 height 7
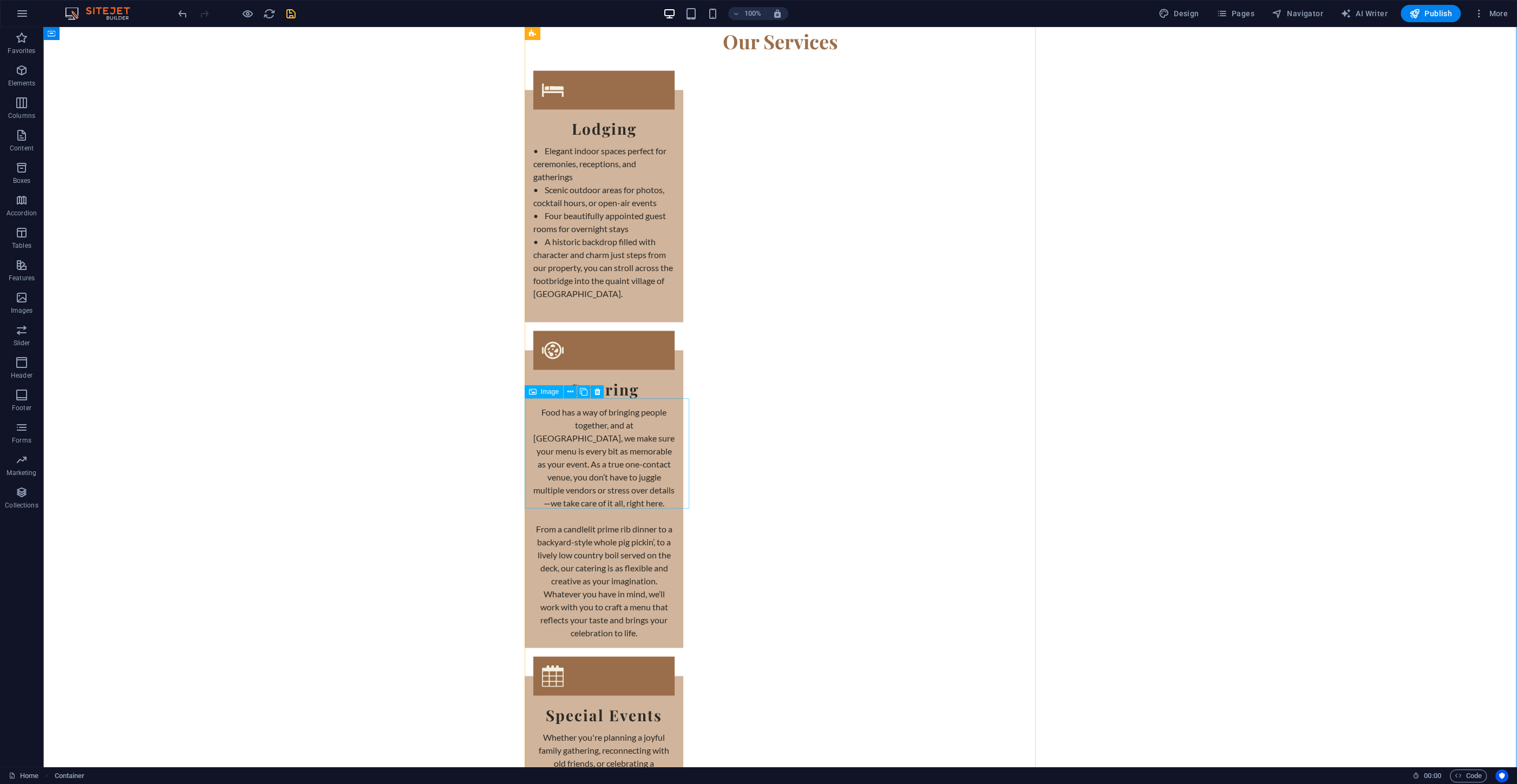
scroll to position [2383, 0]
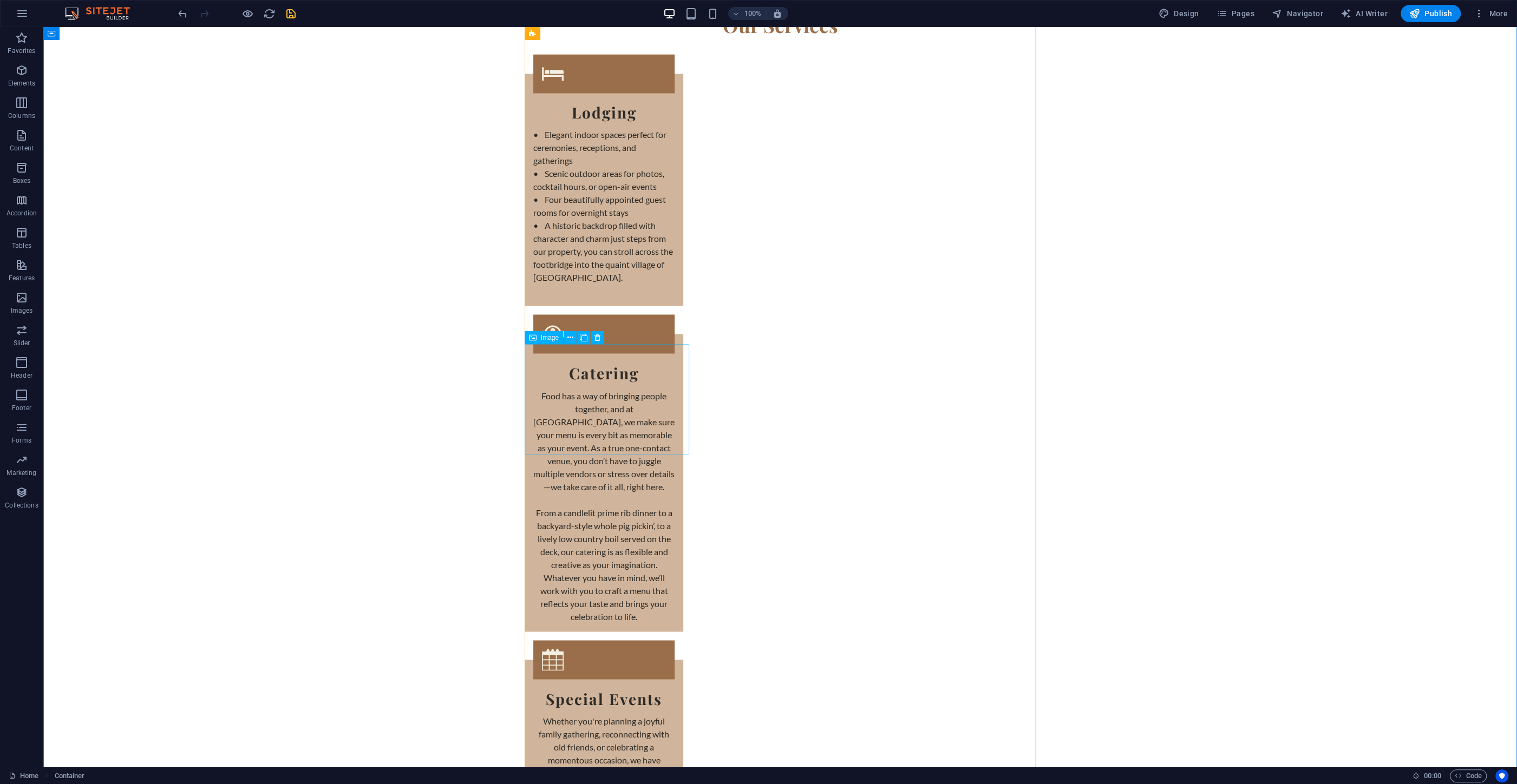
click at [571, 341] on icon at bounding box center [570, 337] width 6 height 11
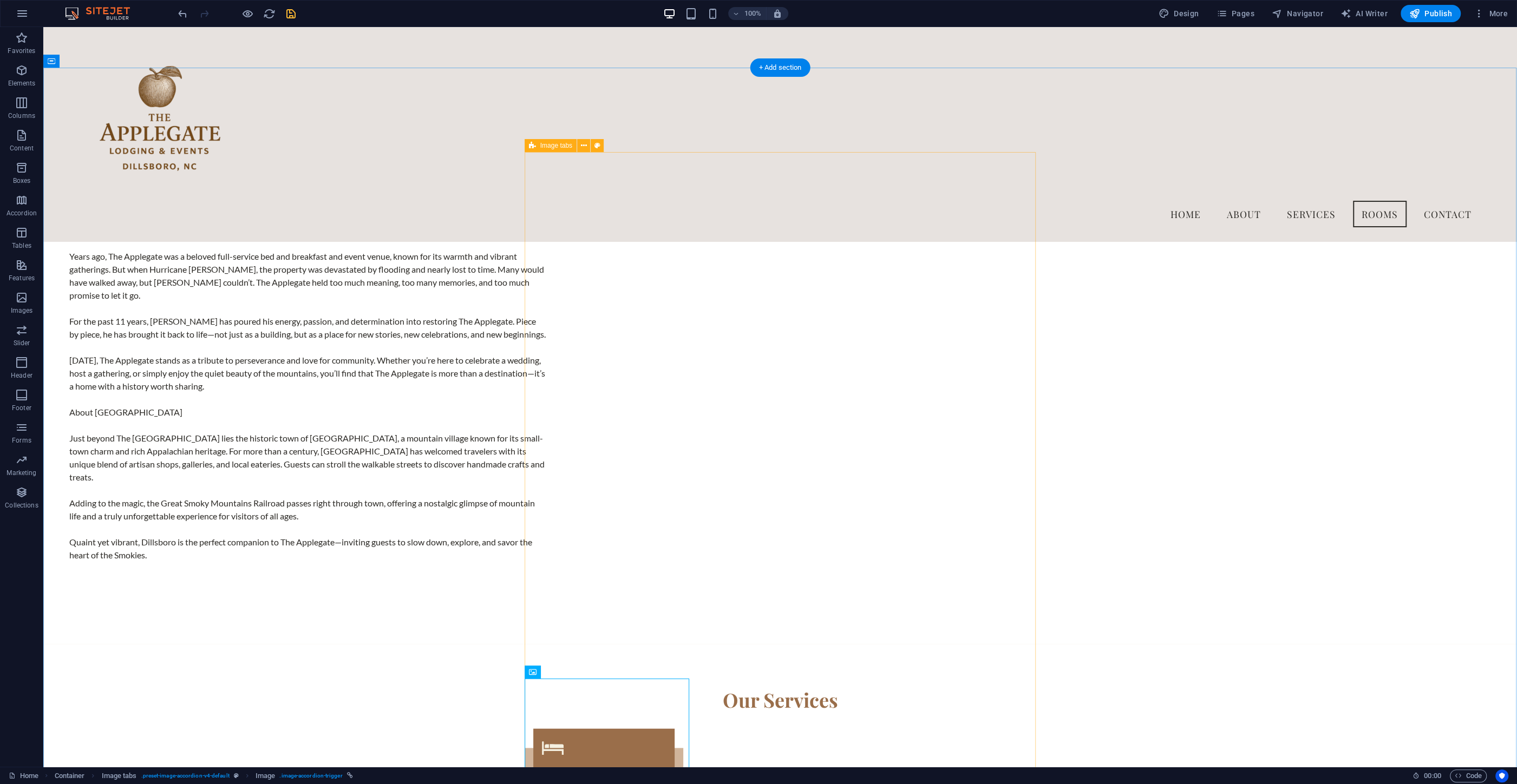
scroll to position [1571, 0]
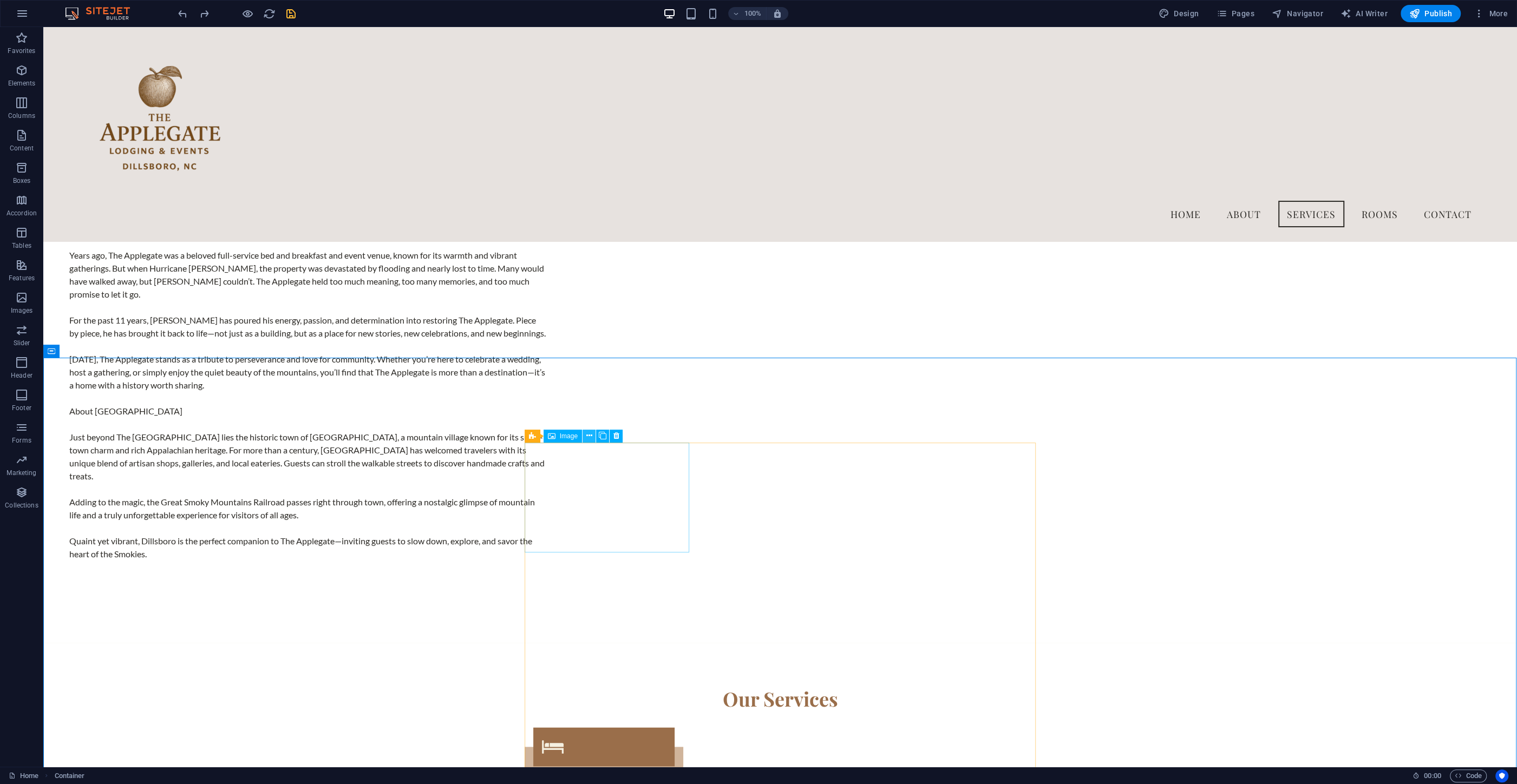
click at [585, 434] on button at bounding box center [589, 435] width 13 height 13
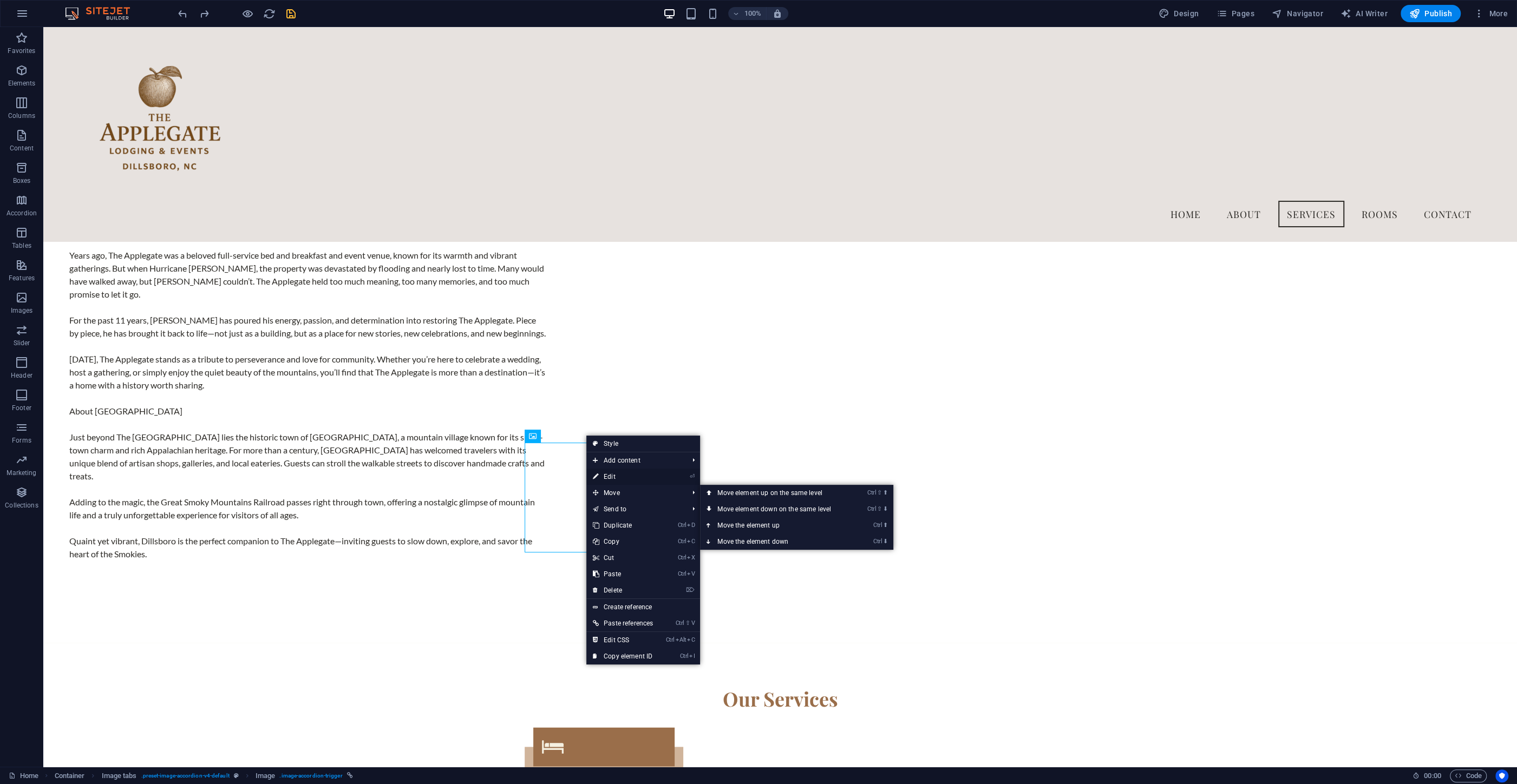
click at [614, 475] on link "⏎ Edit" at bounding box center [623, 476] width 73 height 16
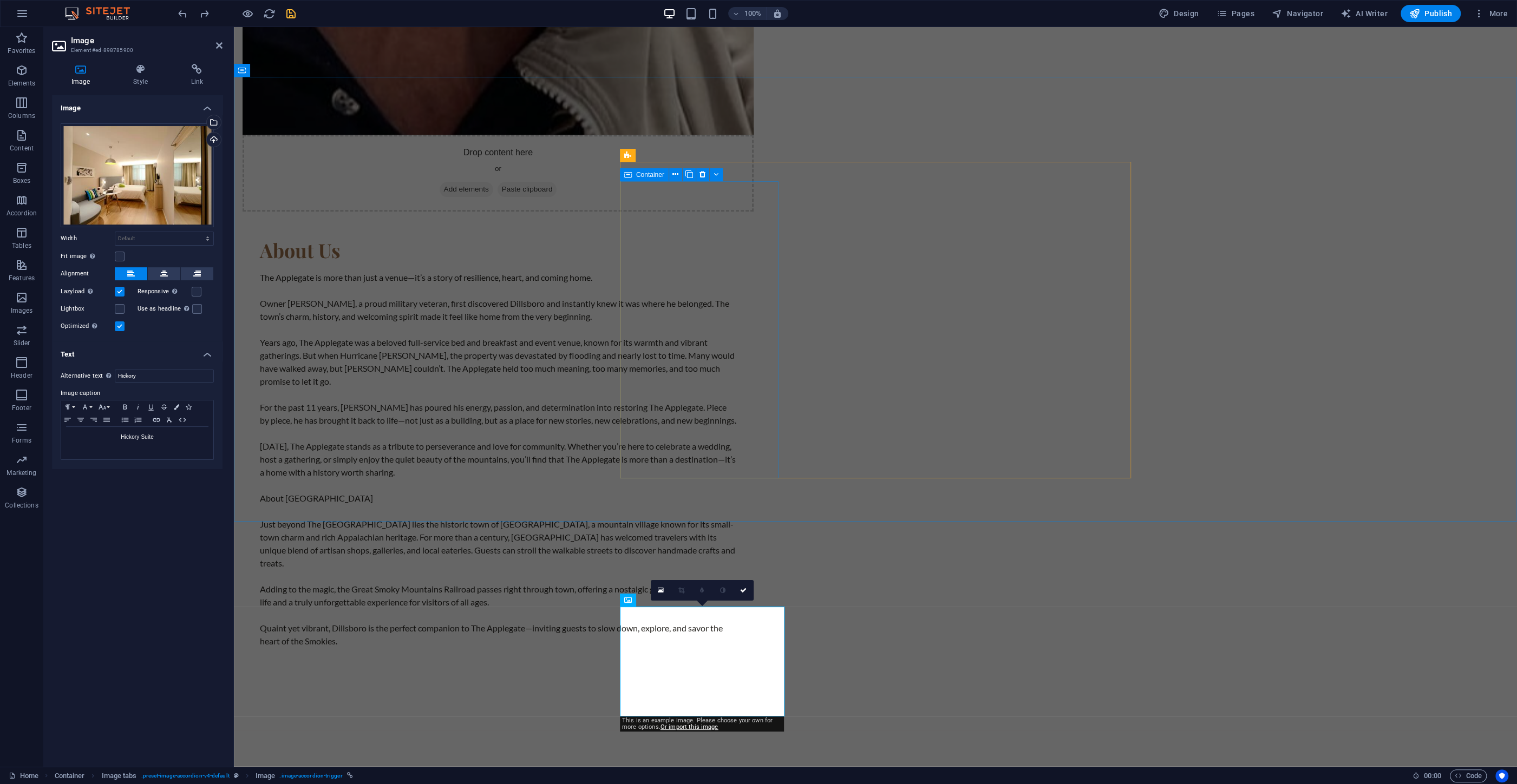
scroll to position [1803, 0]
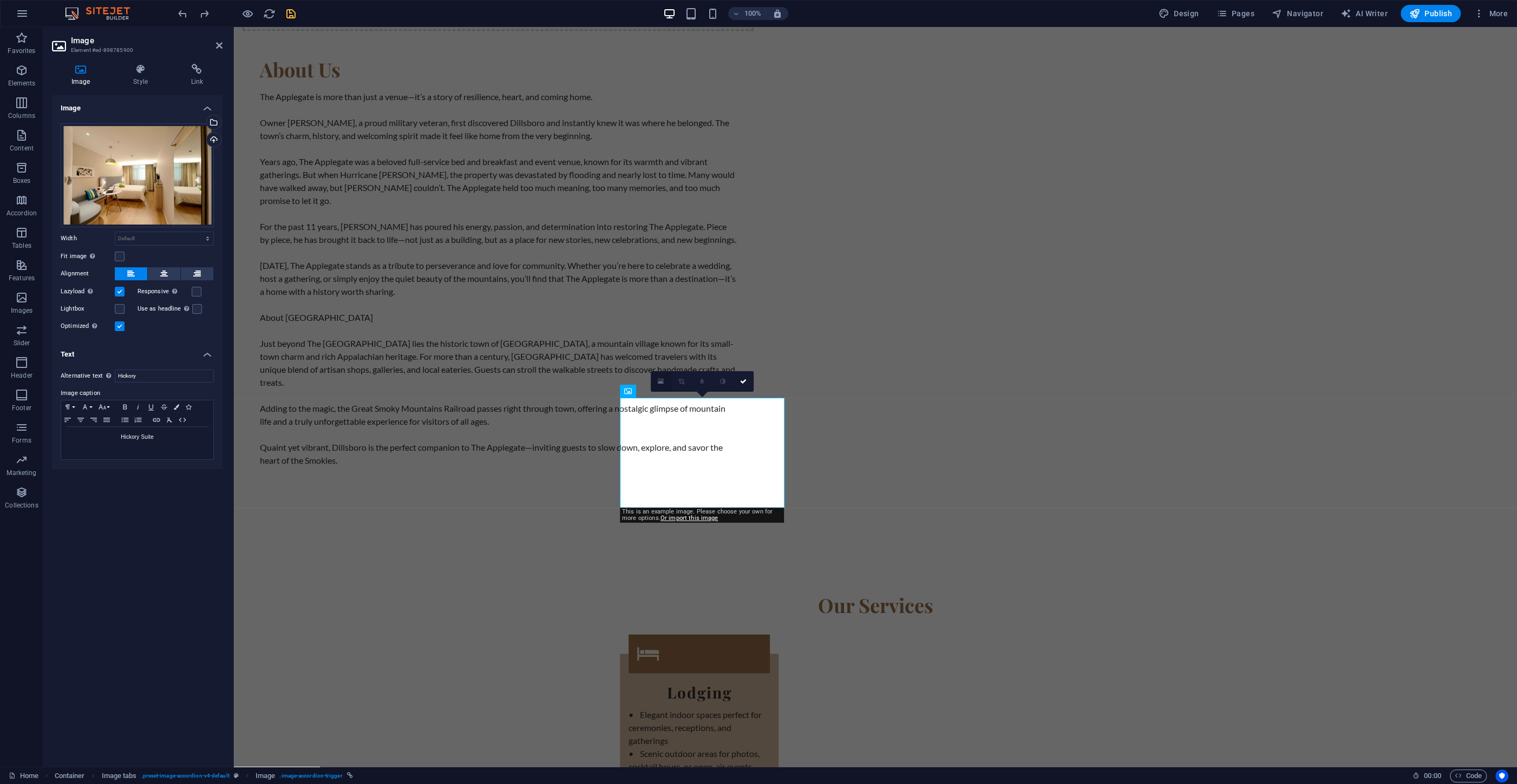
click at [662, 382] on icon at bounding box center [661, 381] width 6 height 8
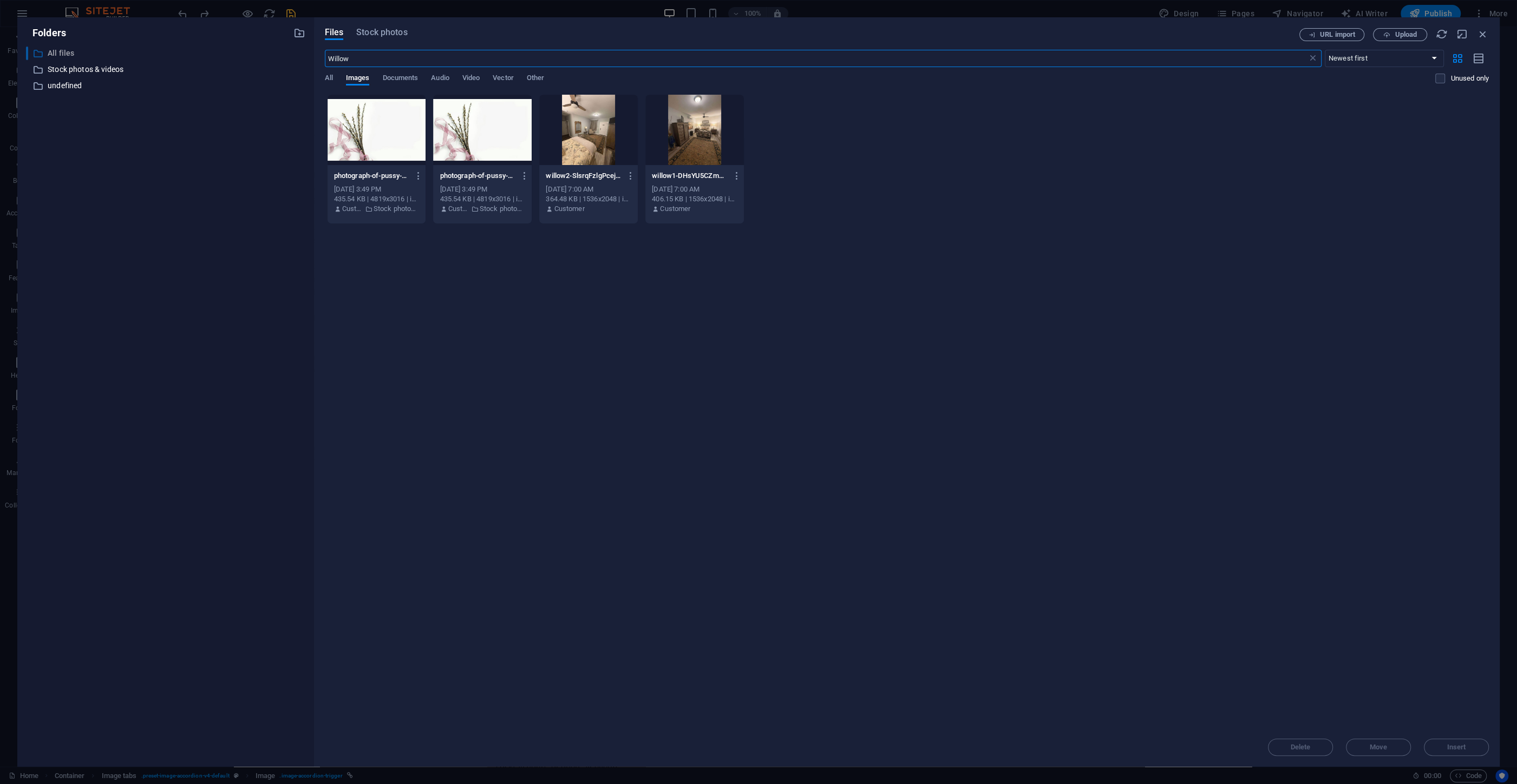
drag, startPoint x: 368, startPoint y: 55, endPoint x: 242, endPoint y: 52, distance: 126.0
click at [324, 52] on input "Willow" at bounding box center [816, 58] width 983 height 17
click at [376, 30] on span "Stock photos" at bounding box center [382, 32] width 51 height 13
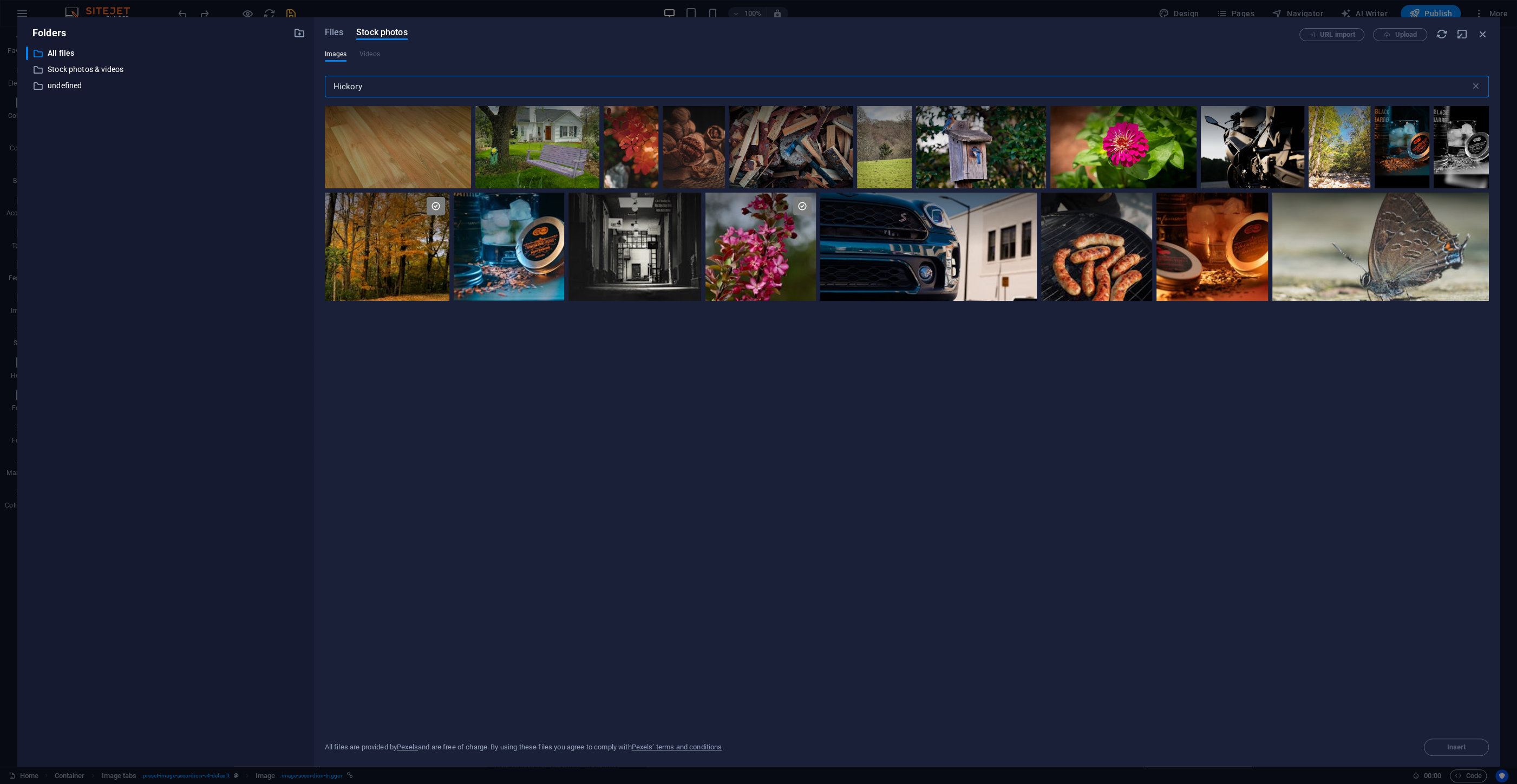
click at [374, 86] on input "Hickory" at bounding box center [897, 86] width 1145 height 22
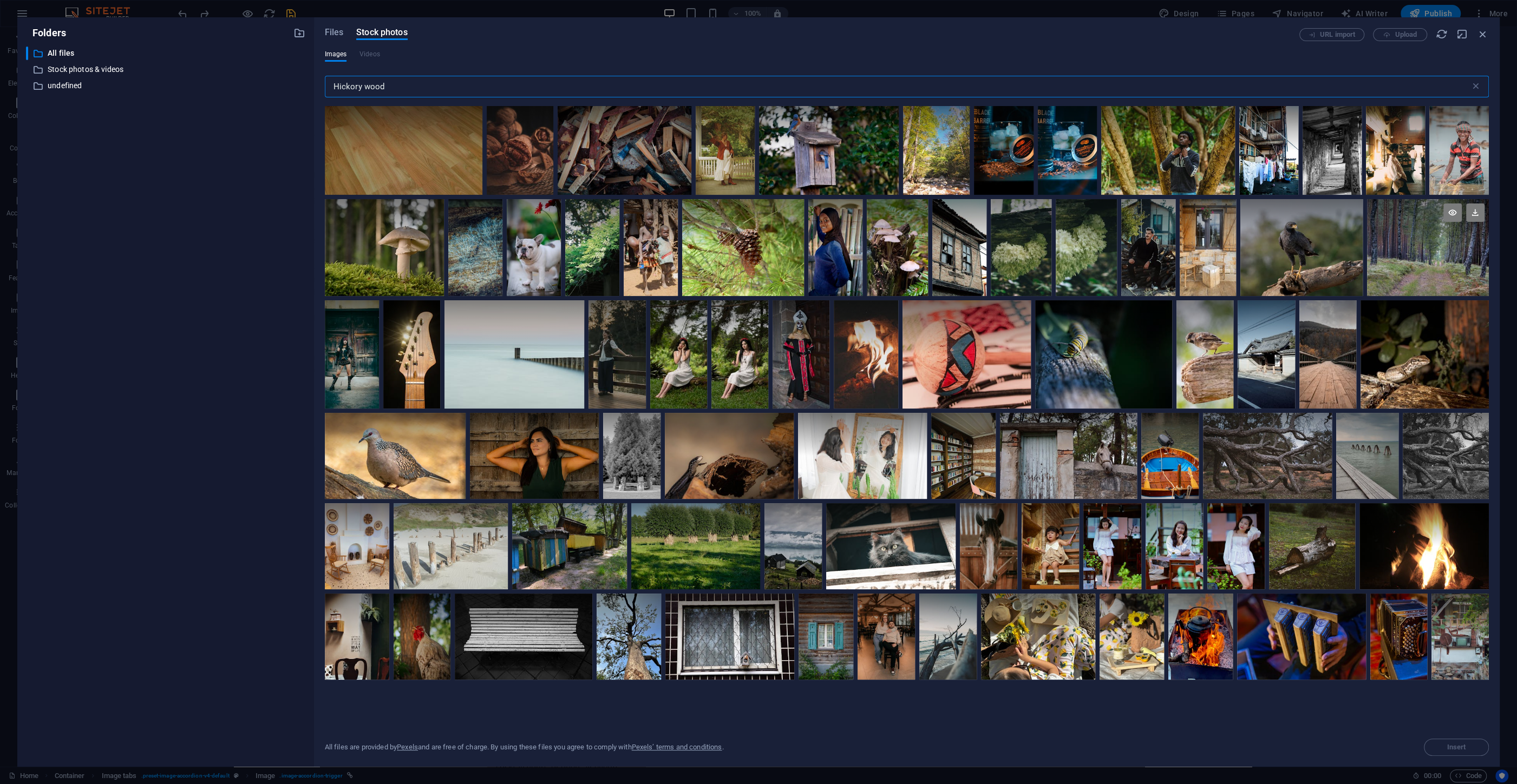
type input "Hickory wood"
click at [1414, 271] on div at bounding box center [1428, 247] width 122 height 97
click at [1468, 752] on button "Insert" at bounding box center [1456, 747] width 65 height 17
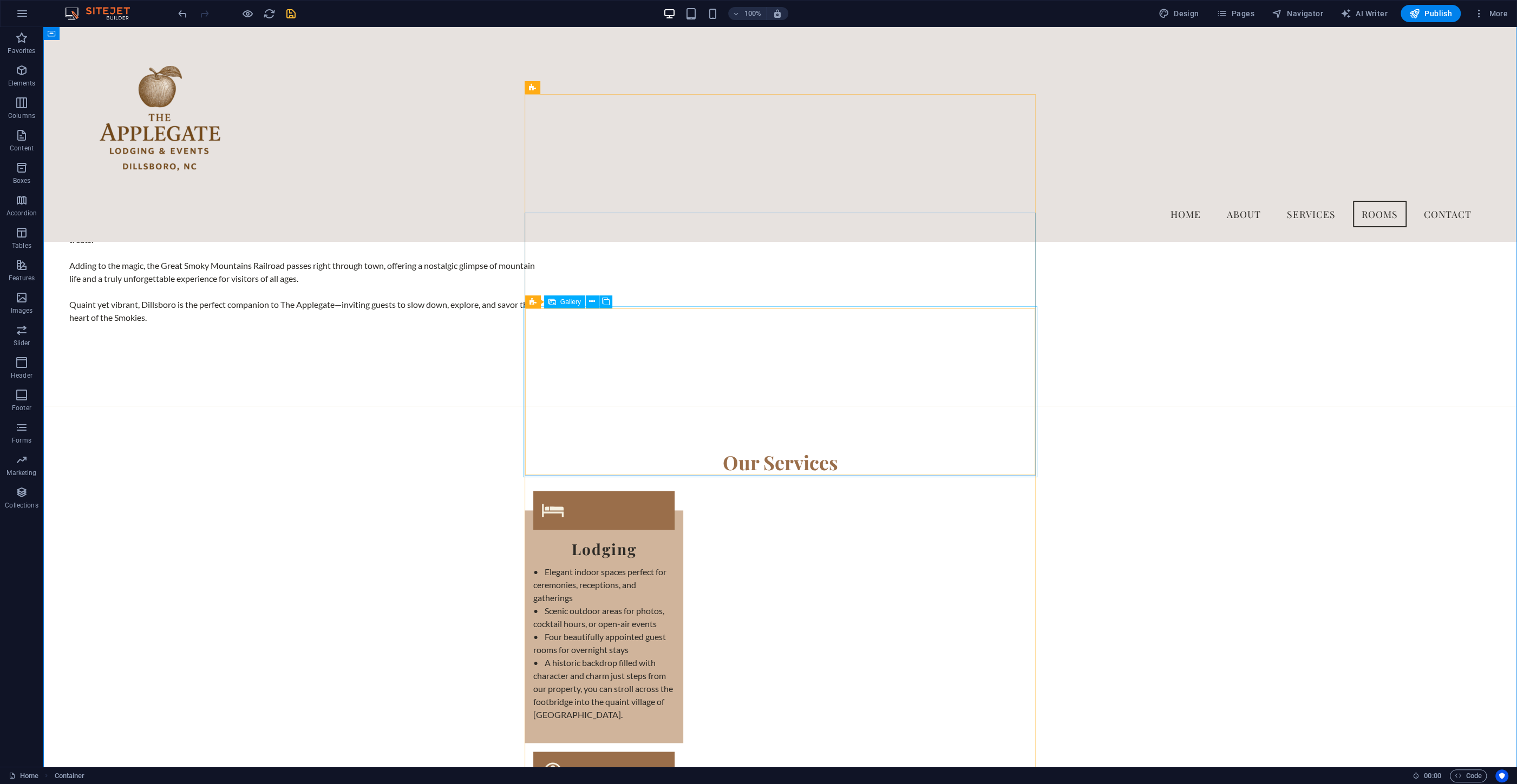
scroll to position [1687, 0]
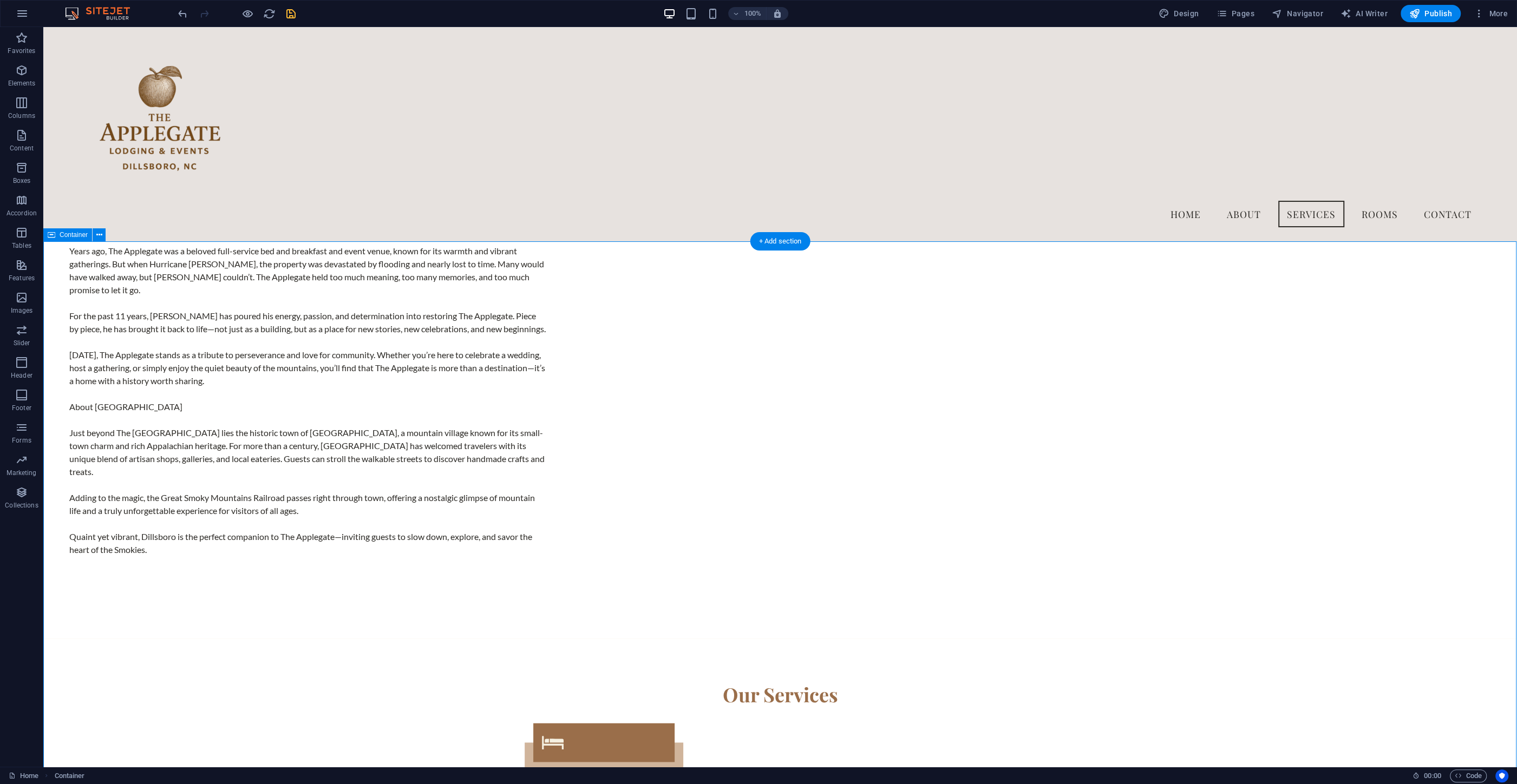
click at [287, 13] on icon "save" at bounding box center [291, 14] width 13 height 13
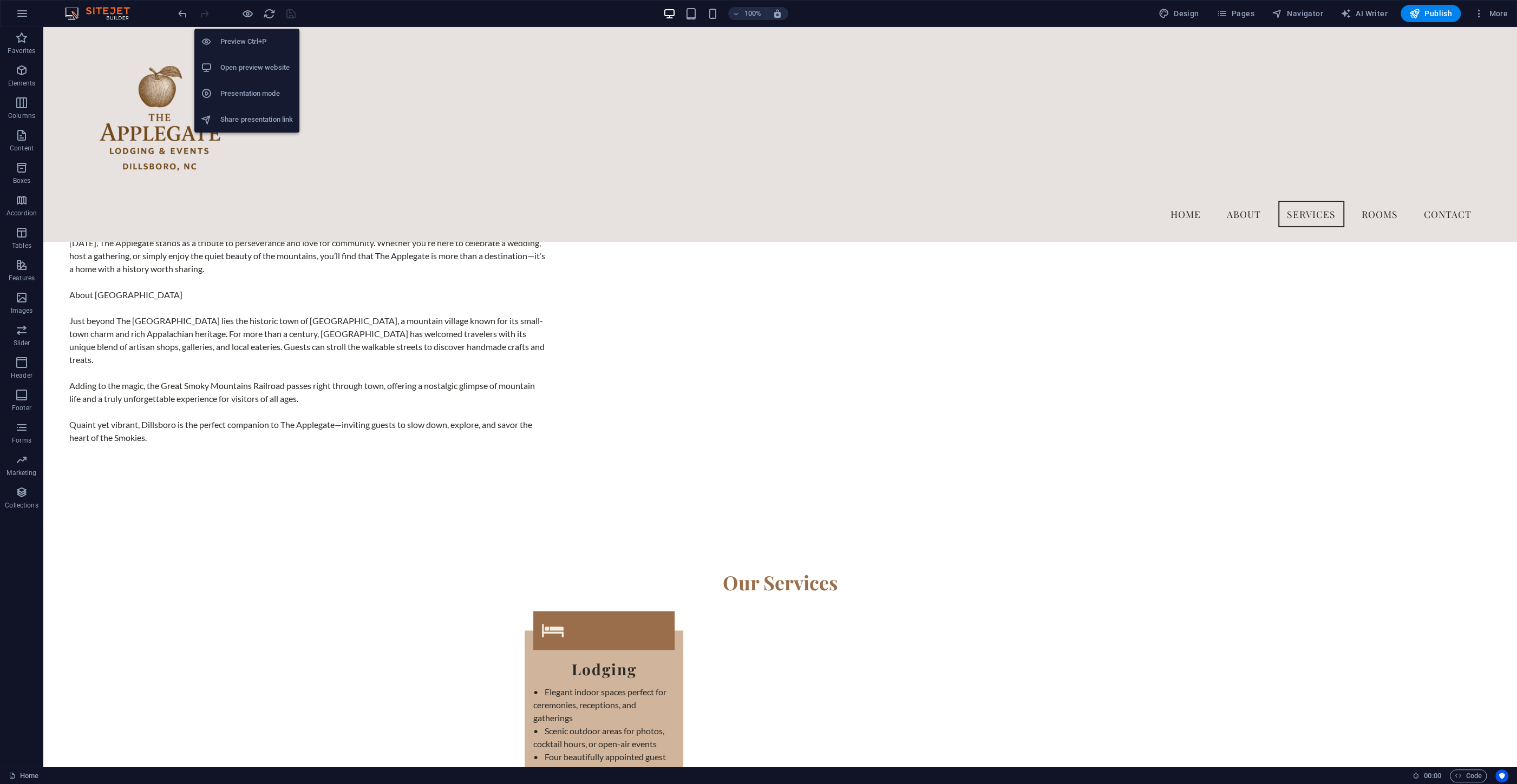
click at [238, 91] on h6 "Presentation mode" at bounding box center [257, 93] width 73 height 13
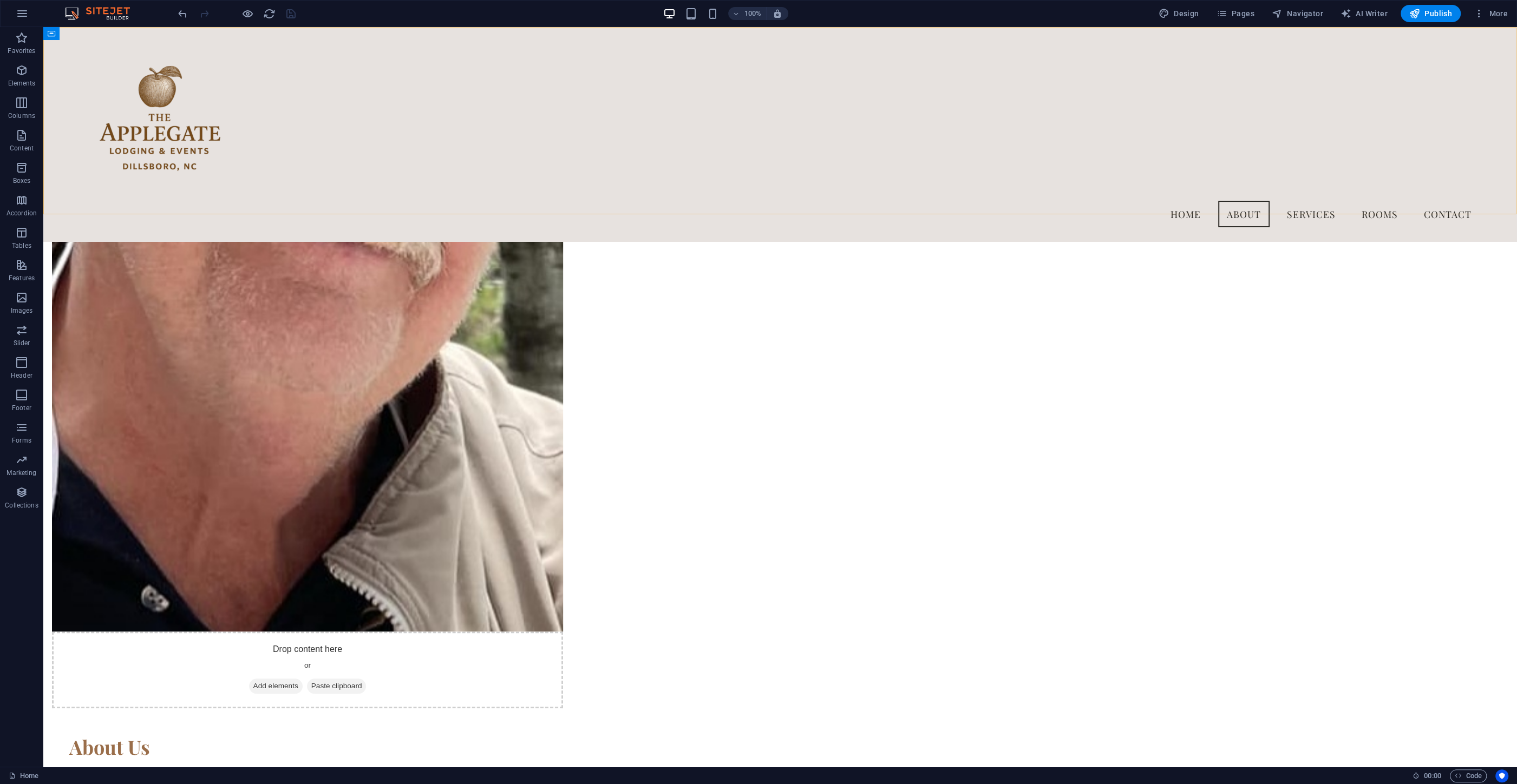
scroll to position [991, 0]
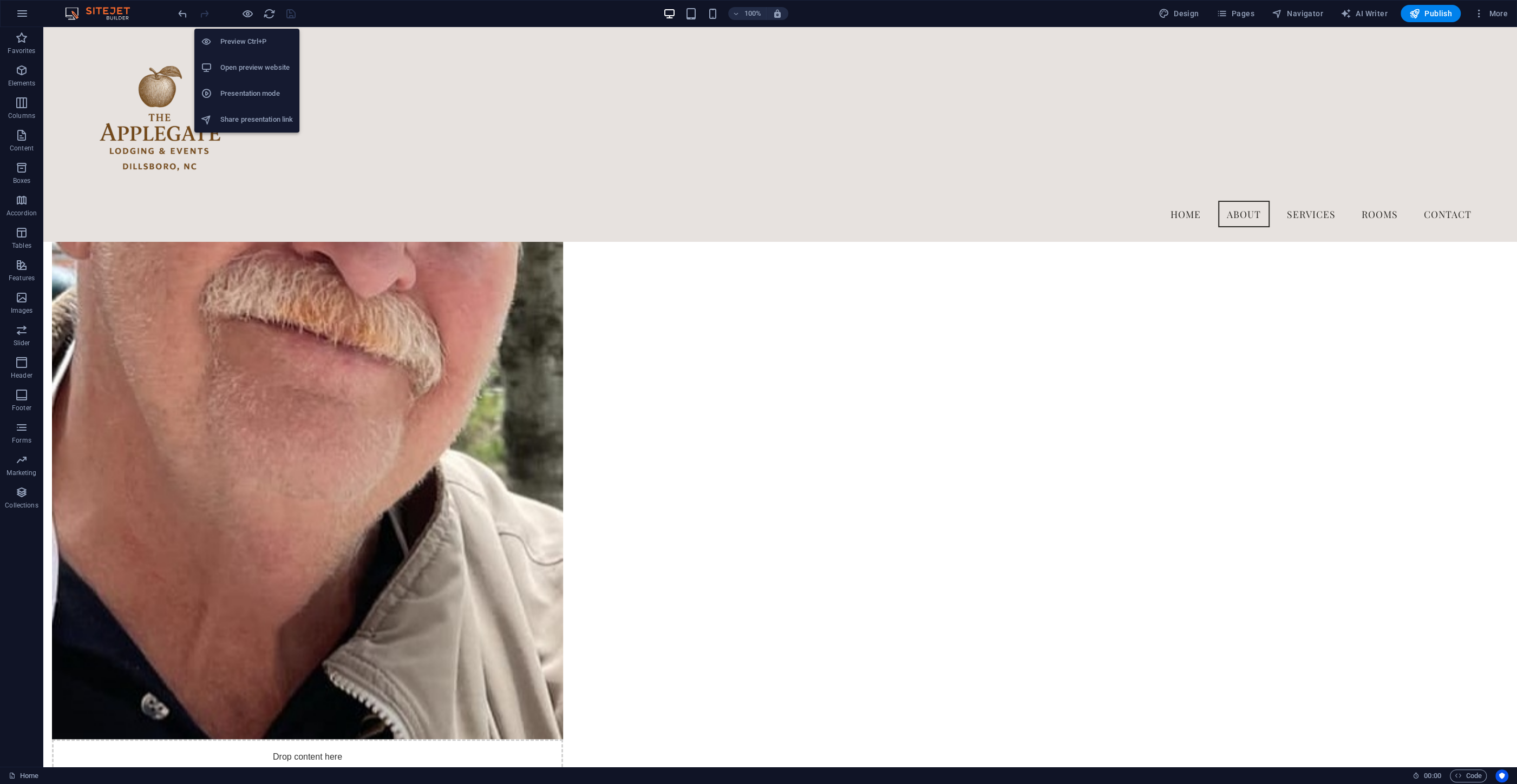
click at [246, 118] on h6 "Share presentation link" at bounding box center [257, 119] width 73 height 13
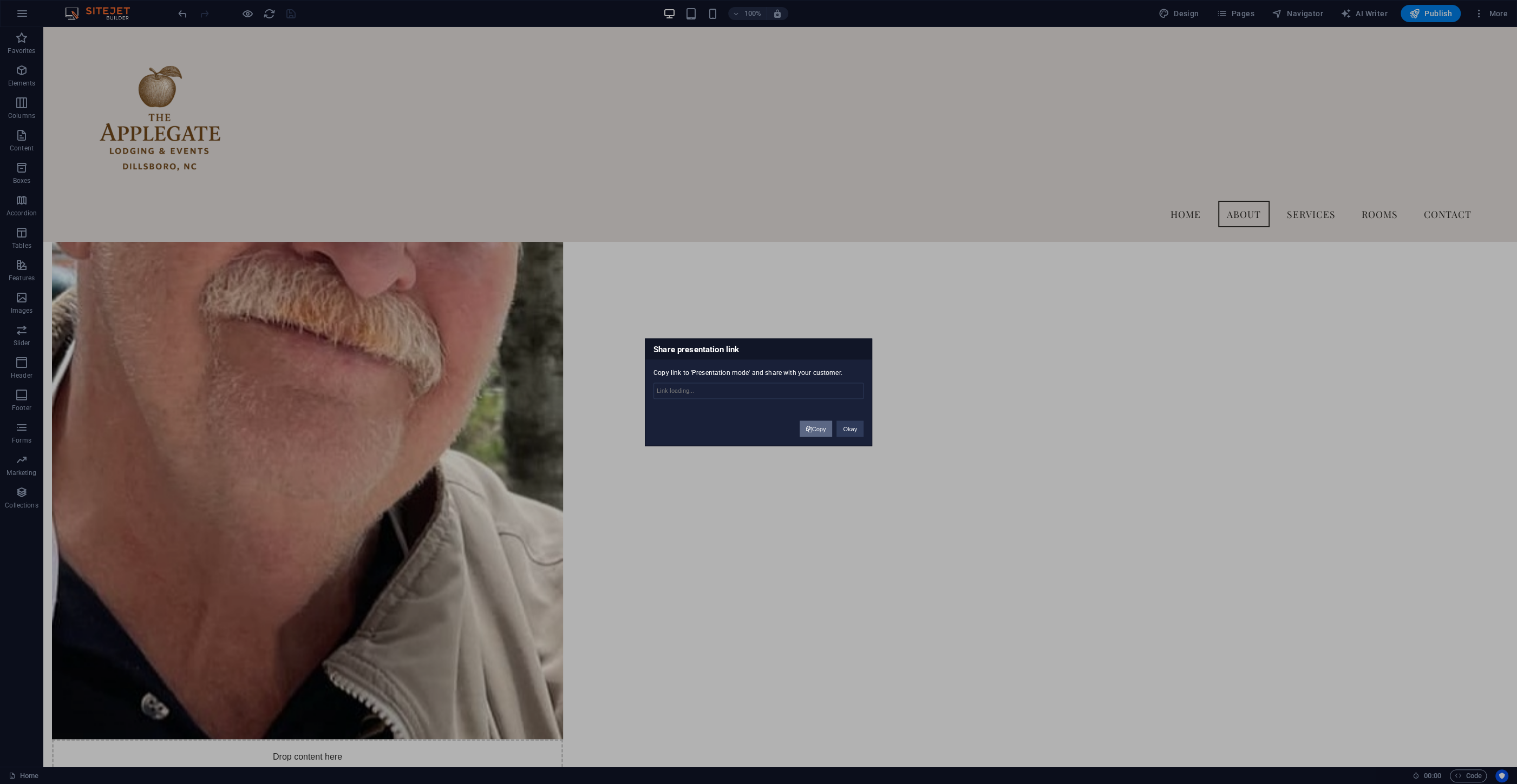
type input "[URL][DOMAIN_NAME]"
click at [823, 428] on button "Copy" at bounding box center [816, 428] width 33 height 16
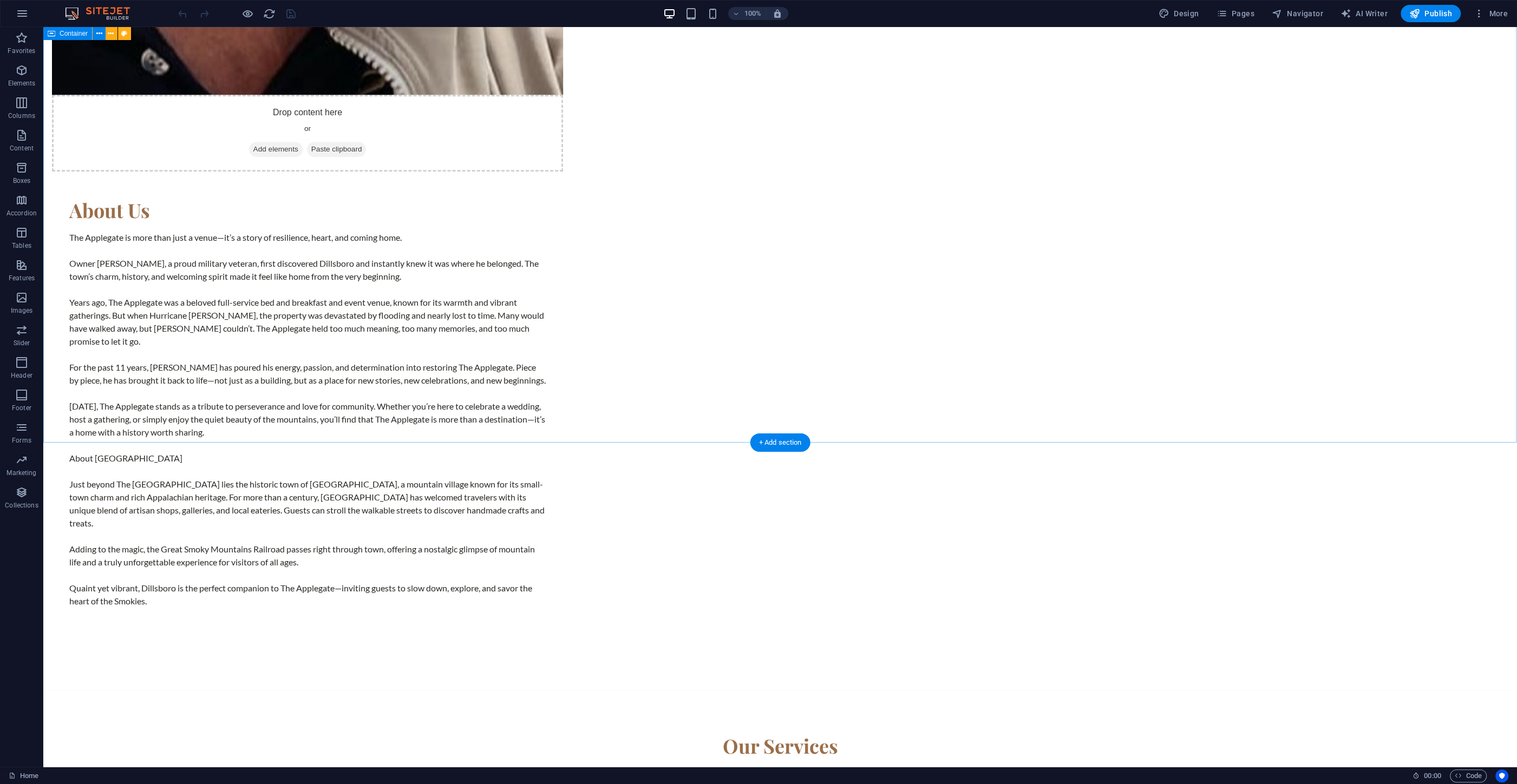
scroll to position [1895, 0]
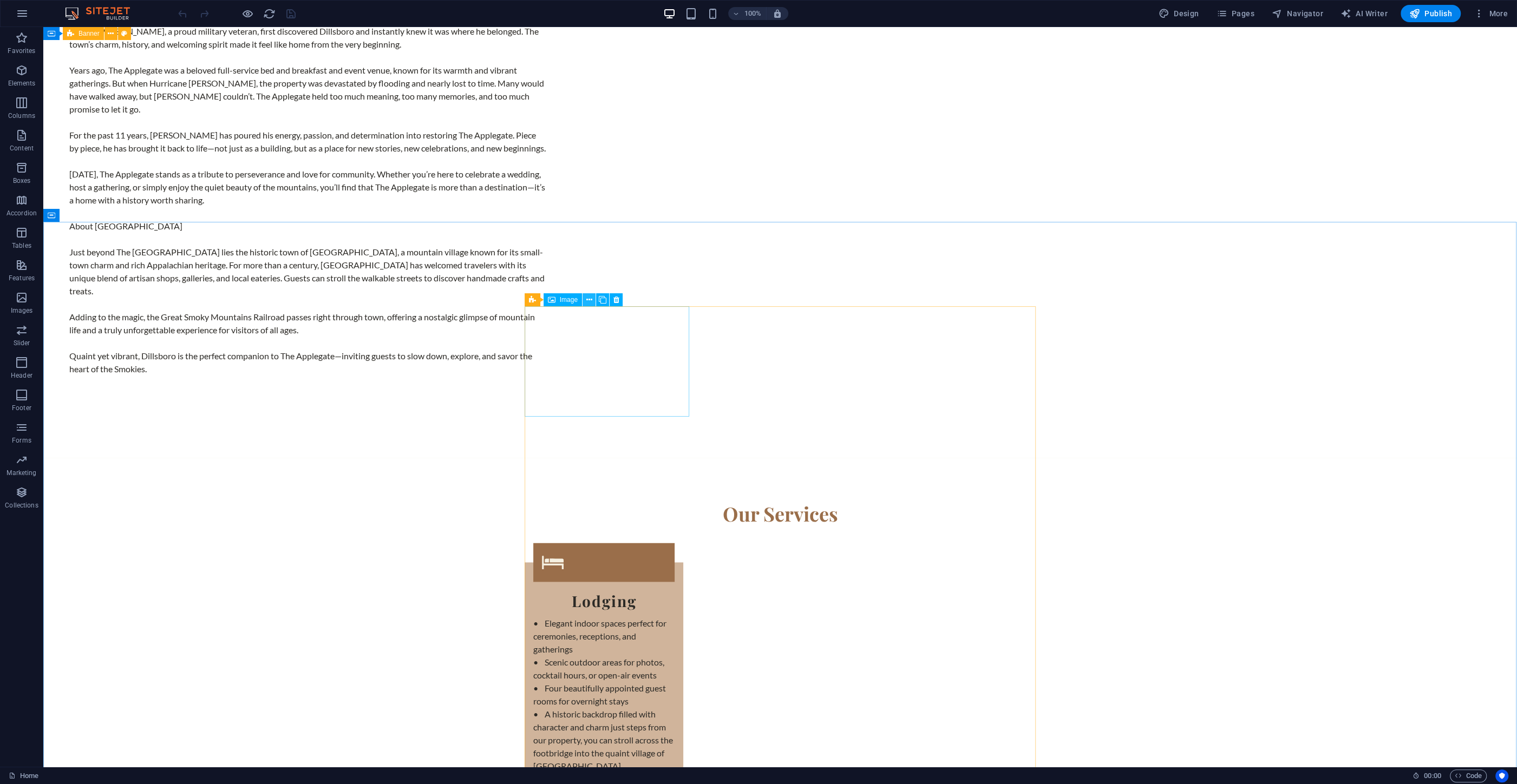
click at [590, 302] on icon at bounding box center [589, 300] width 6 height 11
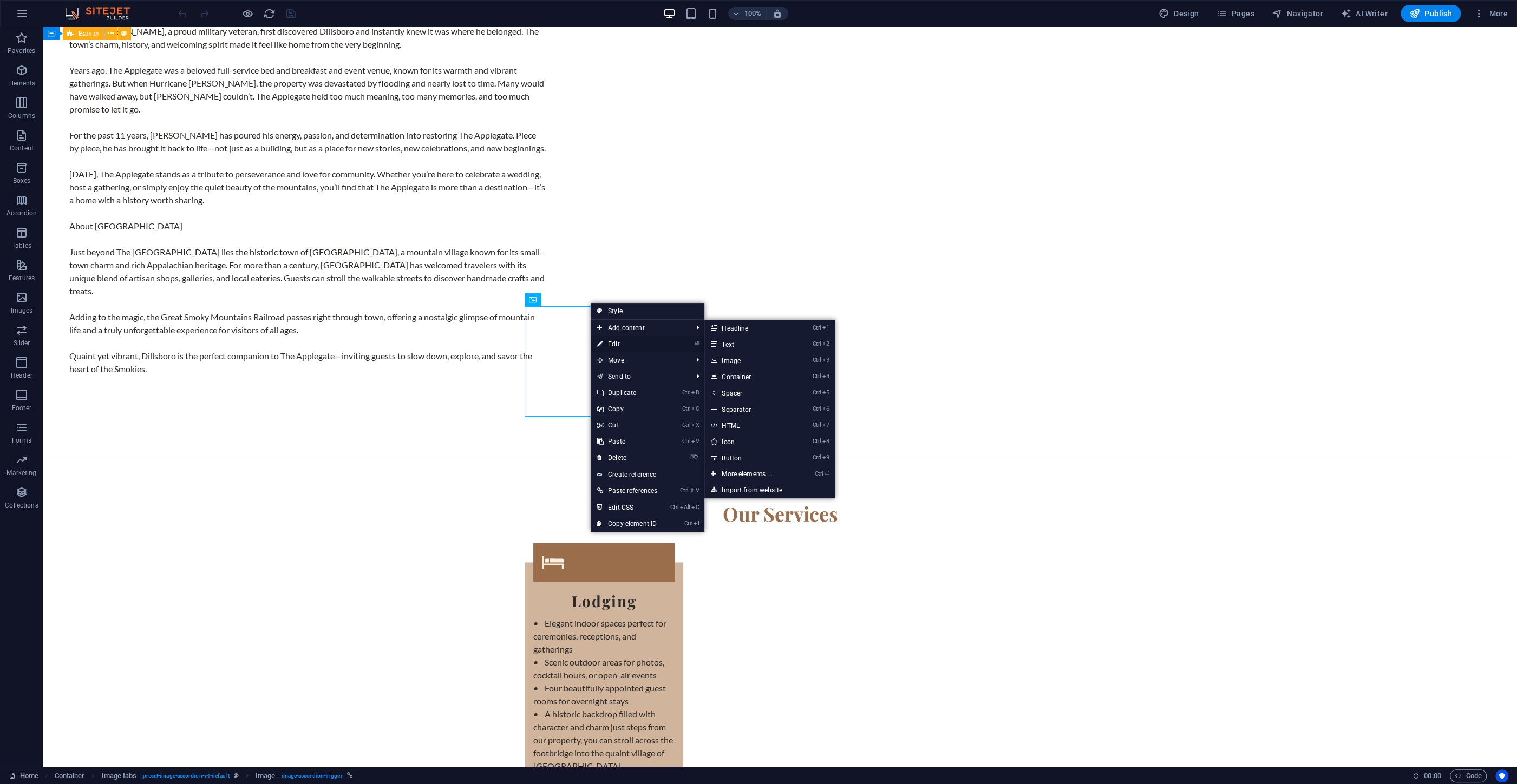
click at [610, 341] on link "⏎ Edit" at bounding box center [627, 344] width 73 height 16
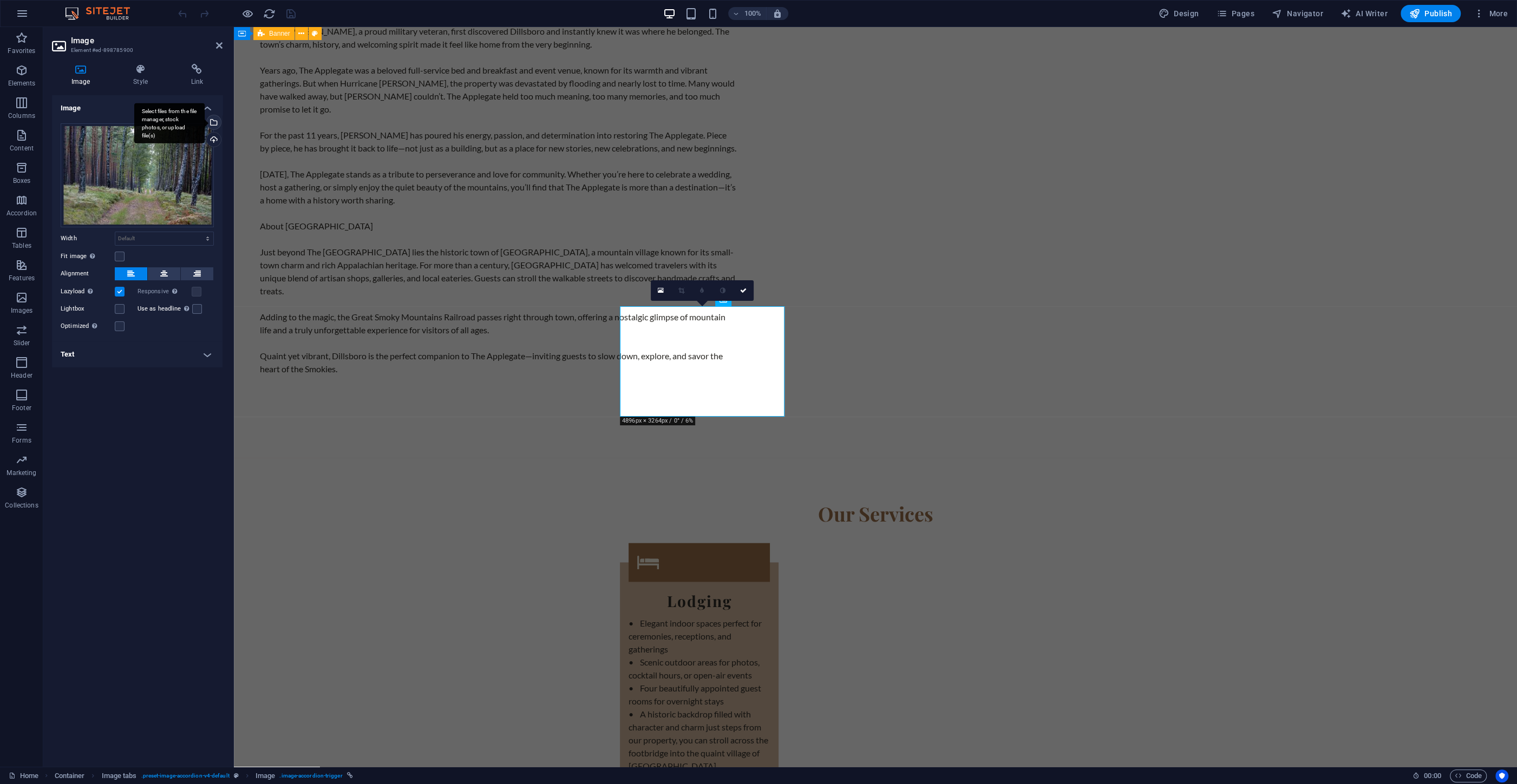
click at [214, 121] on div "Select files from the file manager, stock photos, or upload file(s)" at bounding box center [213, 123] width 16 height 16
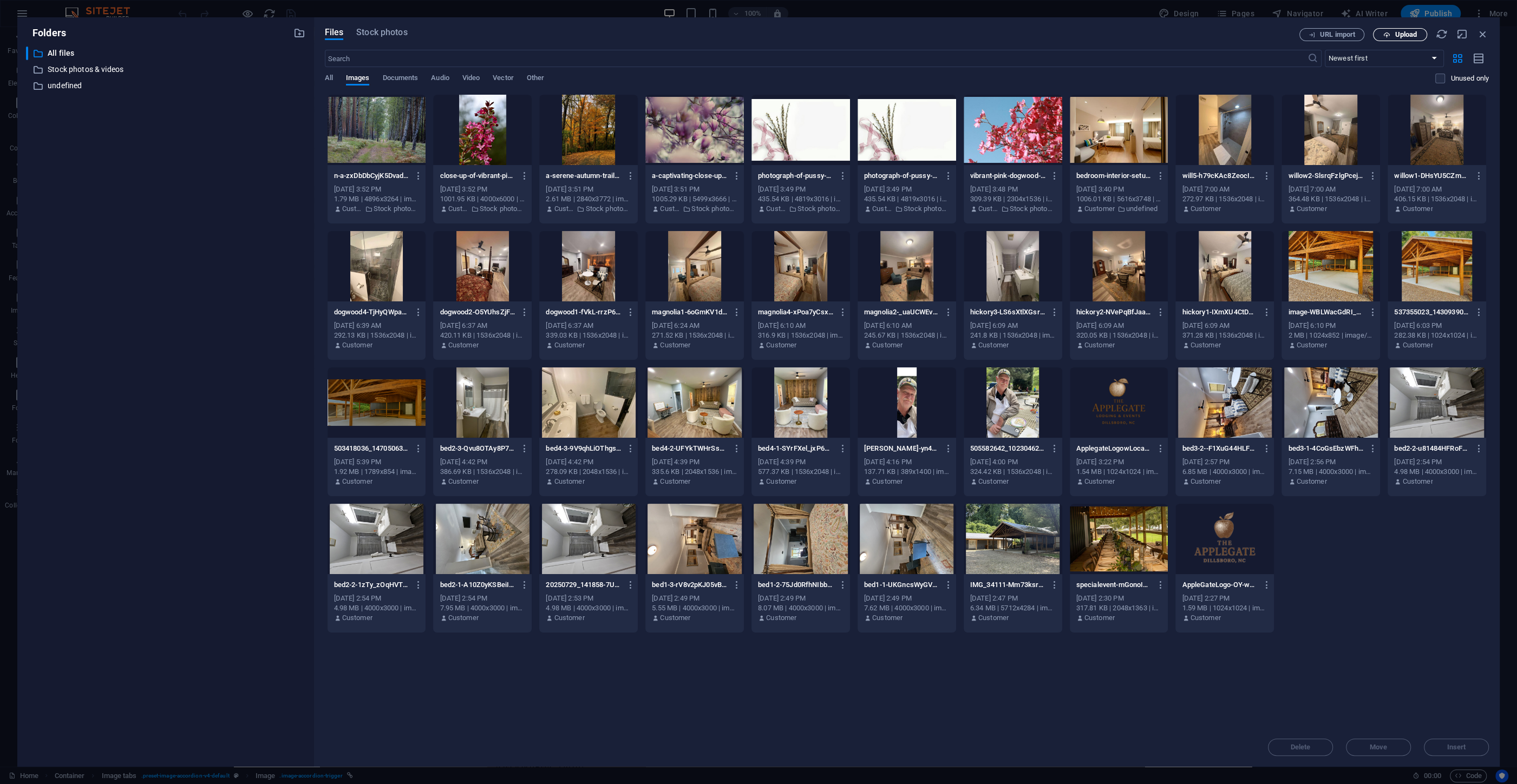
click at [1400, 33] on span "Upload" at bounding box center [1405, 35] width 22 height 7
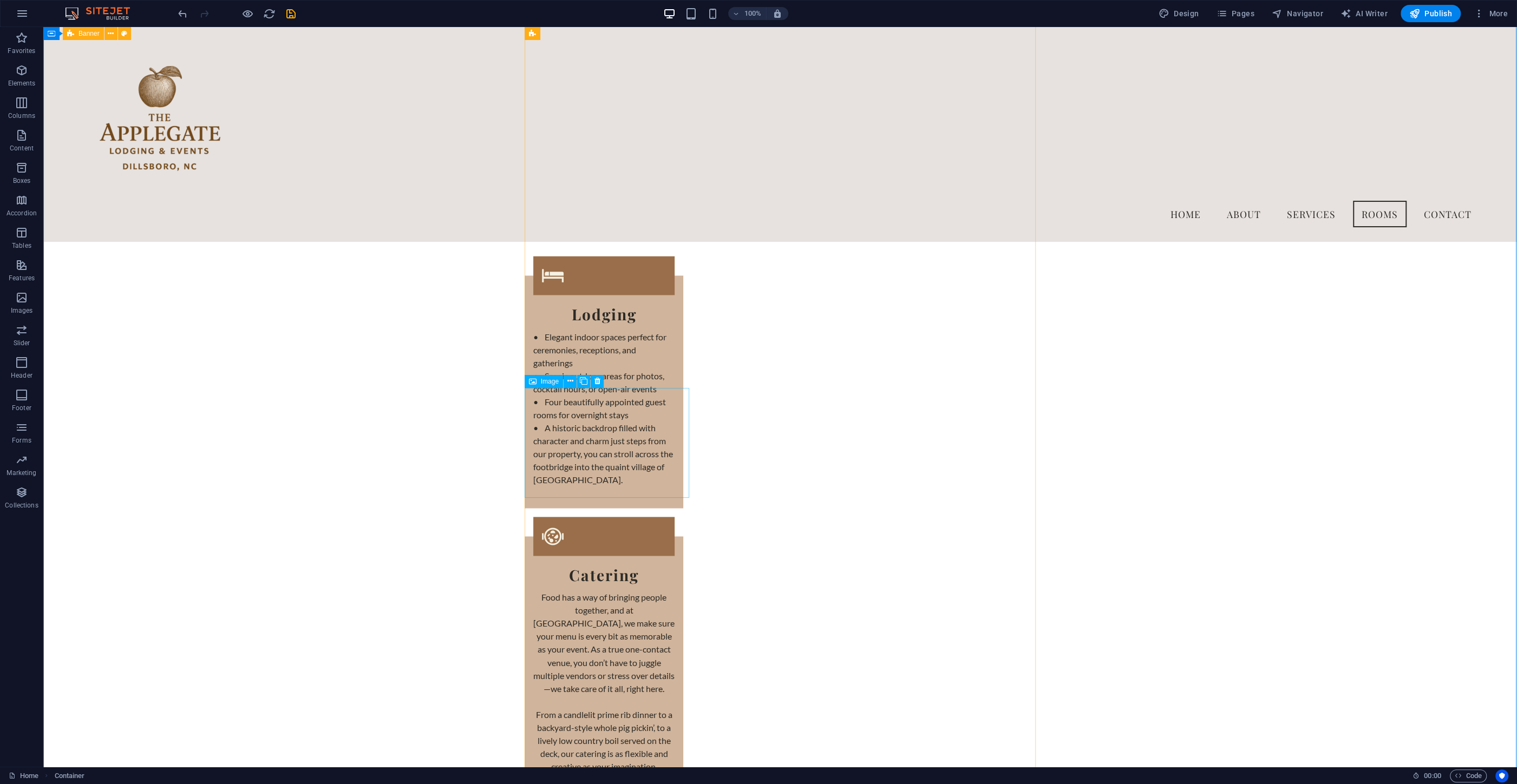
scroll to position [2010, 0]
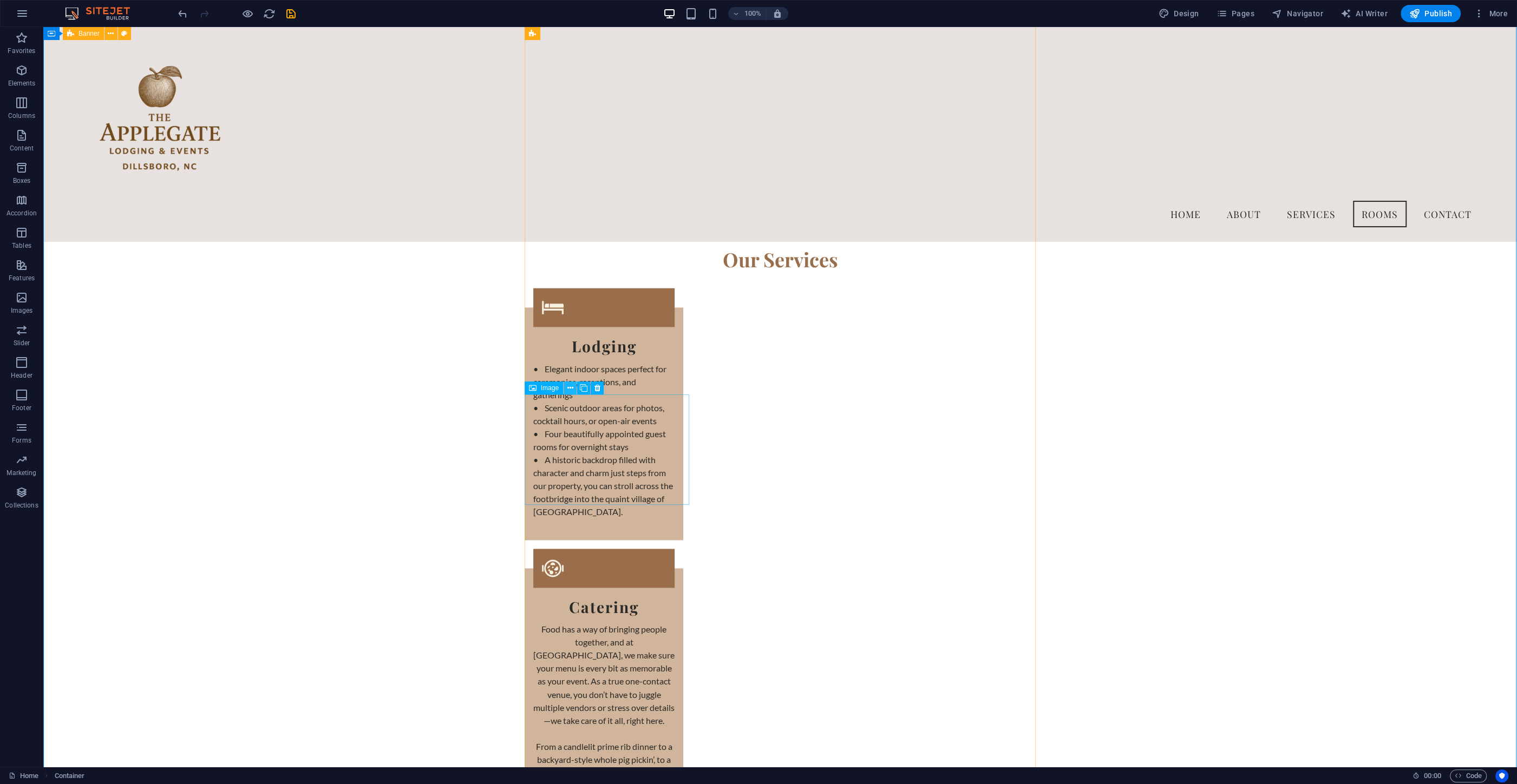
click at [568, 388] on icon at bounding box center [570, 388] width 6 height 11
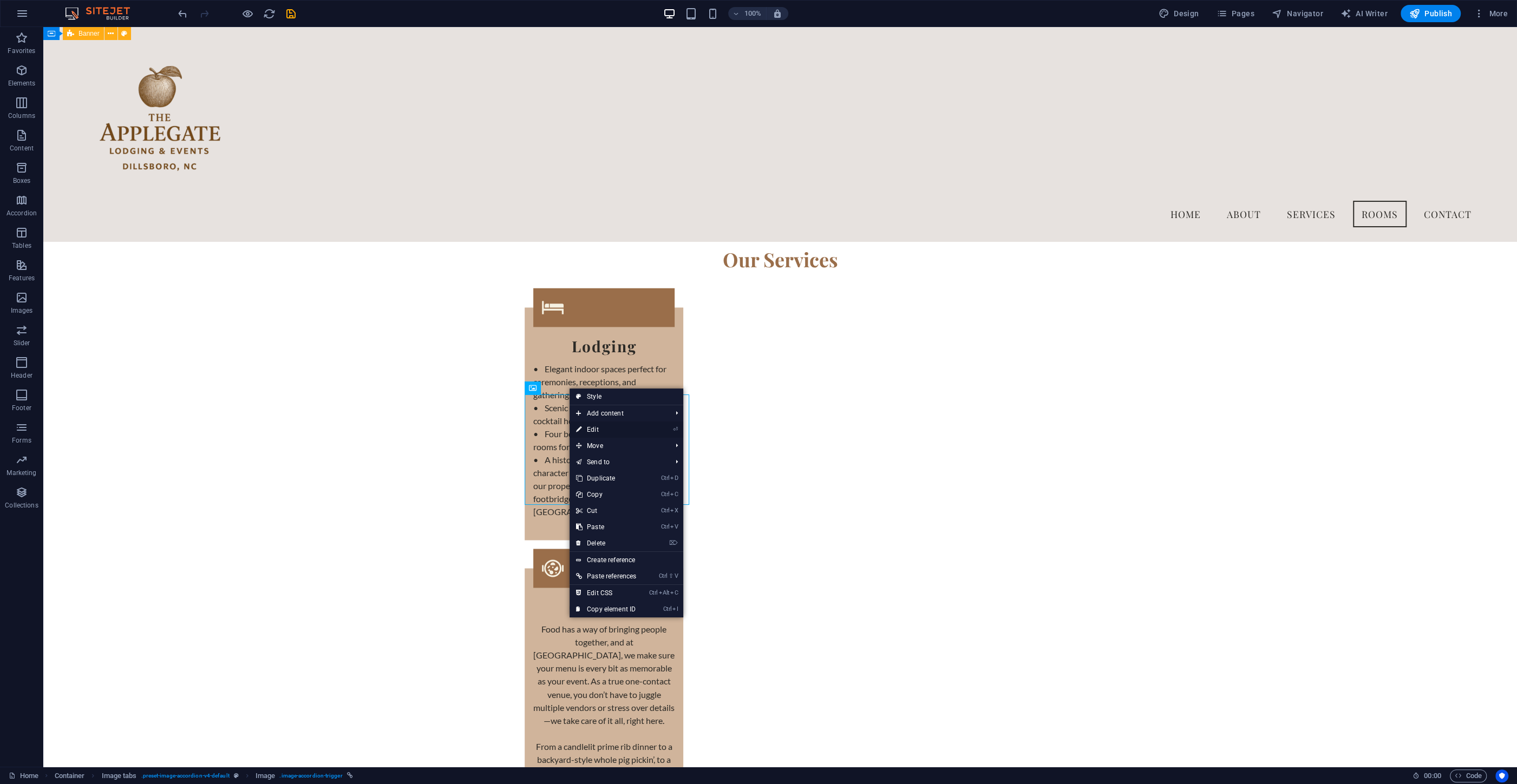
click at [600, 428] on link "⏎ Edit" at bounding box center [606, 429] width 73 height 16
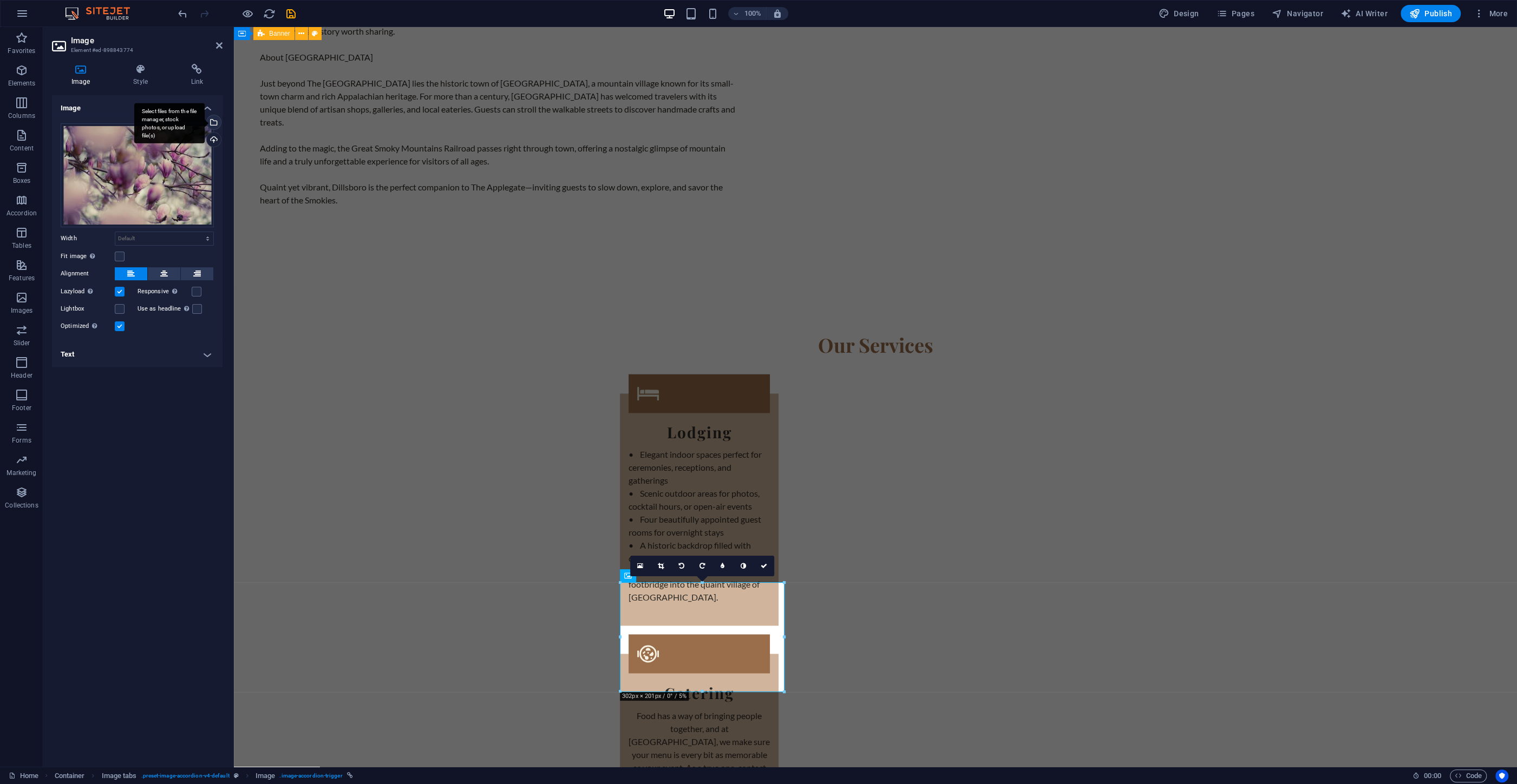
click at [211, 119] on div "Select files from the file manager, stock photos, or upload file(s)" at bounding box center [213, 123] width 16 height 16
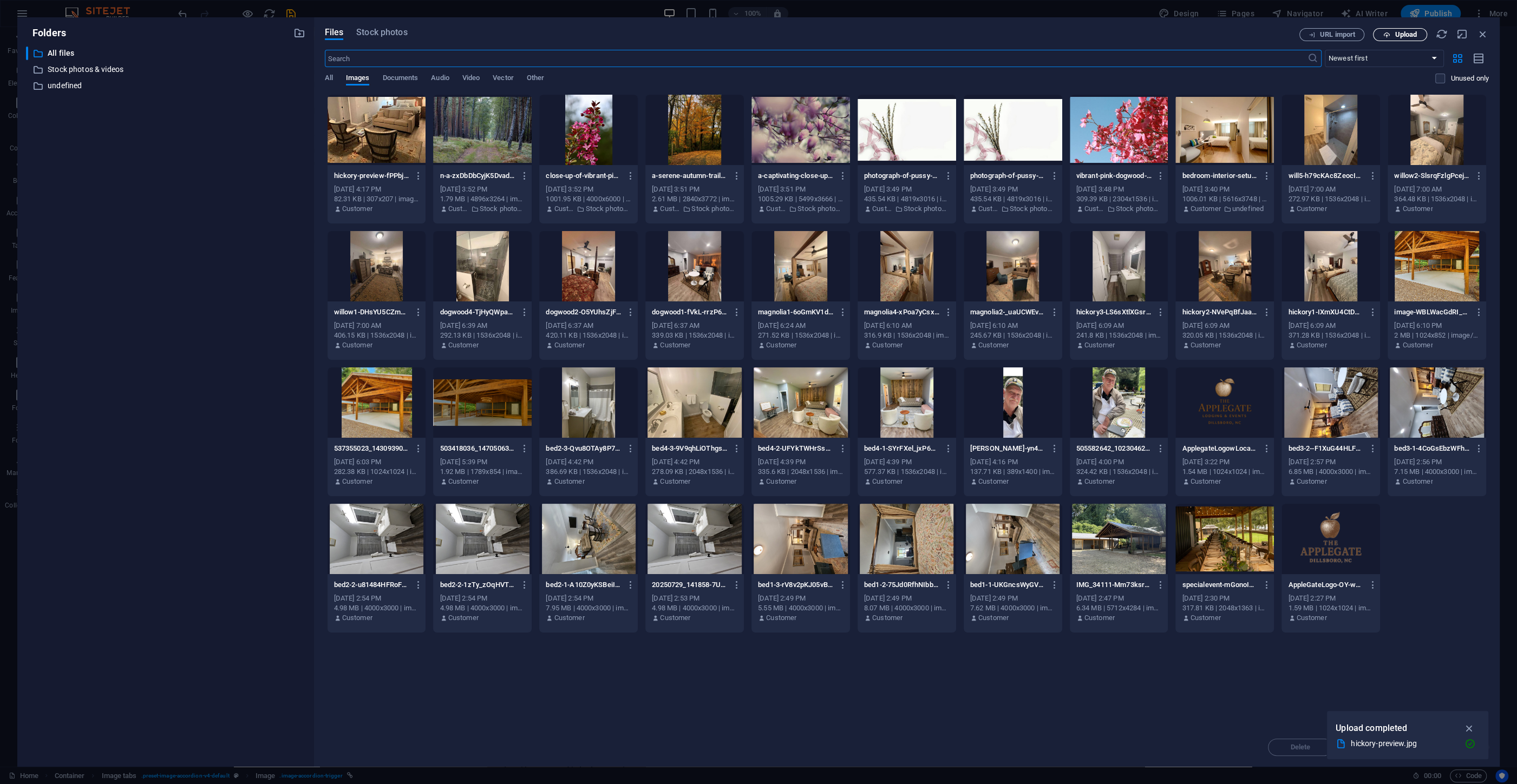
click at [1398, 36] on span "Upload" at bounding box center [1405, 35] width 22 height 7
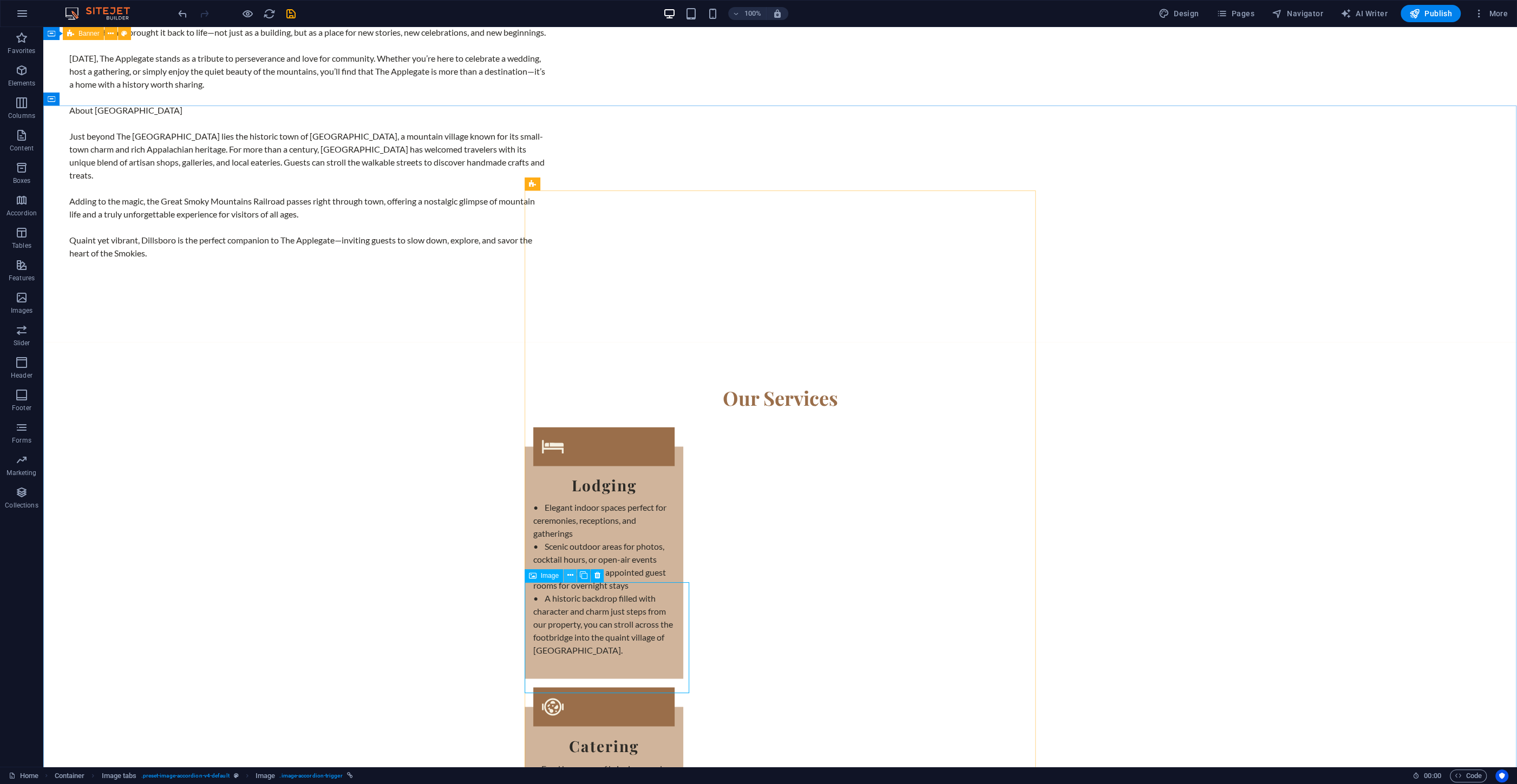
click at [571, 578] on icon at bounding box center [570, 575] width 6 height 11
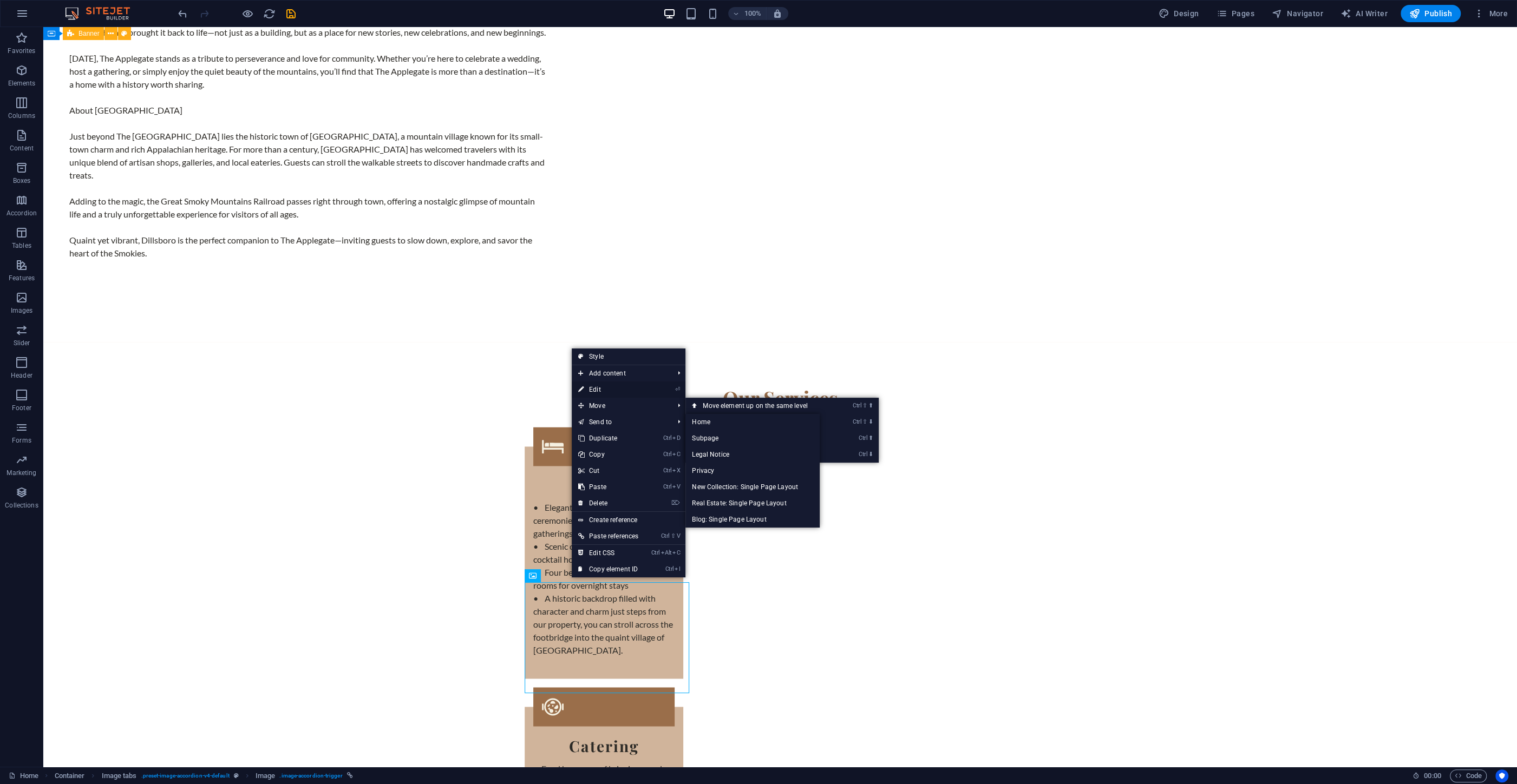
click at [594, 390] on link "⏎ Edit" at bounding box center [608, 389] width 73 height 16
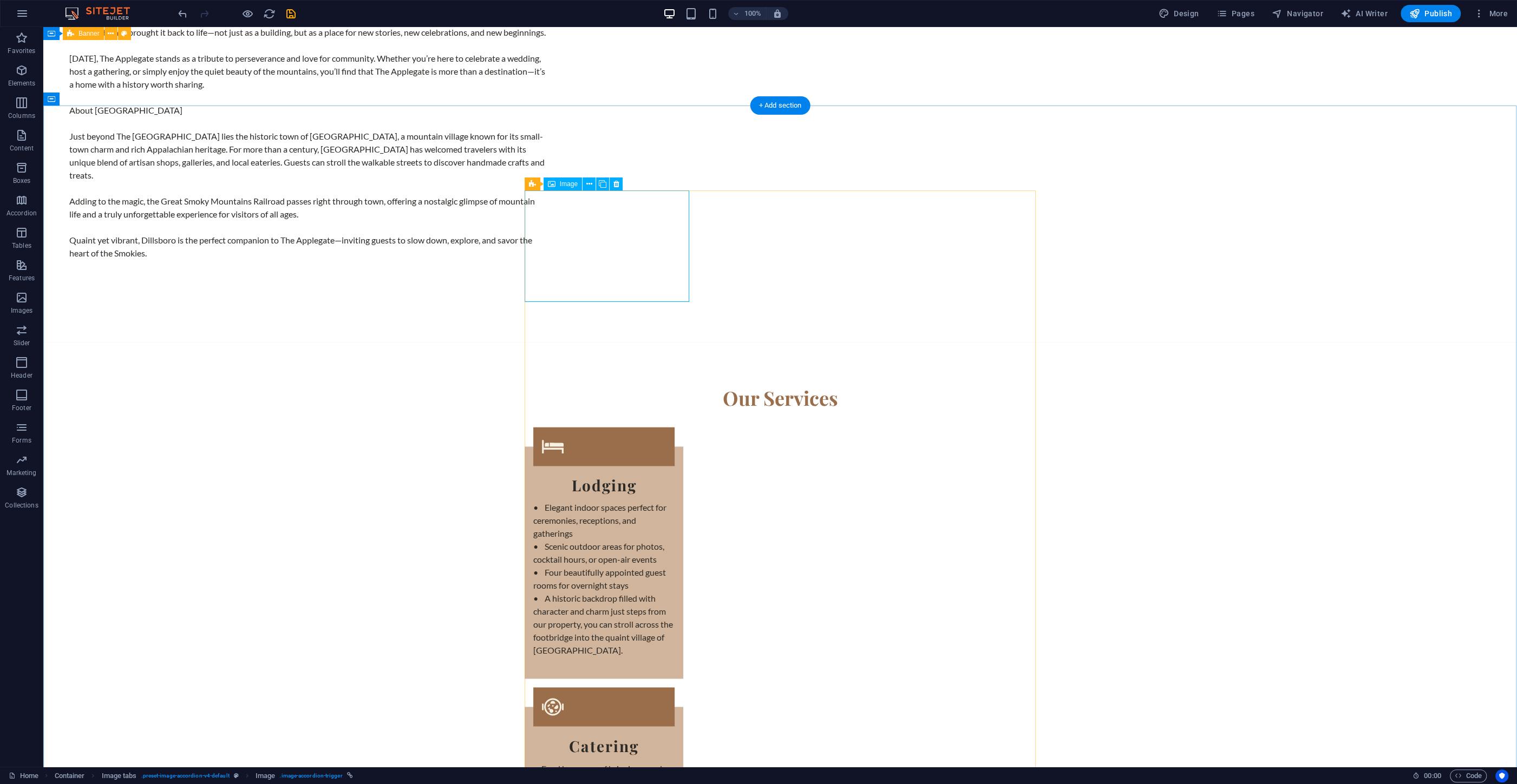
click at [590, 185] on icon at bounding box center [589, 184] width 6 height 11
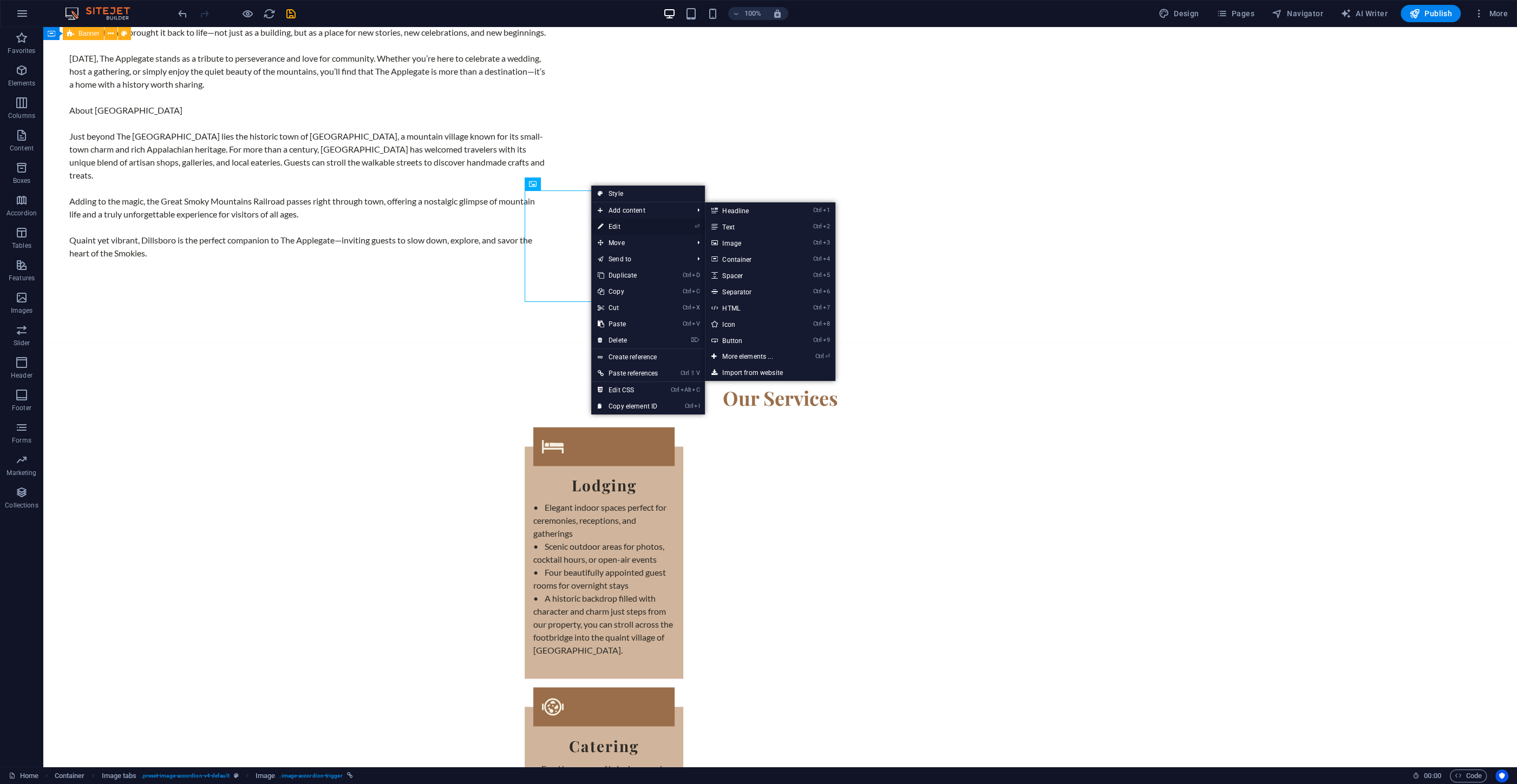
click at [615, 227] on link "⏎ Edit" at bounding box center [628, 226] width 73 height 16
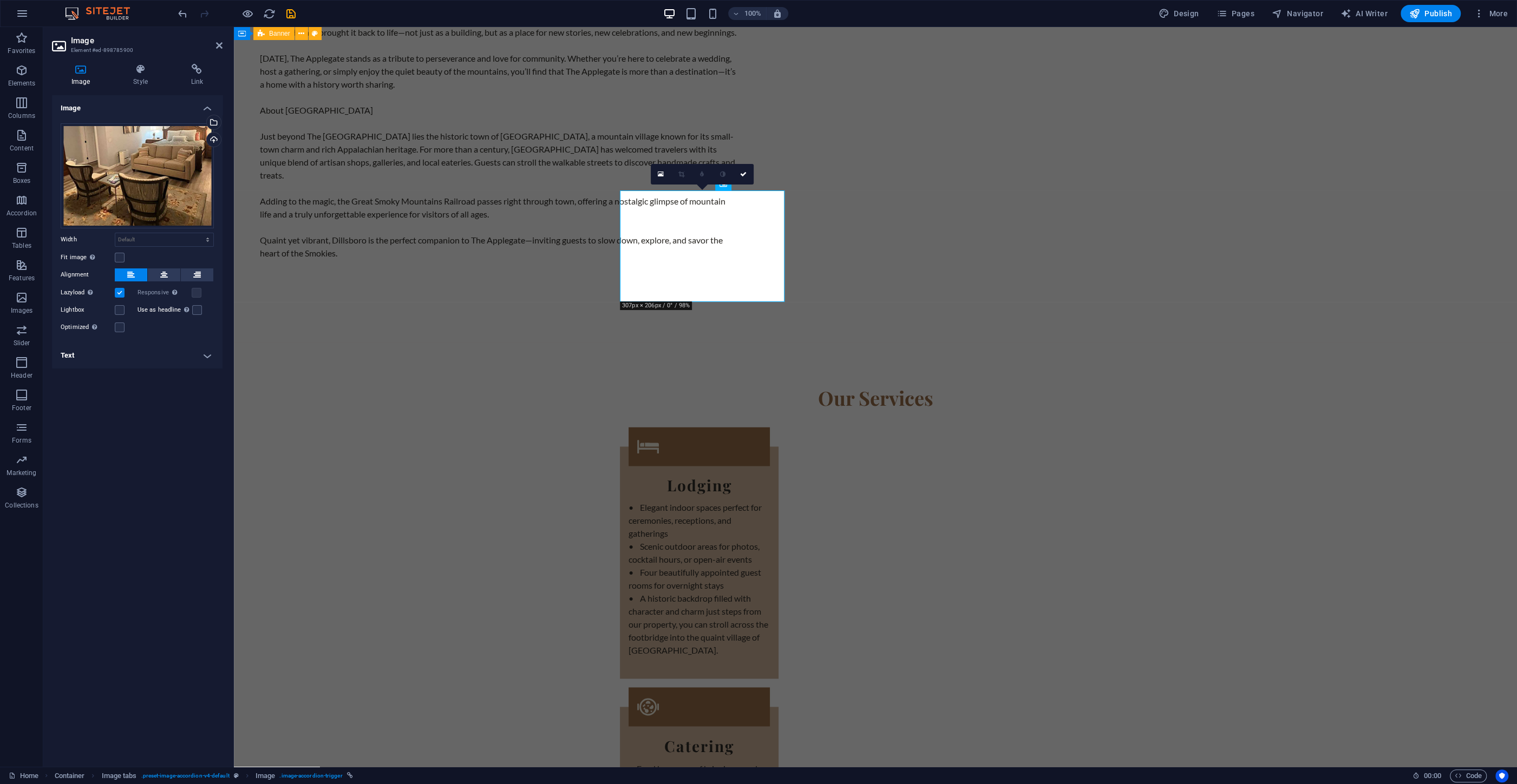
click at [121, 322] on div "Optimized Images are compressed to improve page speed." at bounding box center [137, 327] width 153 height 13
click at [119, 326] on label at bounding box center [119, 328] width 10 height 10
click at [0, 0] on input "Optimized Images are compressed to improve page speed." at bounding box center [0, 0] width 0 height 0
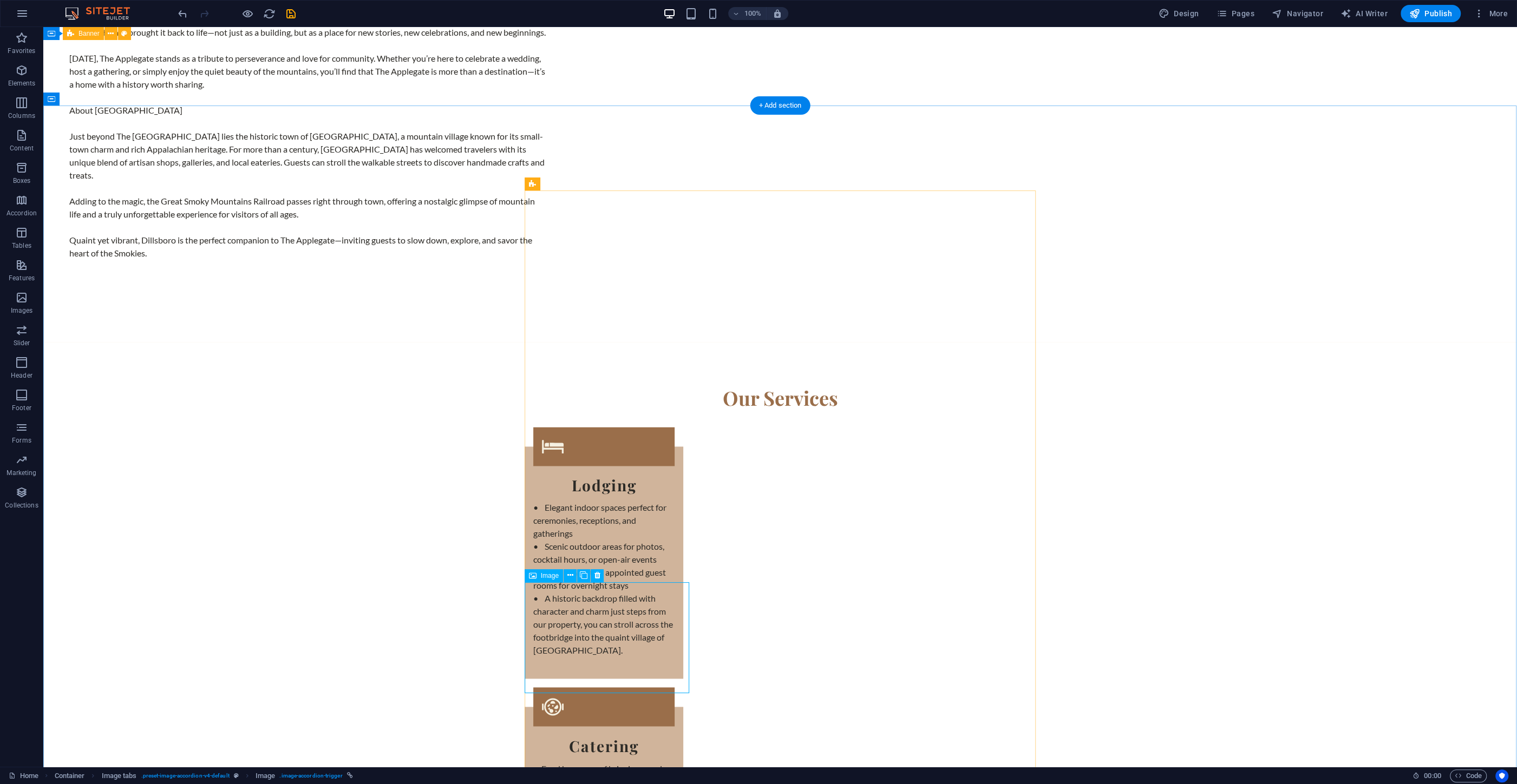
click at [572, 572] on button at bounding box center [569, 575] width 13 height 13
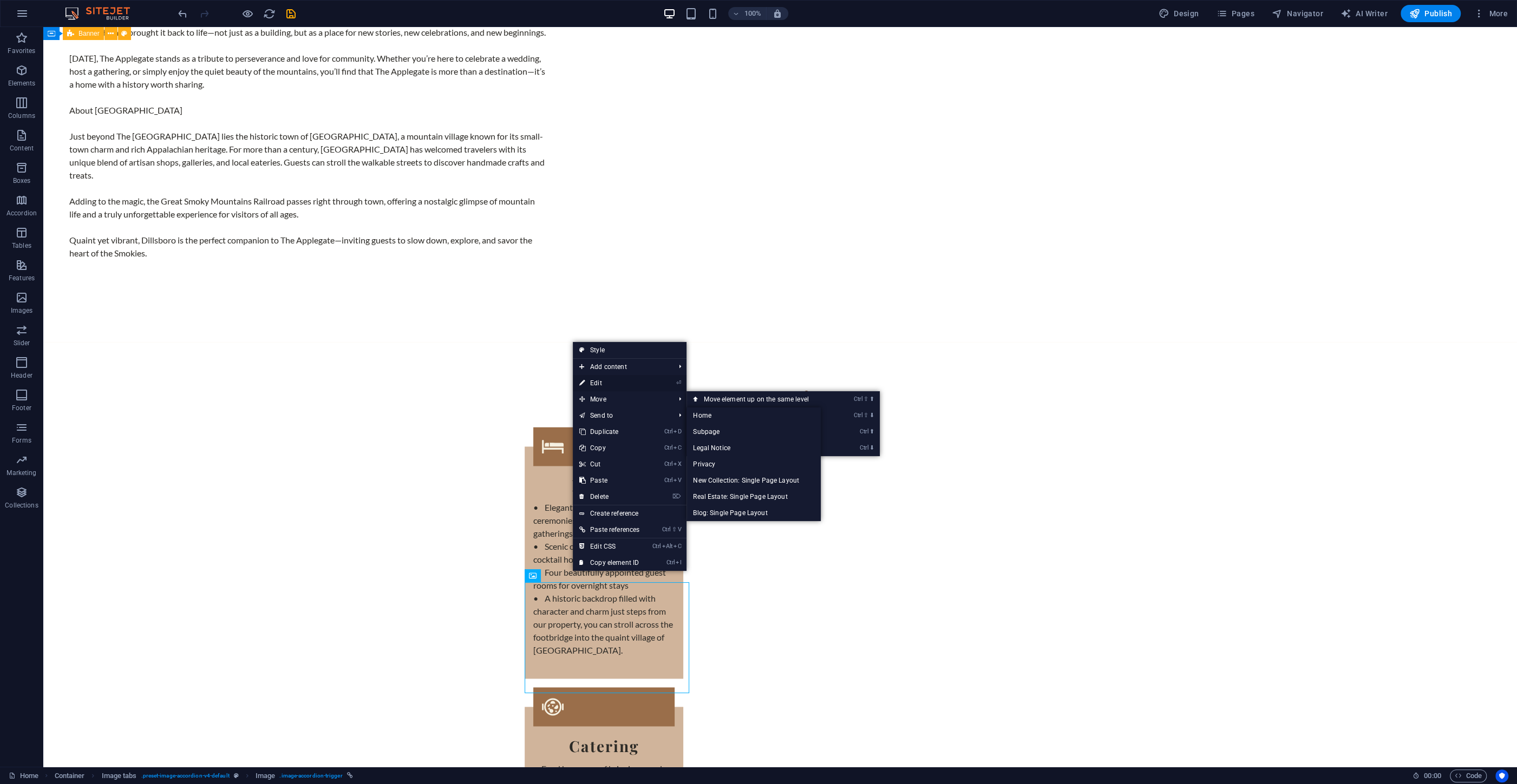
click at [595, 382] on link "⏎ Edit" at bounding box center [609, 383] width 73 height 16
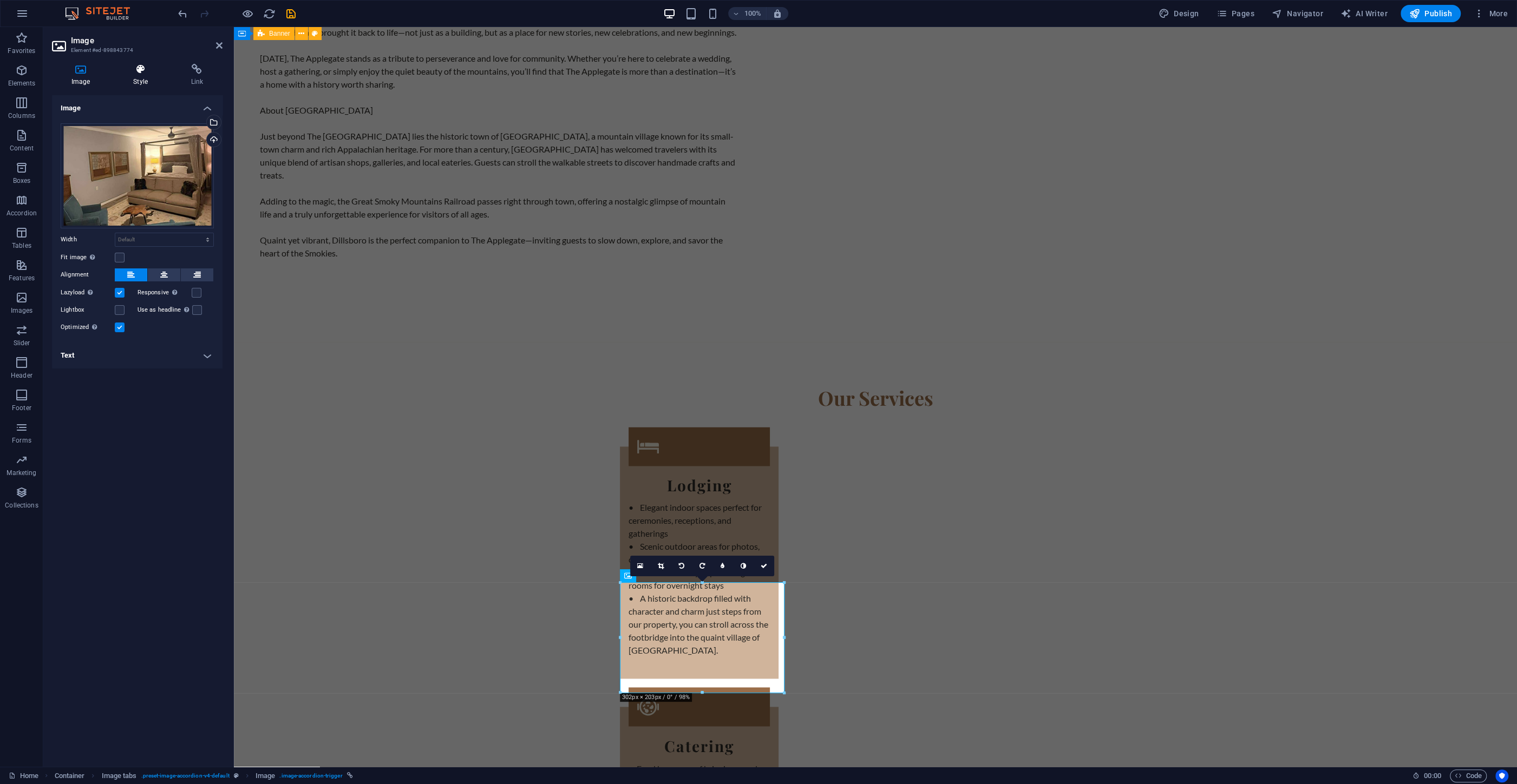
click at [145, 67] on icon at bounding box center [140, 69] width 53 height 11
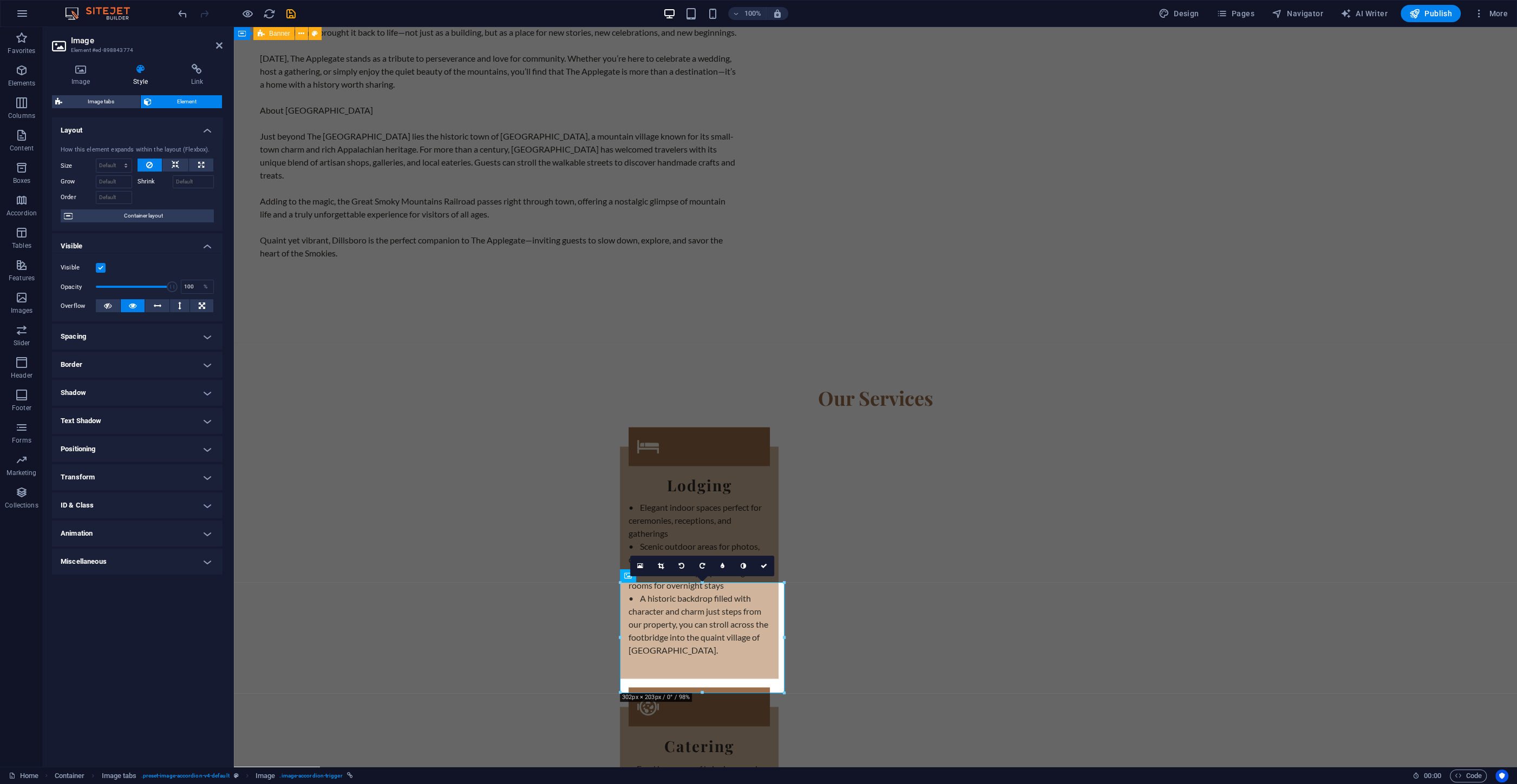
click at [108, 532] on h4 "Animation" at bounding box center [136, 533] width 170 height 26
click at [104, 524] on h4 "Animation" at bounding box center [136, 530] width 170 height 19
click at [104, 507] on h4 "ID & Class" at bounding box center [136, 505] width 170 height 26
click at [104, 506] on h4 "ID & Class" at bounding box center [136, 502] width 170 height 19
click at [104, 466] on h4 "Transform" at bounding box center [136, 477] width 170 height 26
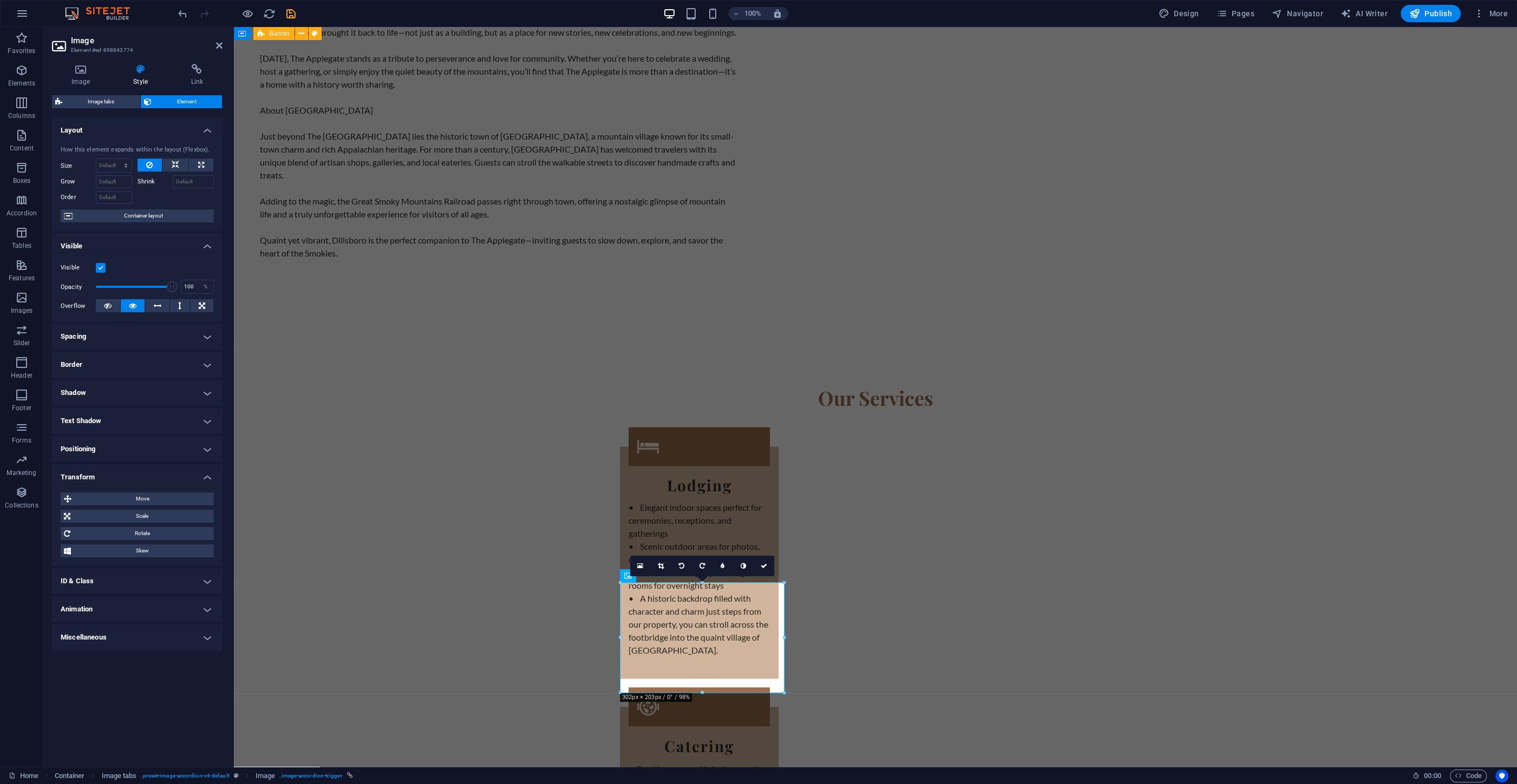
click at [105, 471] on h4 "Transform" at bounding box center [136, 473] width 170 height 19
click at [122, 389] on h4 "Shadow" at bounding box center [136, 393] width 170 height 26
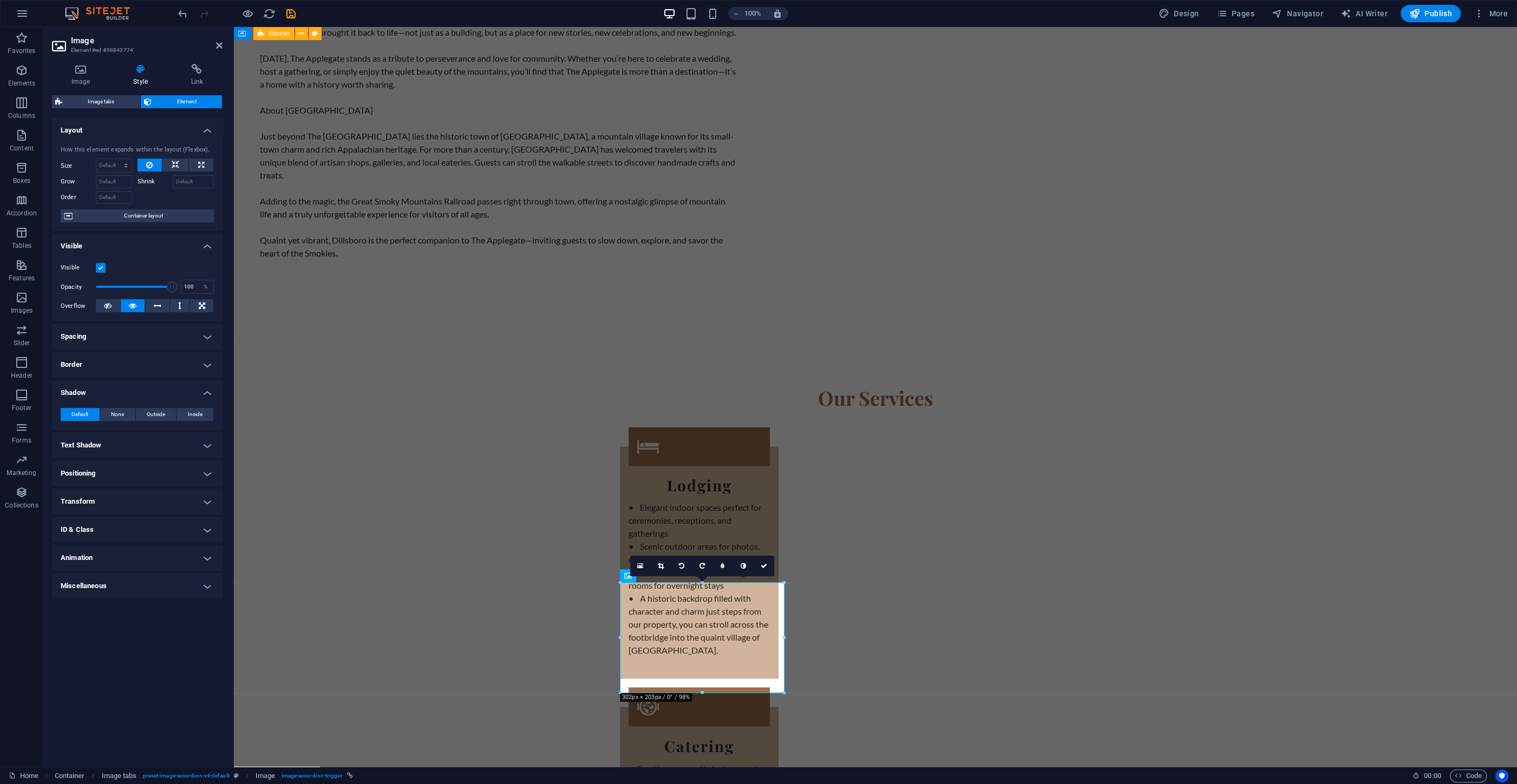
click at [122, 389] on h4 "Shadow" at bounding box center [136, 389] width 170 height 19
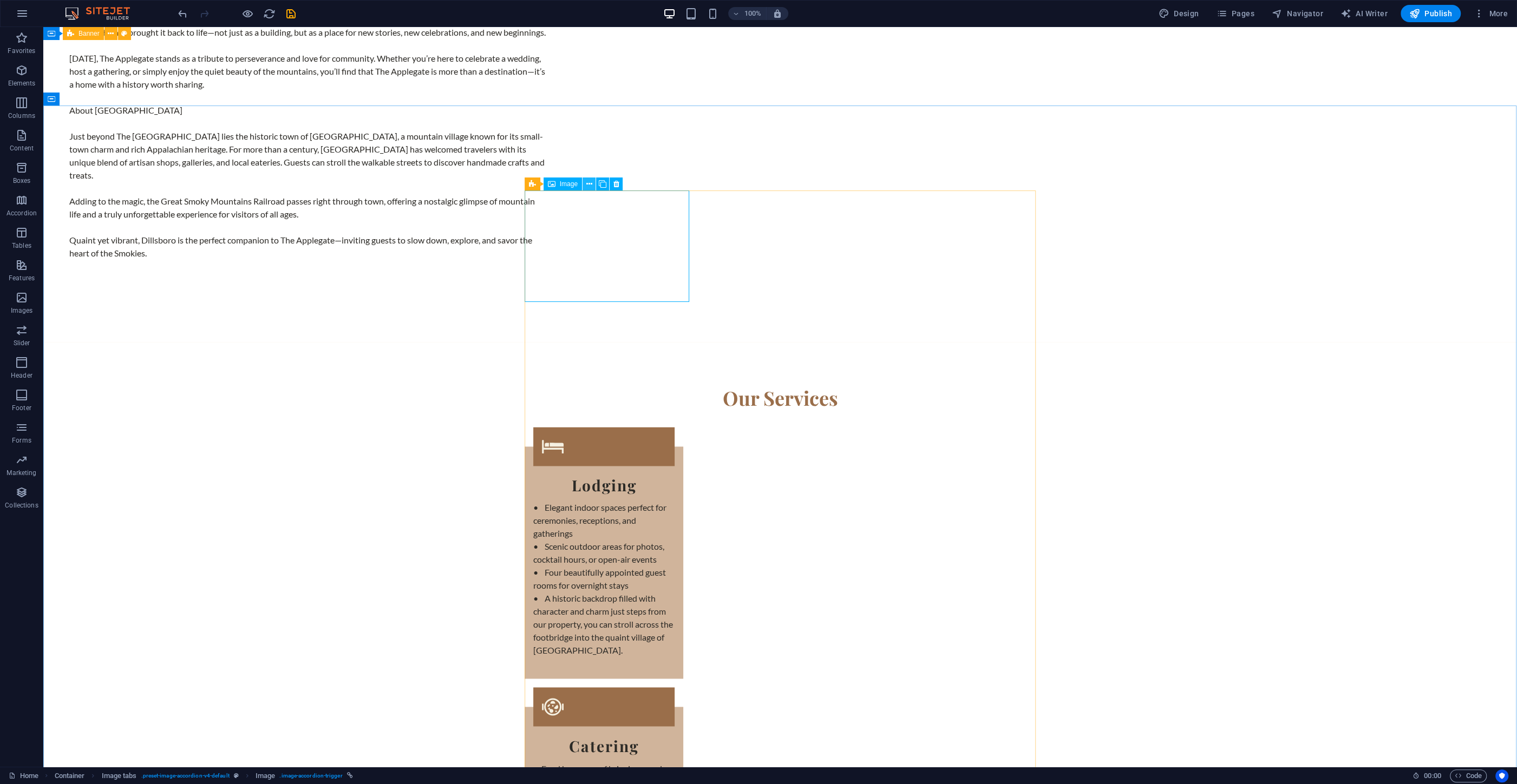
click at [590, 185] on icon at bounding box center [589, 184] width 6 height 11
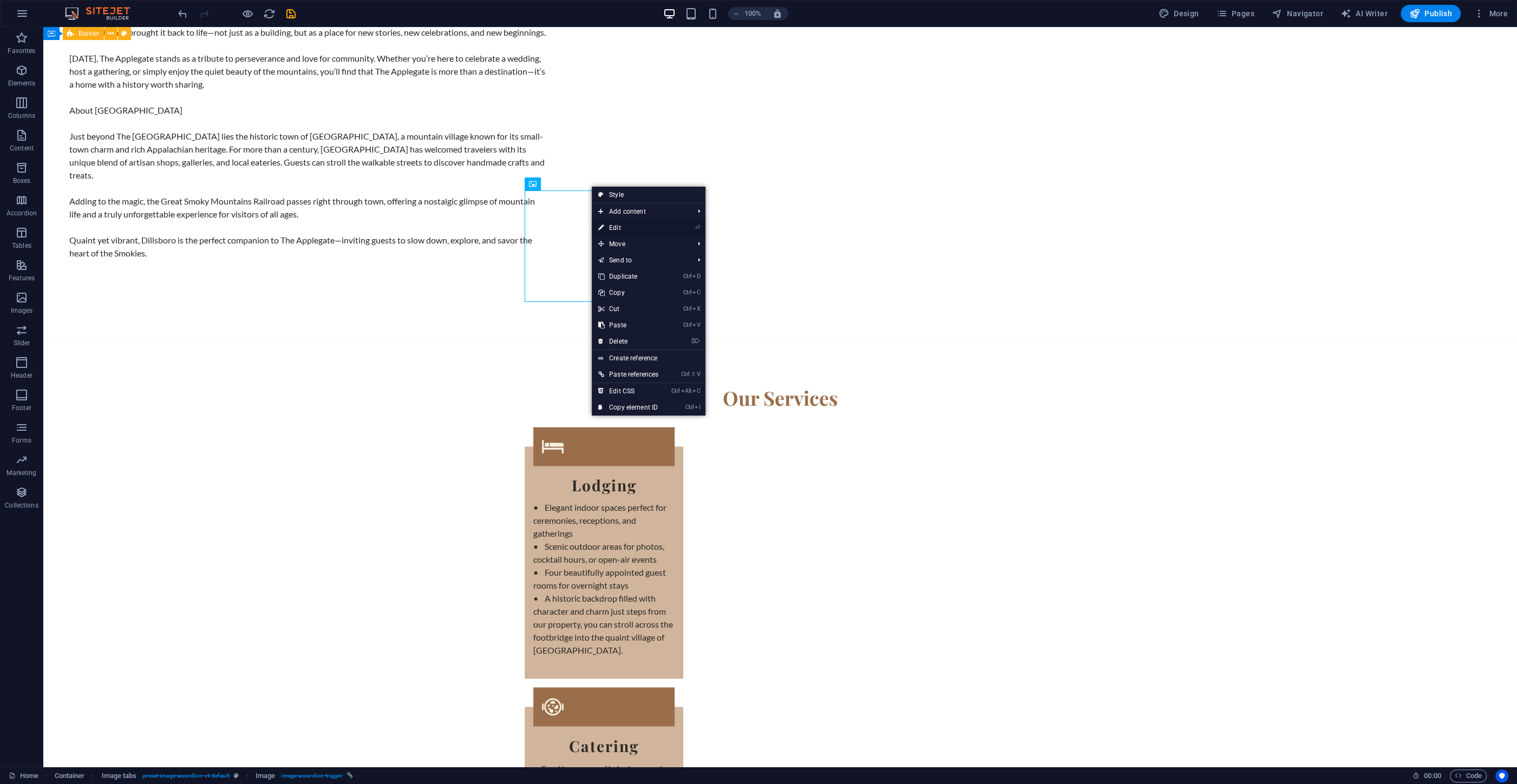
click at [612, 227] on link "⏎ Edit" at bounding box center [628, 227] width 73 height 16
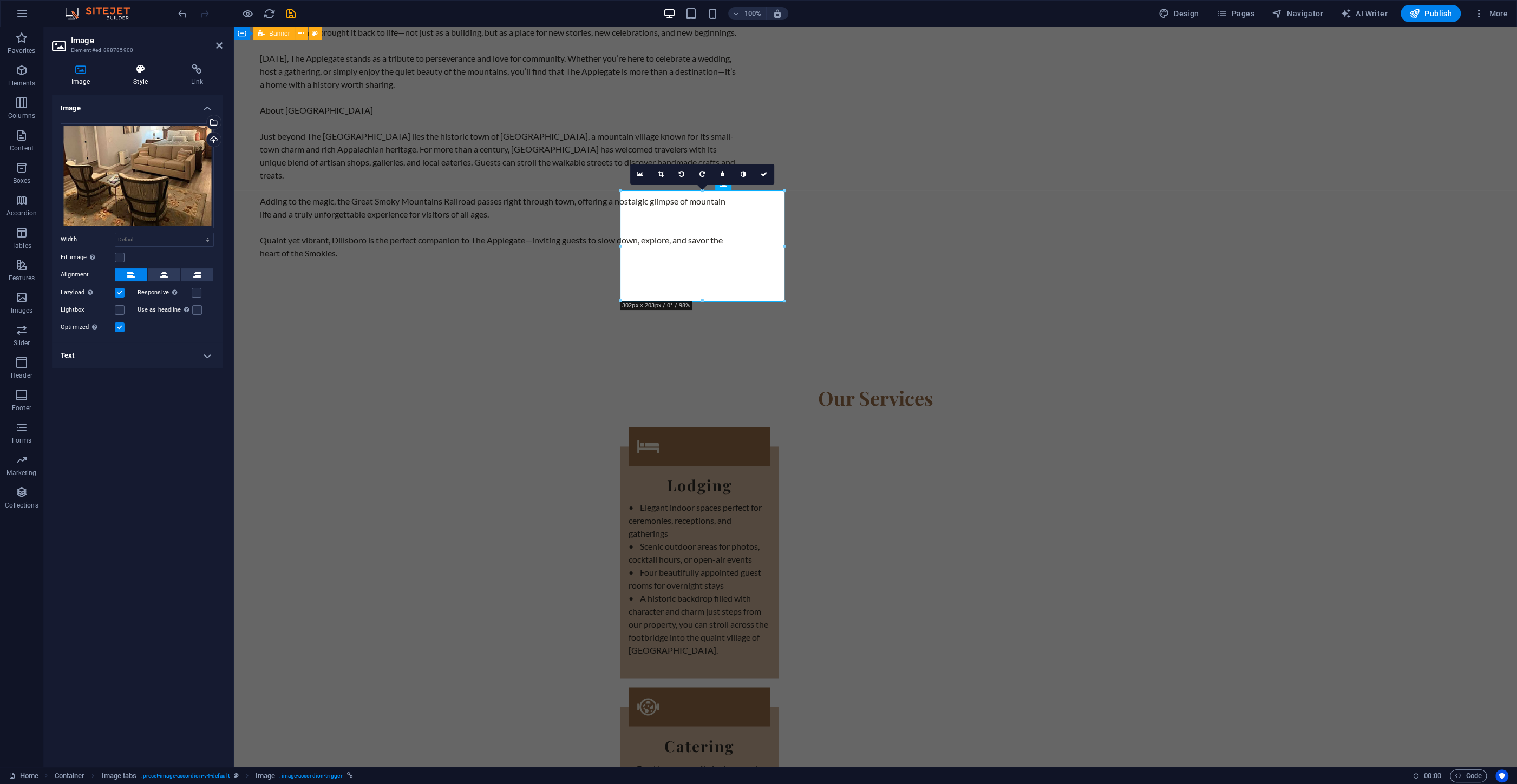
click at [136, 65] on icon at bounding box center [140, 69] width 53 height 11
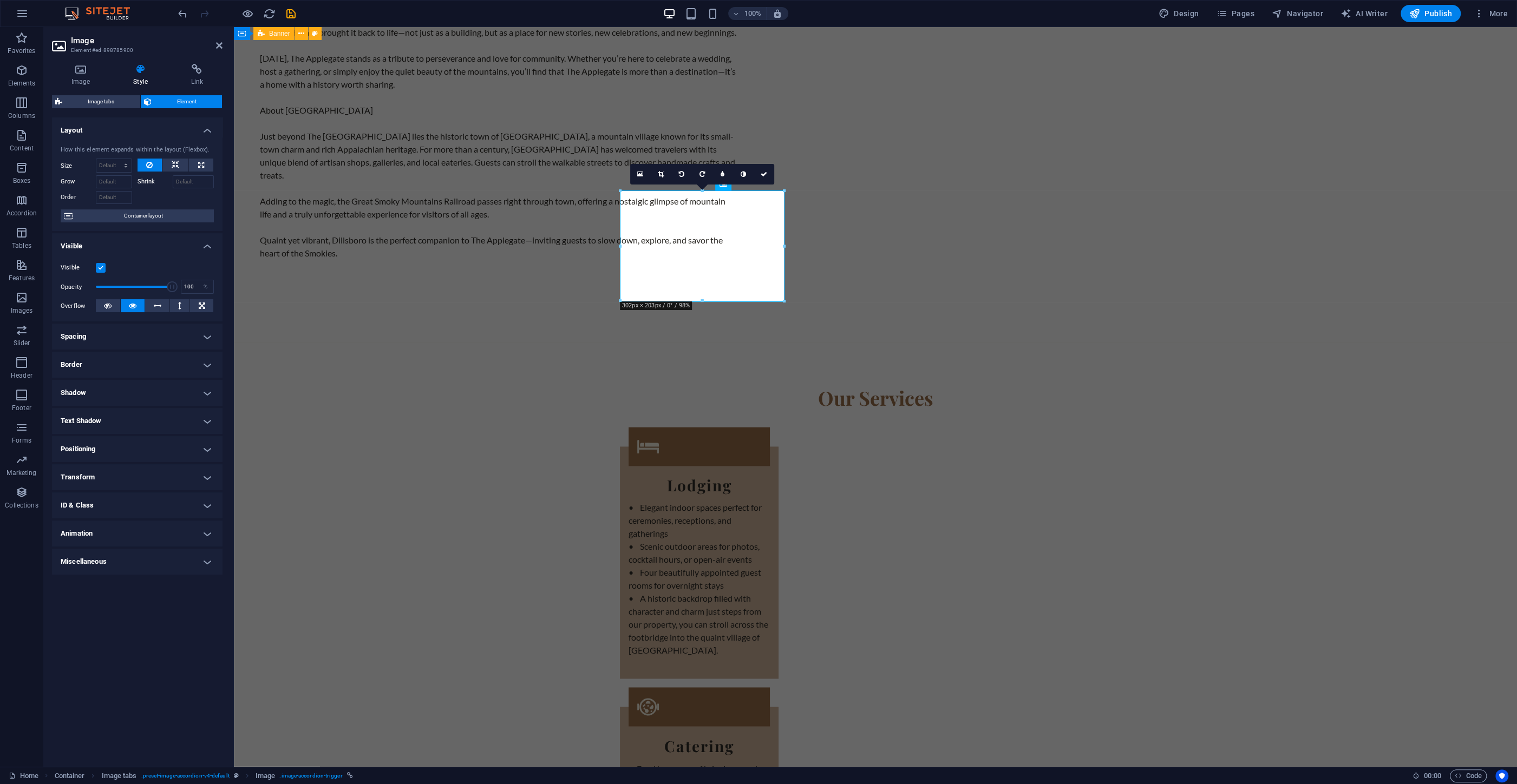
click at [87, 392] on h4 "Shadow" at bounding box center [136, 393] width 170 height 26
click at [124, 409] on span "None" at bounding box center [117, 414] width 13 height 13
click at [160, 409] on span "Outside" at bounding box center [156, 414] width 19 height 13
type input "2"
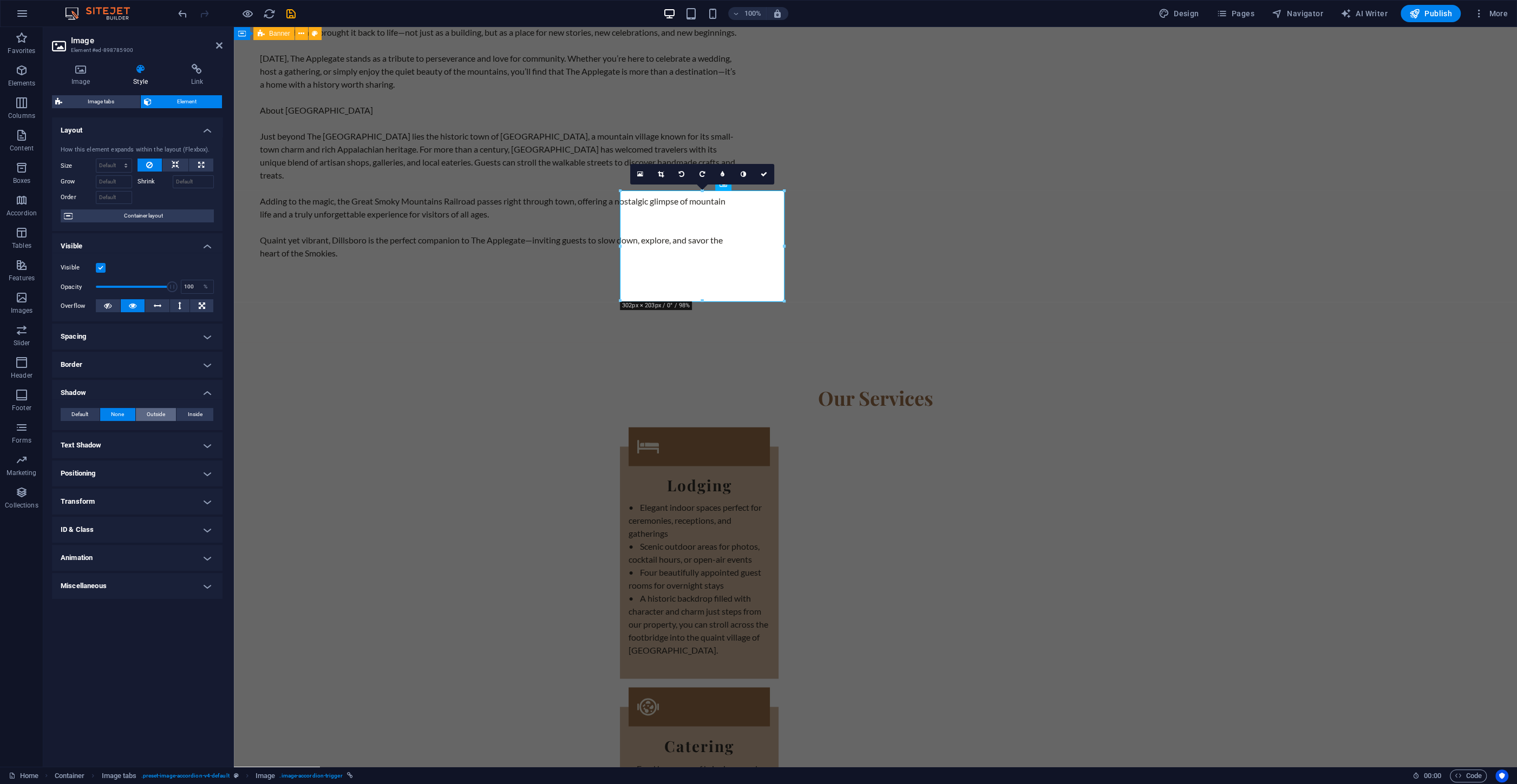
type input "4"
click at [178, 411] on button "Inside" at bounding box center [194, 414] width 36 height 13
click at [67, 417] on button "Default" at bounding box center [80, 414] width 39 height 13
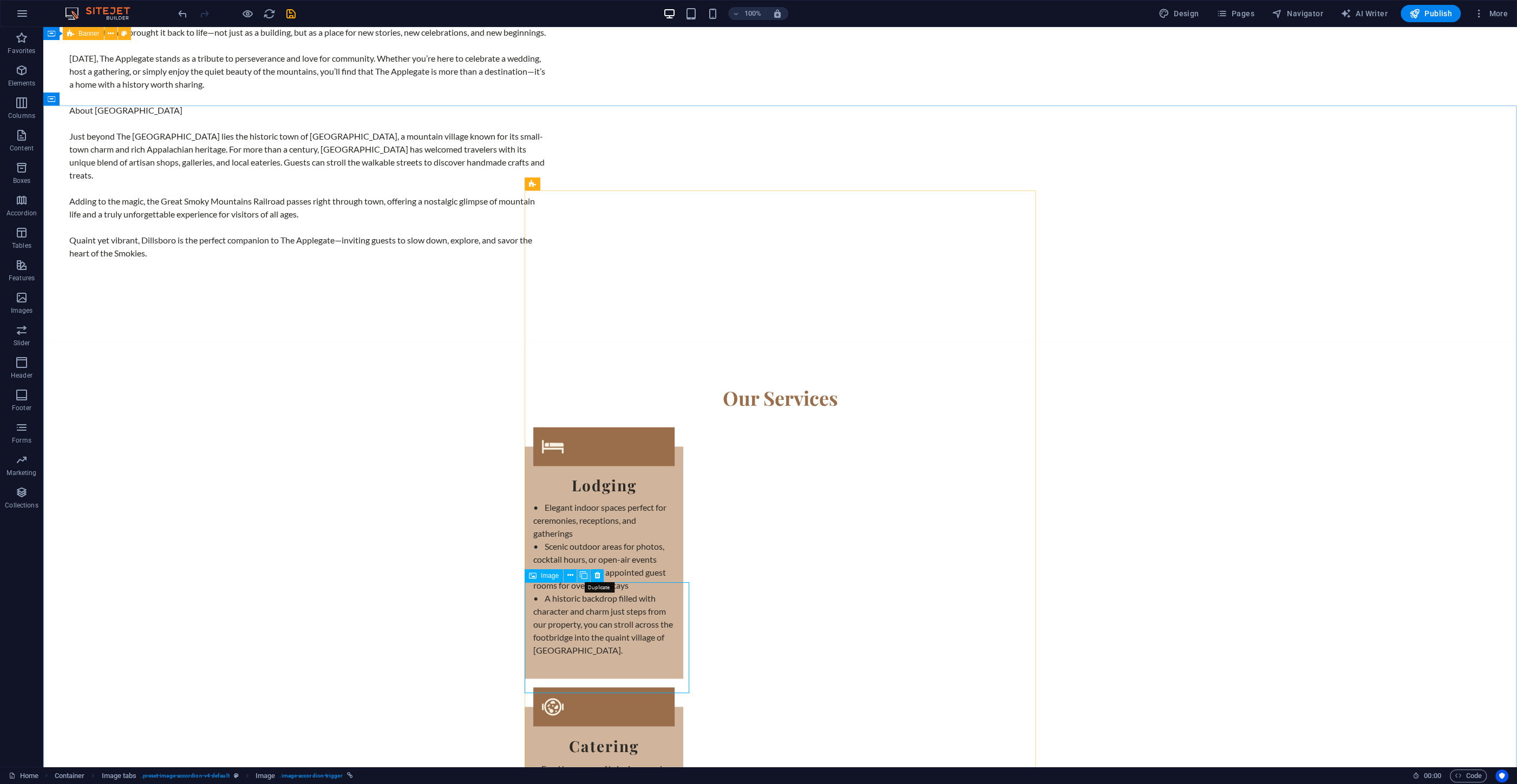
click at [584, 577] on icon at bounding box center [584, 575] width 8 height 11
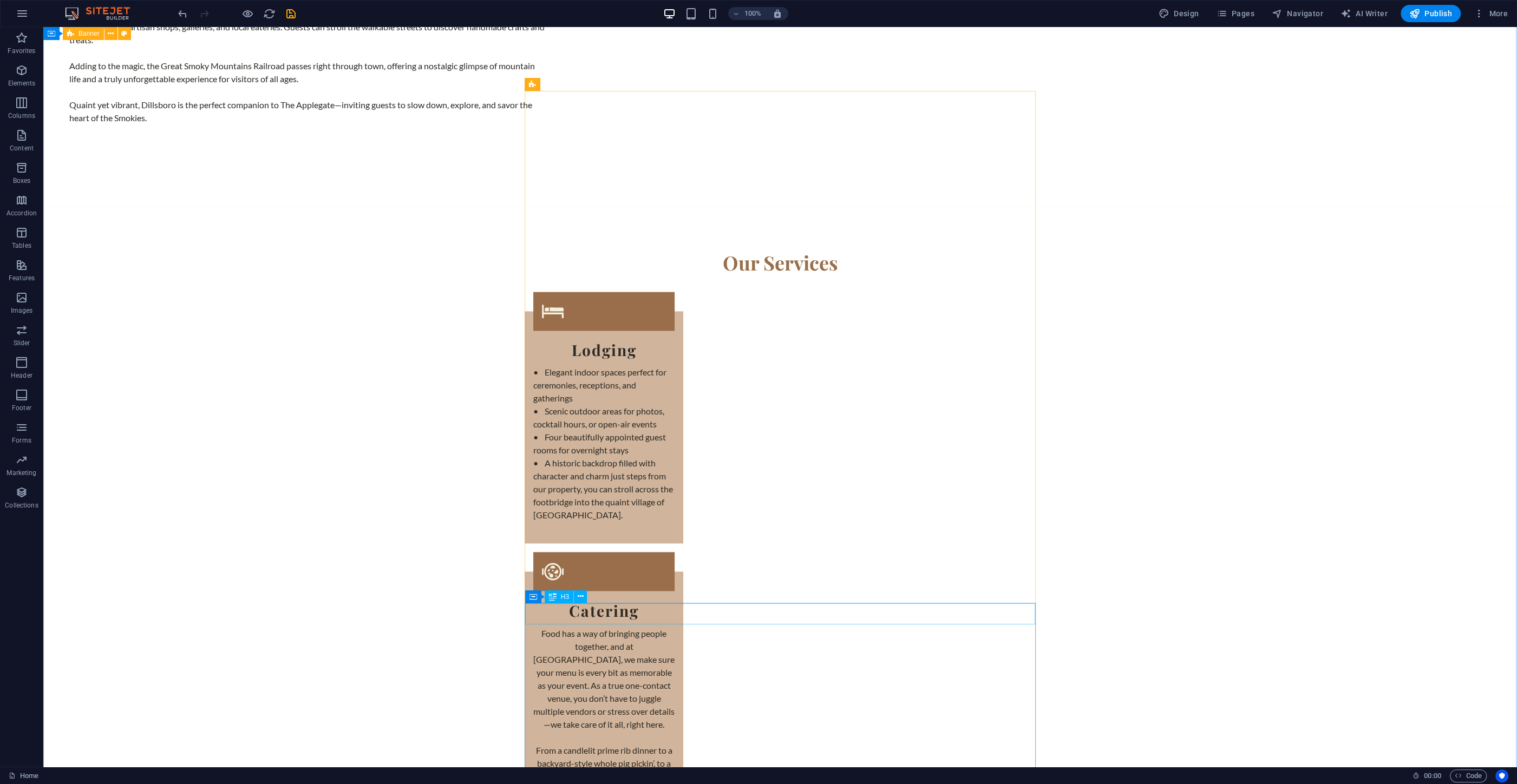
scroll to position [2127, 0]
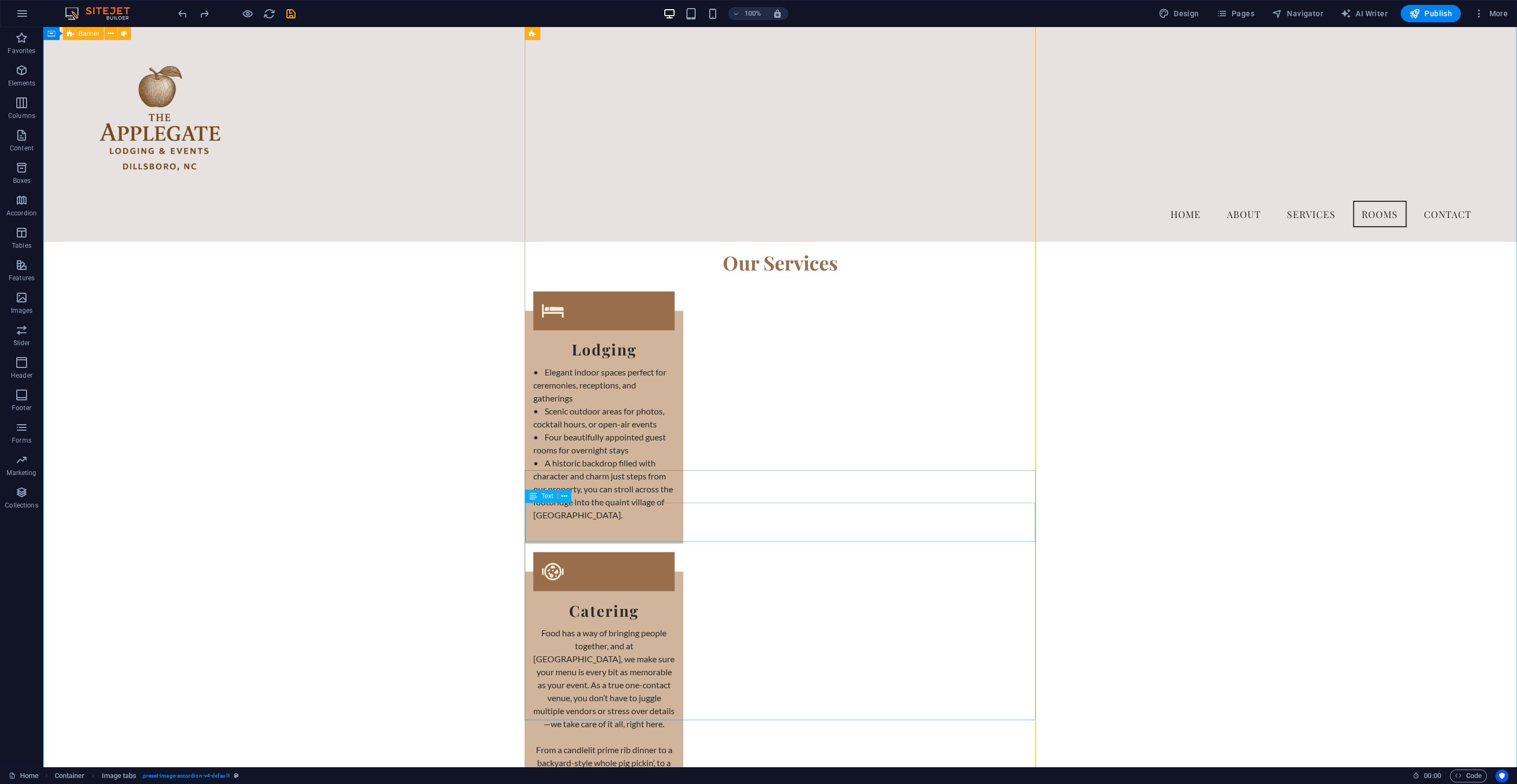
scroll to position [2010, 0]
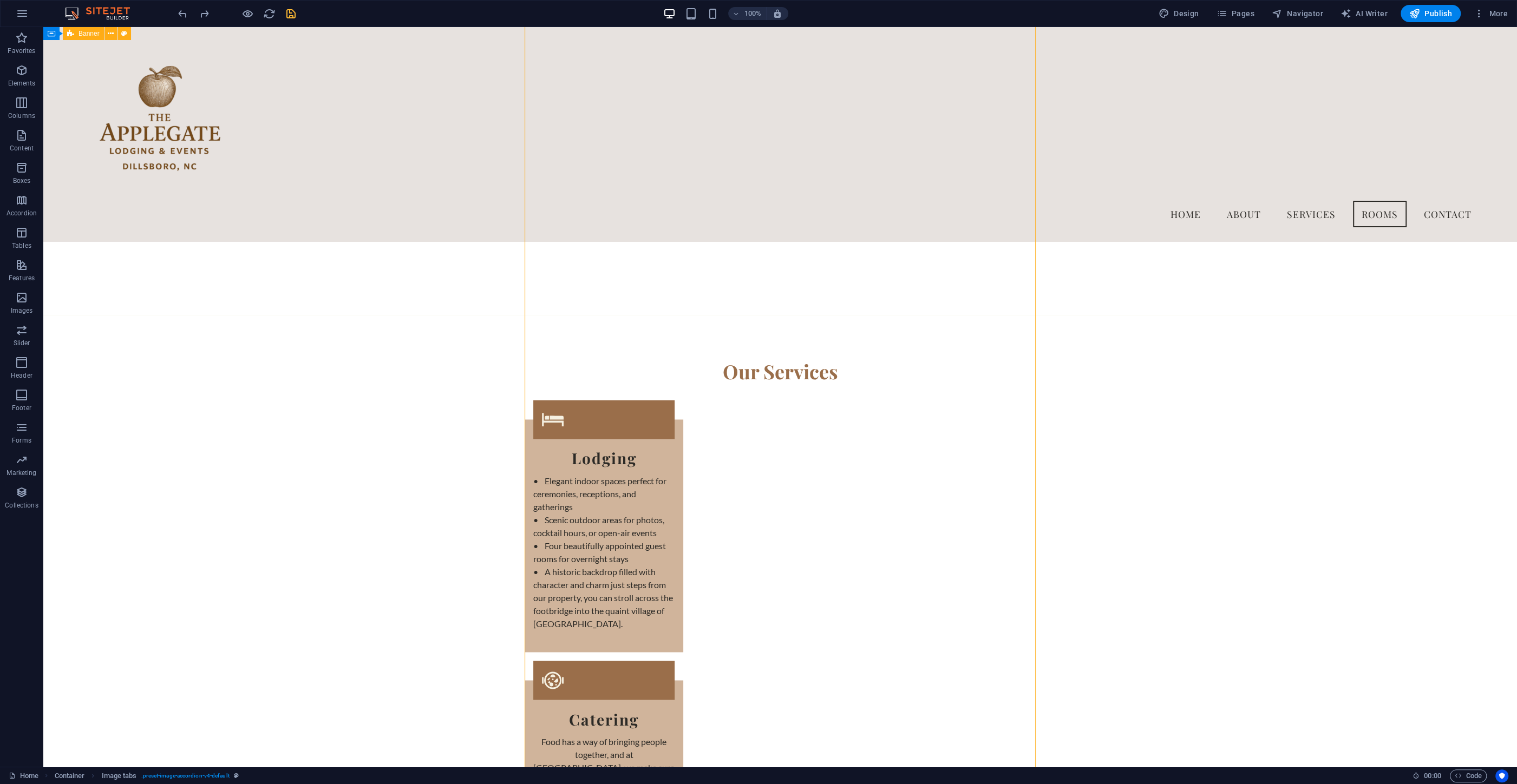
click at [288, 15] on icon "save" at bounding box center [291, 14] width 13 height 13
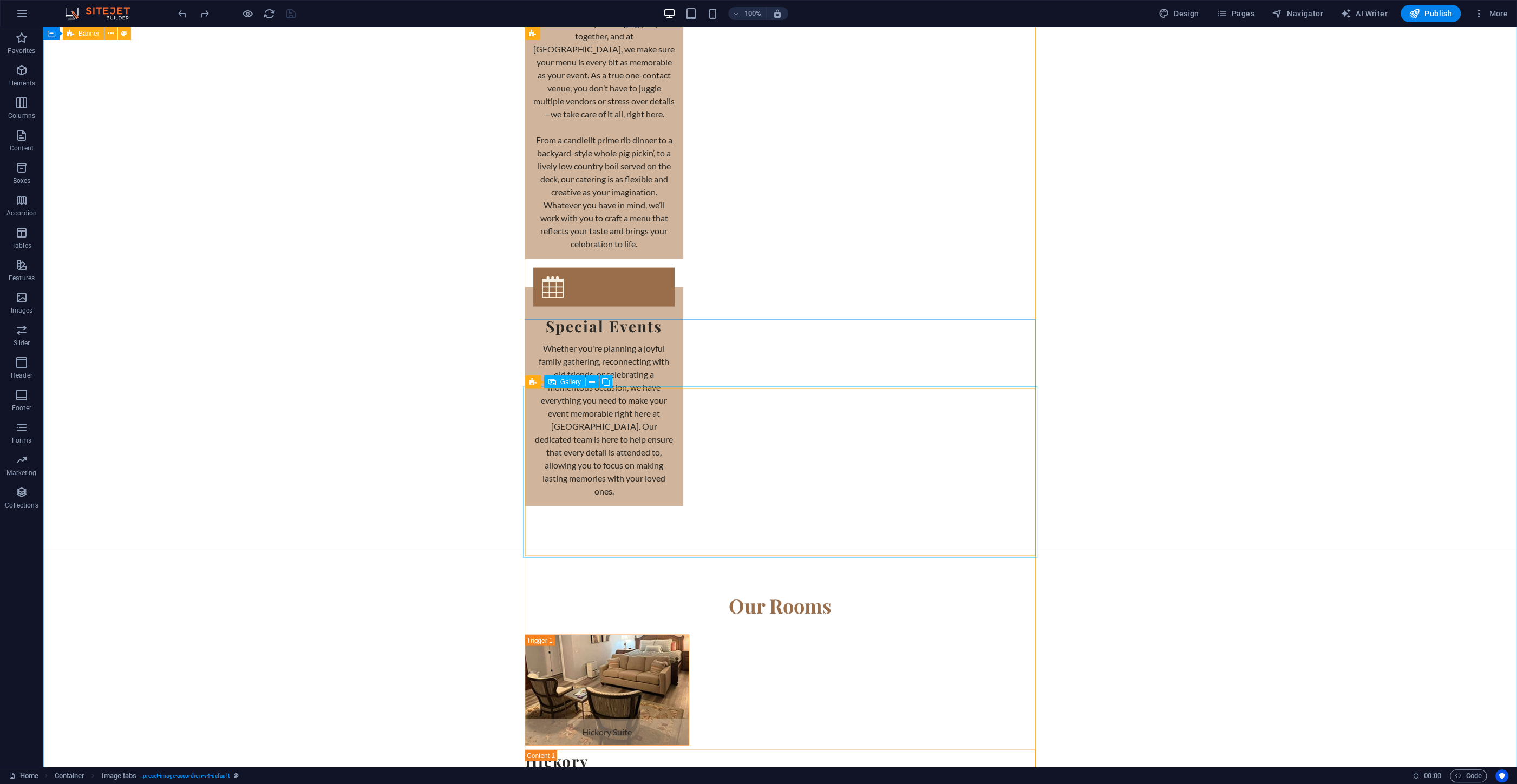
scroll to position [2764, 0]
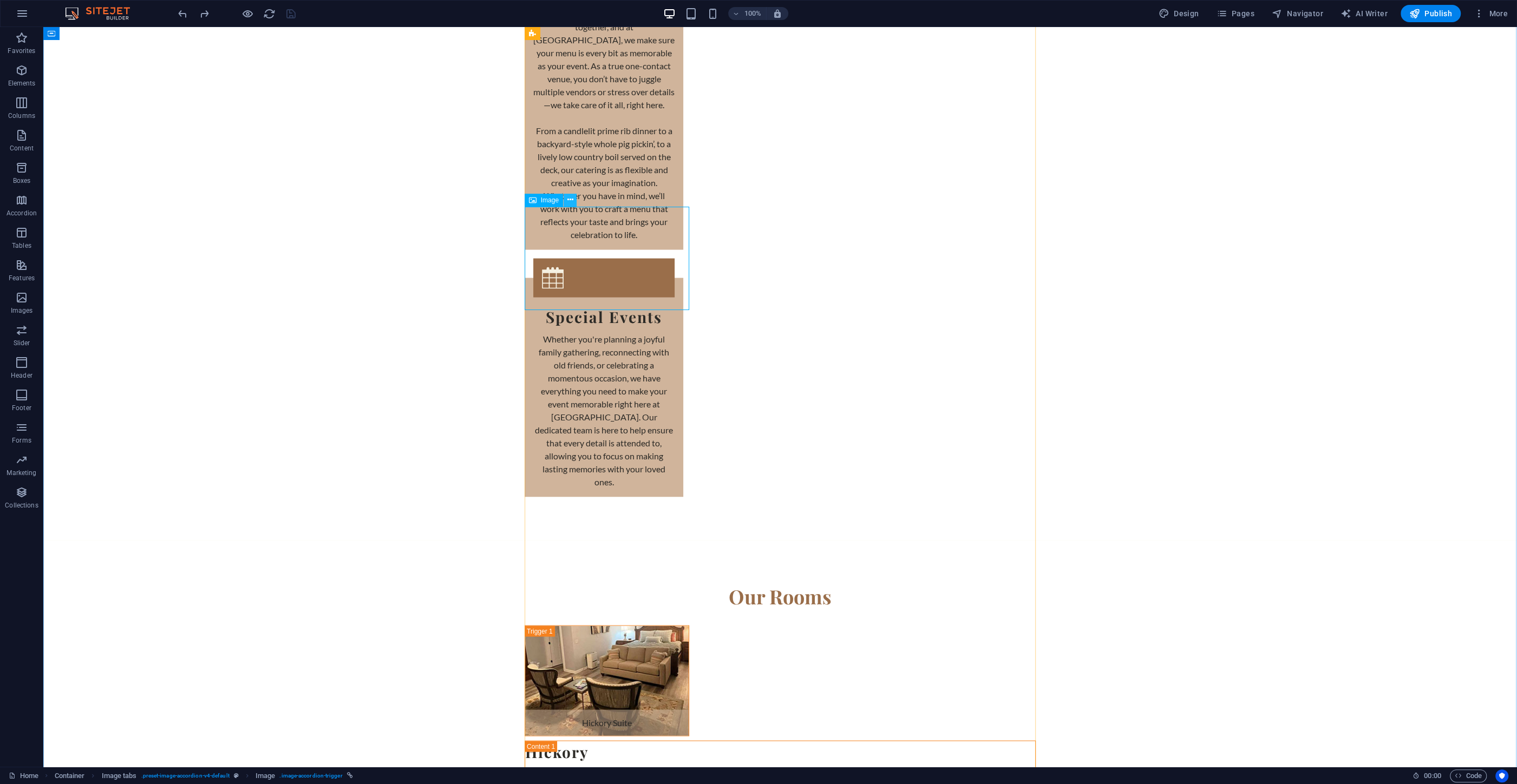
click at [570, 198] on icon at bounding box center [570, 199] width 6 height 11
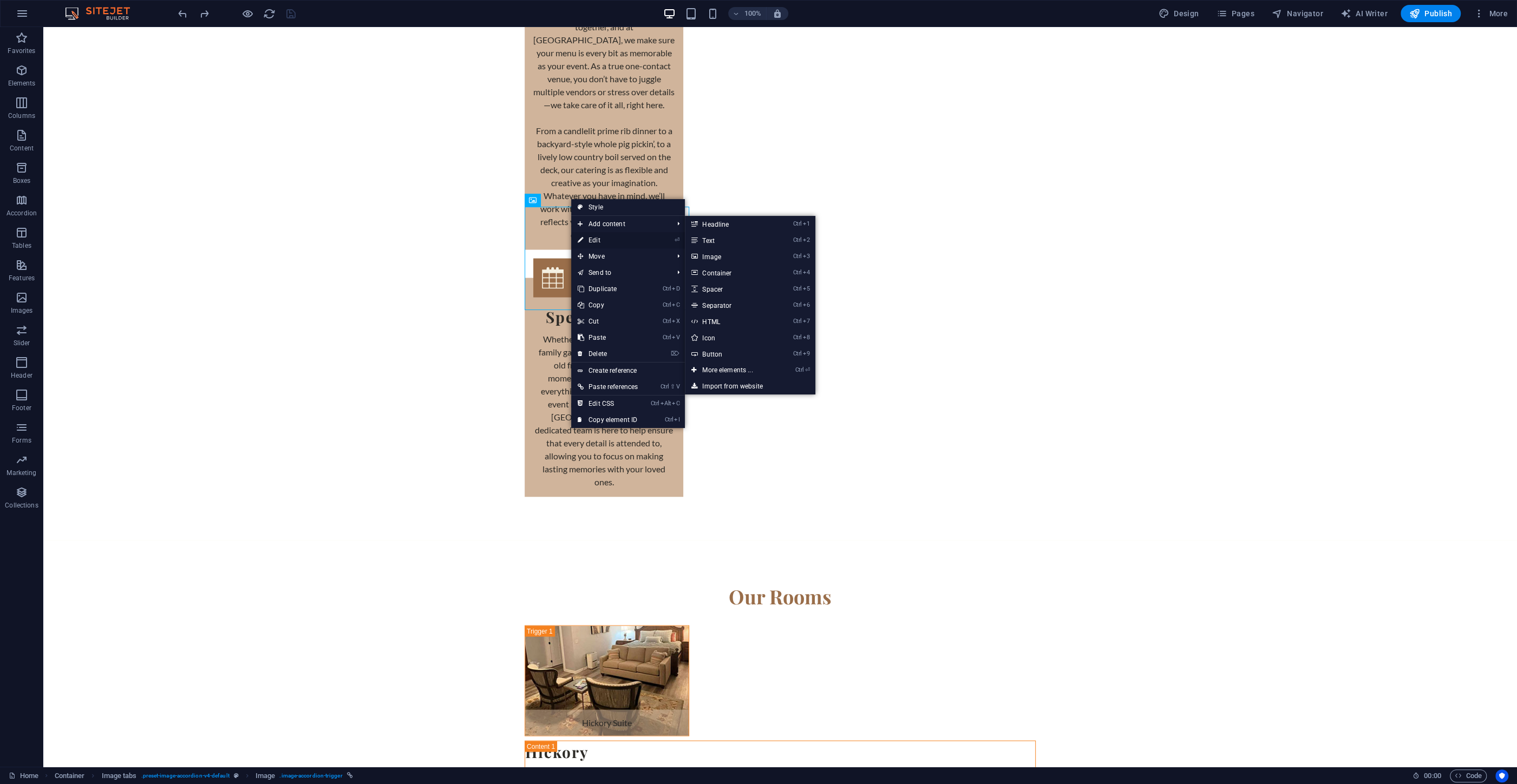
click at [596, 239] on link "⏎ Edit" at bounding box center [607, 240] width 73 height 16
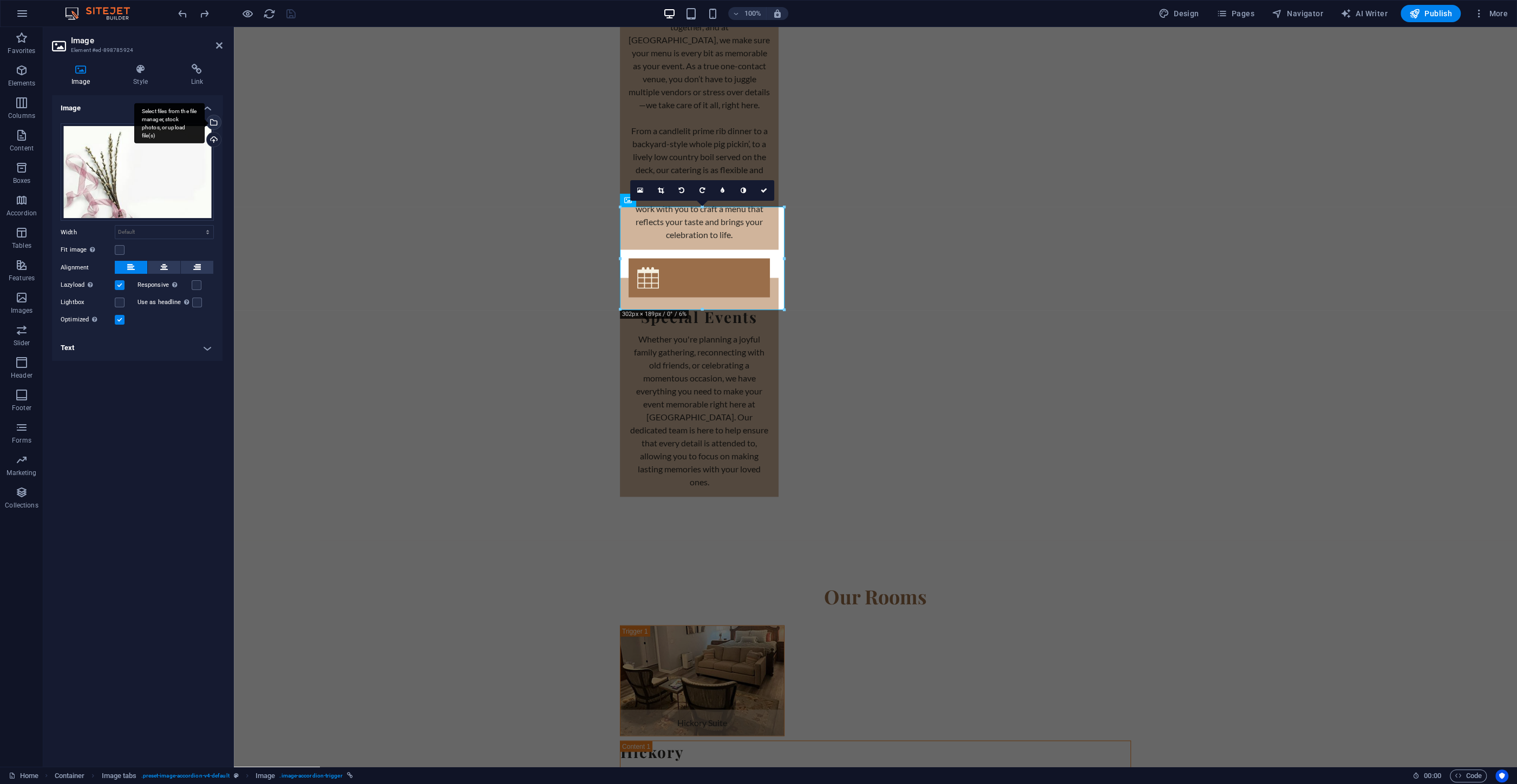
click at [217, 124] on div "Select files from the file manager, stock photos, or upload file(s)" at bounding box center [213, 123] width 16 height 16
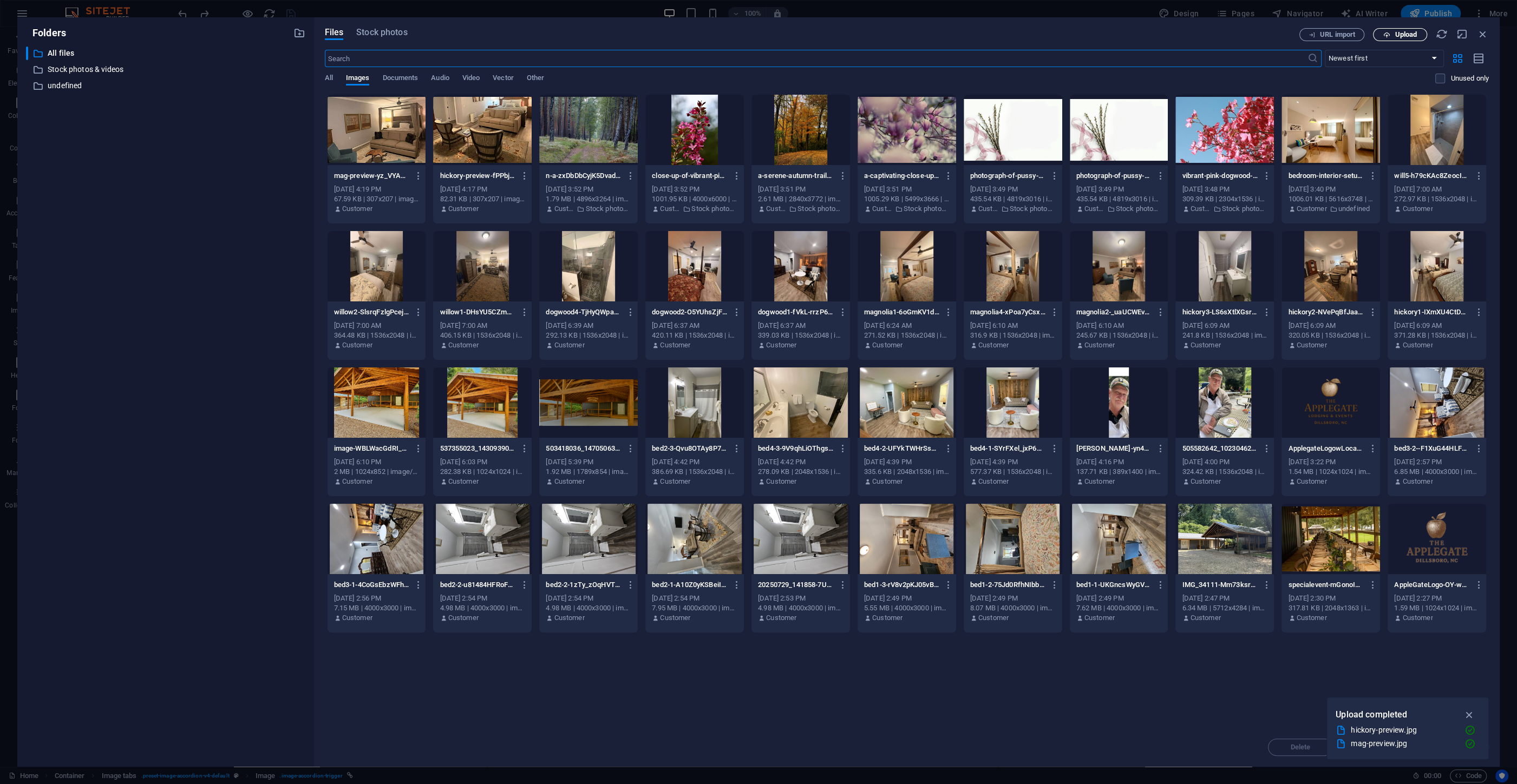
click at [1393, 32] on span "Upload" at bounding box center [1400, 35] width 44 height 7
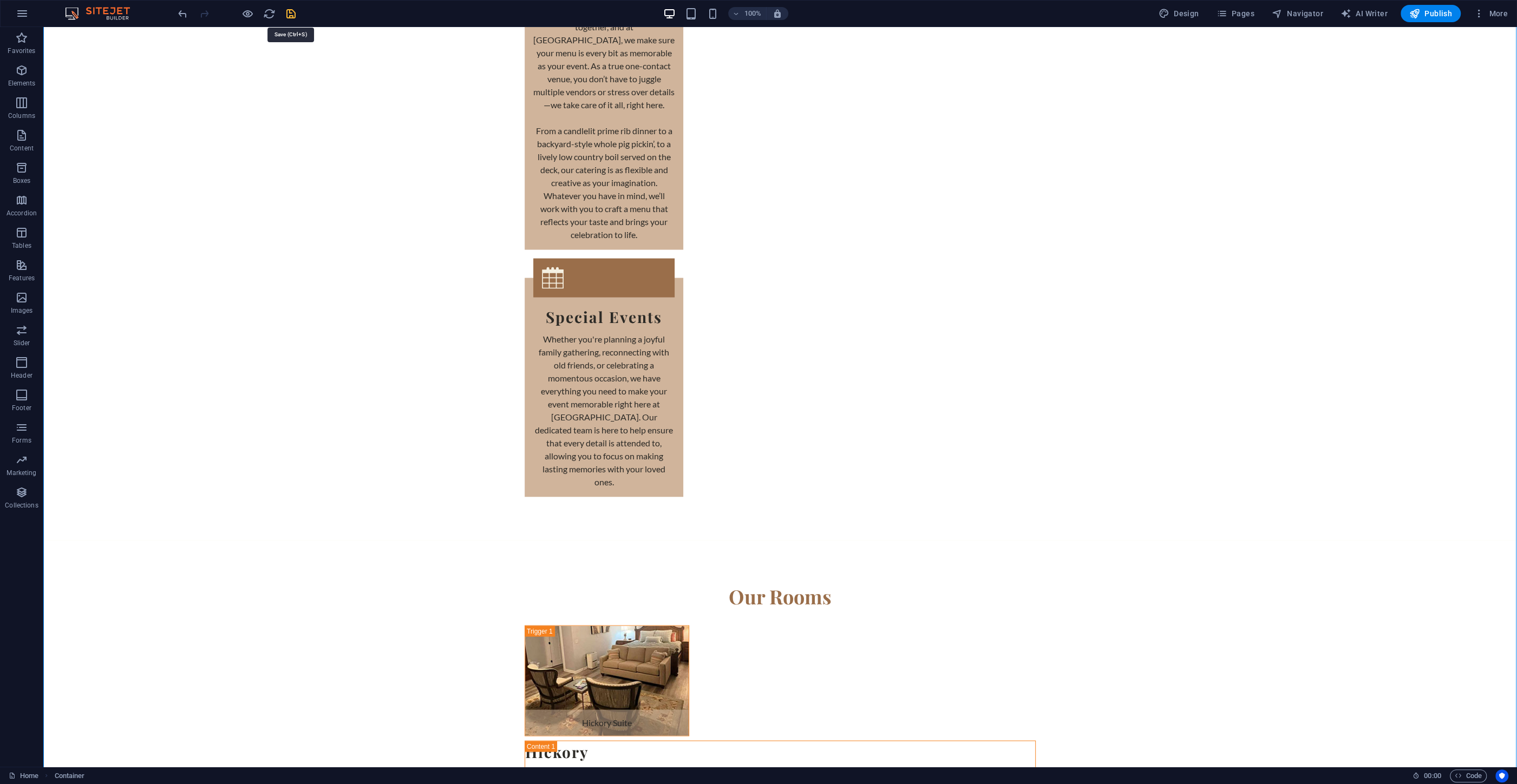
click at [292, 14] on icon "save" at bounding box center [291, 14] width 13 height 13
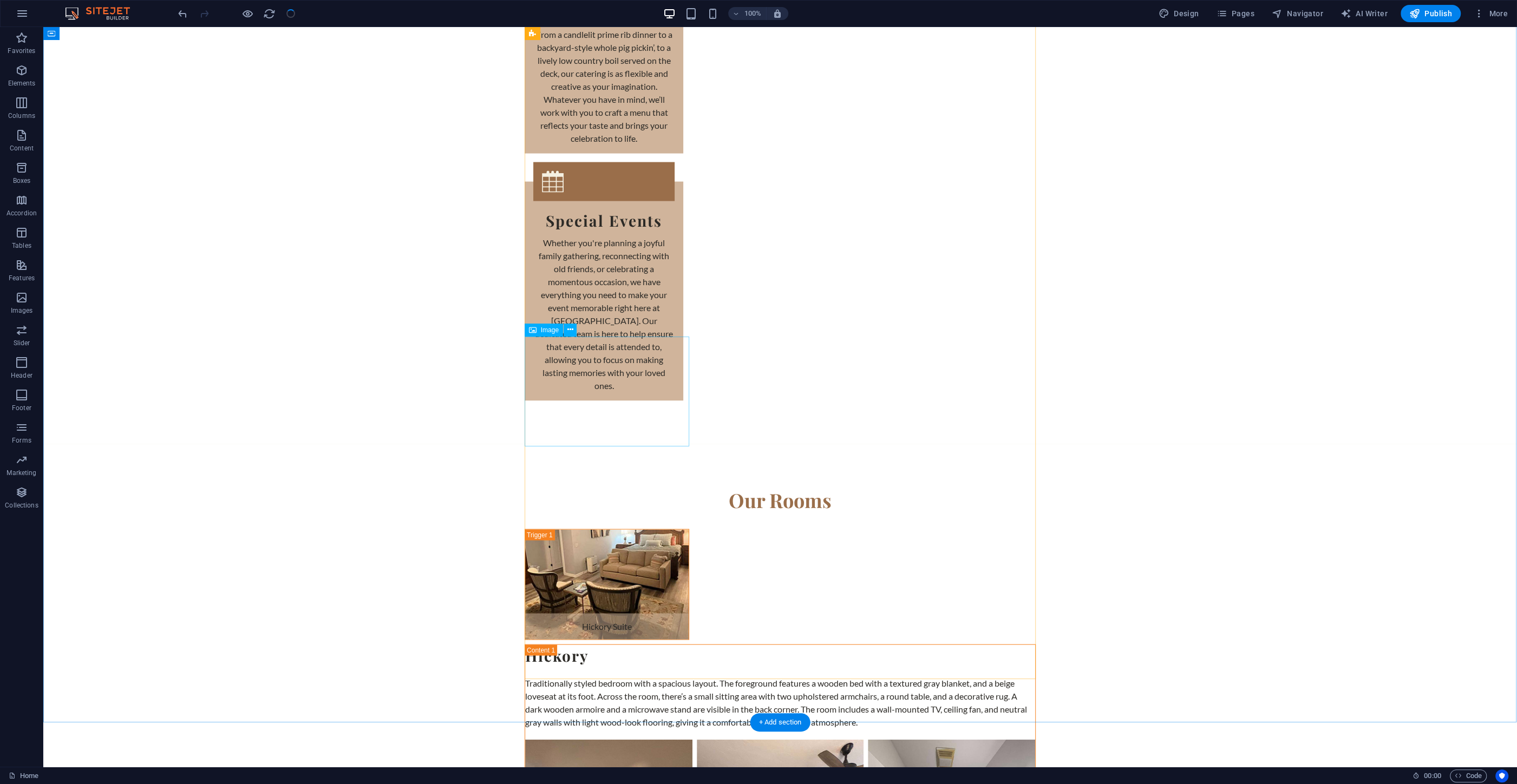
scroll to position [3055, 0]
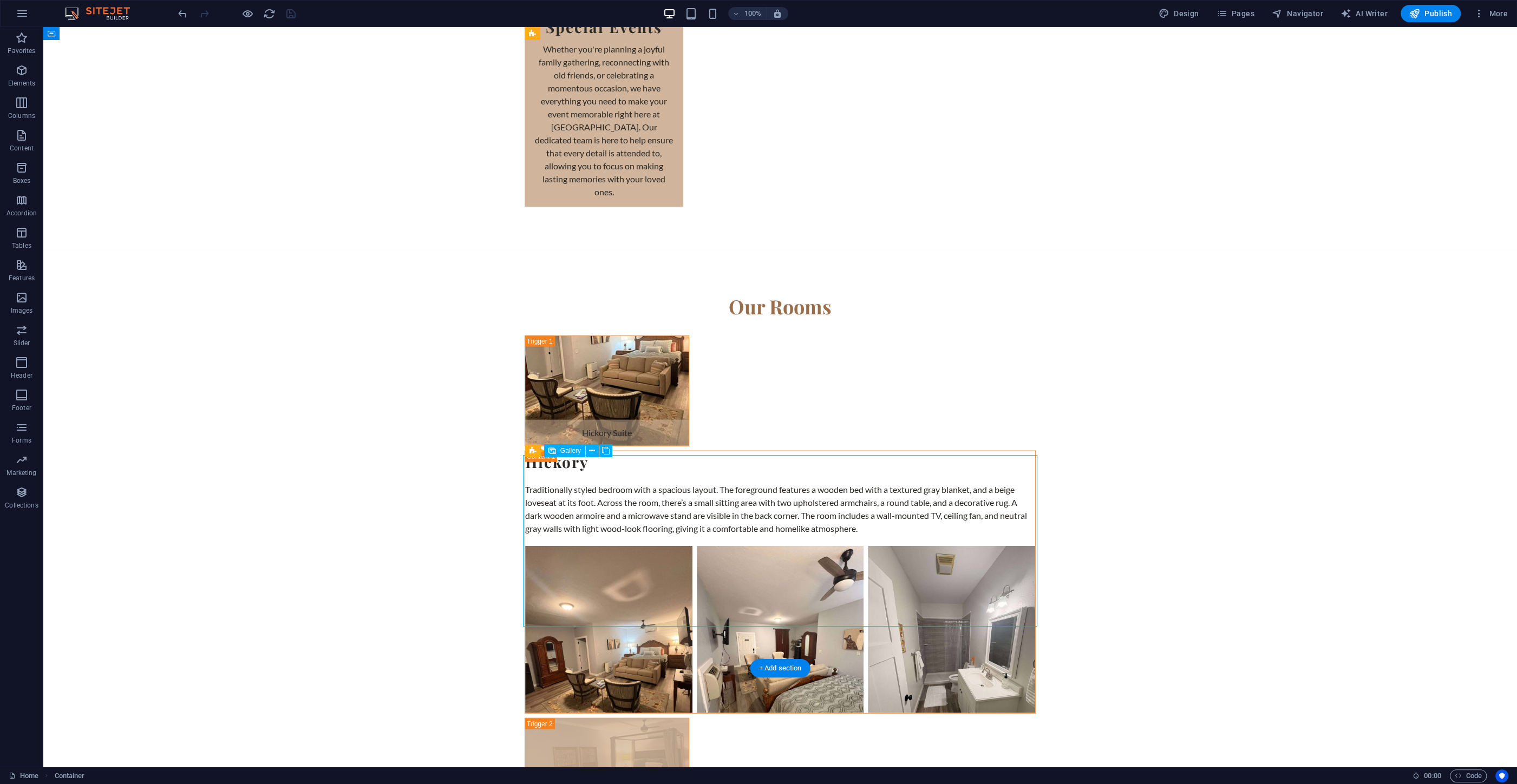
select select "4"
select select "px"
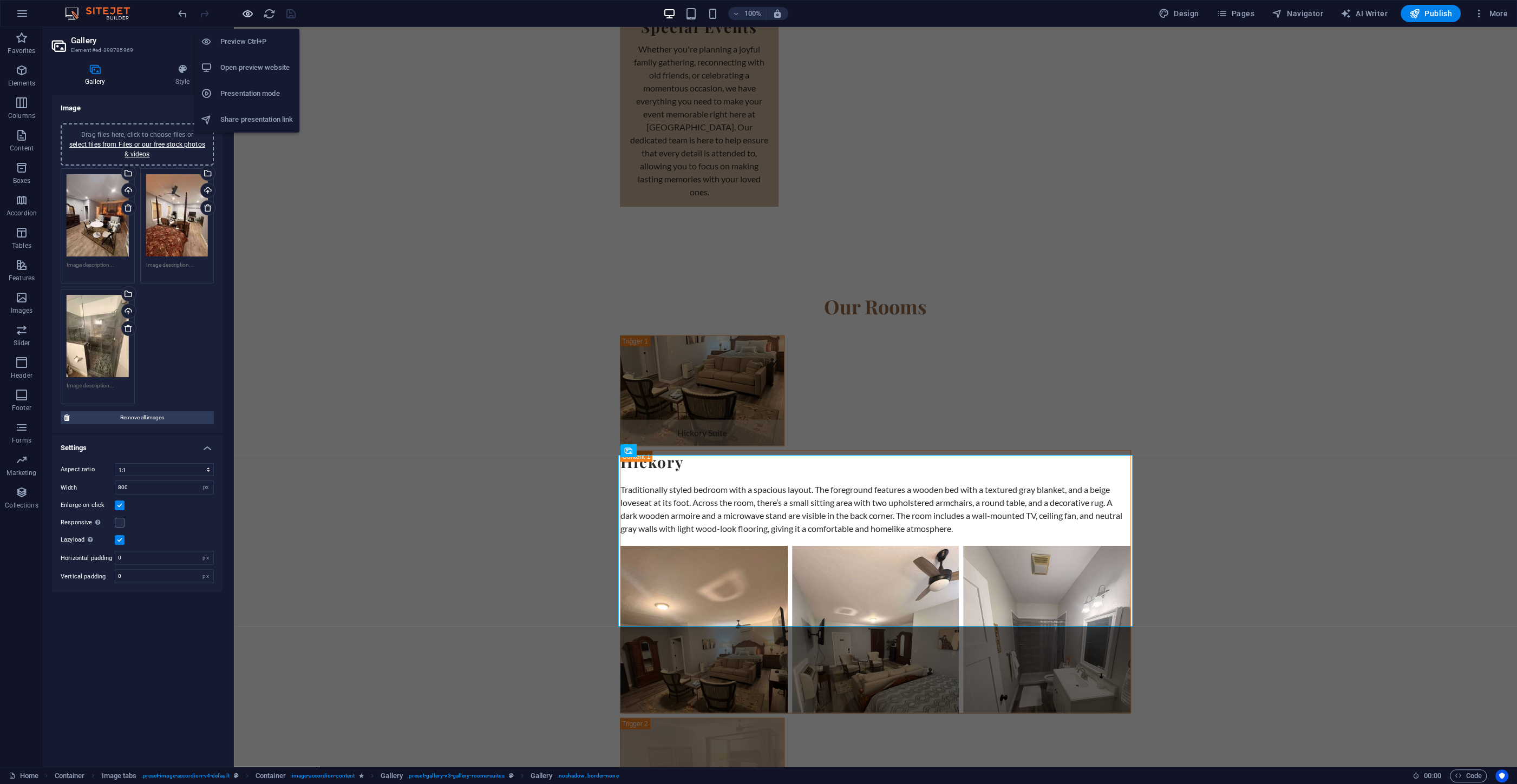
click at [247, 14] on icon "button" at bounding box center [247, 14] width 13 height 13
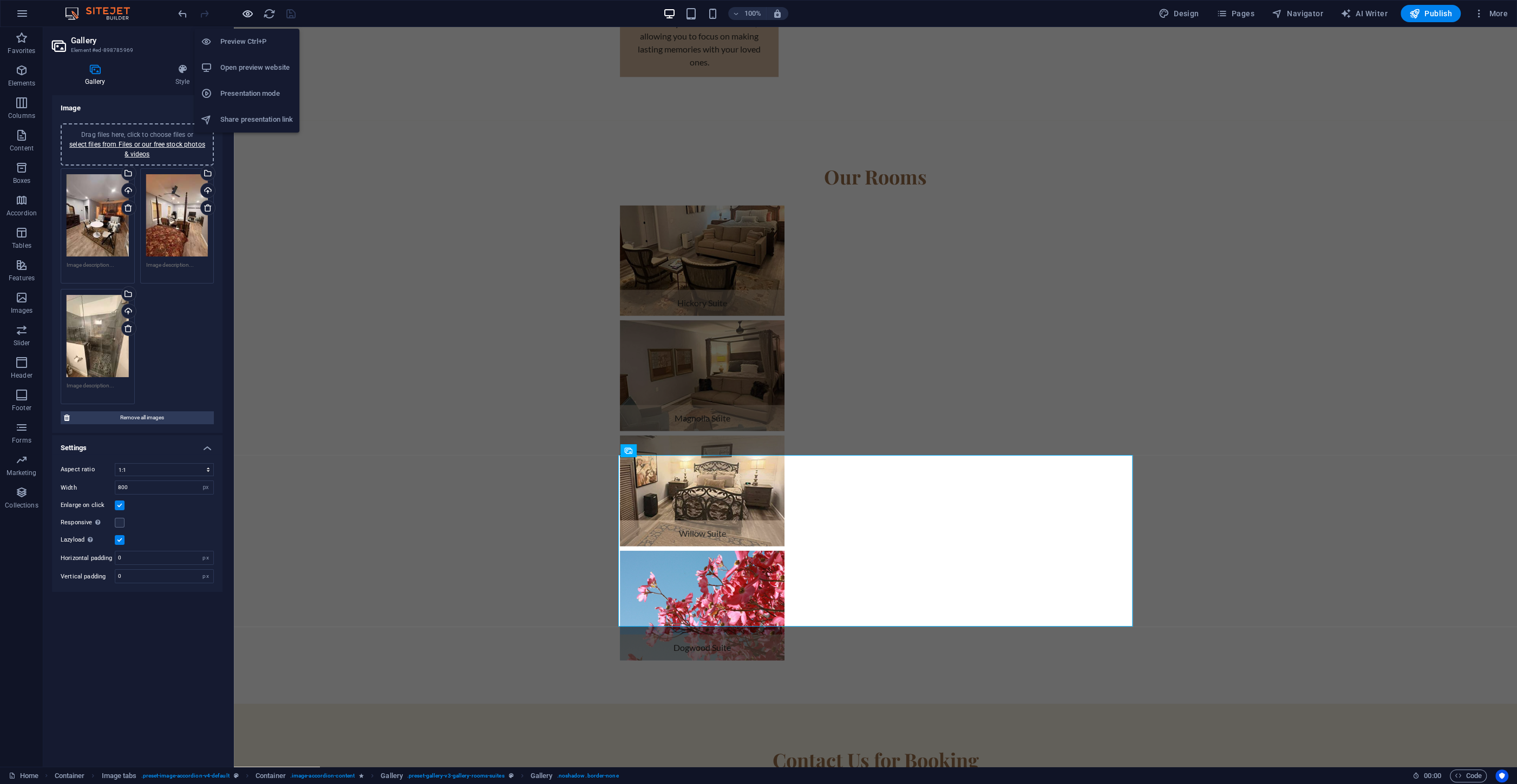
scroll to position [2189, 0]
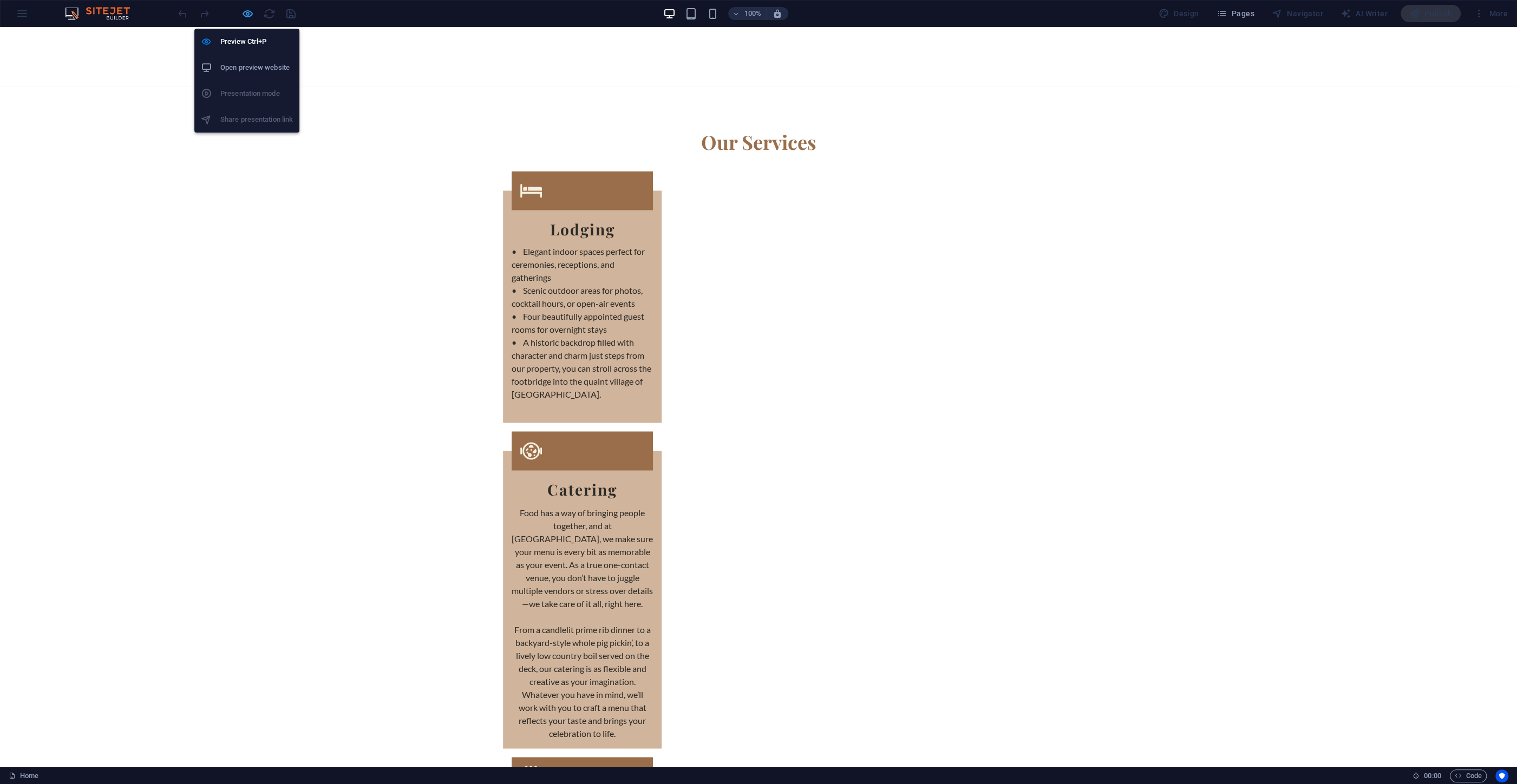
click at [248, 15] on icon "button" at bounding box center [247, 14] width 13 height 13
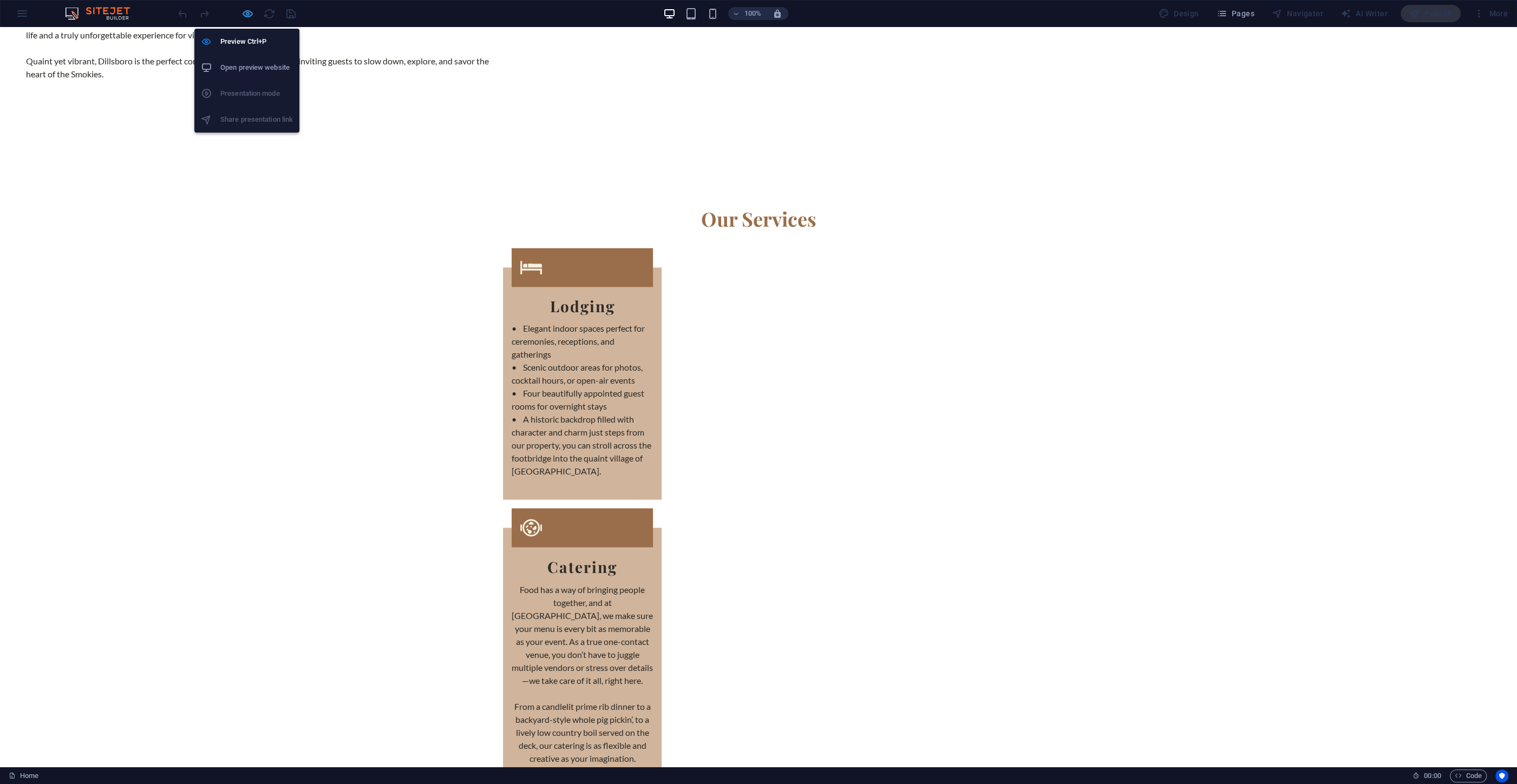
scroll to position [3199, 0]
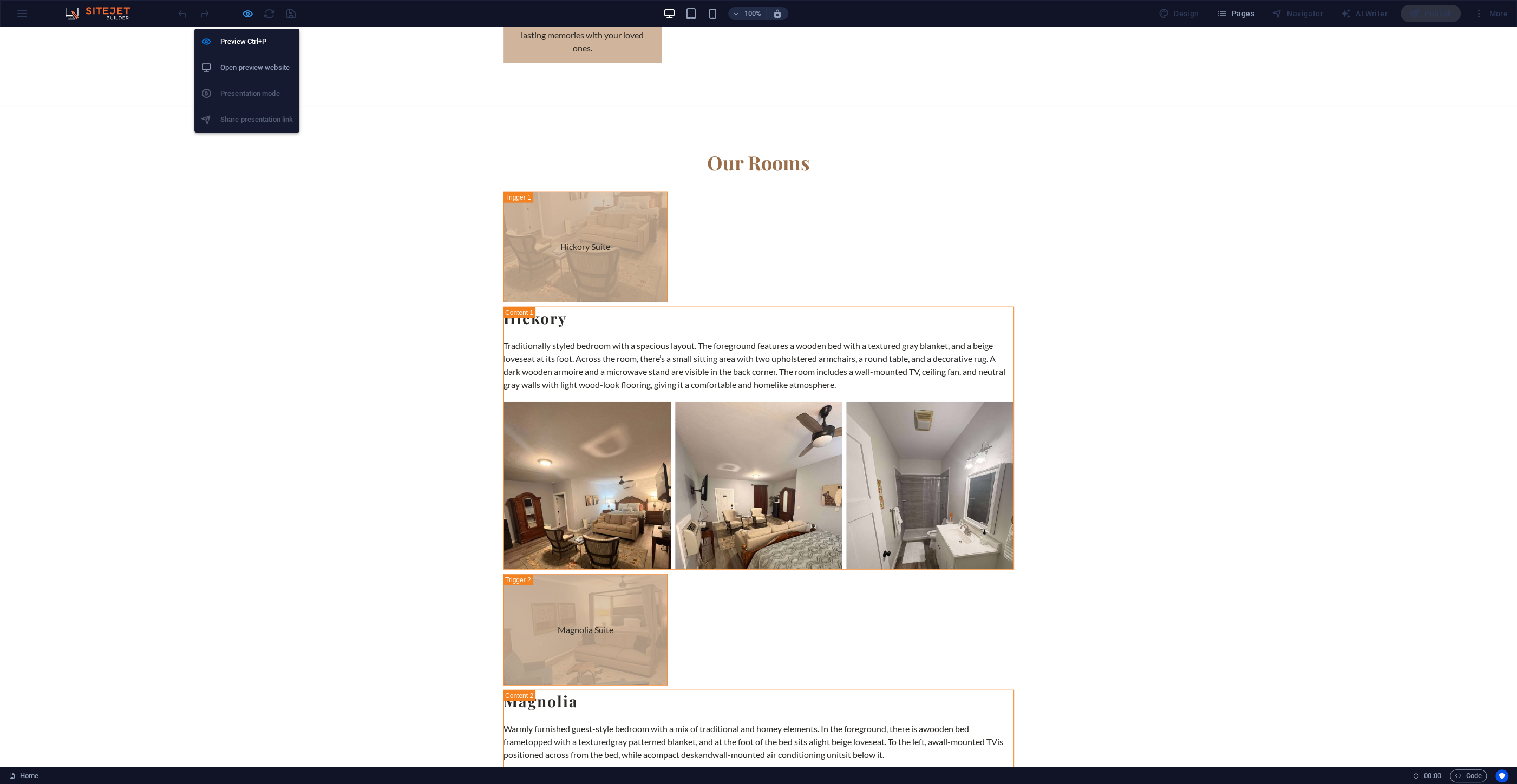
select select "4"
select select "px"
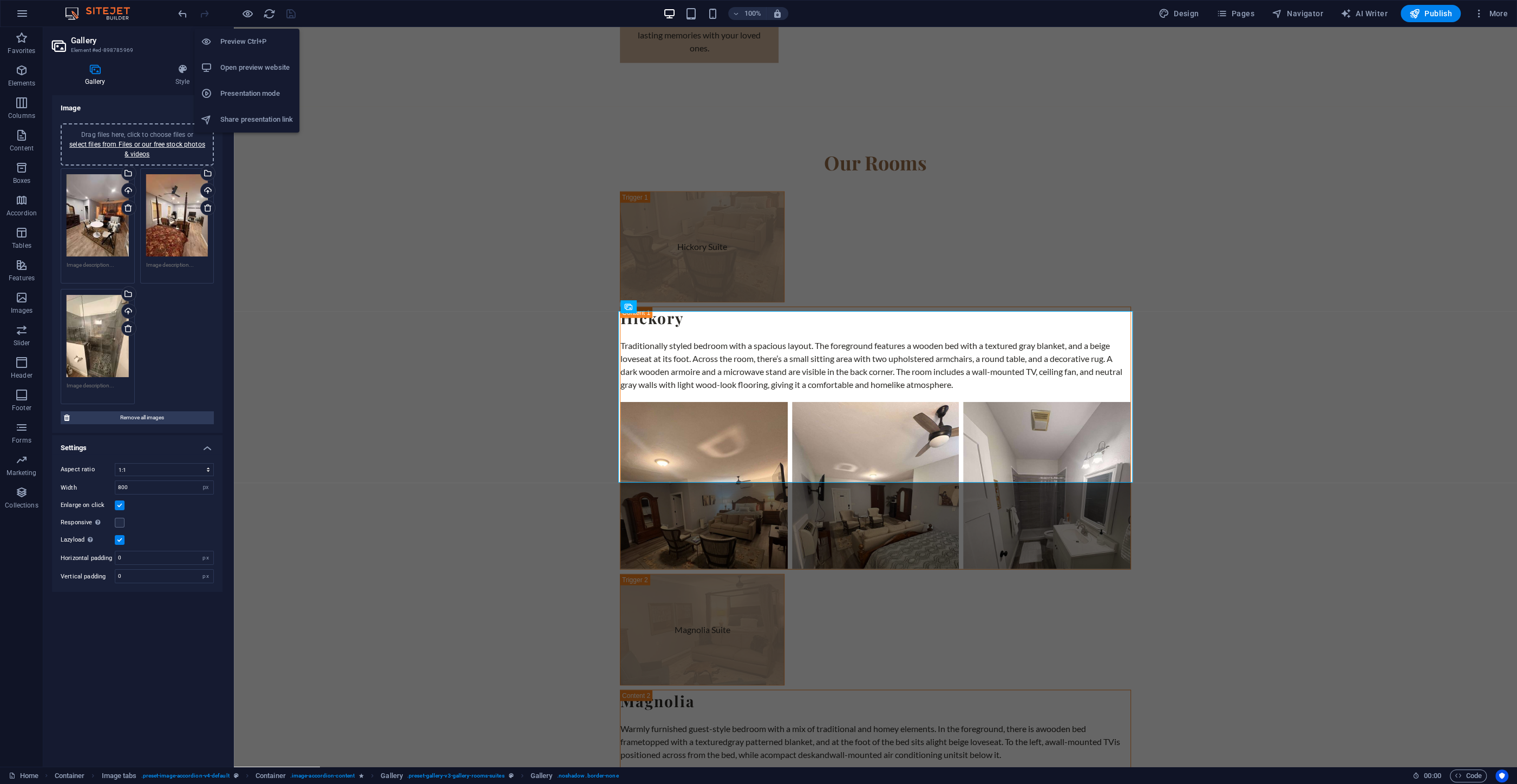
click at [242, 119] on h6 "Share presentation link" at bounding box center [257, 119] width 73 height 13
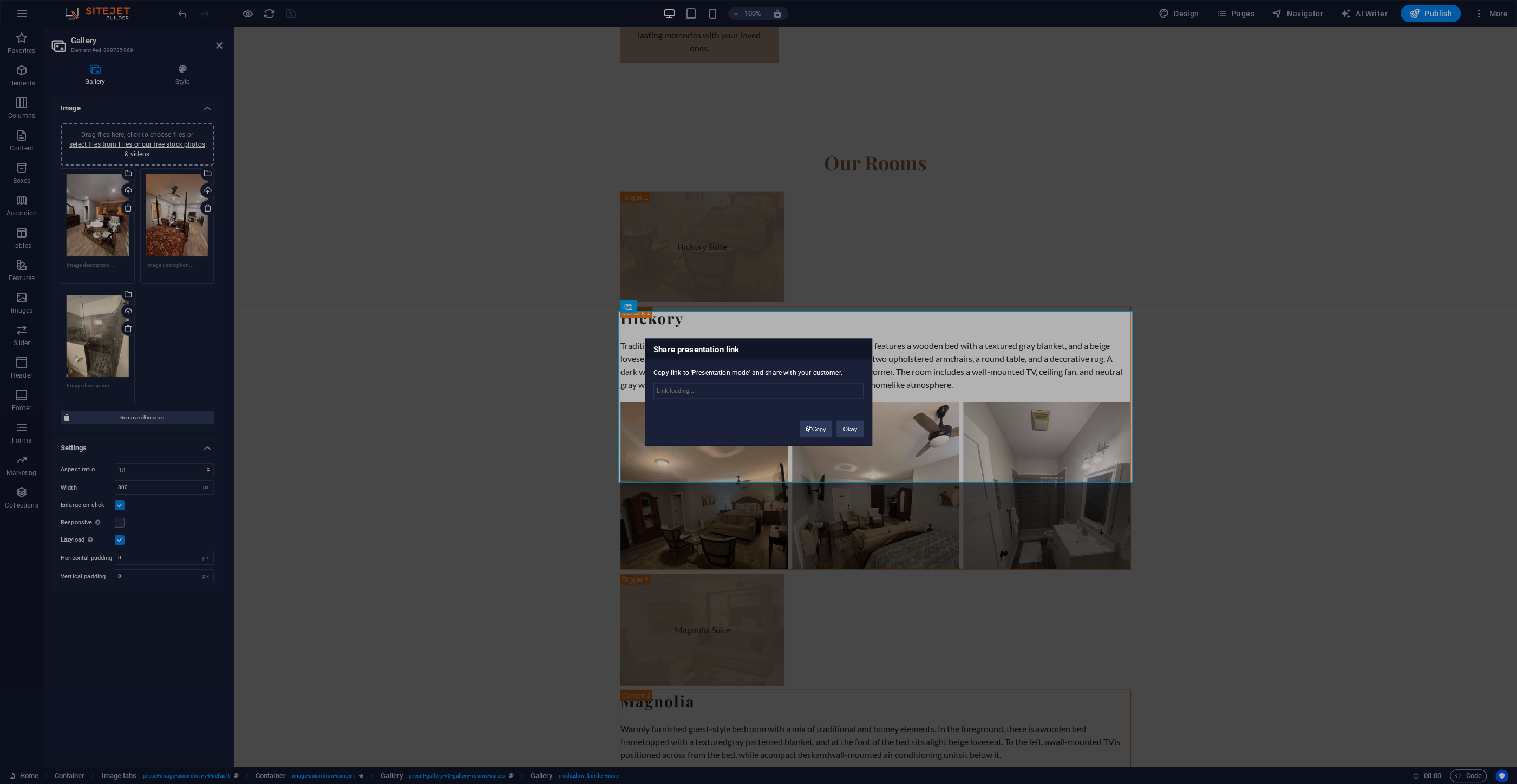
type input "[URL][DOMAIN_NAME]"
click at [817, 428] on button "Copy" at bounding box center [816, 428] width 33 height 16
click at [843, 429] on button "Okay" at bounding box center [850, 428] width 27 height 16
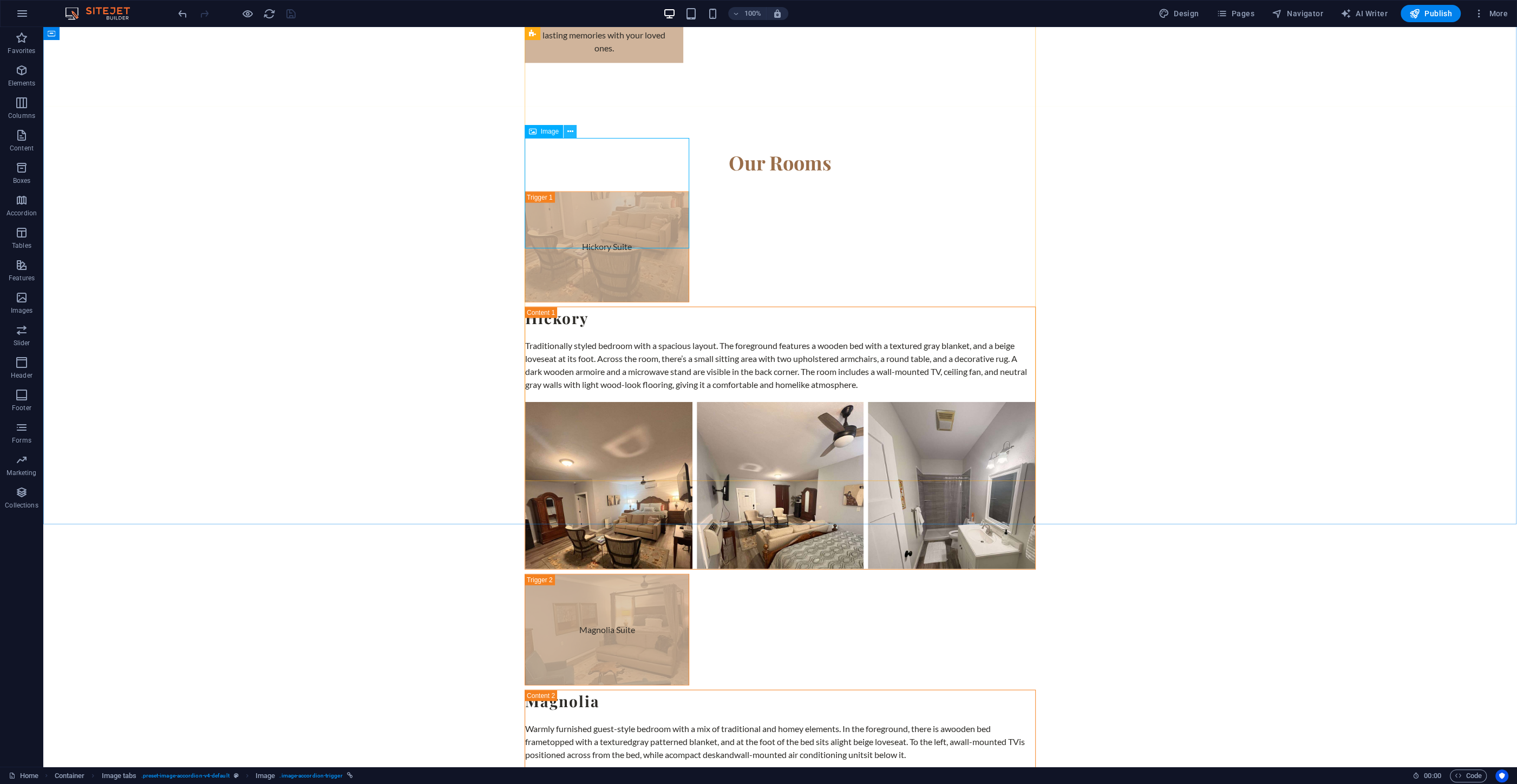
click at [568, 133] on button at bounding box center [569, 131] width 13 height 13
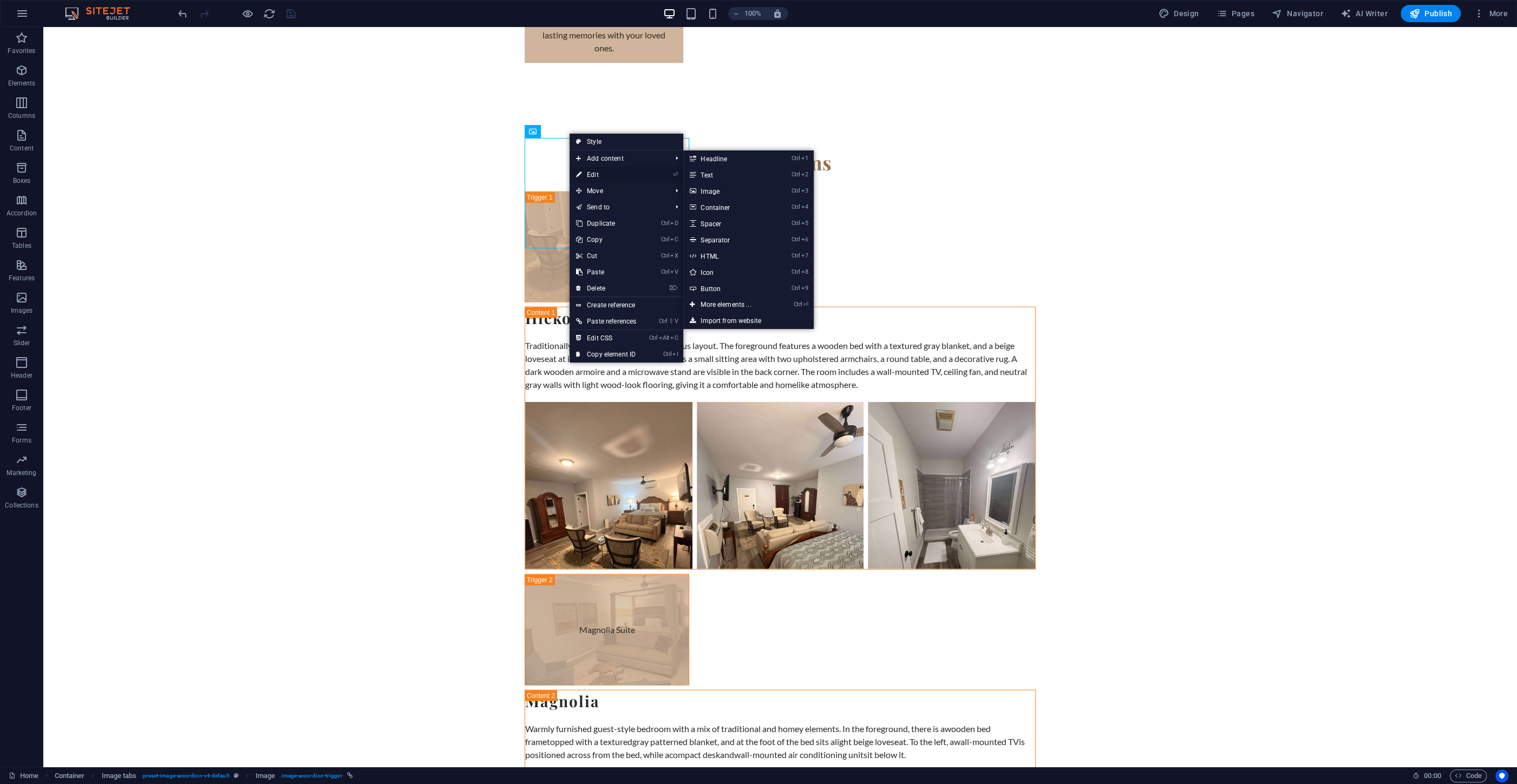
click at [591, 172] on link "⏎ Edit" at bounding box center [606, 174] width 73 height 16
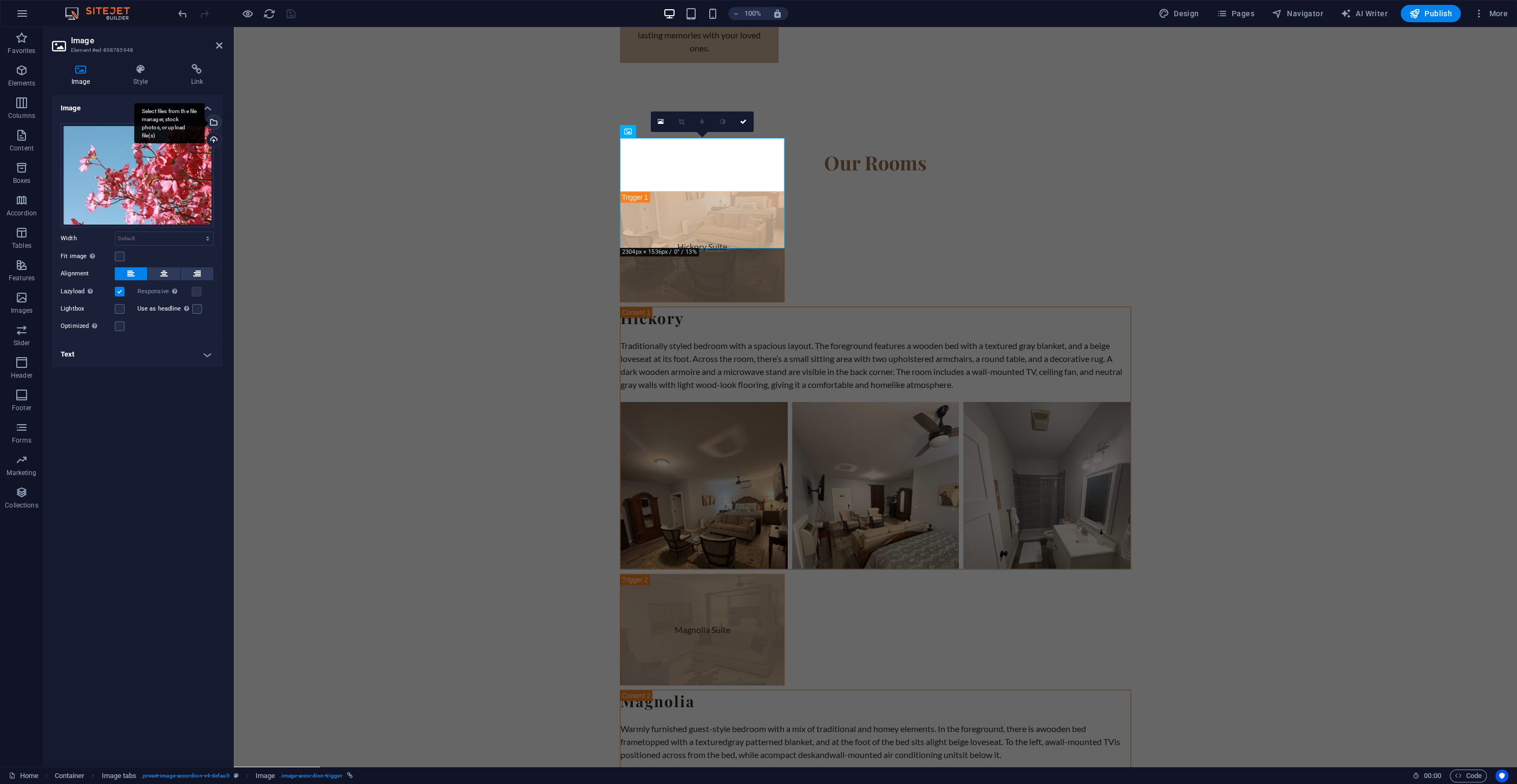
click at [215, 124] on div "Select files from the file manager, stock photos, or upload file(s)" at bounding box center [213, 123] width 16 height 16
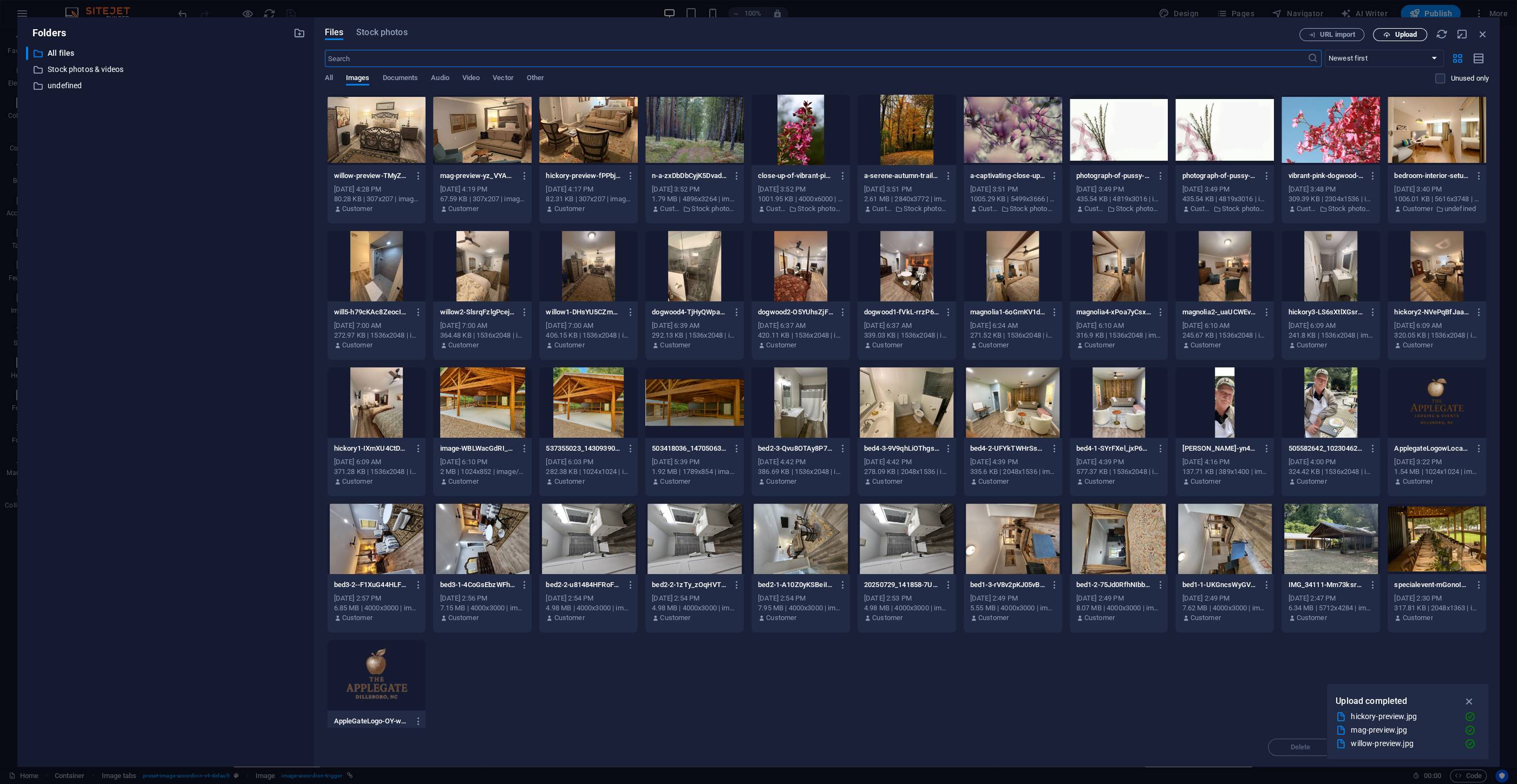
click at [1398, 33] on span "Upload" at bounding box center [1405, 35] width 22 height 7
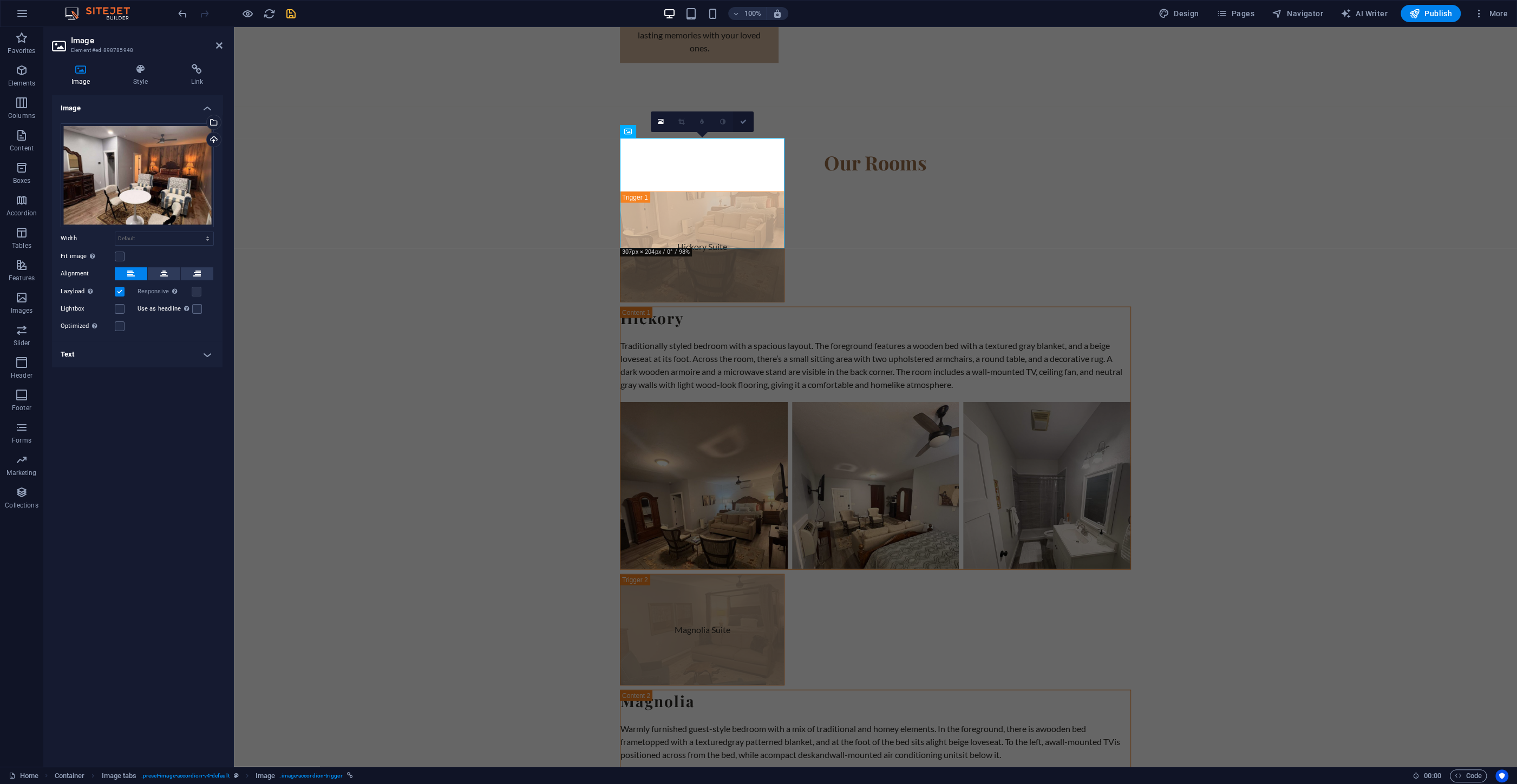
click at [740, 119] on link at bounding box center [743, 122] width 20 height 20
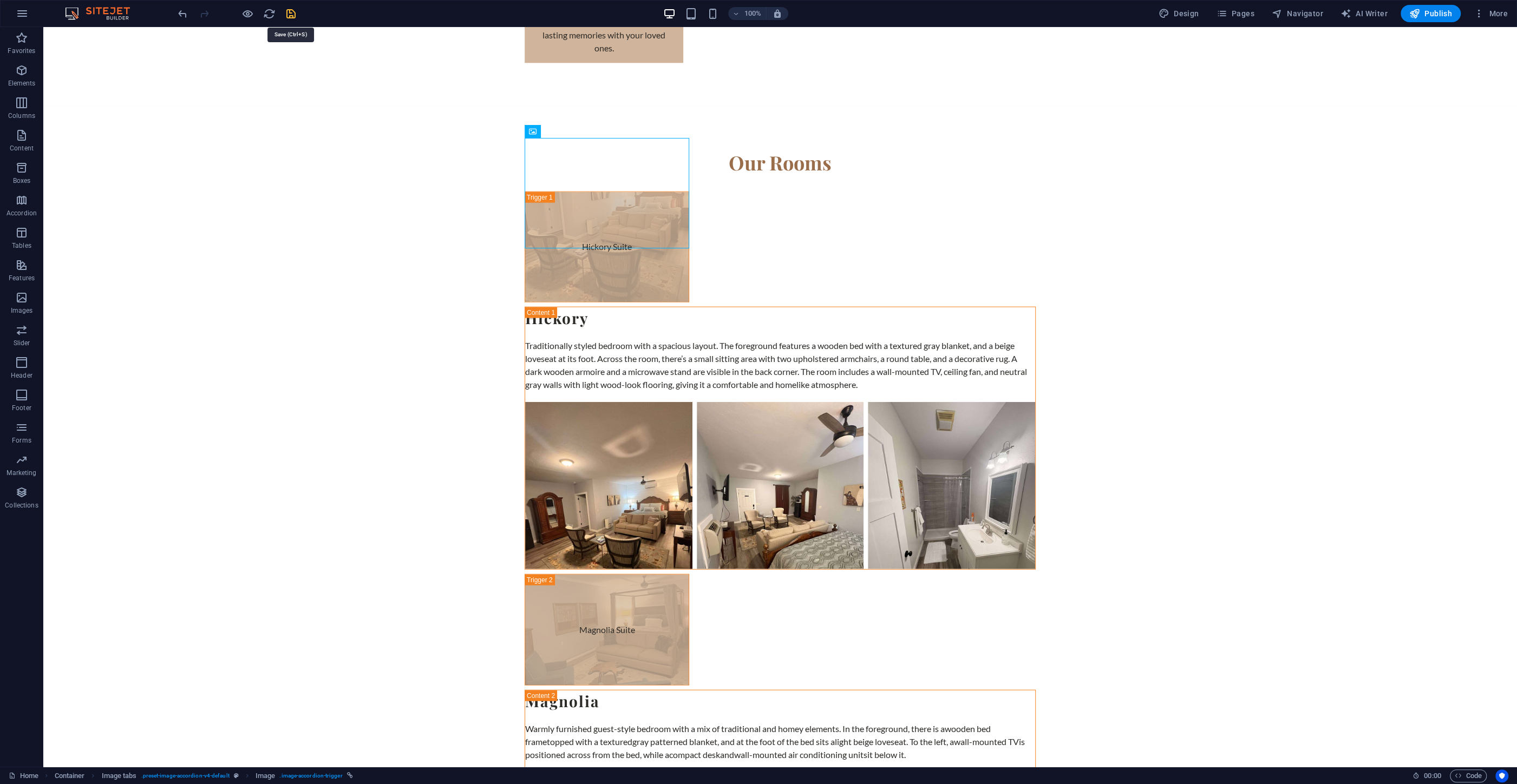
click at [291, 12] on icon "save" at bounding box center [291, 14] width 13 height 13
select select "4"
select select "px"
